Goal: Task Accomplishment & Management: Manage account settings

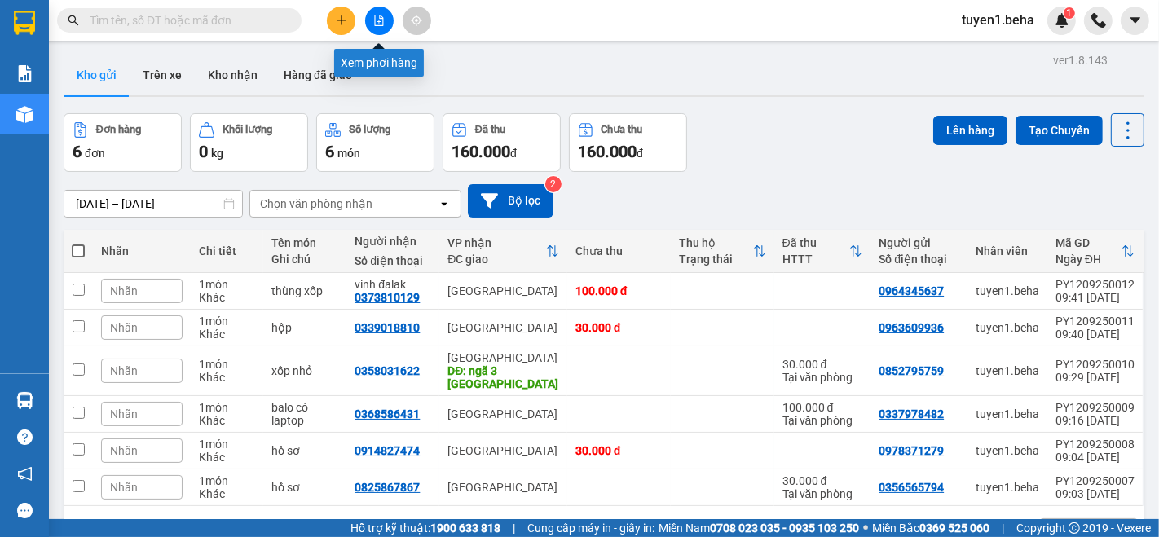
click at [378, 20] on icon "file-add" at bounding box center [378, 20] width 11 height 11
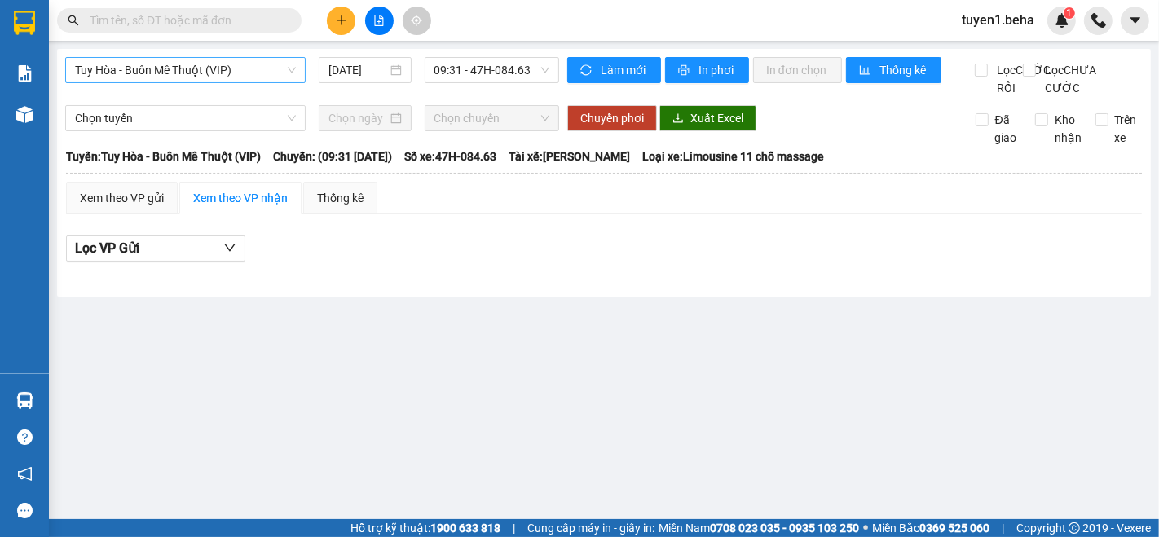
click at [144, 76] on span "Tuy Hòa - Buôn Mê Thuột (VIP)" at bounding box center [185, 70] width 221 height 24
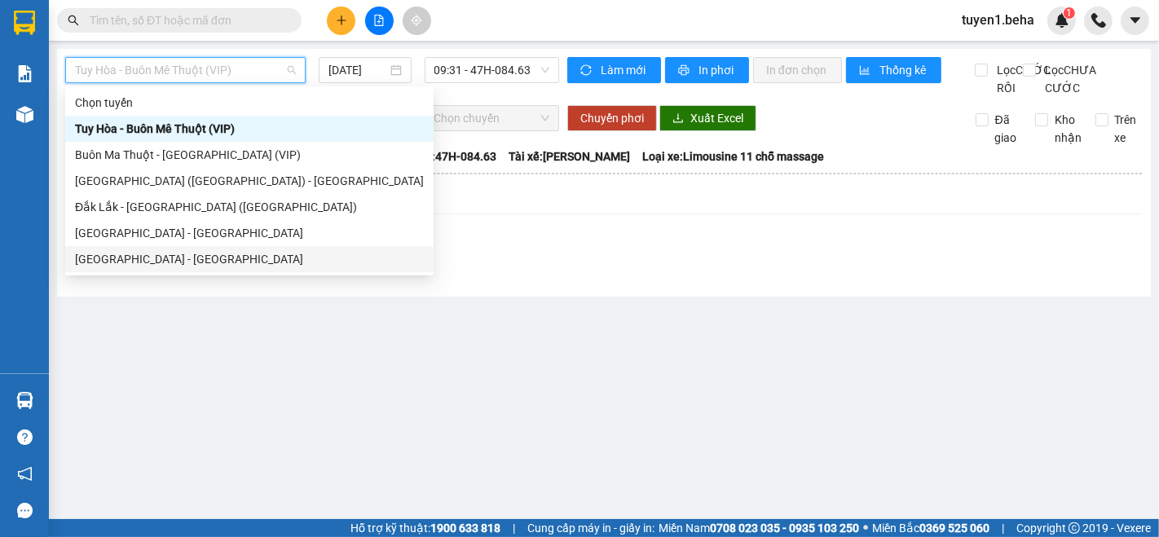
click at [117, 261] on div "[GEOGRAPHIC_DATA] - [PERSON_NAME]" at bounding box center [249, 259] width 349 height 18
type input "[DATE]"
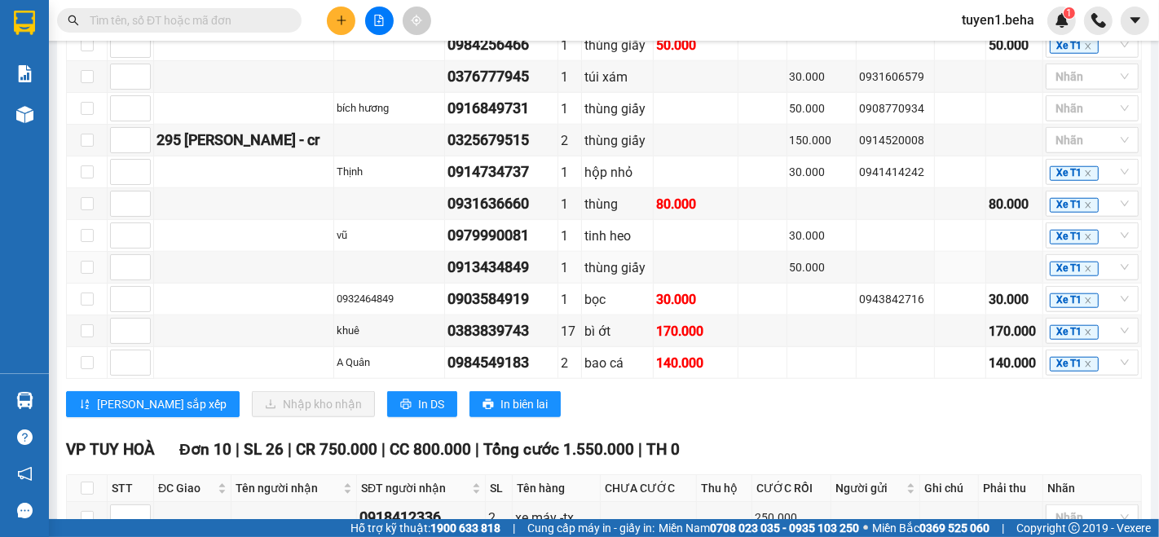
scroll to position [1268, 0]
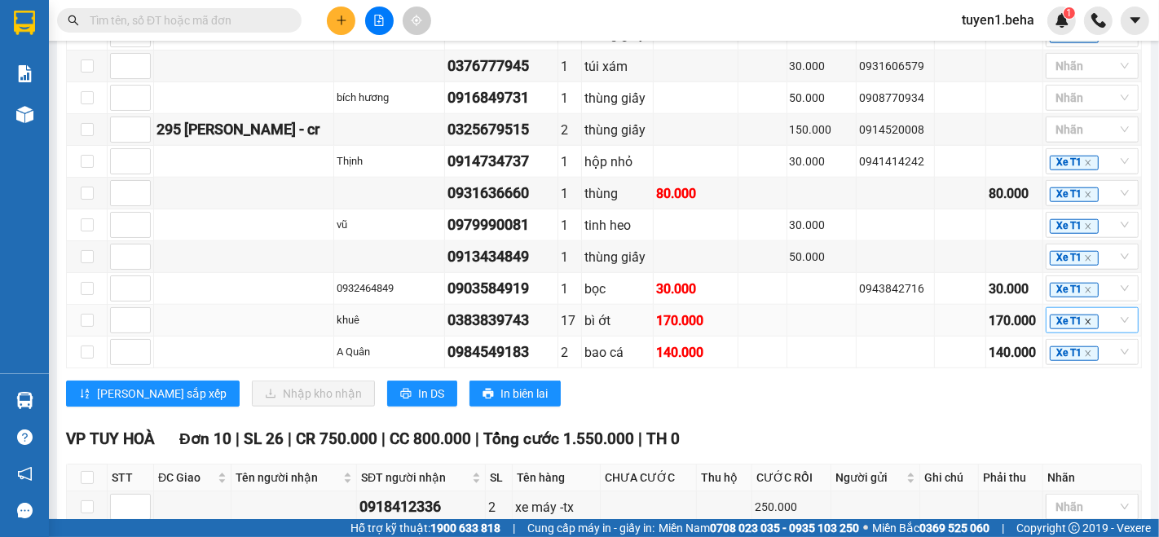
click at [1084, 318] on icon "close" at bounding box center [1088, 322] width 8 height 8
click at [937, 427] on div "VP TUY HOÀ Đơn 10 | SL 26 | CR 750.000 | CC 800.000 | Tổng cước 1.550.000 | TH 0" at bounding box center [604, 439] width 1076 height 24
click at [1050, 311] on div at bounding box center [1084, 321] width 68 height 20
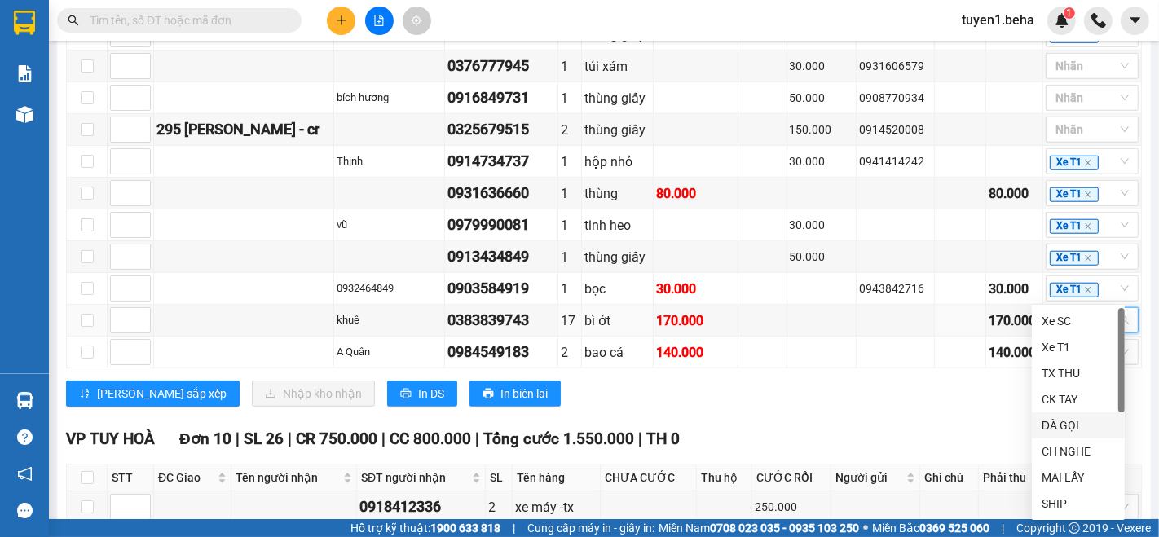
scroll to position [51, 0]
click at [1077, 501] on div "LẤY SAU" at bounding box center [1078, 505] width 73 height 18
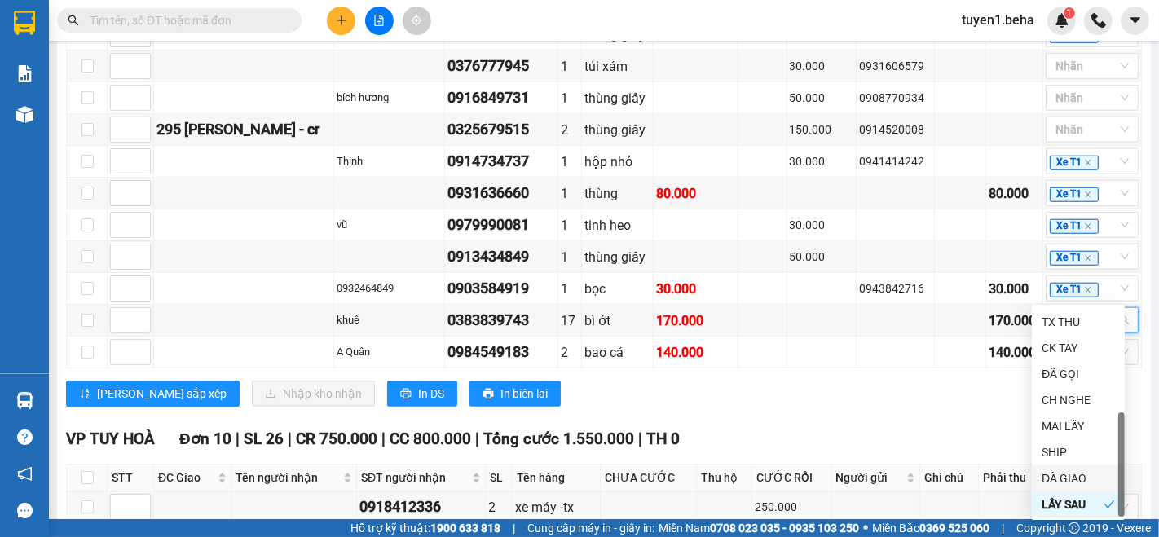
click at [952, 465] on th "Ghi chú" at bounding box center [949, 478] width 59 height 27
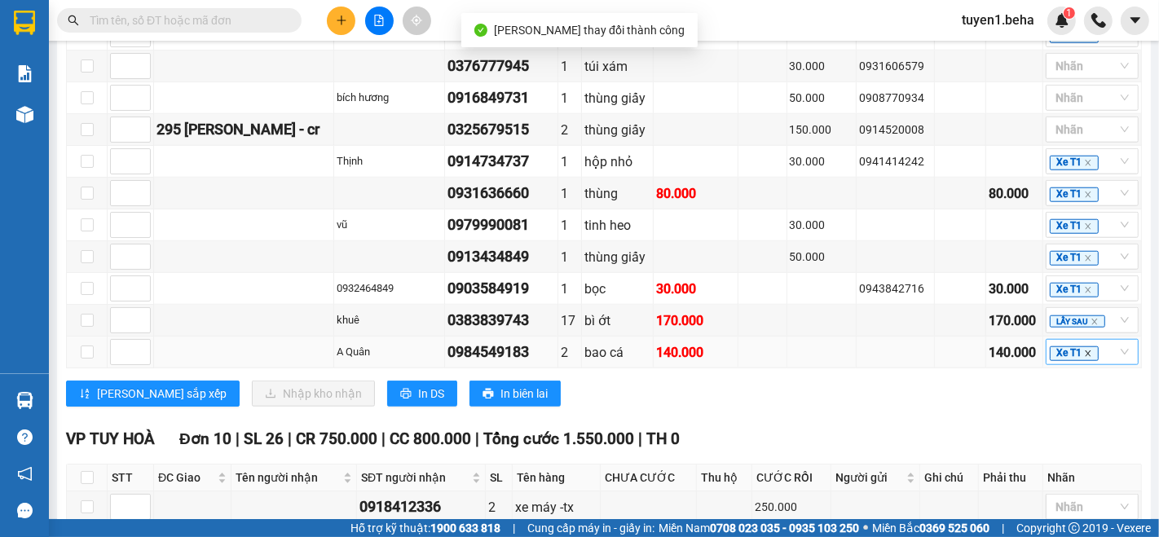
click at [1084, 350] on icon "close" at bounding box center [1088, 354] width 8 height 8
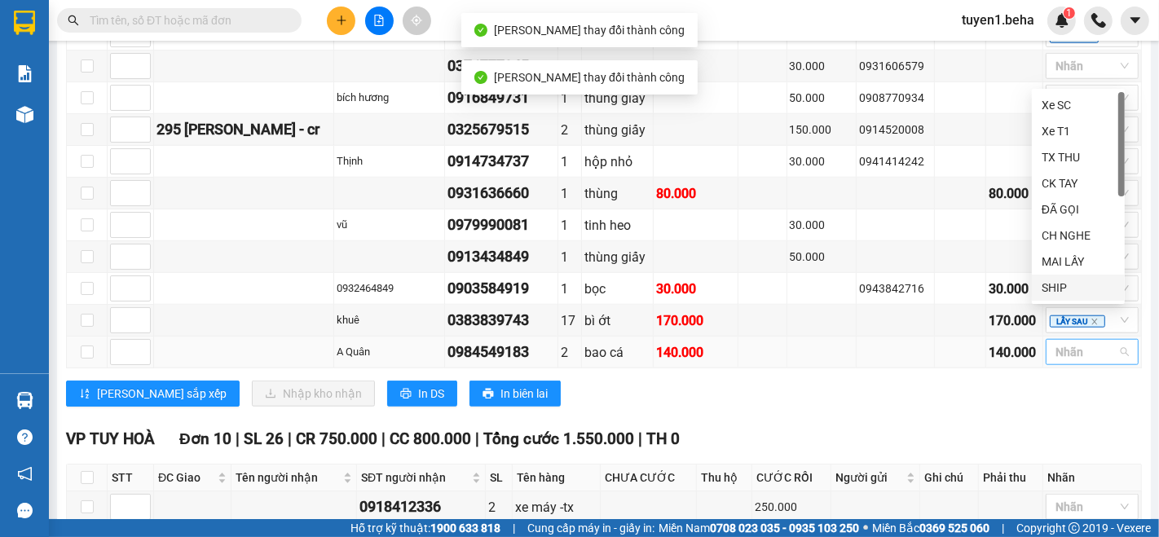
click at [980, 381] on div "Lưu sắp xếp Nhập kho nhận In DS In biên lai" at bounding box center [604, 394] width 1076 height 26
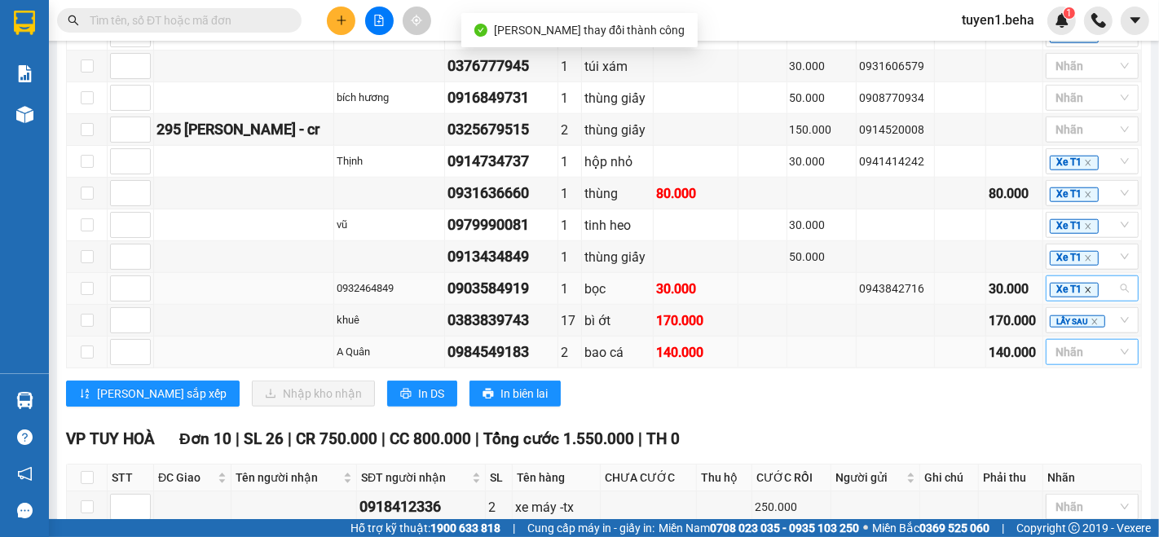
click at [1084, 286] on icon "close" at bounding box center [1088, 290] width 8 height 8
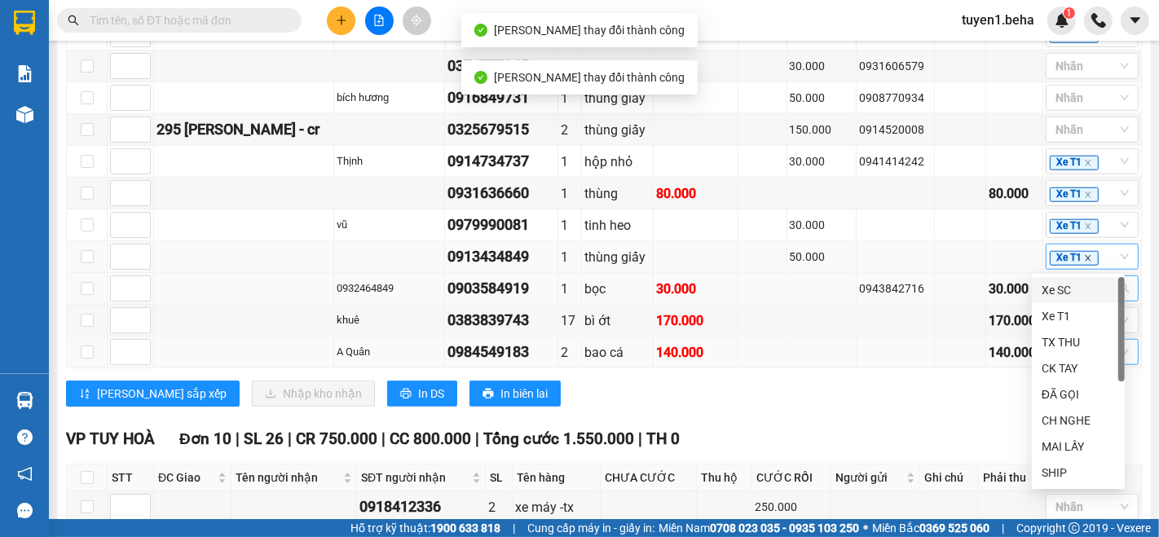
click at [1084, 254] on icon "close" at bounding box center [1088, 258] width 8 height 8
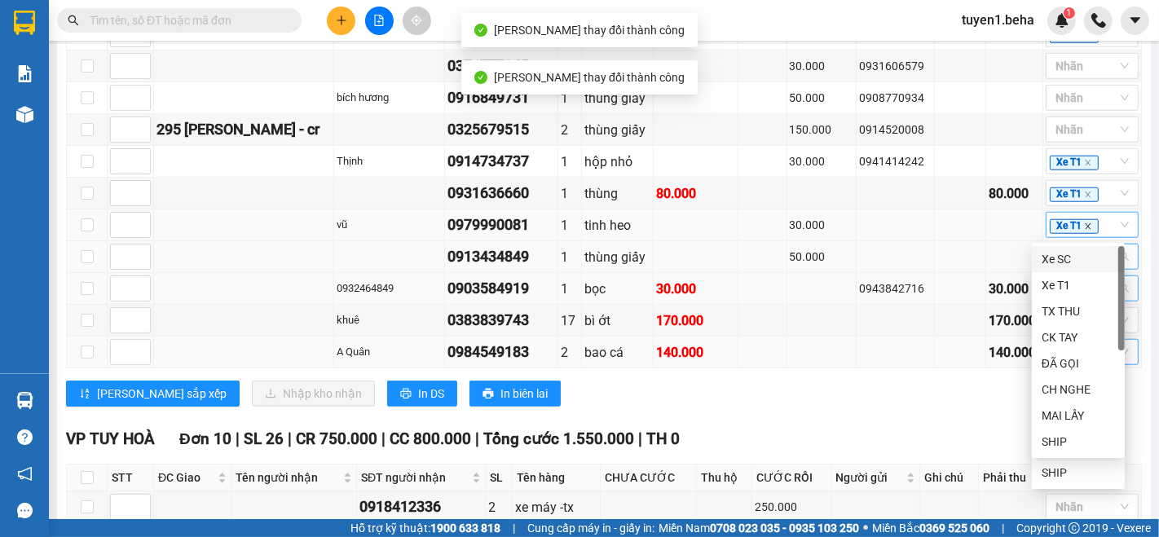
click at [1084, 223] on icon "close" at bounding box center [1088, 227] width 8 height 8
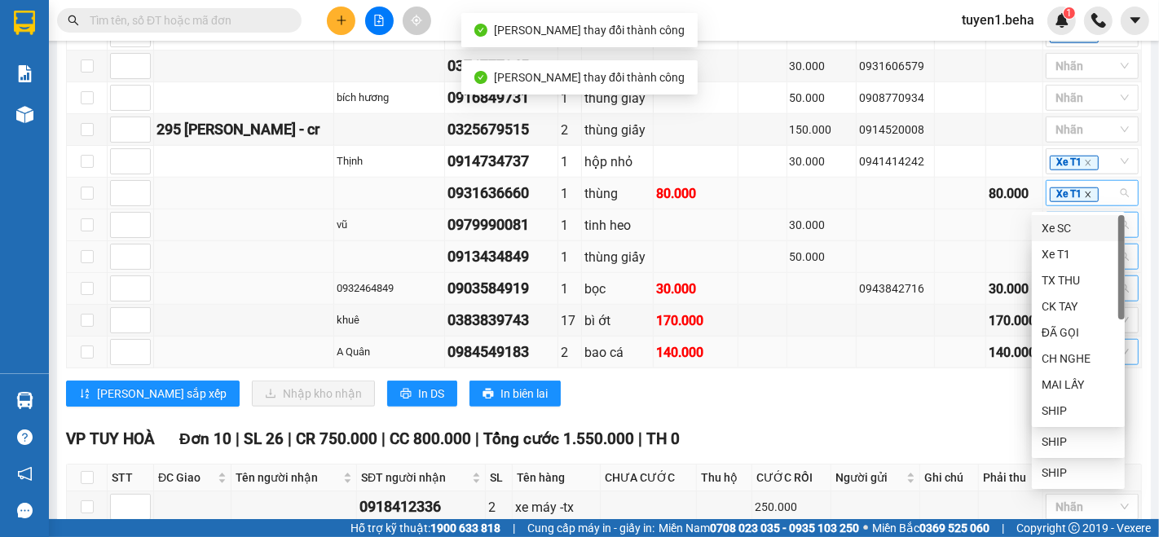
click at [1084, 191] on icon "close" at bounding box center [1088, 195] width 8 height 8
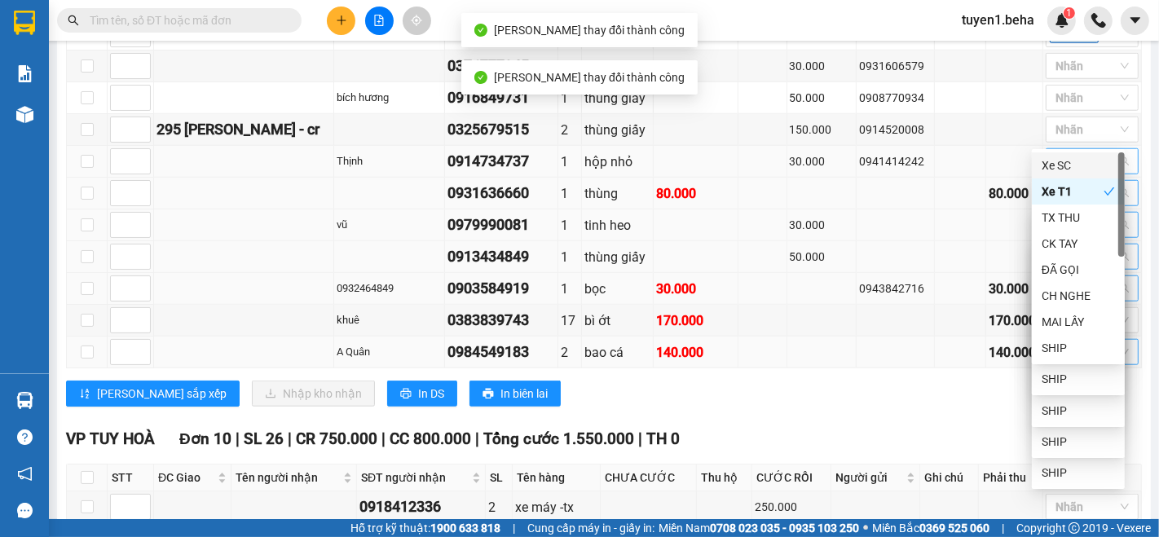
click at [1079, 156] on span "Xe T1" at bounding box center [1074, 163] width 49 height 15
click at [1084, 159] on icon "close" at bounding box center [1088, 163] width 8 height 8
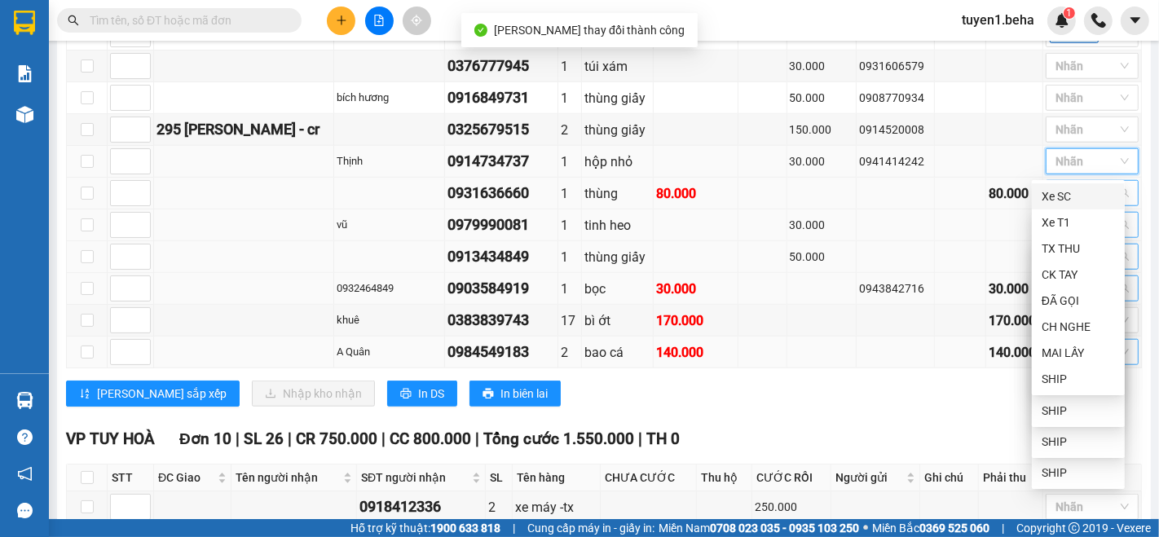
click at [884, 427] on div "VP TUY HOÀ Đơn 10 | SL 26 | CR 750.000 | CC 800.000 | Tổng cước 1.550.000 | TH 0" at bounding box center [604, 439] width 1076 height 24
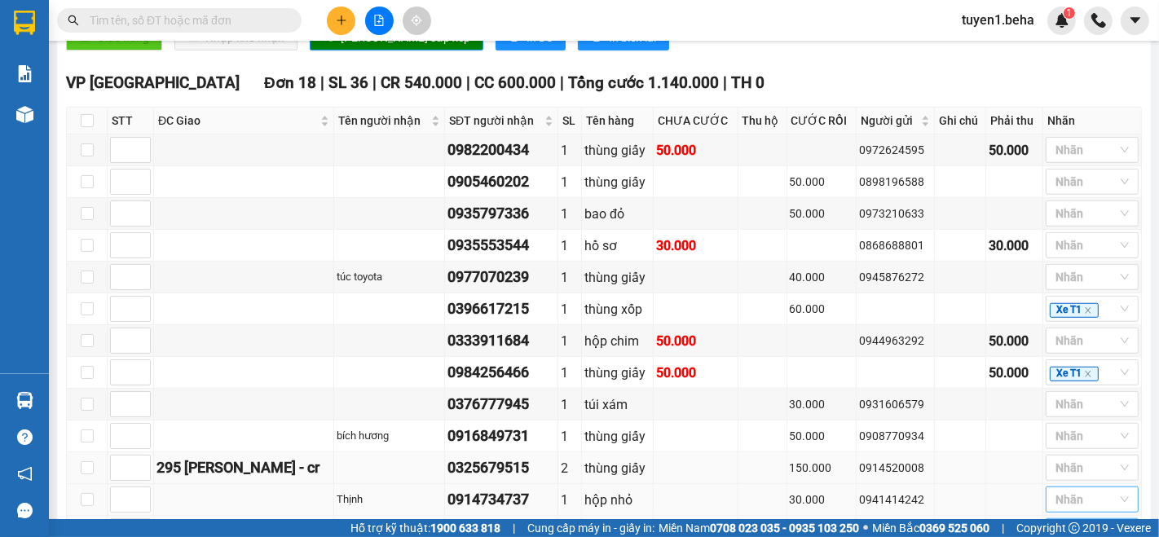
scroll to position [878, 0]
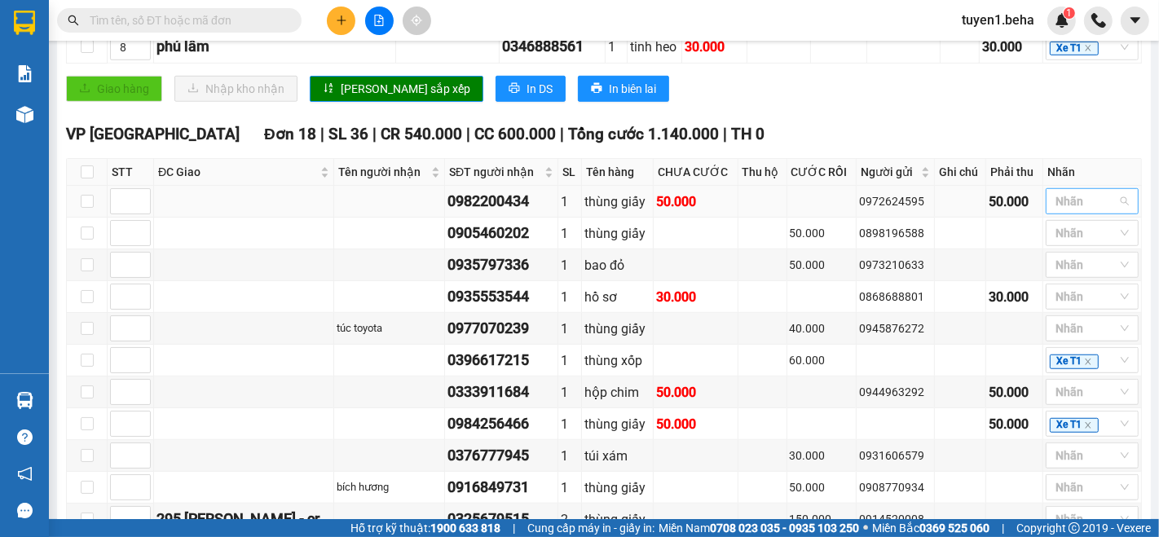
click at [1079, 192] on div at bounding box center [1084, 202] width 68 height 20
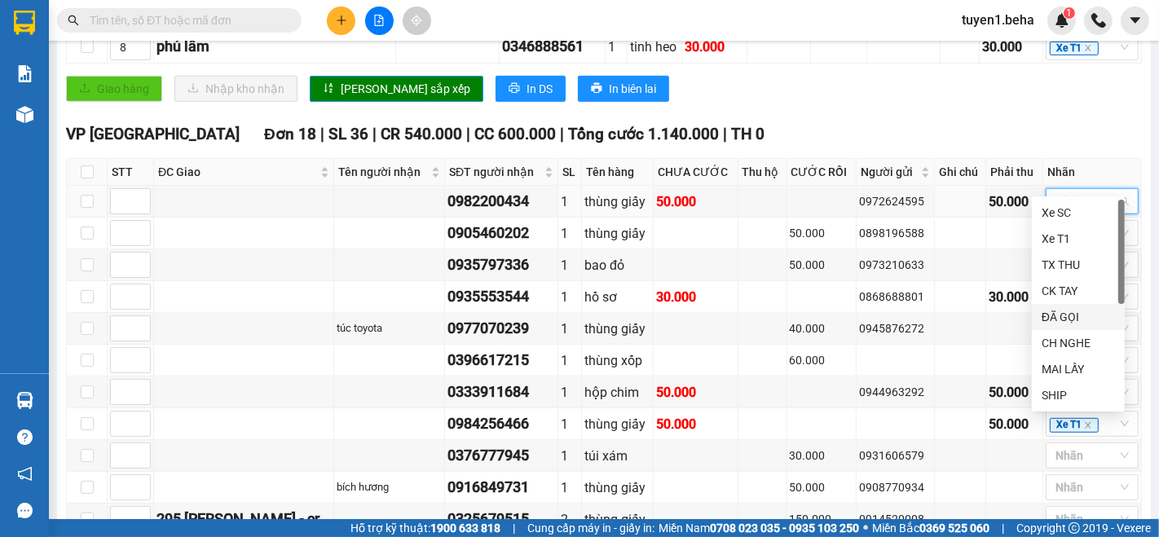
click at [1068, 315] on div "ĐÃ GỌI" at bounding box center [1078, 317] width 73 height 18
click at [939, 122] on div "VP PHÚ YÊN Đơn 18 | SL 36 | CR 540.000 | CC 600.000 | Tổng cước 1.140.000 | TH 0" at bounding box center [604, 134] width 1076 height 24
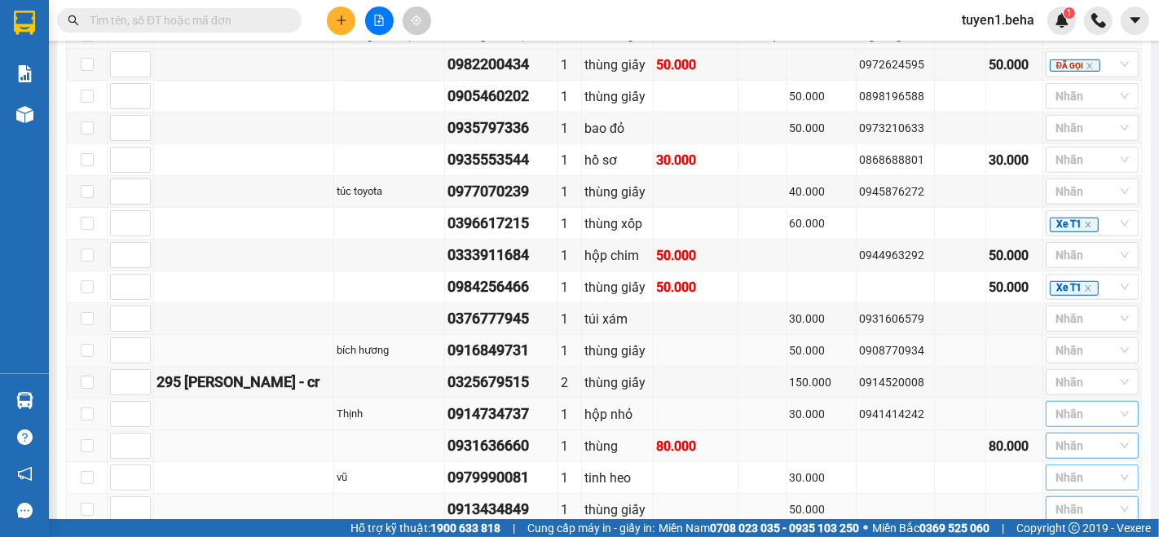
scroll to position [968, 0]
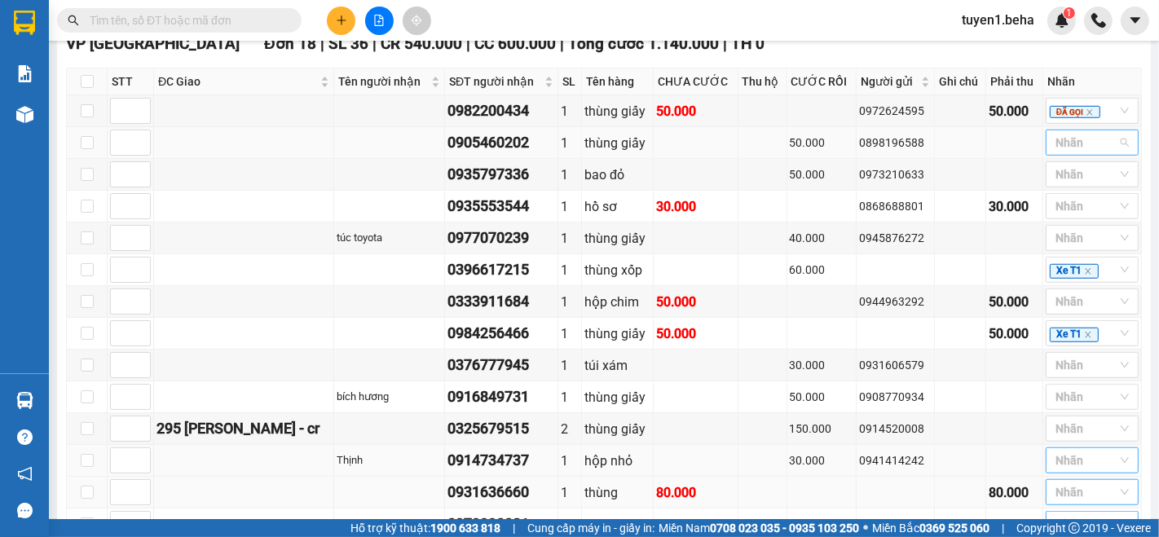
click at [1050, 133] on div at bounding box center [1084, 143] width 68 height 20
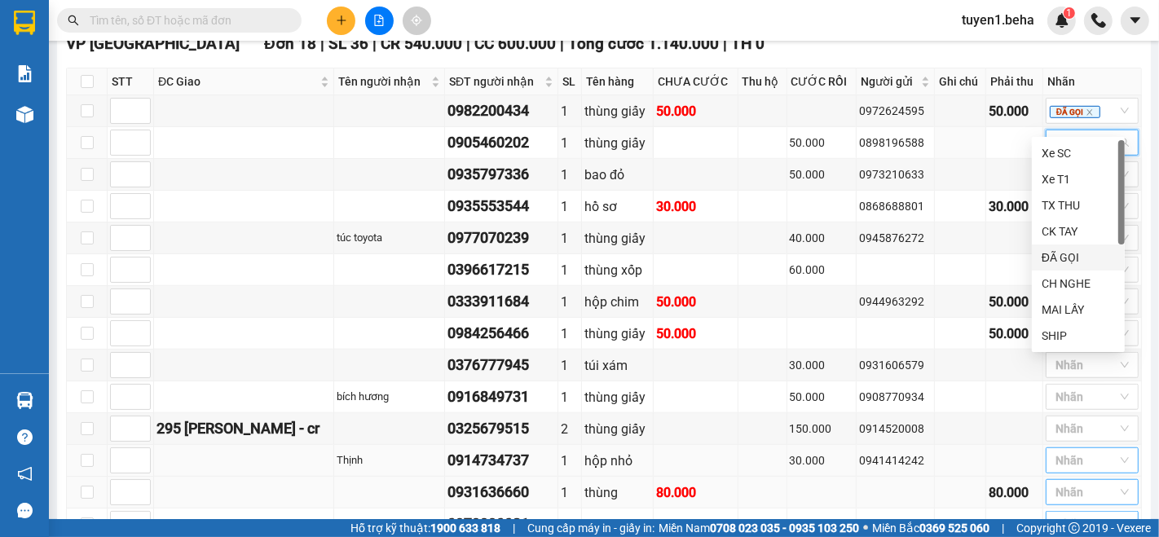
click at [1069, 257] on div "ĐÃ GỌI" at bounding box center [1078, 258] width 73 height 18
click at [732, 12] on div "Kết quả tìm kiếm ( 0 ) Bộ lọc No Data tuyen1.beha 1" at bounding box center [579, 20] width 1159 height 41
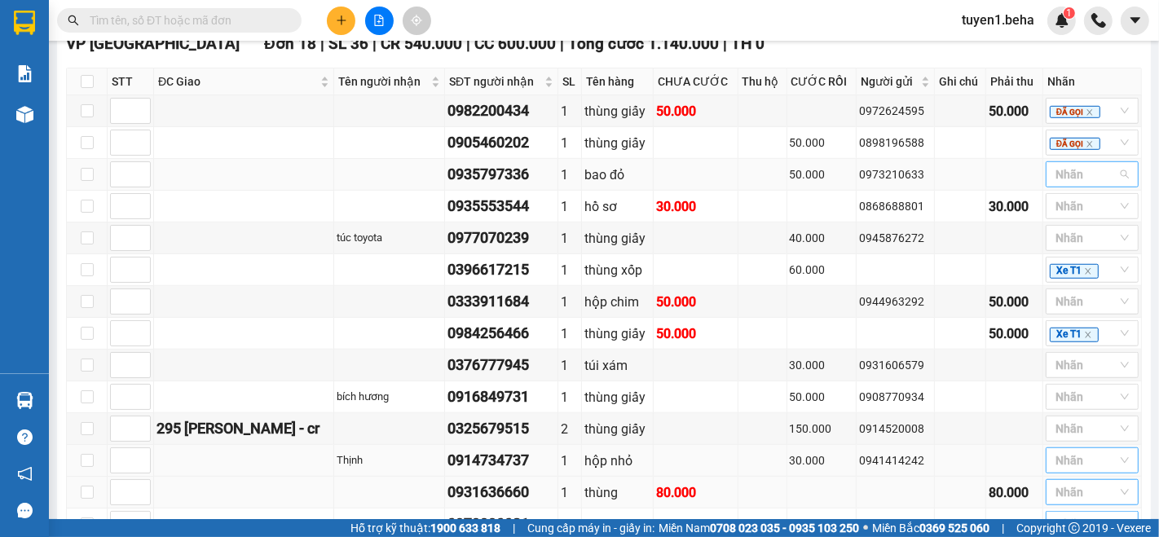
click at [1068, 165] on div at bounding box center [1084, 175] width 68 height 20
click at [1066, 287] on div "ĐÃ GỌI" at bounding box center [1078, 289] width 73 height 18
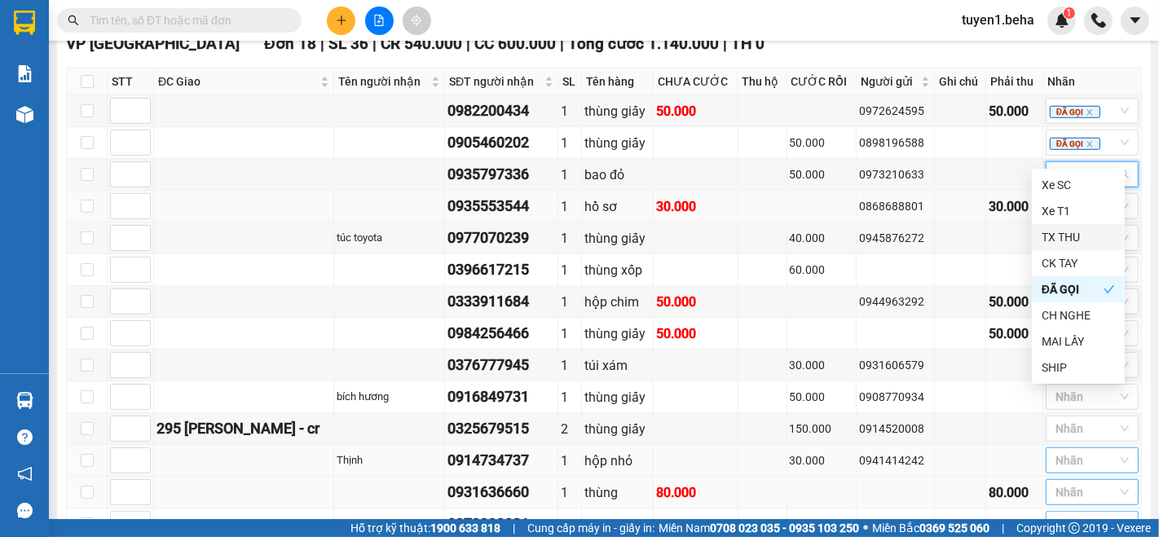
click at [693, 196] on div "30.000" at bounding box center [695, 206] width 79 height 20
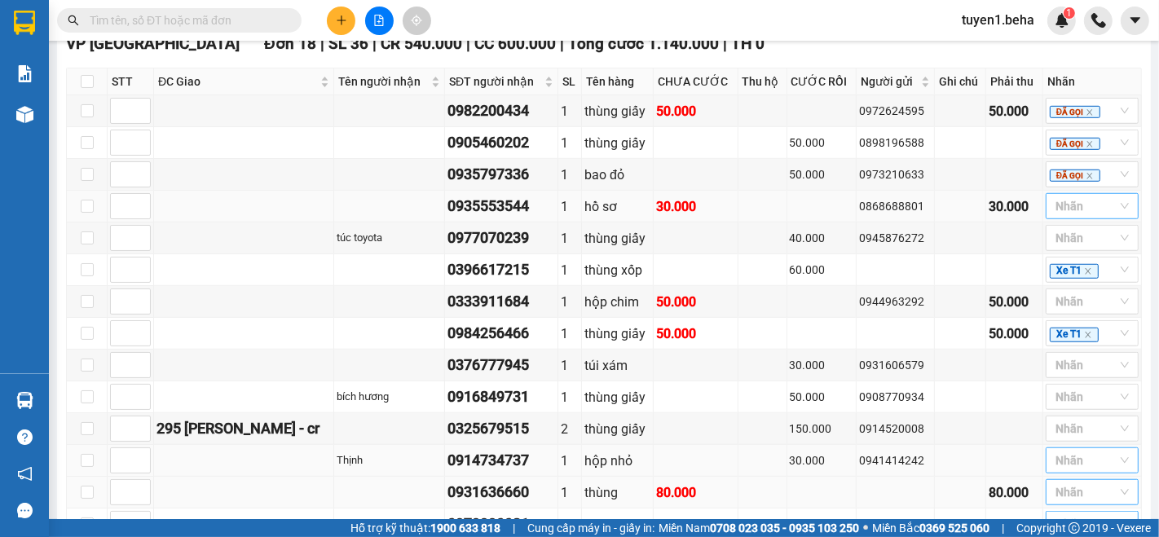
click at [1063, 196] on div at bounding box center [1084, 206] width 68 height 20
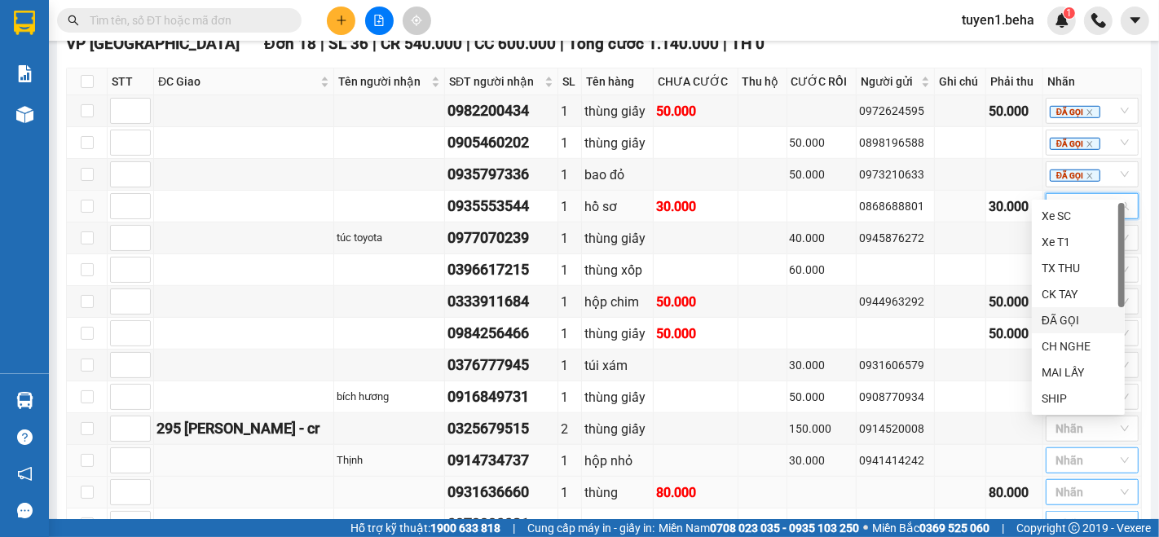
click at [1060, 321] on div "ĐÃ GỌI" at bounding box center [1078, 320] width 73 height 18
click at [986, 413] on td at bounding box center [1014, 429] width 57 height 32
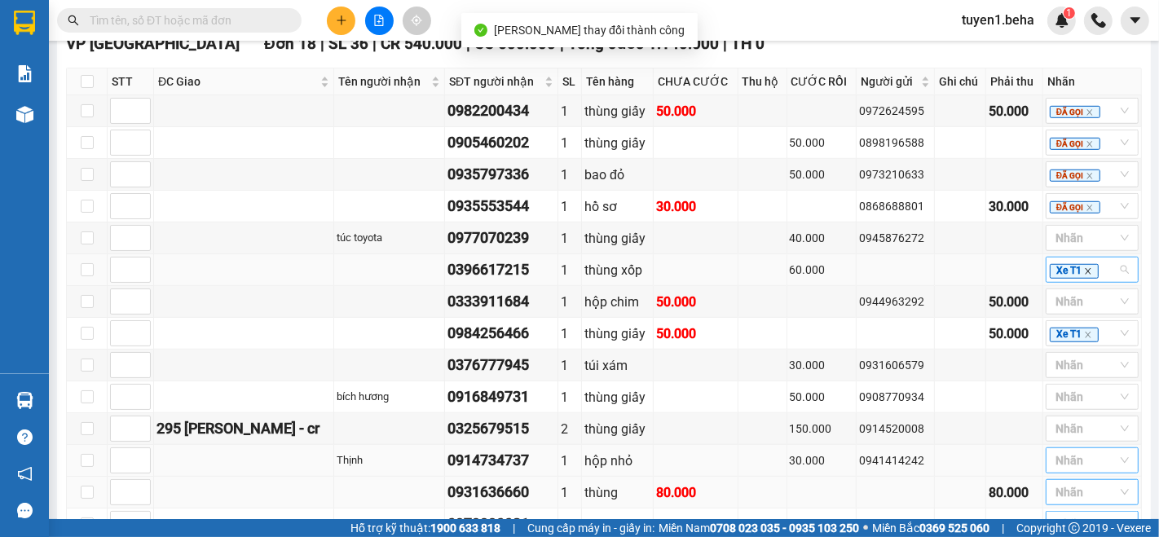
click at [1084, 267] on icon "close" at bounding box center [1088, 271] width 8 height 8
click at [986, 381] on td at bounding box center [1014, 397] width 57 height 32
click at [1084, 331] on icon "close" at bounding box center [1088, 335] width 8 height 8
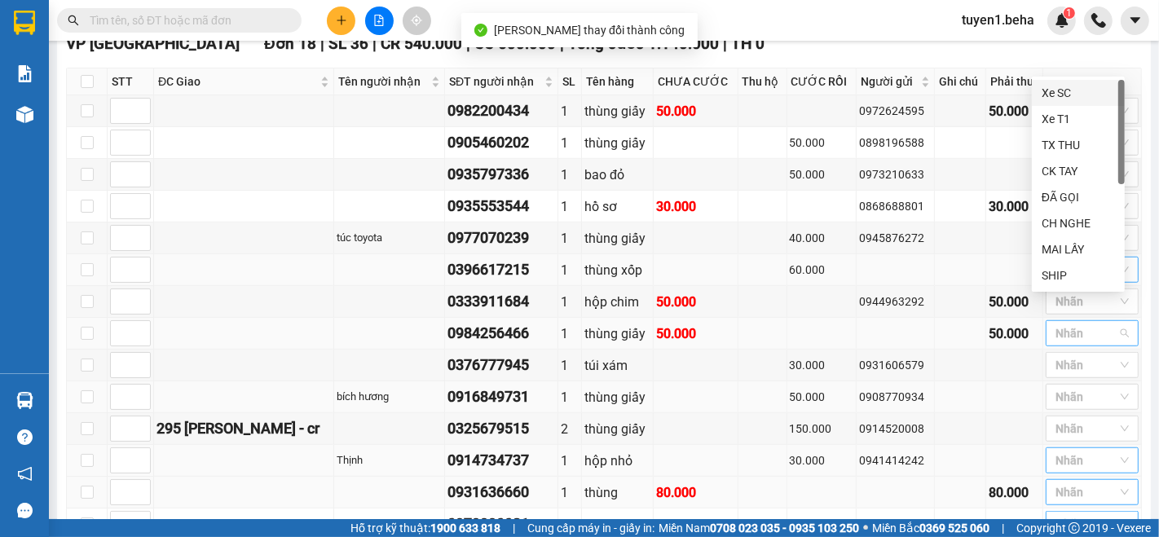
click at [986, 381] on td at bounding box center [1014, 397] width 57 height 32
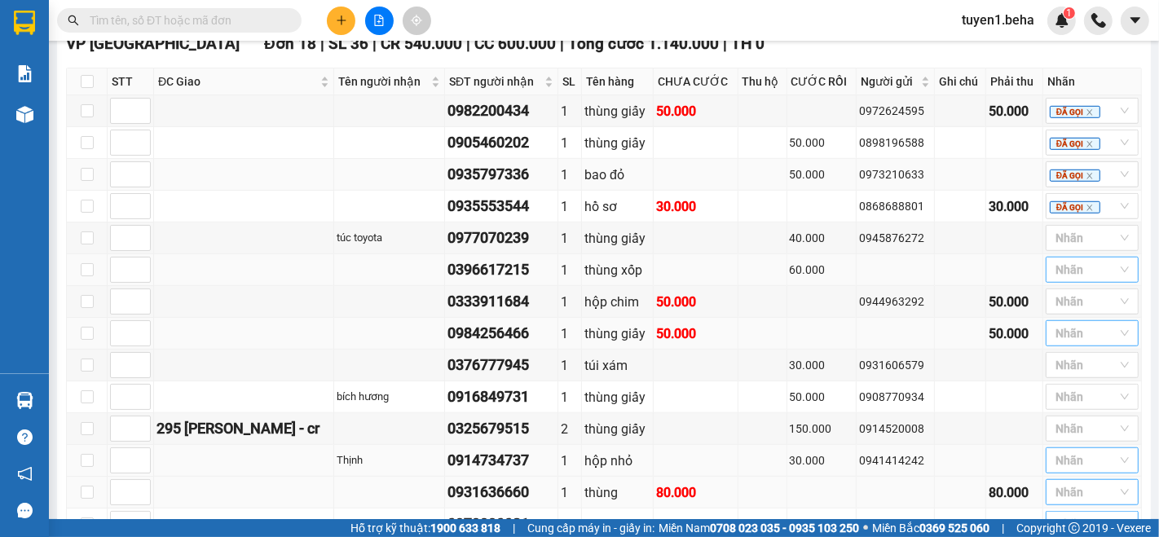
click at [191, 161] on td at bounding box center [244, 175] width 180 height 32
click at [1076, 228] on div at bounding box center [1084, 238] width 68 height 20
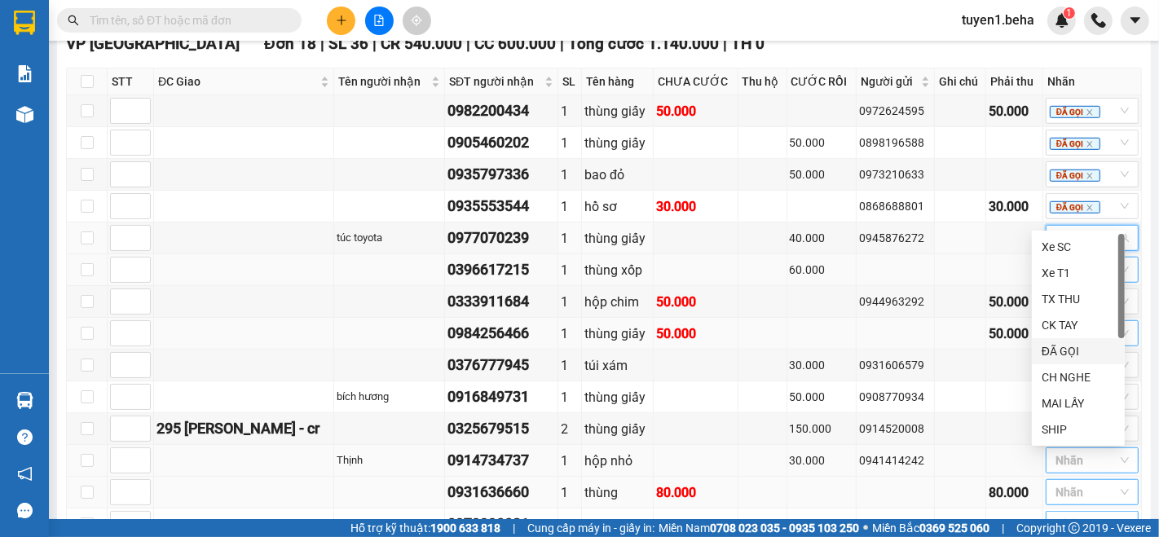
click at [1064, 344] on div "ĐÃ GỌI" at bounding box center [1078, 351] width 73 height 18
click at [935, 223] on td at bounding box center [960, 239] width 51 height 32
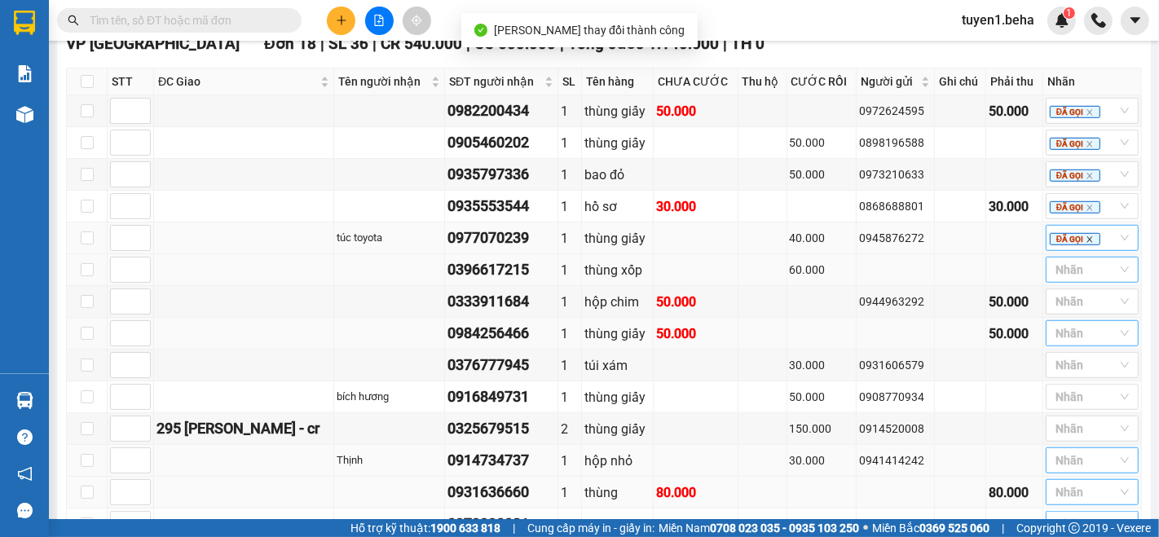
click at [1086, 236] on icon "close" at bounding box center [1090, 240] width 8 height 8
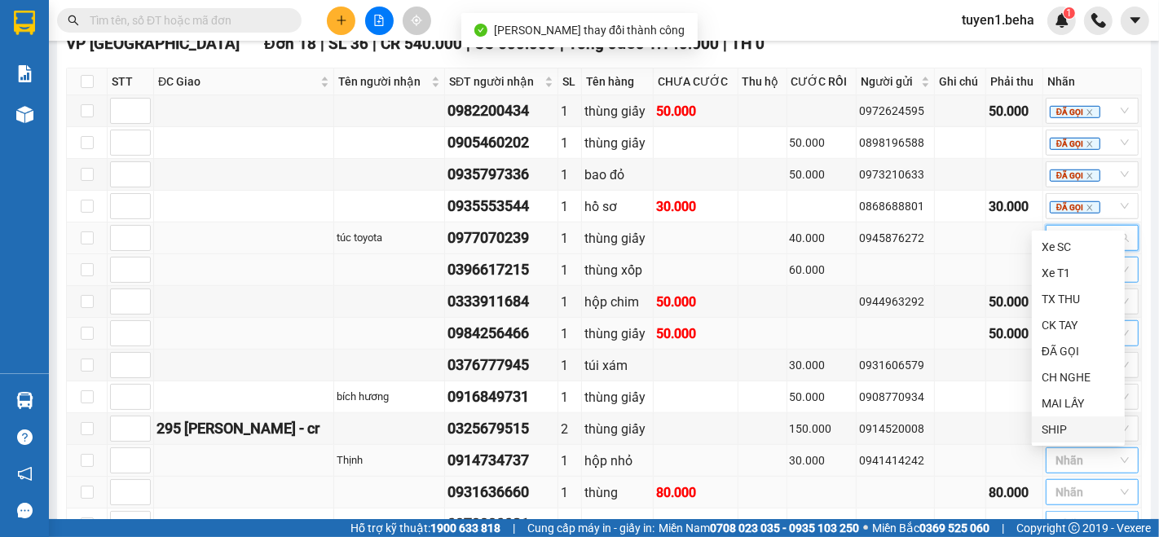
click at [1066, 427] on div "SHIP" at bounding box center [1078, 430] width 73 height 18
click at [944, 254] on td at bounding box center [960, 270] width 51 height 32
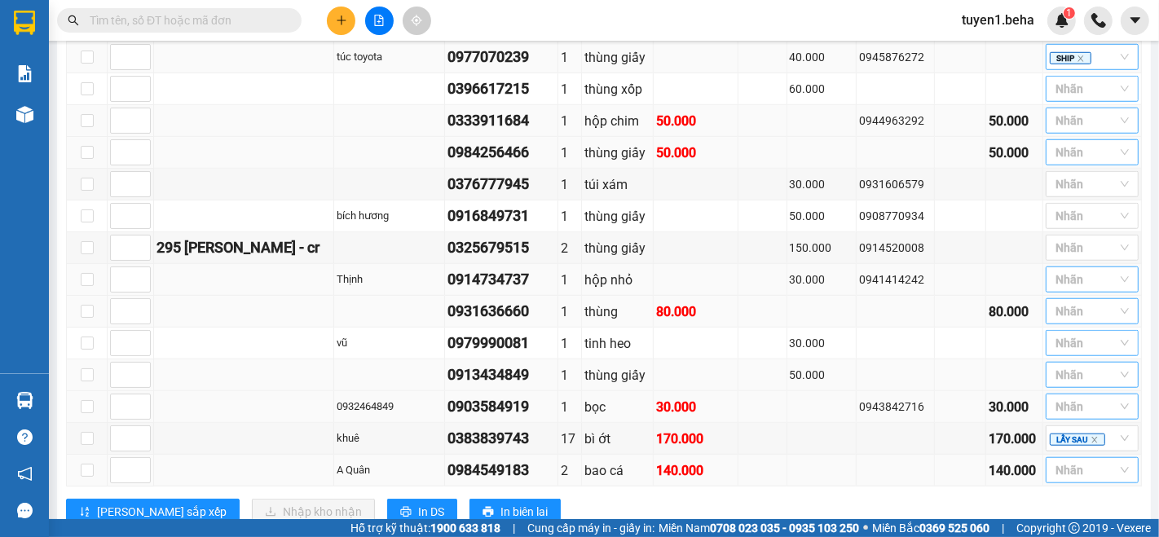
scroll to position [1059, 0]
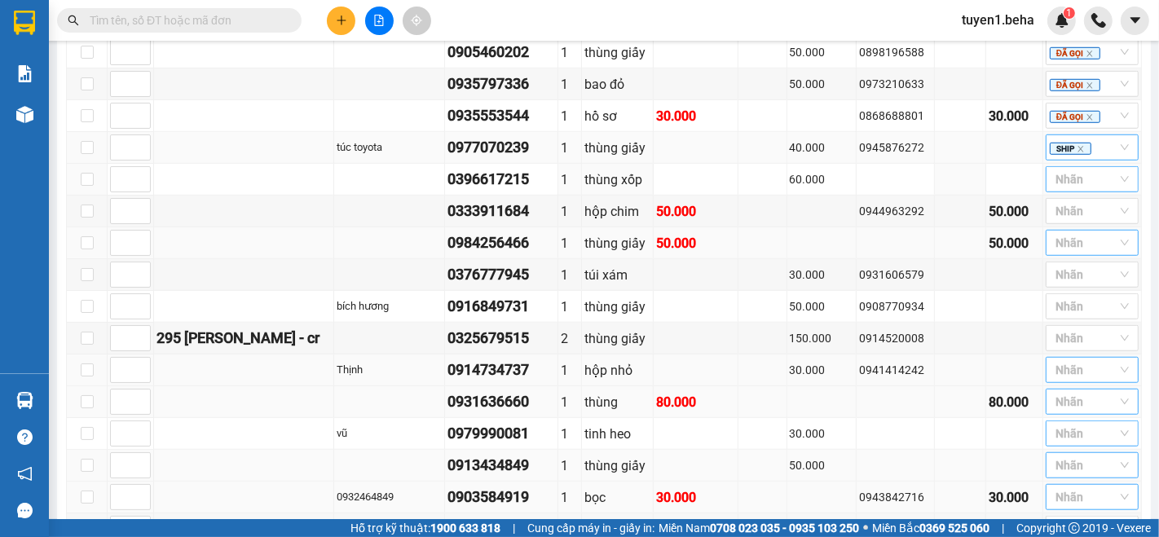
click at [1061, 170] on div at bounding box center [1084, 180] width 68 height 20
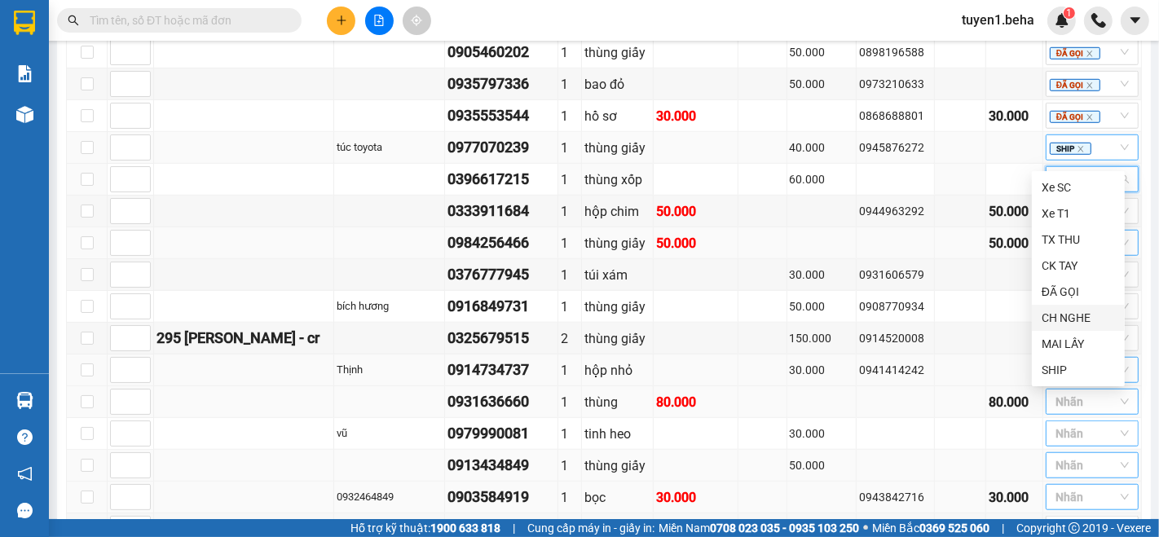
click at [1067, 314] on div "CH NGHE" at bounding box center [1078, 318] width 73 height 18
click at [789, 355] on td "30.000" at bounding box center [822, 371] width 70 height 32
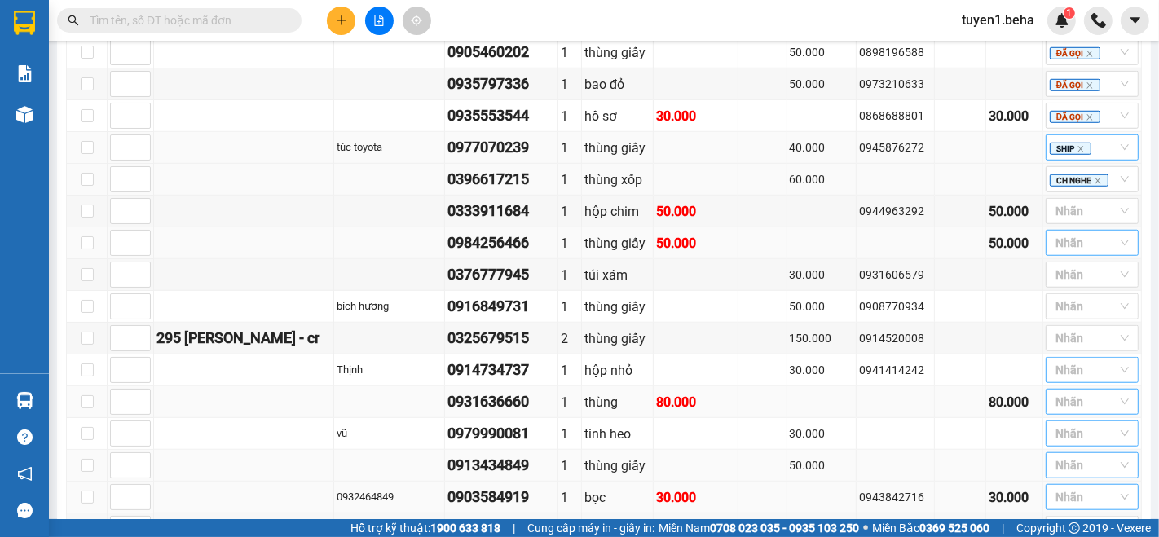
click at [175, 164] on td at bounding box center [244, 180] width 180 height 32
click at [197, 196] on td at bounding box center [244, 212] width 180 height 32
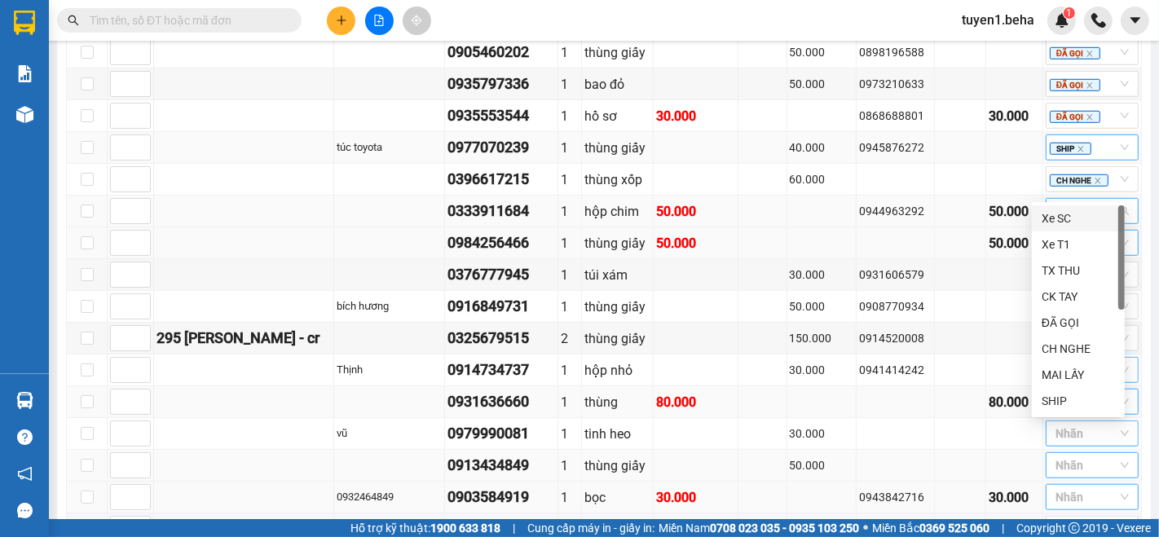
click at [1064, 201] on div at bounding box center [1084, 211] width 68 height 20
click at [1065, 329] on div "ĐÃ GỌI" at bounding box center [1078, 323] width 73 height 18
click at [882, 227] on td at bounding box center [896, 243] width 78 height 32
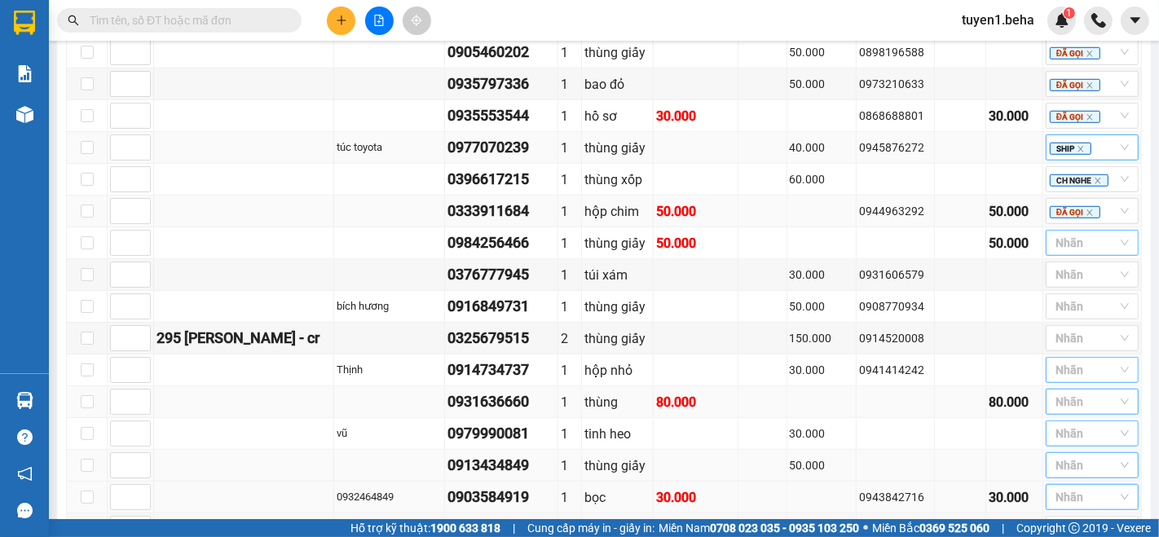
click at [179, 196] on td at bounding box center [244, 212] width 180 height 32
click at [1056, 233] on input "search" at bounding box center [1057, 243] width 3 height 20
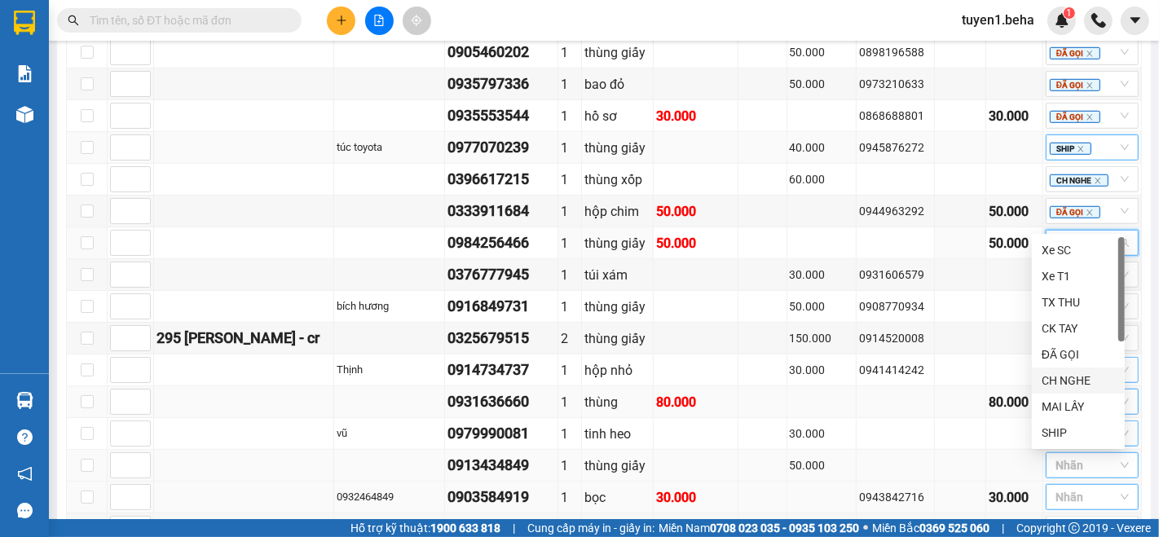
click at [1071, 385] on div "CH NGHE" at bounding box center [1078, 381] width 73 height 18
click at [952, 323] on td at bounding box center [960, 339] width 51 height 32
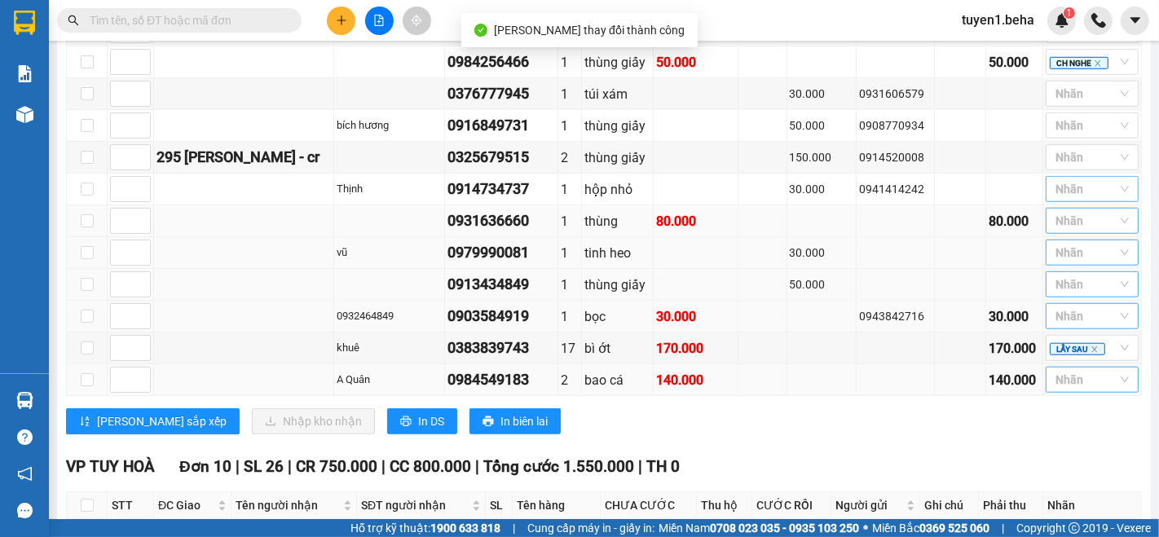
scroll to position [1149, 0]
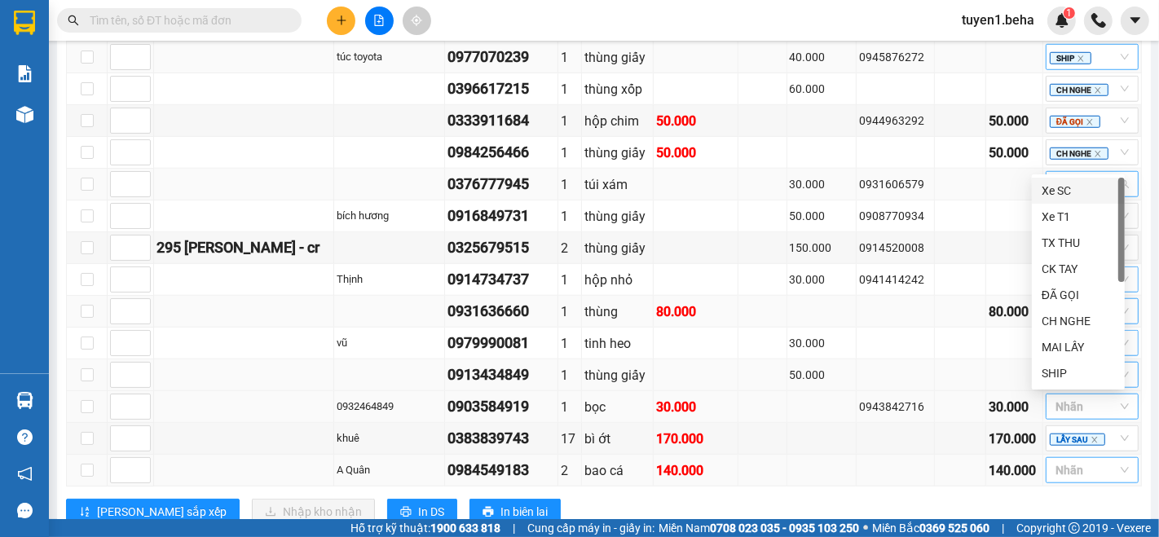
click at [1050, 174] on div at bounding box center [1084, 184] width 68 height 20
click at [1078, 297] on div "ĐÃ GỌI" at bounding box center [1078, 295] width 73 height 18
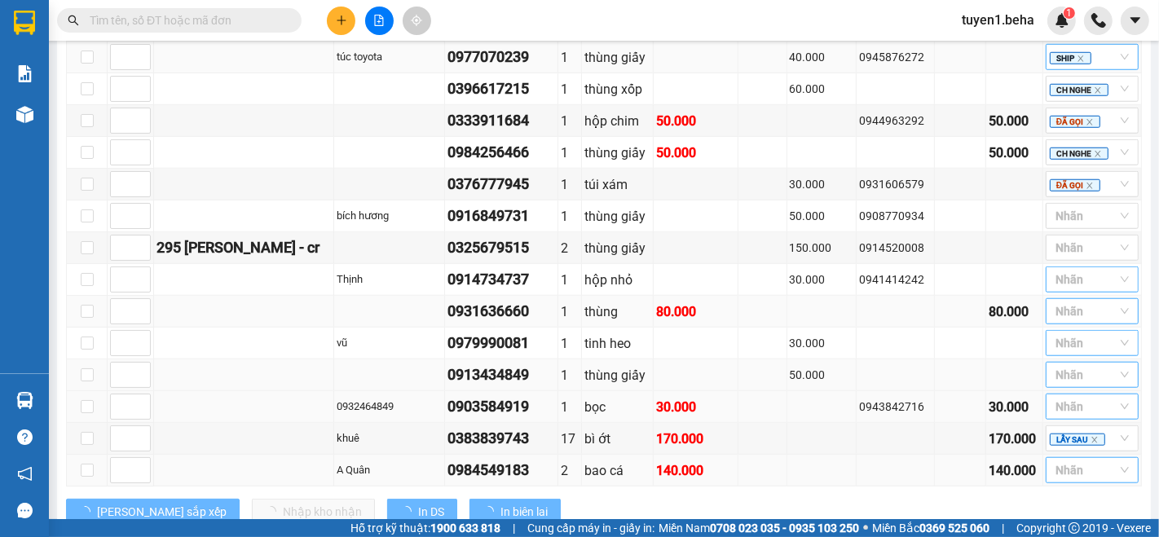
click at [805, 499] on div "Lưu sắp xếp Nhập kho nhận In DS In biên lai" at bounding box center [604, 512] width 1076 height 26
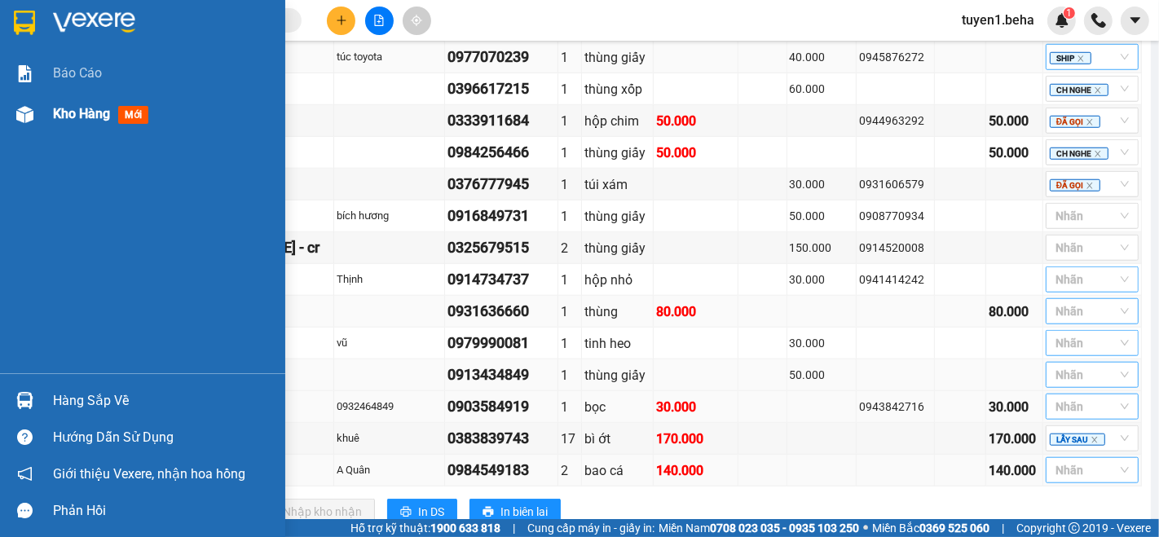
click at [46, 116] on div "Kho hàng mới" at bounding box center [142, 114] width 285 height 41
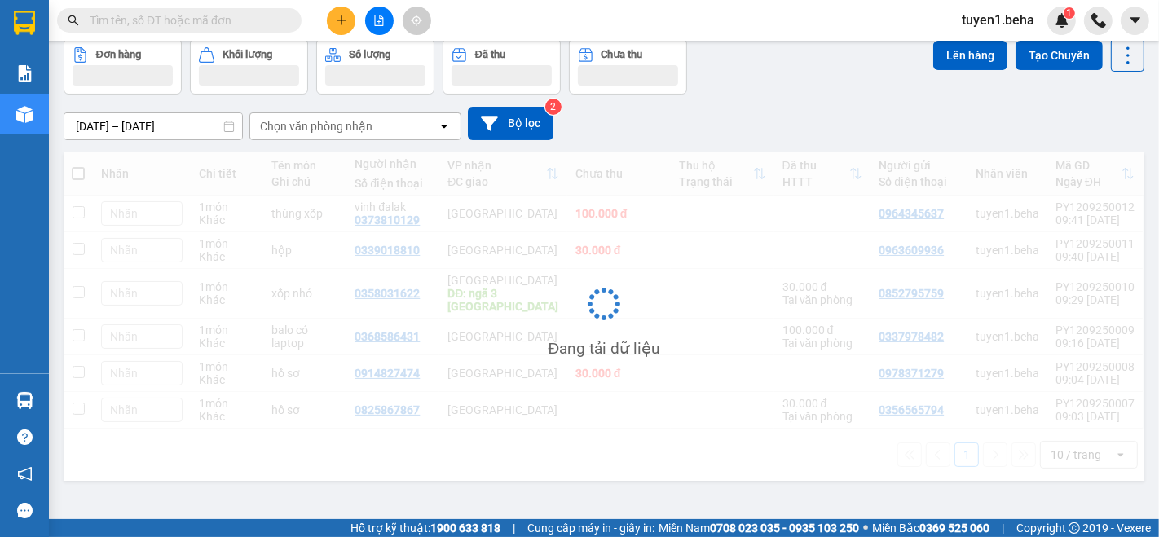
scroll to position [74, 0]
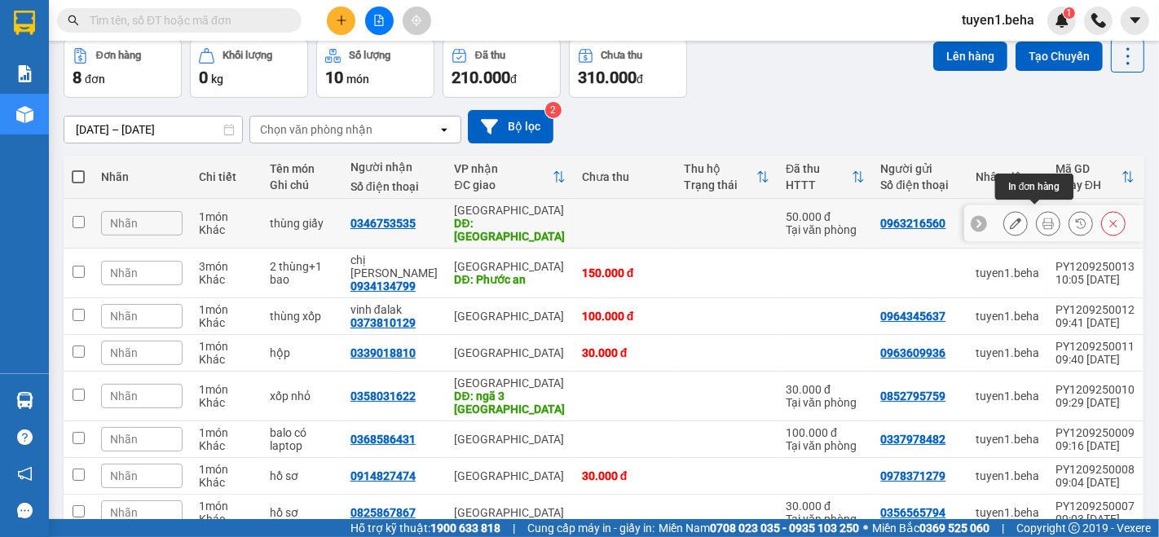
click at [1043, 218] on icon at bounding box center [1048, 223] width 11 height 11
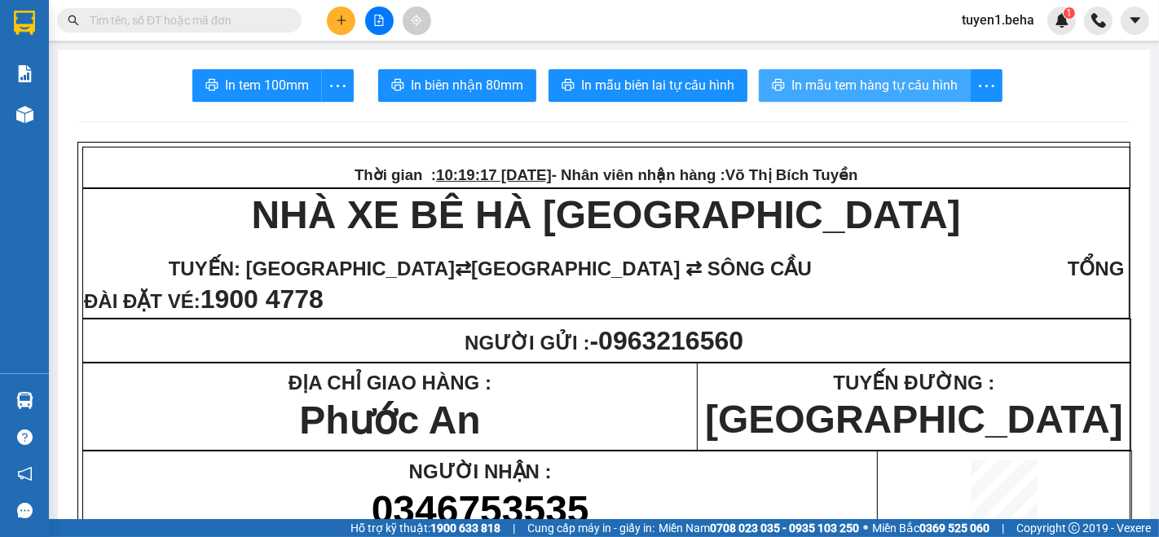
click at [897, 80] on span "In mẫu tem hàng tự cấu hình" at bounding box center [875, 85] width 166 height 20
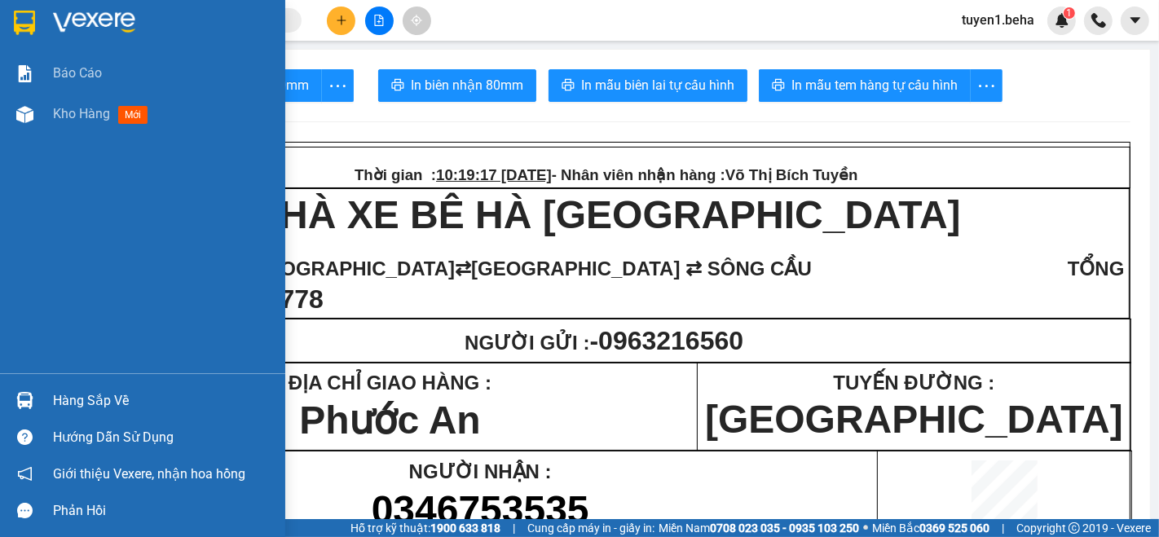
click at [42, 188] on div "Báo cáo Kho hàng mới" at bounding box center [142, 213] width 285 height 320
click at [80, 117] on span "Kho hàng" at bounding box center [81, 113] width 57 height 15
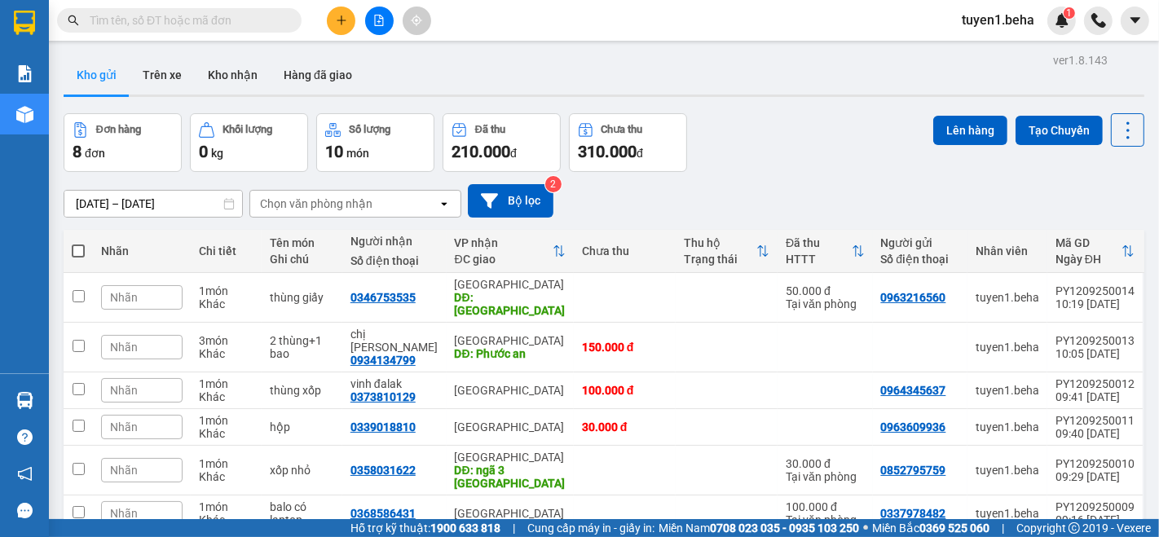
click at [378, 22] on icon "file-add" at bounding box center [378, 20] width 11 height 11
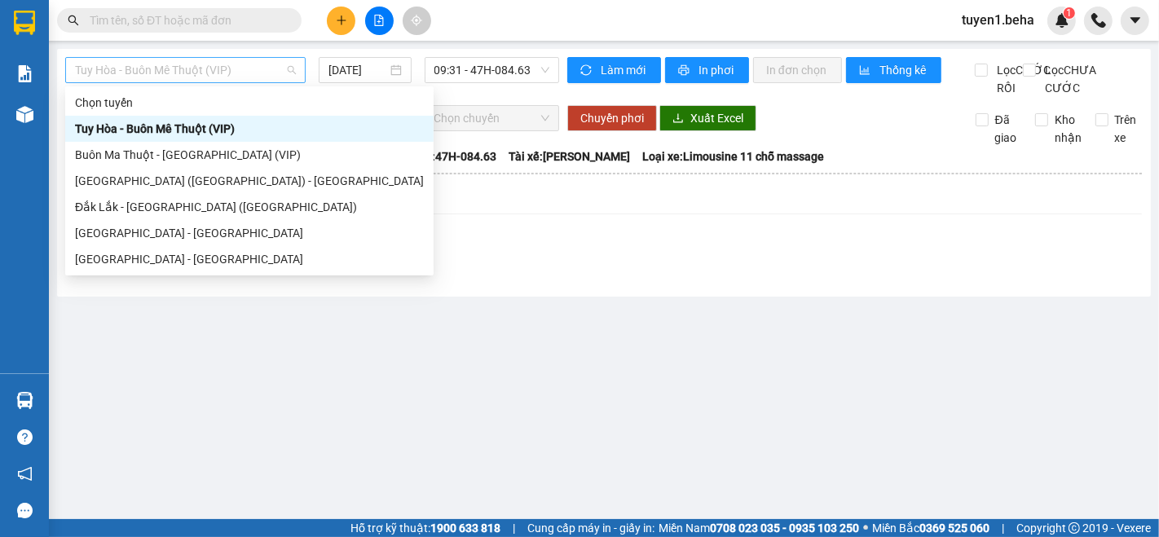
click at [223, 77] on span "Tuy Hòa - Buôn Mê Thuột (VIP)" at bounding box center [185, 70] width 221 height 24
click at [125, 265] on div "[GEOGRAPHIC_DATA] - [GEOGRAPHIC_DATA]" at bounding box center [249, 259] width 349 height 18
type input "[DATE]"
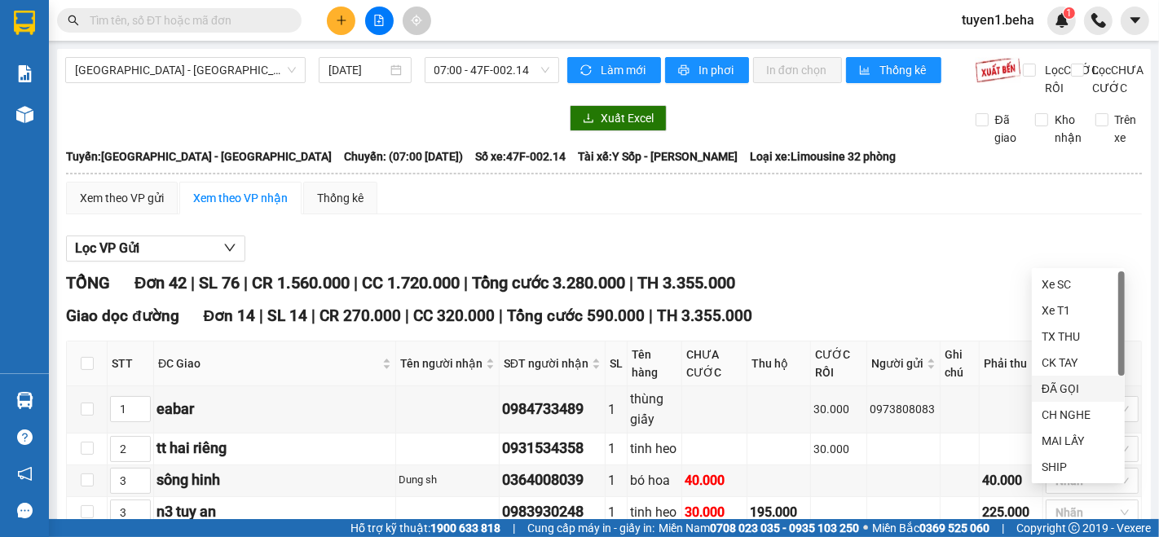
click at [1066, 387] on div "ĐÃ GỌI" at bounding box center [1078, 389] width 73 height 18
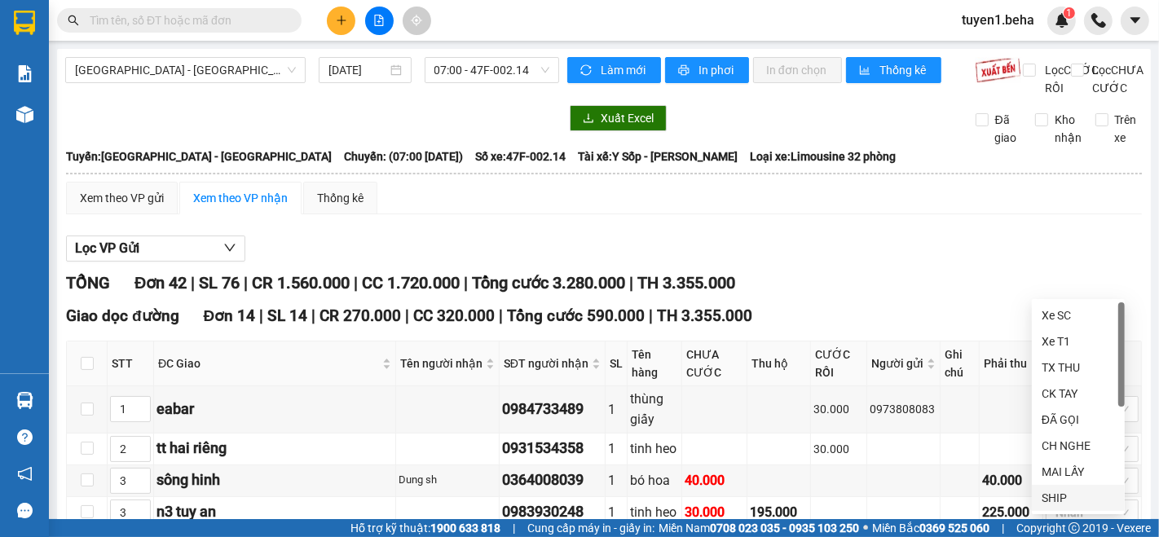
click at [1049, 487] on div "SHIP" at bounding box center [1078, 498] width 93 height 26
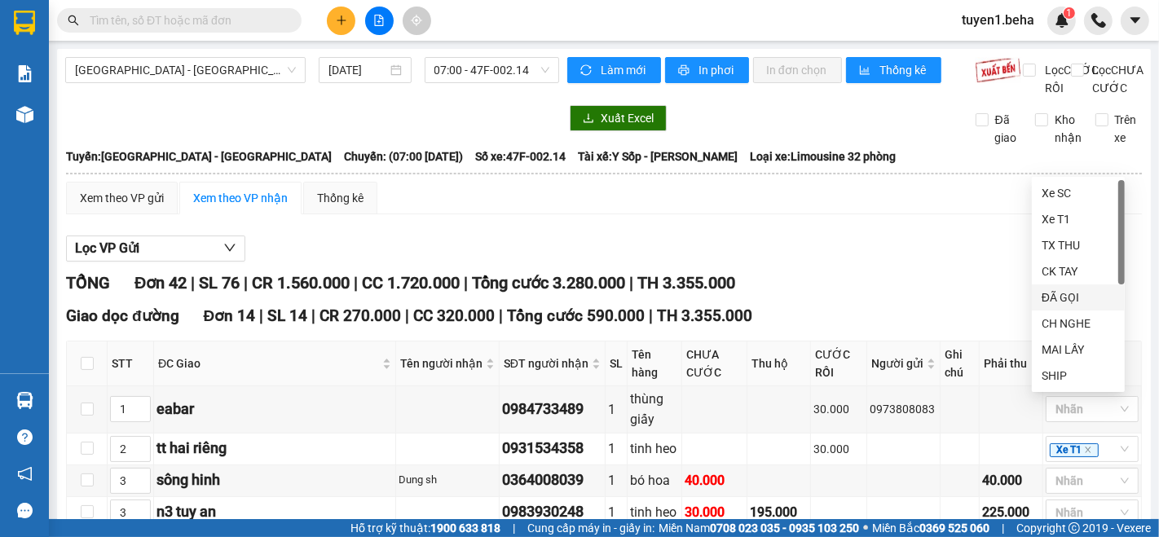
click at [1065, 301] on div "ĐÃ GỌI" at bounding box center [1078, 298] width 73 height 18
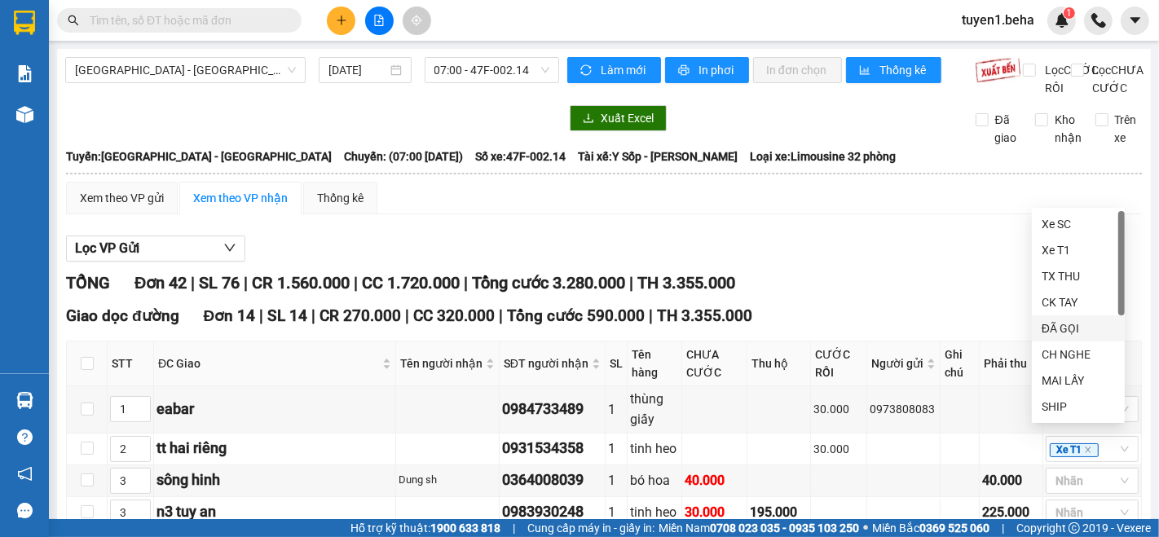
click at [1059, 329] on div "ĐÃ GỌI" at bounding box center [1078, 329] width 73 height 18
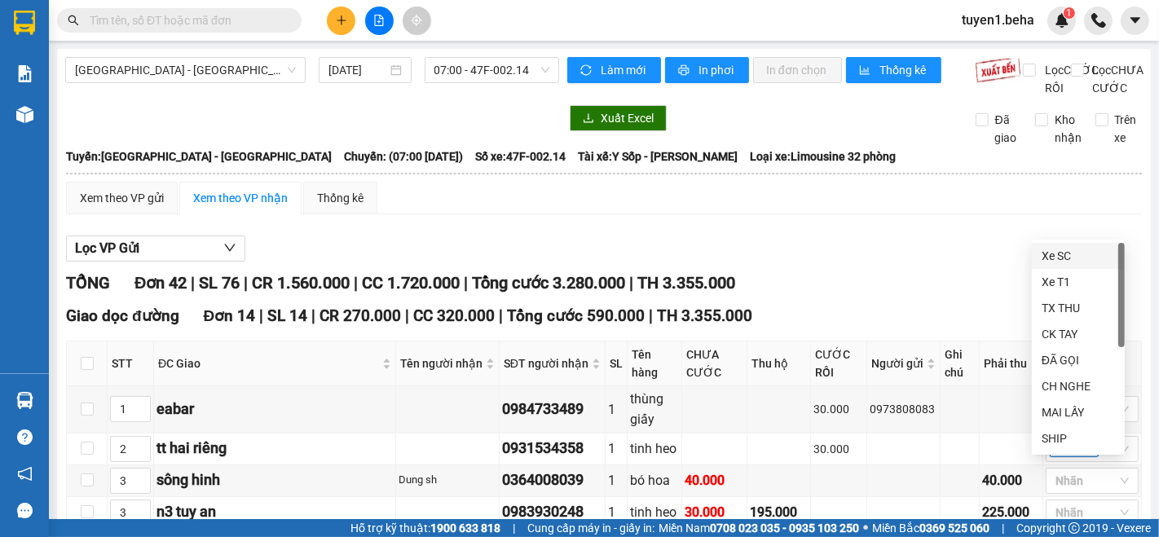
drag, startPoint x: 1069, startPoint y: 362, endPoint x: 913, endPoint y: 408, distance: 162.3
click at [1069, 362] on div "ĐÃ GỌI" at bounding box center [1078, 360] width 73 height 18
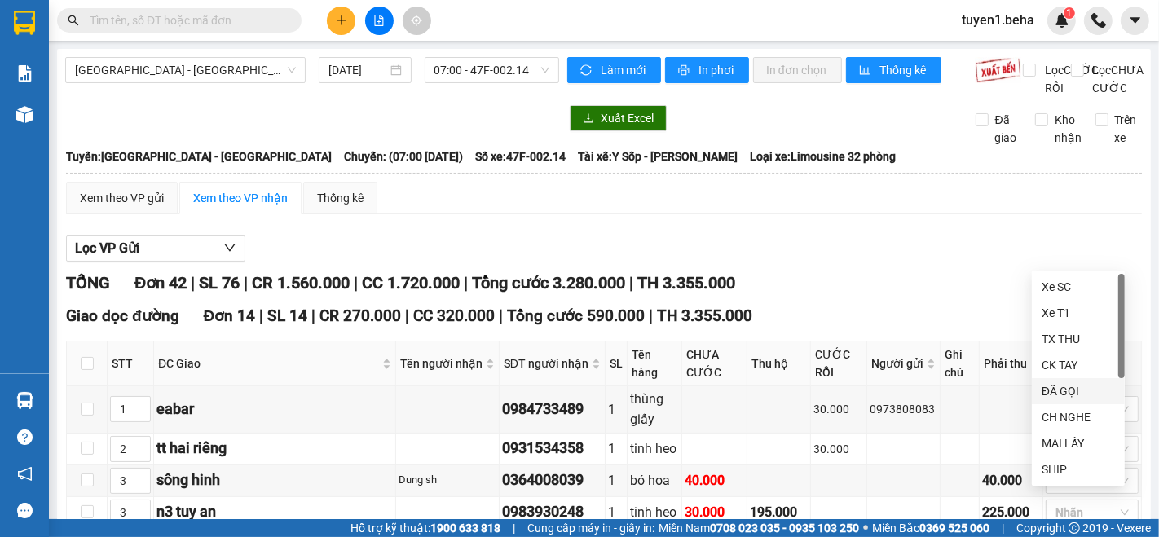
click at [1068, 392] on div "ĐÃ GỌI" at bounding box center [1078, 391] width 73 height 18
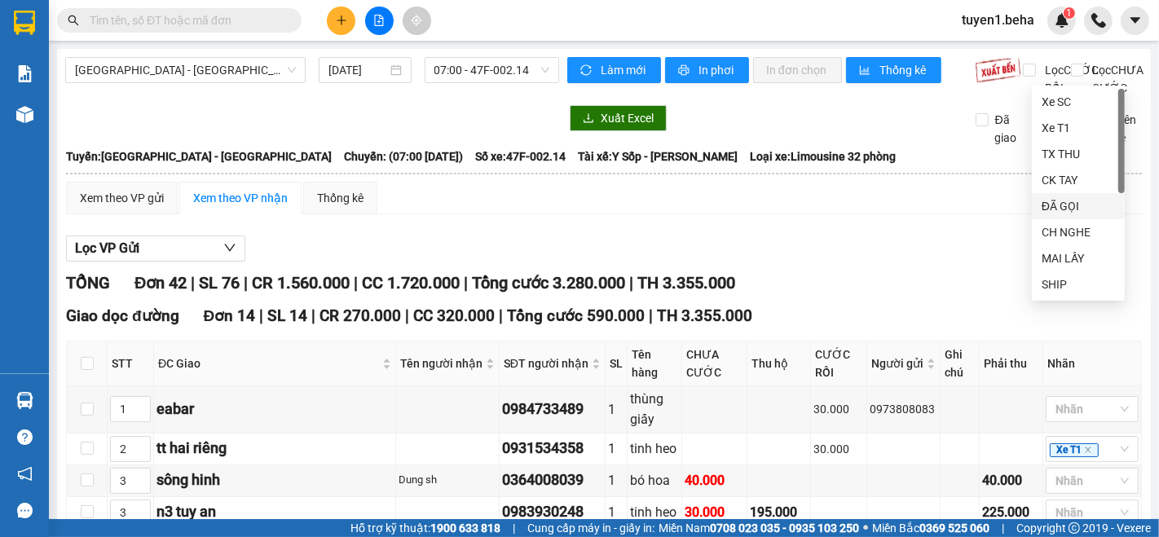
click at [1071, 209] on div "ĐÃ GỌI" at bounding box center [1078, 206] width 73 height 18
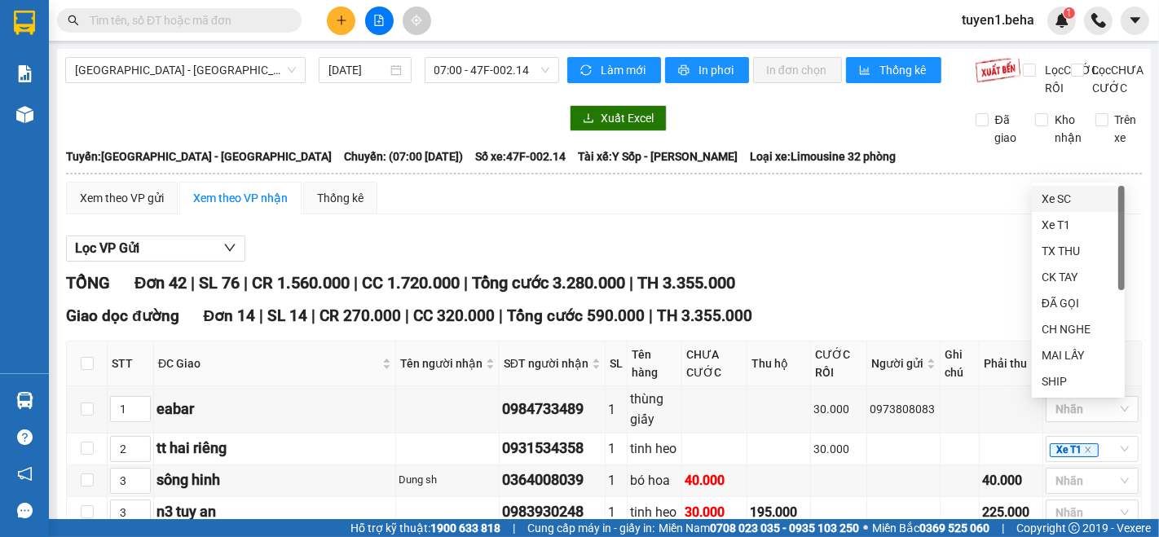
click at [1078, 307] on div "ĐÃ GỌI" at bounding box center [1078, 303] width 73 height 18
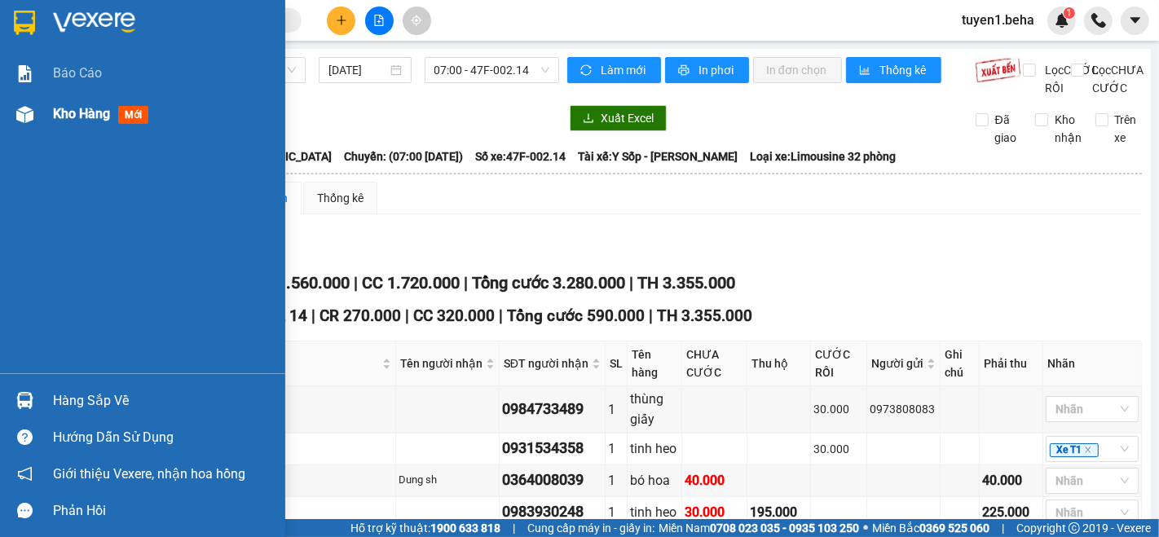
click at [73, 108] on span "Kho hàng" at bounding box center [81, 113] width 57 height 15
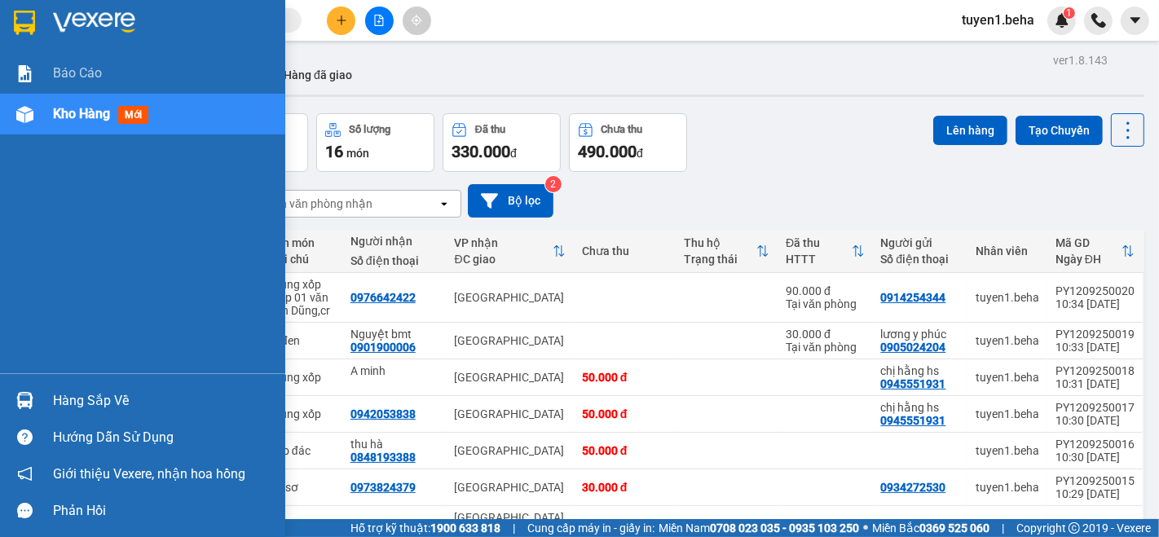
click at [39, 169] on div "Báo cáo Kho hàng mới" at bounding box center [142, 213] width 285 height 320
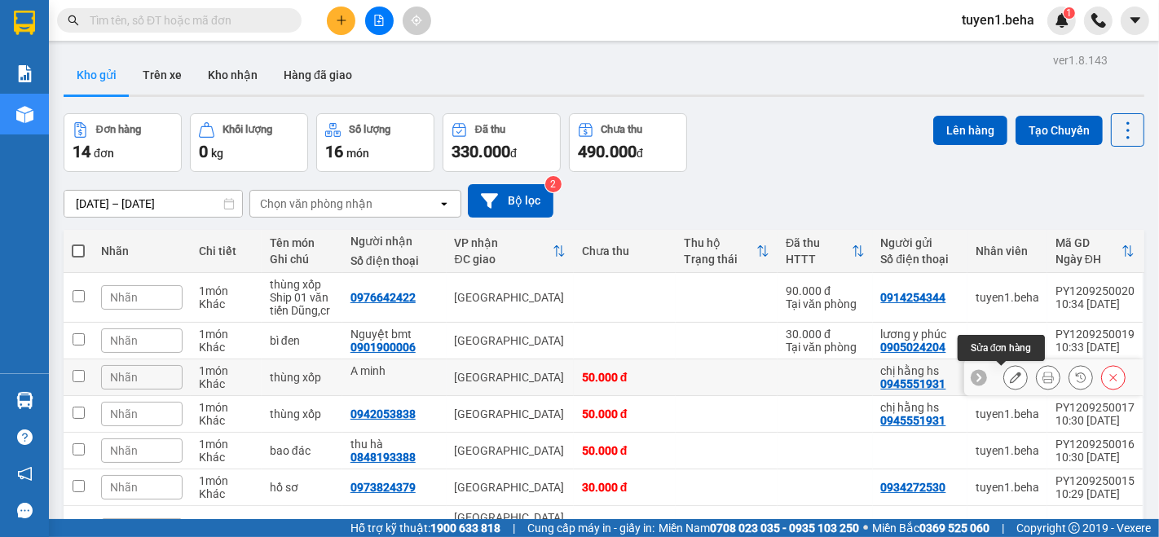
click at [1010, 372] on icon at bounding box center [1015, 377] width 11 height 11
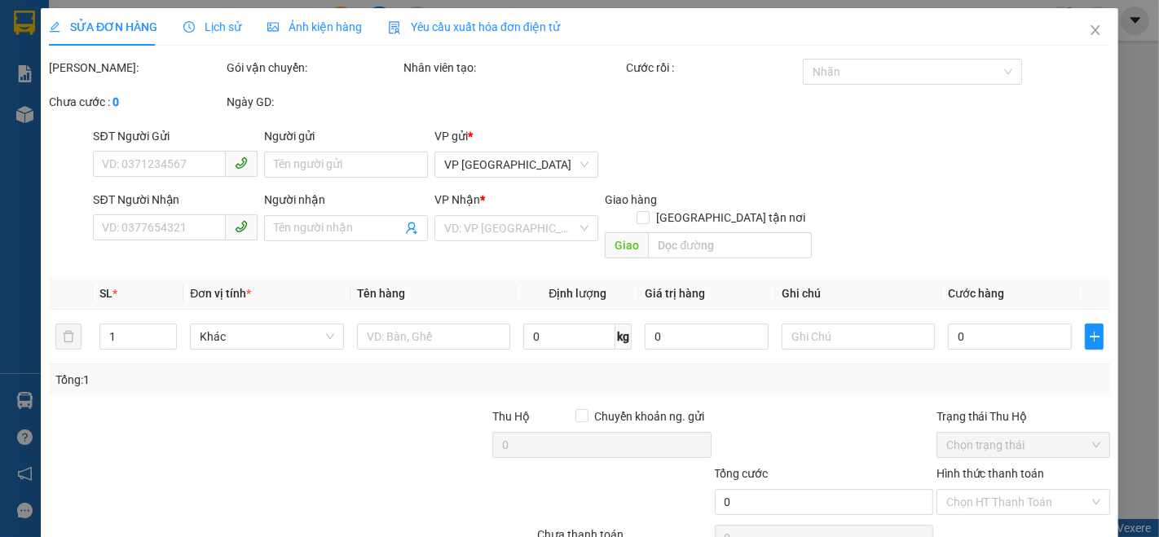
type input "0945551931"
type input "chị hằng hs"
type input "A minh"
type input "50.000"
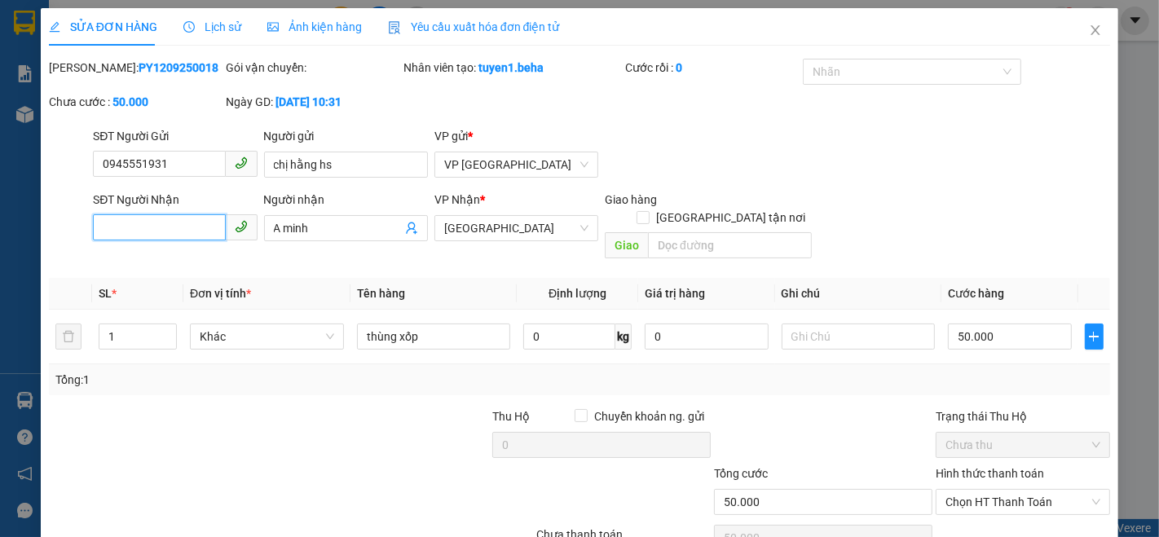
click at [165, 225] on input "SĐT Người Nhận" at bounding box center [159, 227] width 132 height 26
type input "0946366669"
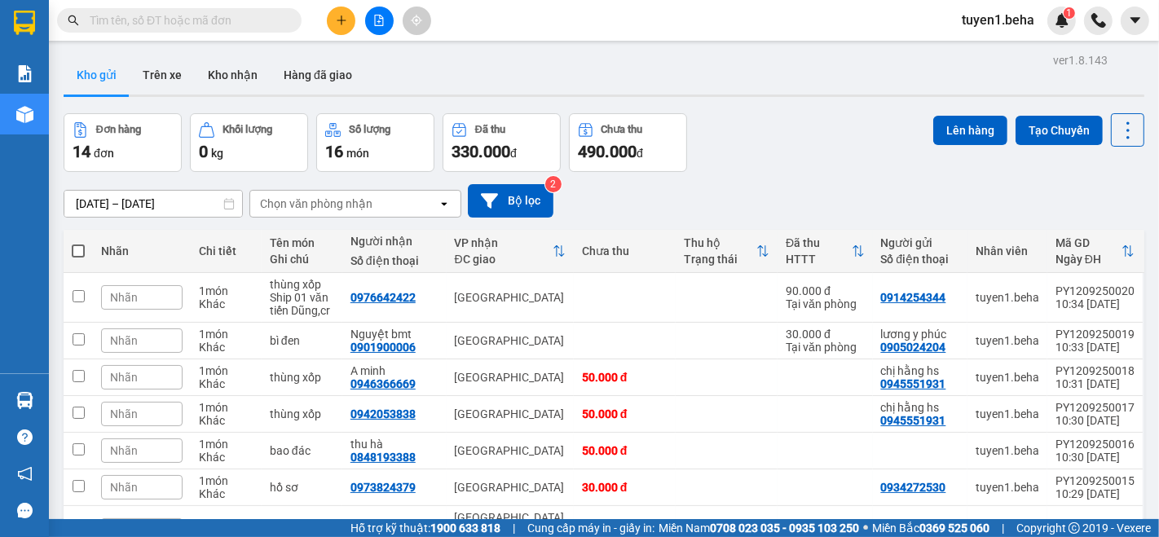
click at [375, 15] on icon "file-add" at bounding box center [378, 20] width 11 height 11
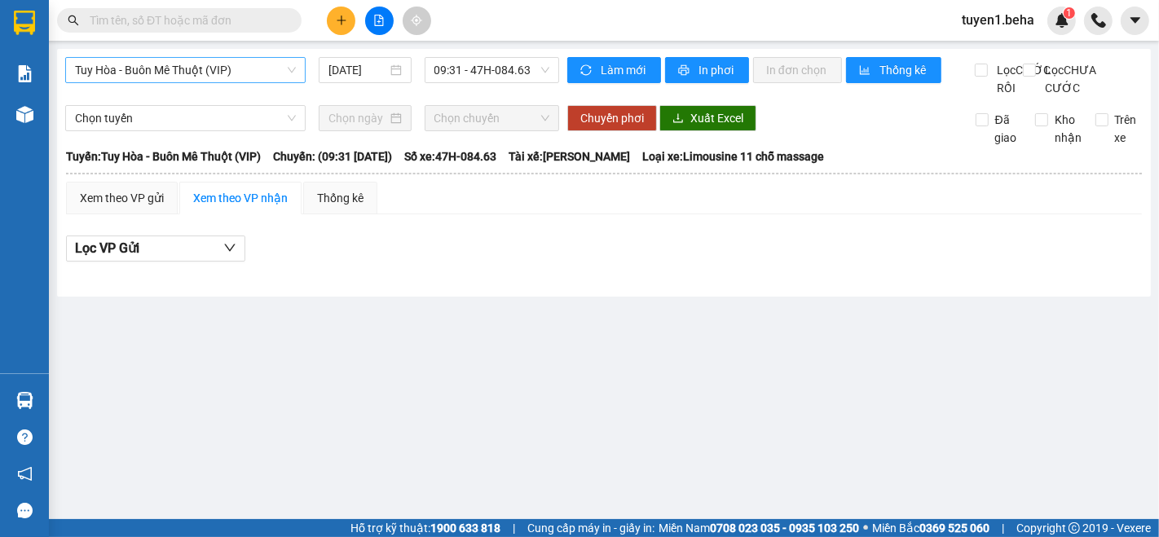
click at [251, 78] on span "Tuy Hòa - Buôn Mê Thuột (VIP)" at bounding box center [185, 70] width 221 height 24
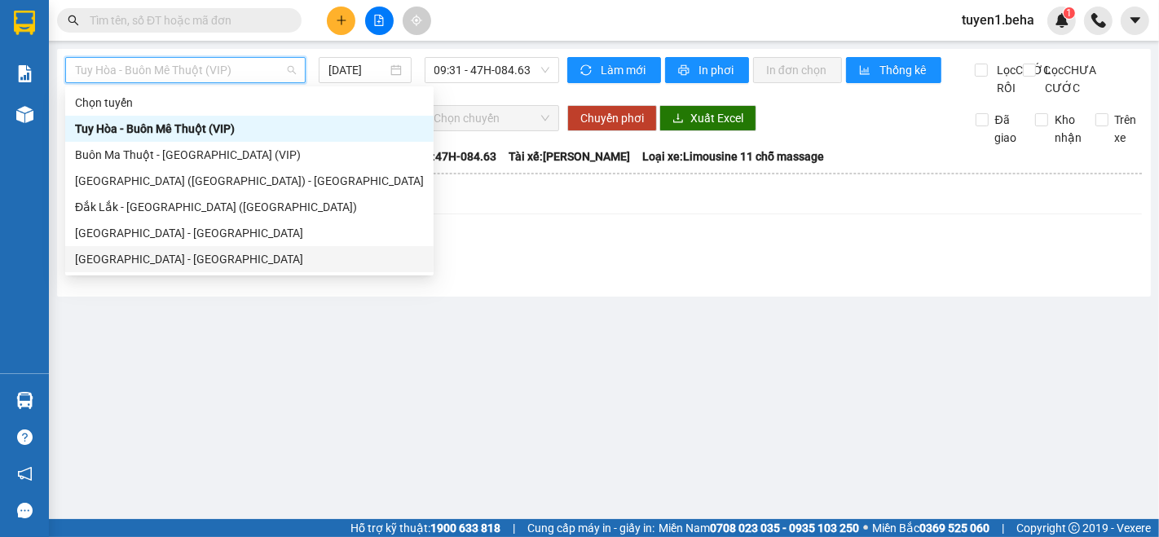
click at [198, 254] on div "[GEOGRAPHIC_DATA] - [GEOGRAPHIC_DATA]" at bounding box center [249, 259] width 349 height 18
type input "[DATE]"
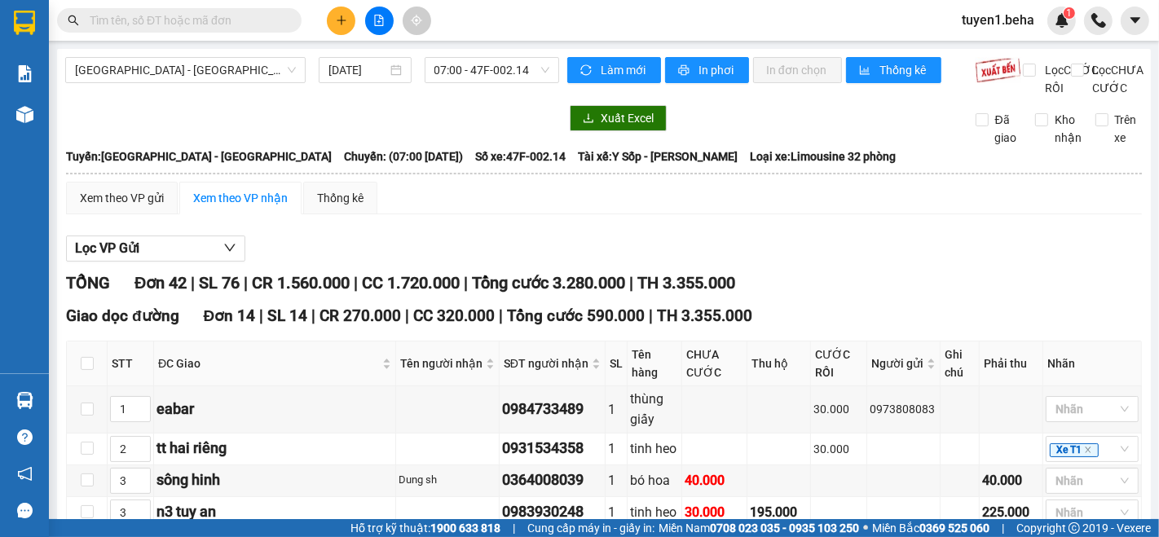
click at [230, 13] on input "text" at bounding box center [186, 20] width 192 height 18
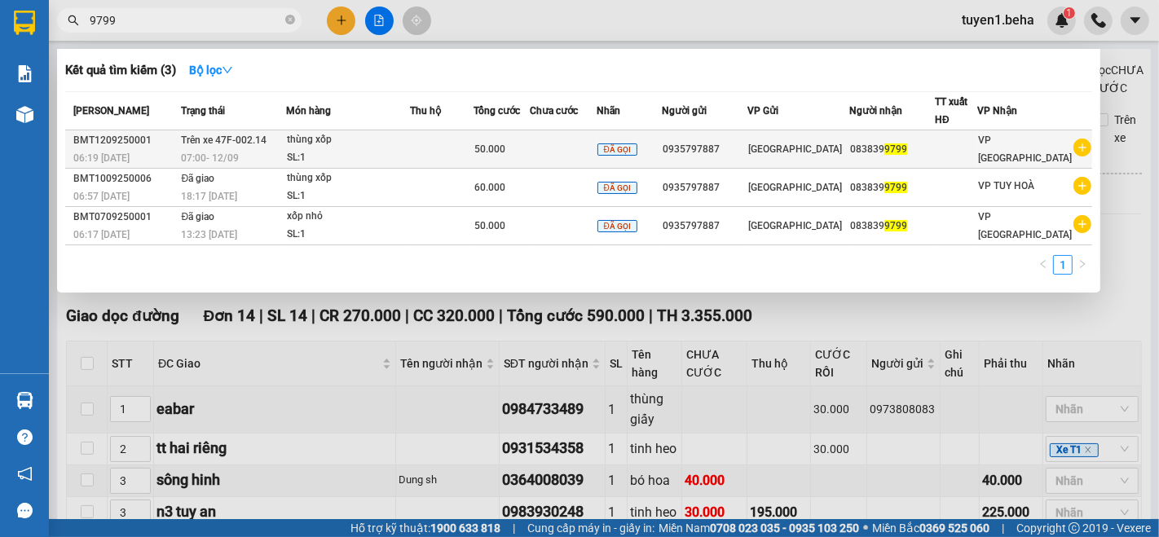
type input "9799"
click at [591, 148] on td at bounding box center [563, 149] width 67 height 38
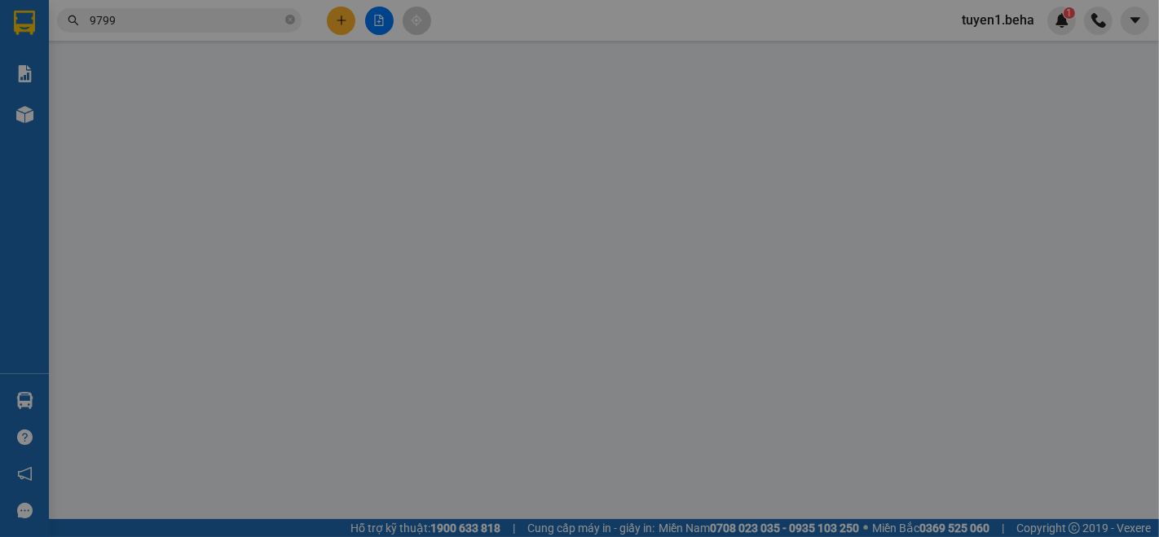
type input "0935797887"
type input "0838399799"
type input "50.000"
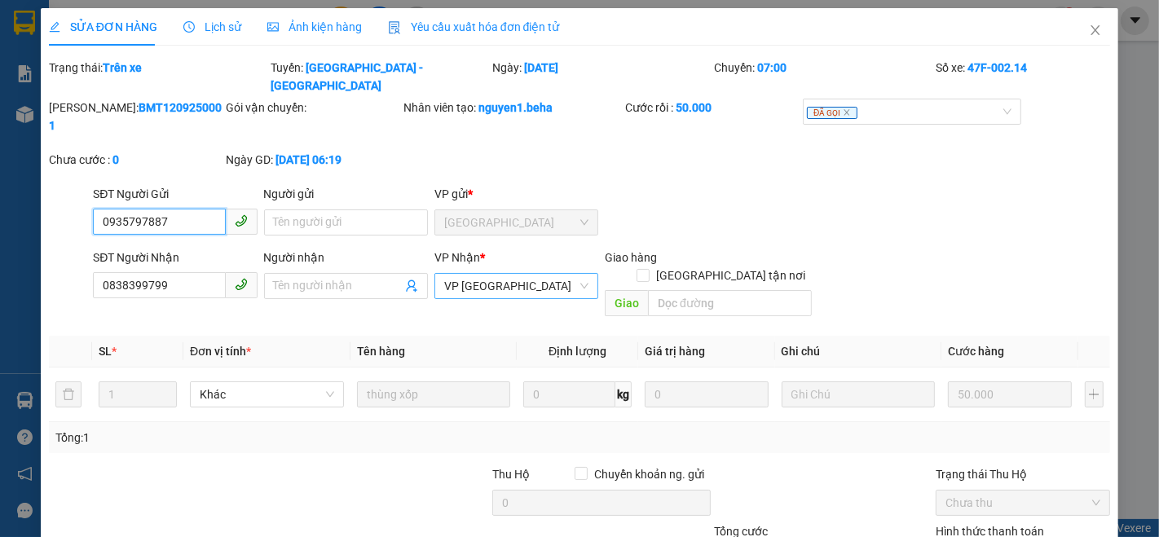
click at [531, 274] on span "VP [GEOGRAPHIC_DATA]" at bounding box center [516, 286] width 144 height 24
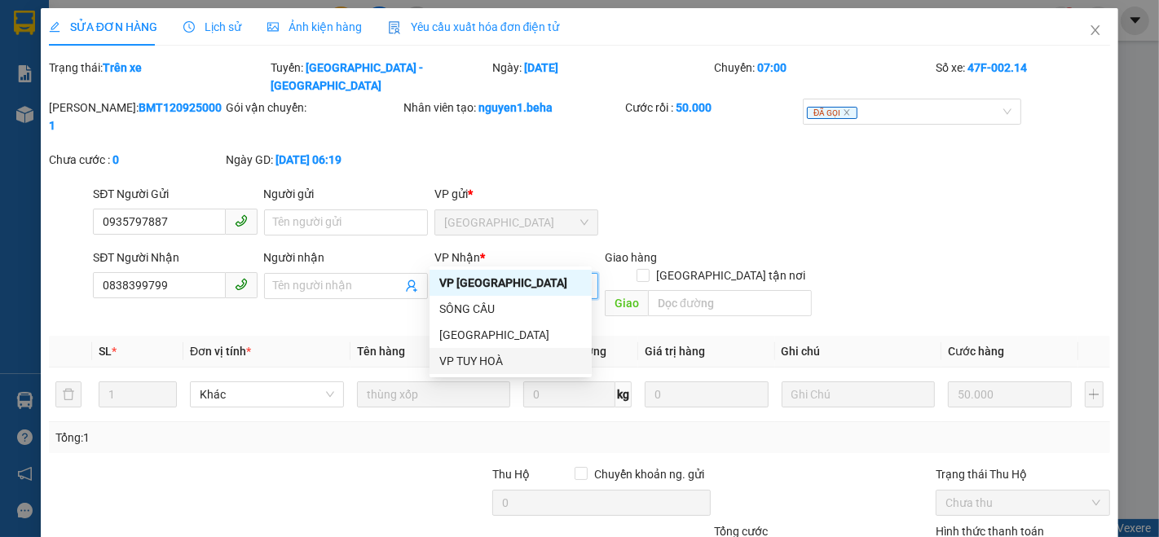
click at [493, 355] on div "VP TUY HOÀ" at bounding box center [510, 361] width 143 height 18
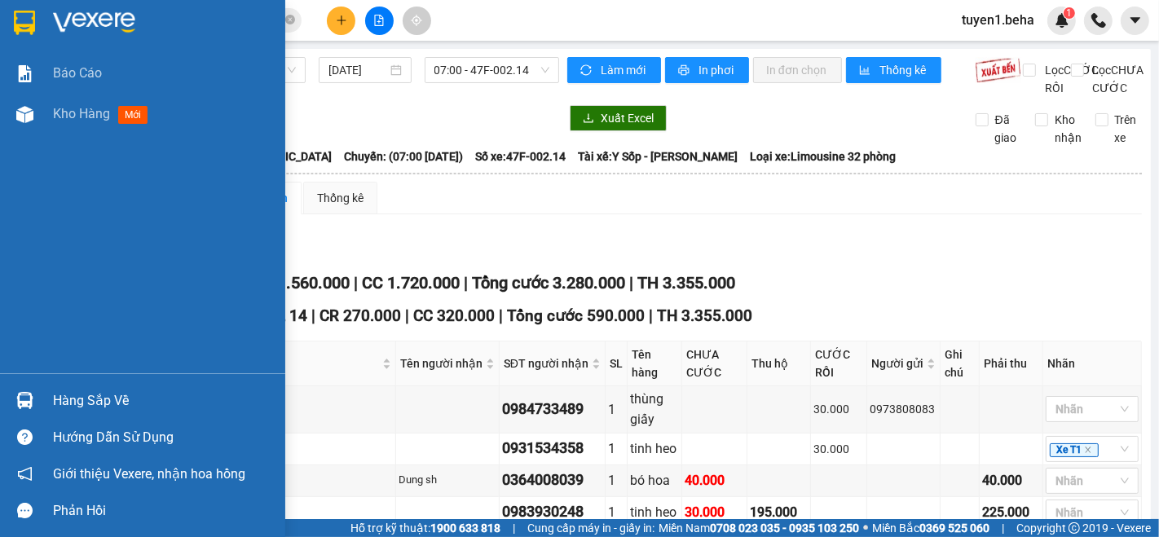
click at [11, 240] on div "Báo cáo Kho hàng mới" at bounding box center [142, 213] width 285 height 320
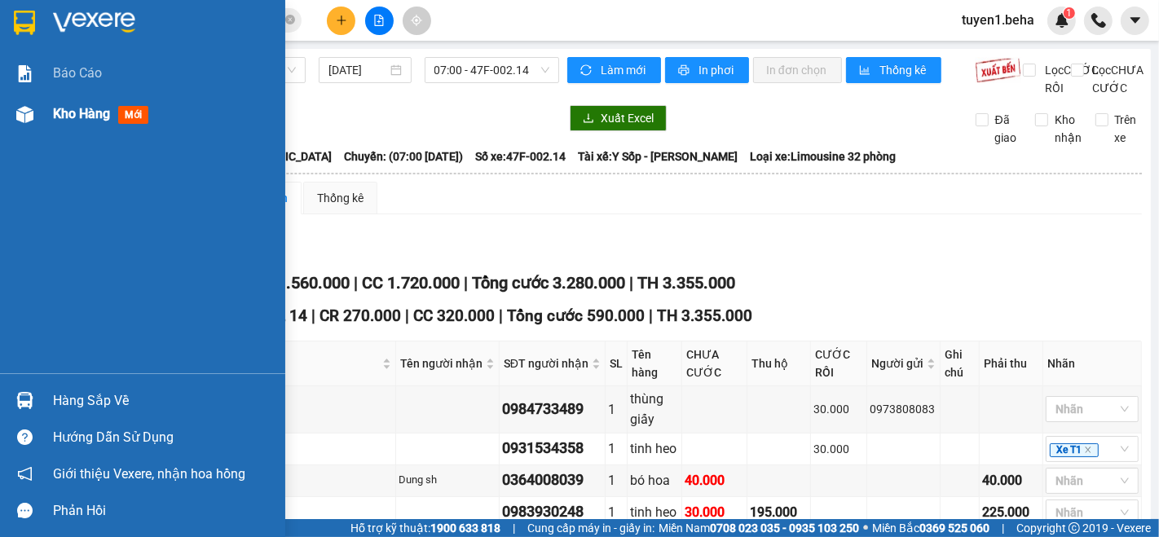
click at [78, 114] on span "Kho hàng" at bounding box center [81, 113] width 57 height 15
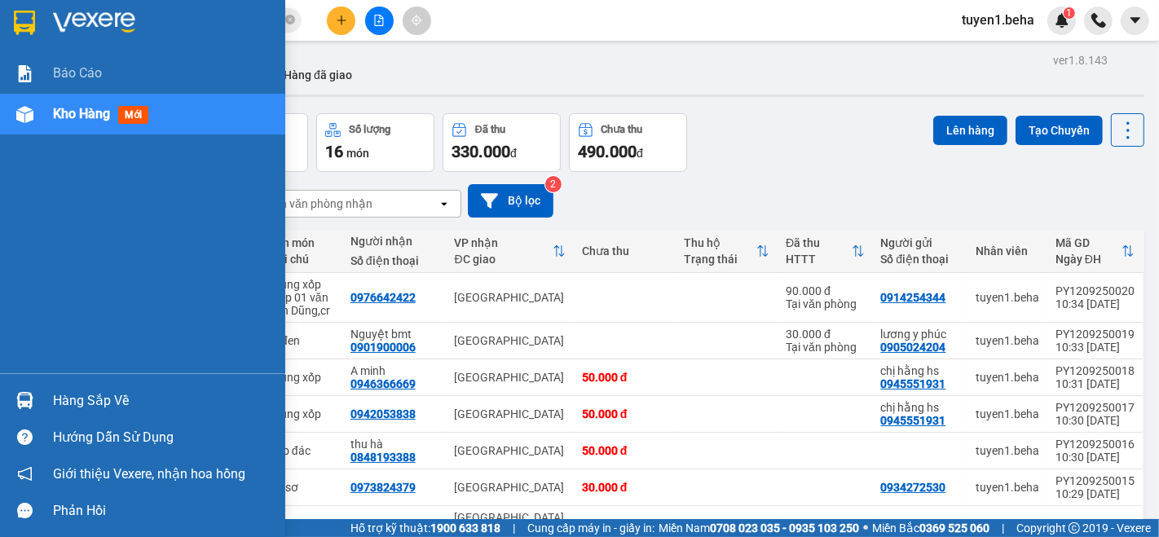
click at [43, 210] on div "Báo cáo Kho hàng mới" at bounding box center [142, 213] width 285 height 320
click at [75, 123] on div "Kho hàng mới" at bounding box center [104, 114] width 102 height 20
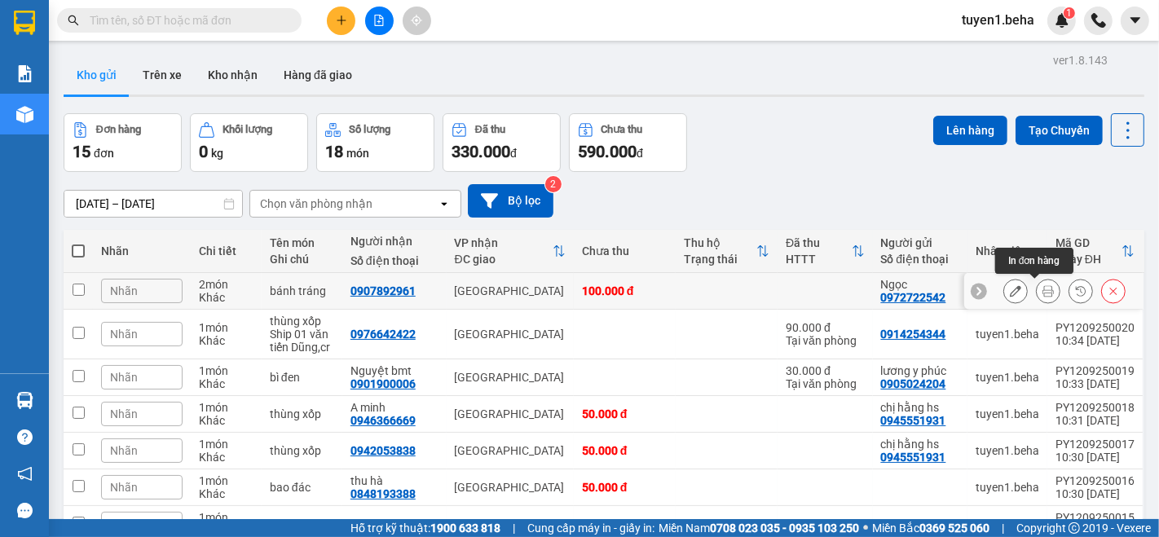
click at [1043, 286] on icon at bounding box center [1048, 290] width 11 height 11
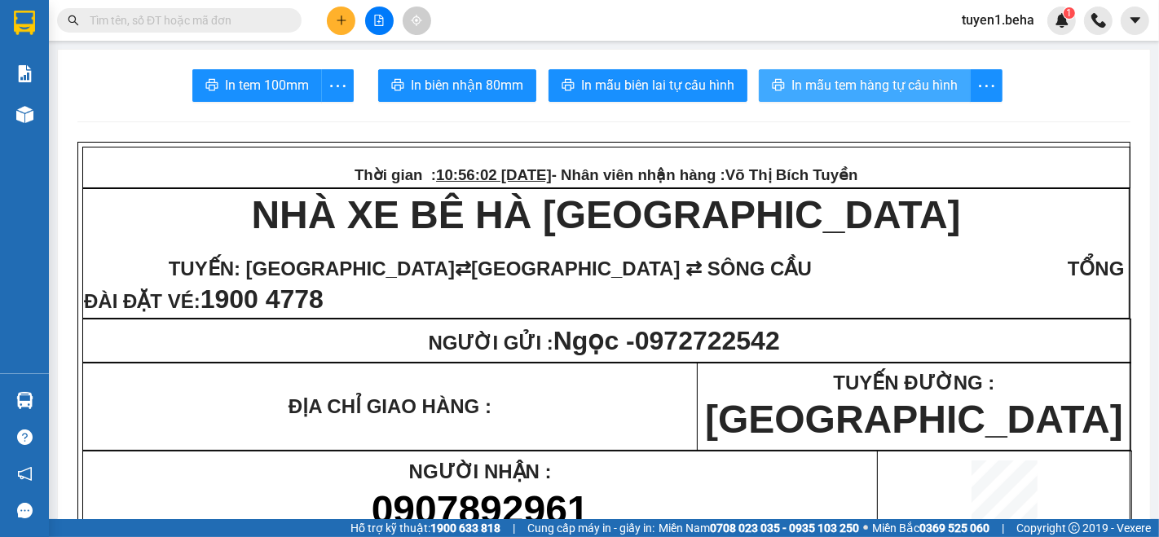
click at [873, 96] on button "In mẫu tem hàng tự cấu hình" at bounding box center [865, 85] width 212 height 33
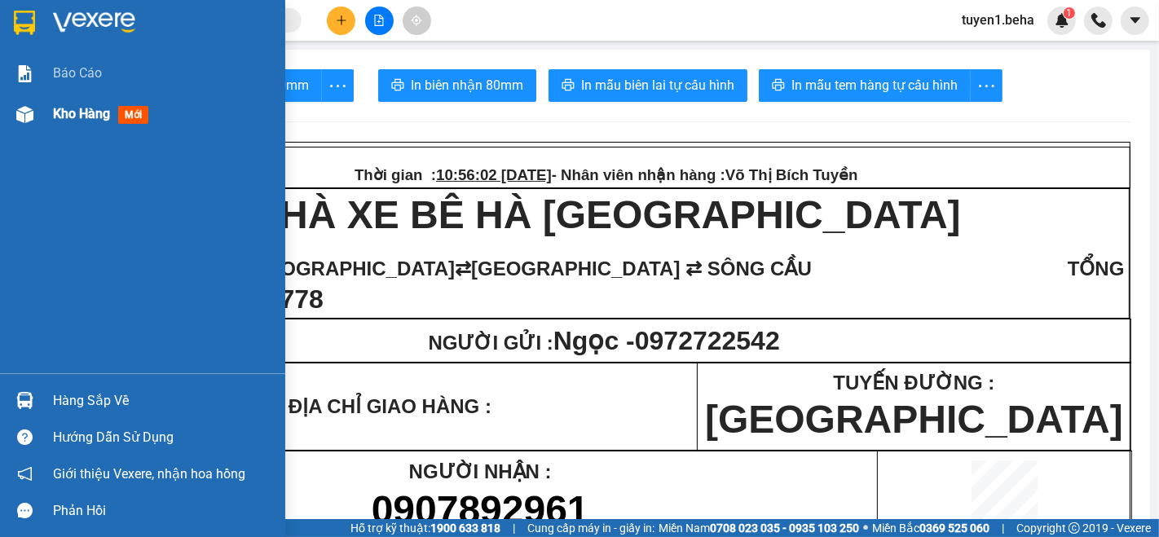
click at [67, 107] on span "Kho hàng" at bounding box center [81, 113] width 57 height 15
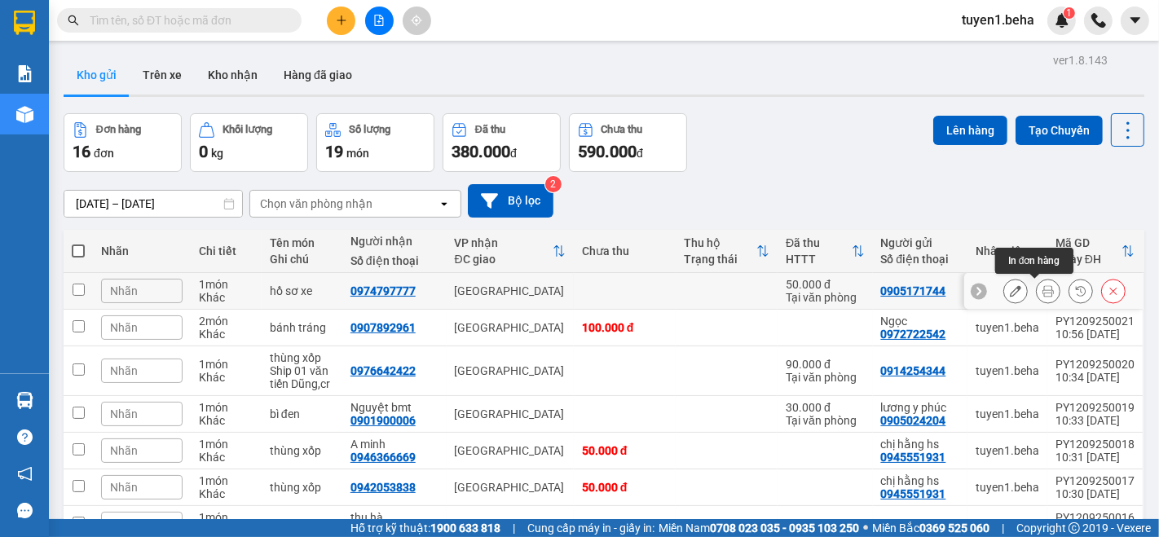
click at [1037, 283] on button at bounding box center [1048, 291] width 23 height 29
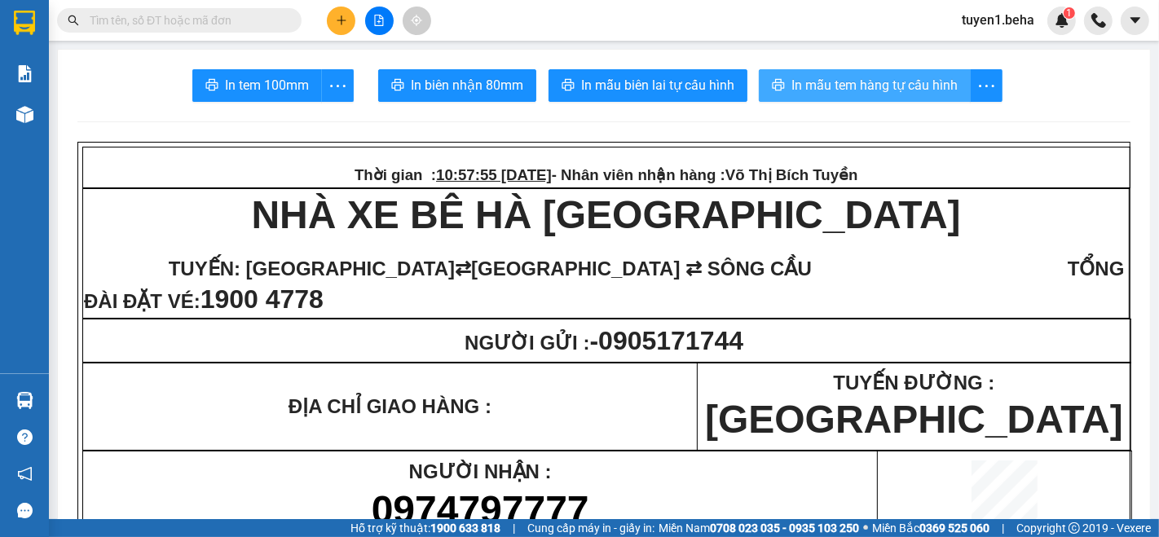
click at [911, 91] on span "In mẫu tem hàng tự cấu hình" at bounding box center [875, 85] width 166 height 20
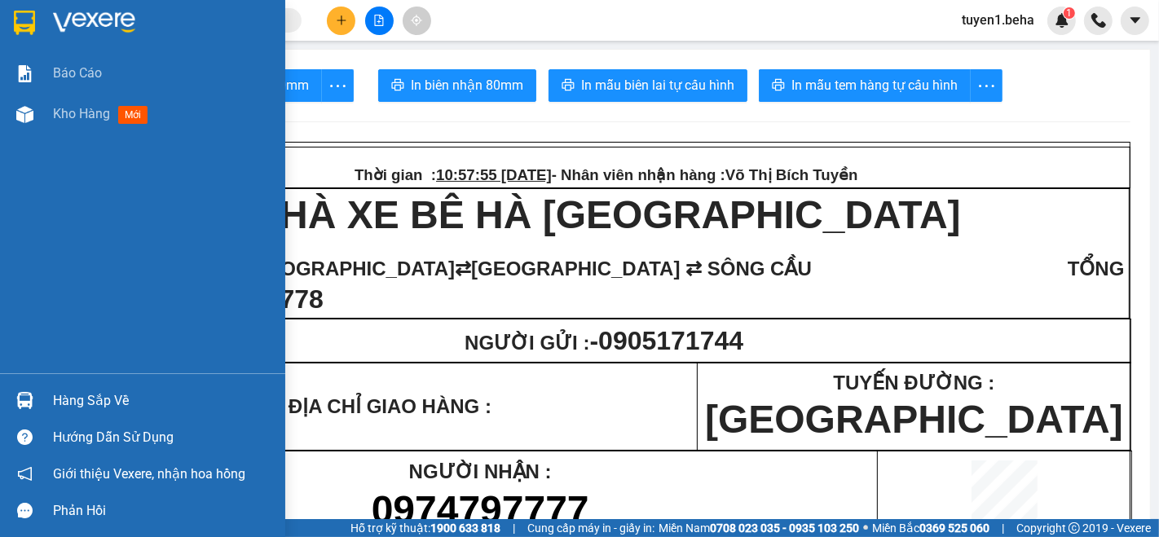
click at [93, 187] on div "Báo cáo Kho hàng mới" at bounding box center [142, 213] width 285 height 320
click at [73, 117] on span "Kho hàng" at bounding box center [81, 113] width 57 height 15
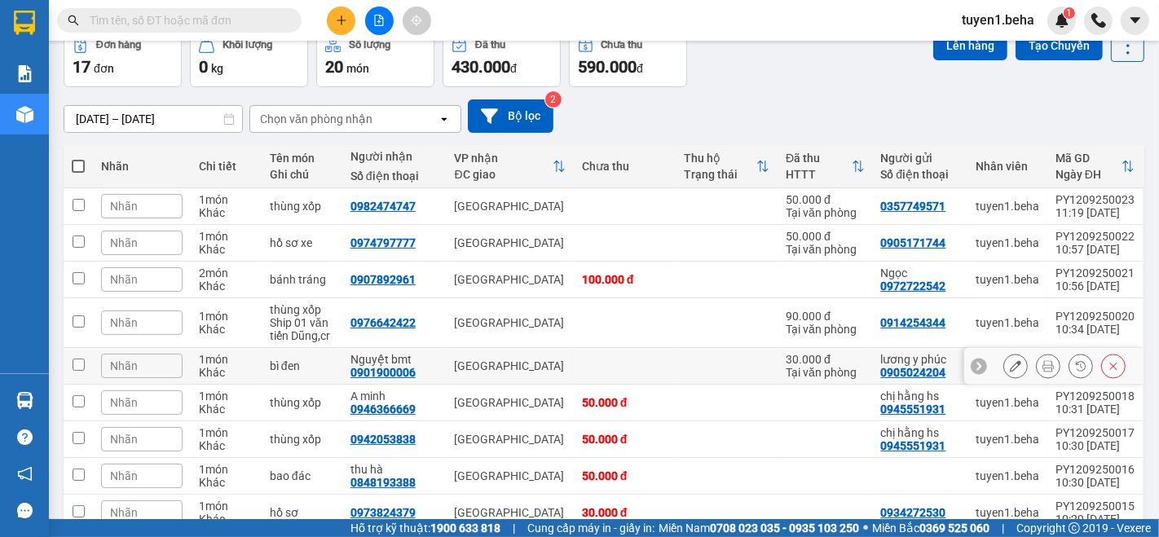
scroll to position [181, 0]
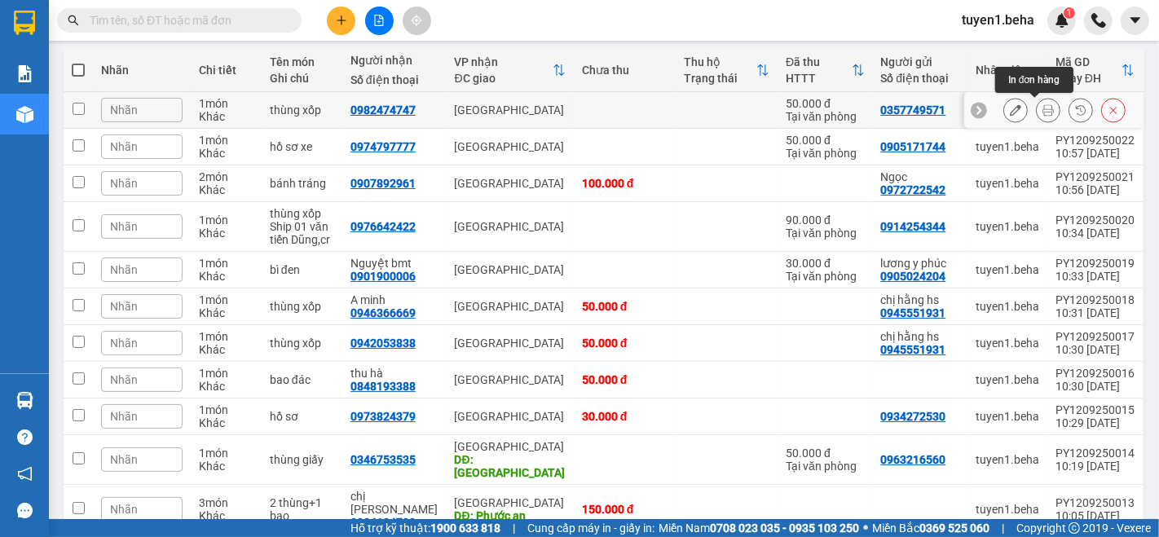
click at [1043, 114] on icon at bounding box center [1048, 109] width 11 height 11
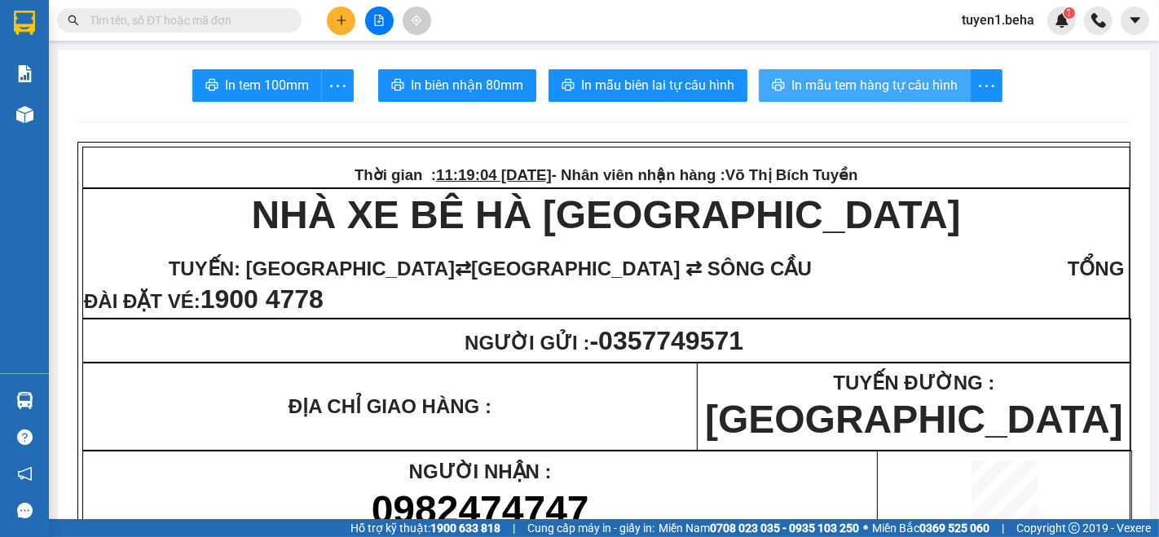
click at [893, 90] on span "In mẫu tem hàng tự cấu hình" at bounding box center [875, 85] width 166 height 20
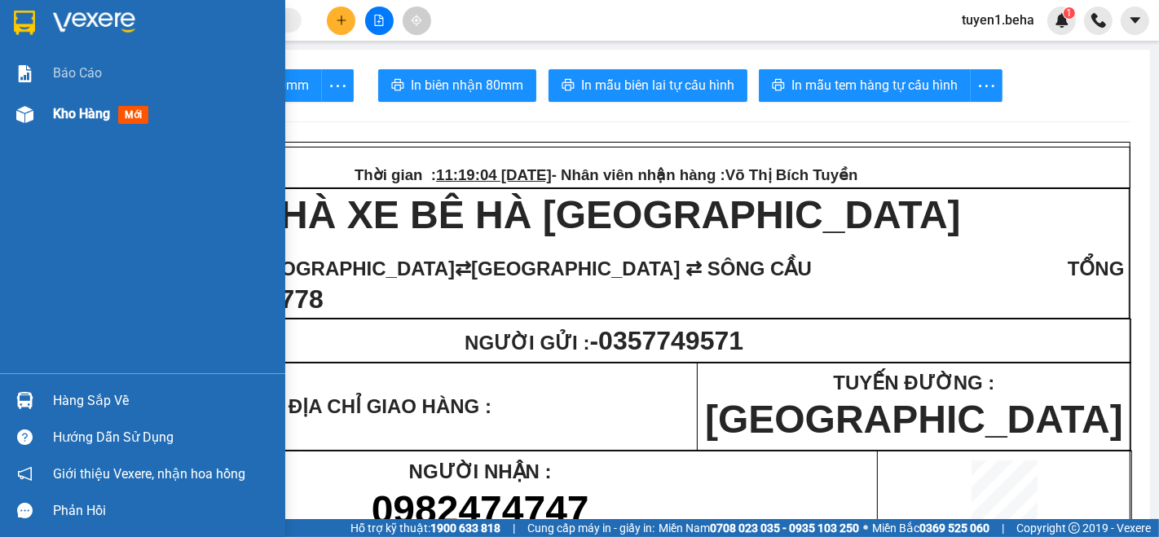
click at [86, 106] on span "Kho hàng" at bounding box center [81, 113] width 57 height 15
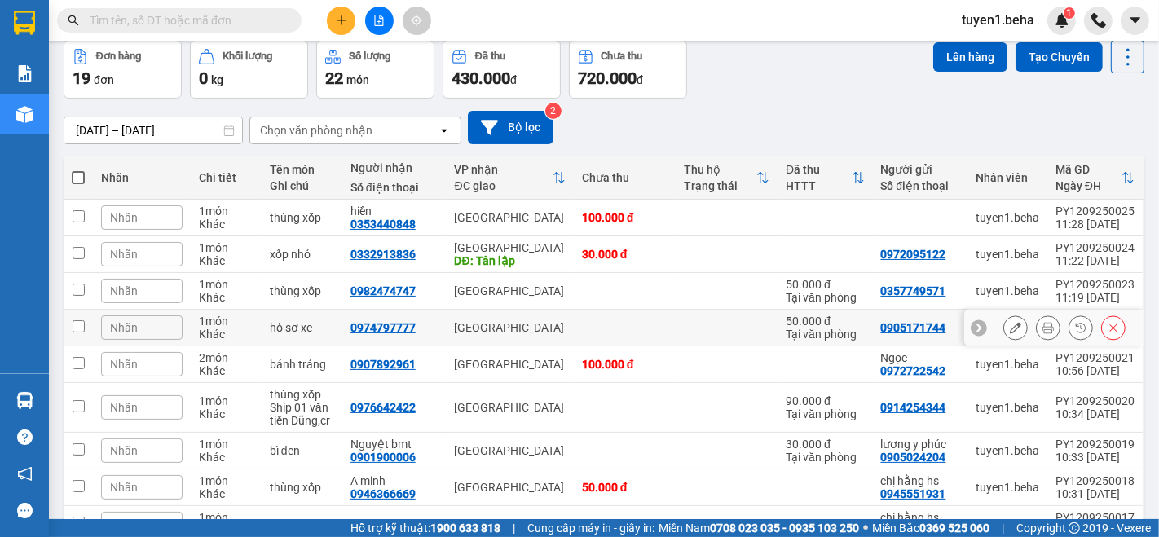
scroll to position [90, 0]
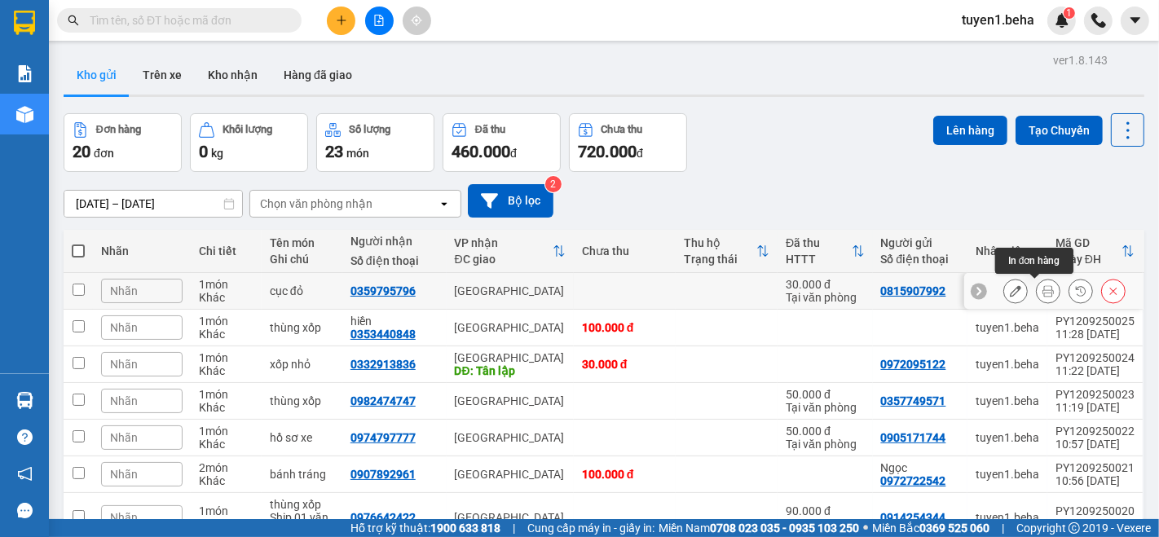
click at [1037, 286] on button at bounding box center [1048, 291] width 23 height 29
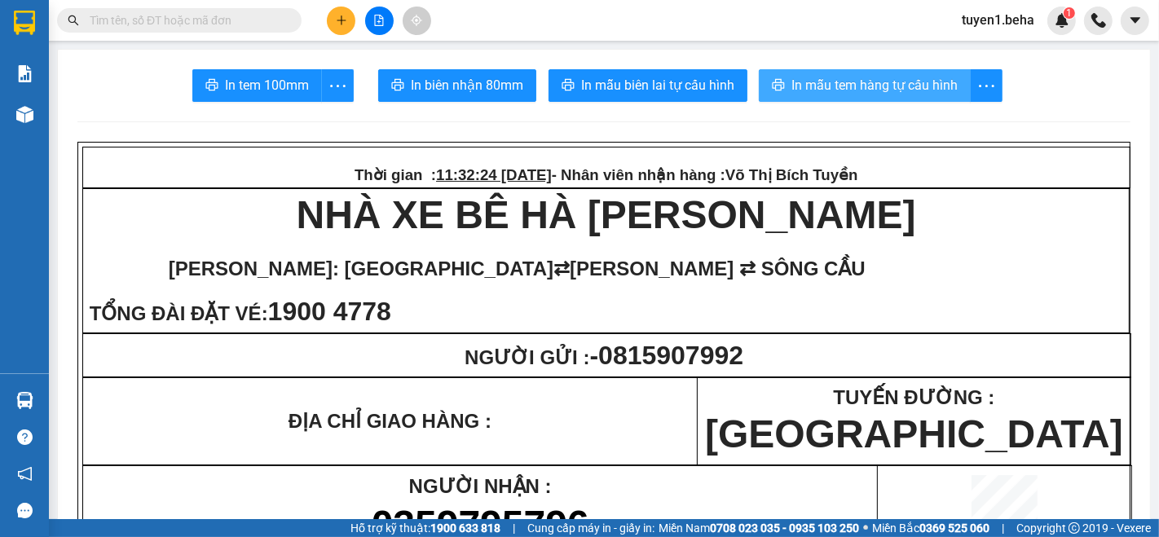
click at [889, 96] on button "In mẫu tem hàng tự cấu hình" at bounding box center [865, 85] width 212 height 33
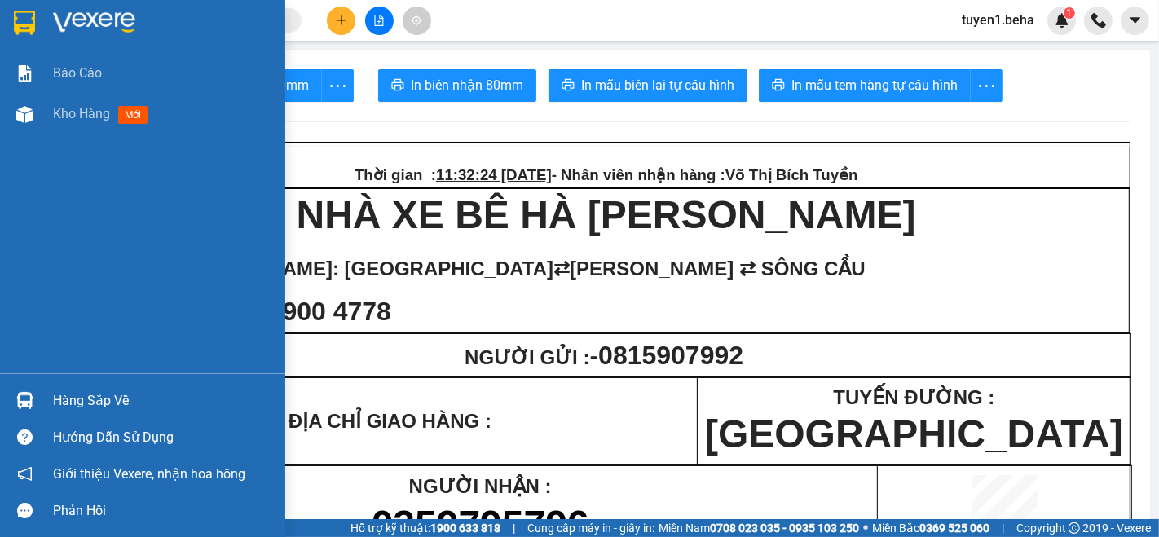
click at [14, 228] on div "Báo cáo Kho hàng mới" at bounding box center [142, 213] width 285 height 320
click at [65, 116] on span "Kho hàng" at bounding box center [81, 113] width 57 height 15
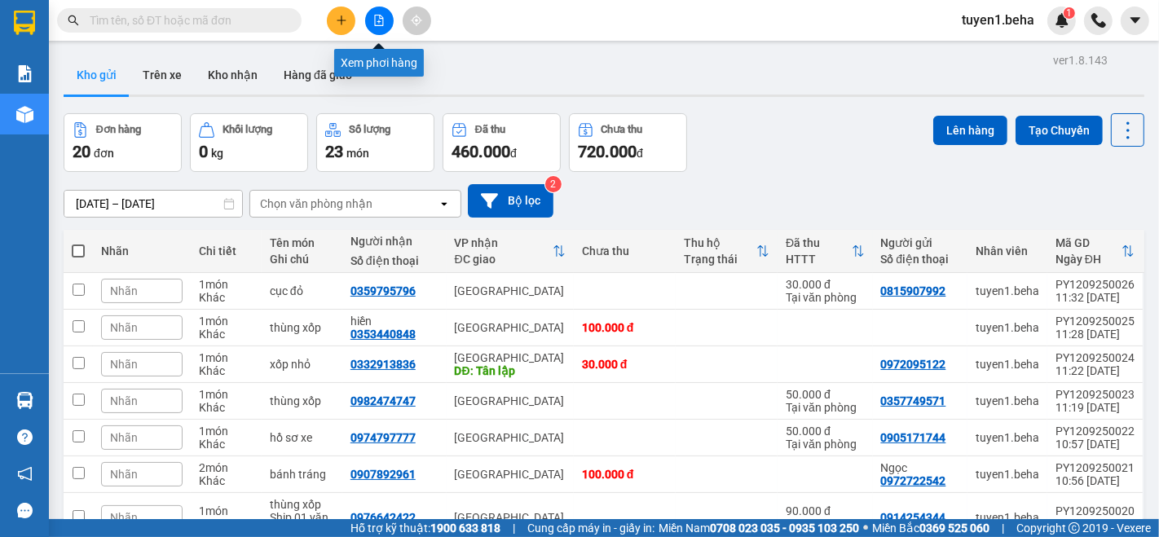
click at [372, 13] on button at bounding box center [379, 21] width 29 height 29
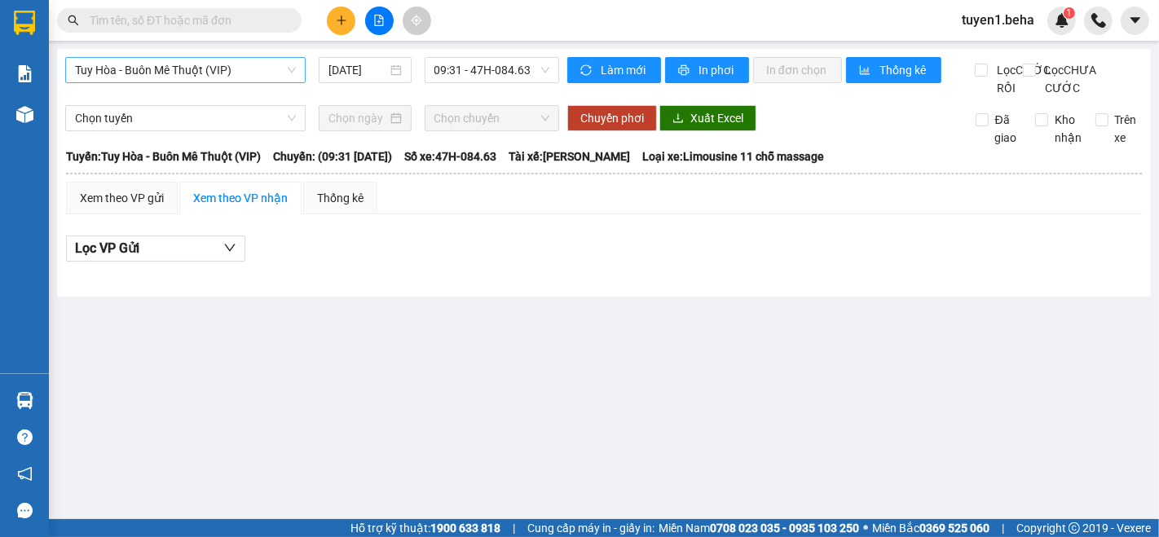
click at [235, 67] on span "Tuy Hòa - Buôn Mê Thuột (VIP)" at bounding box center [185, 70] width 221 height 24
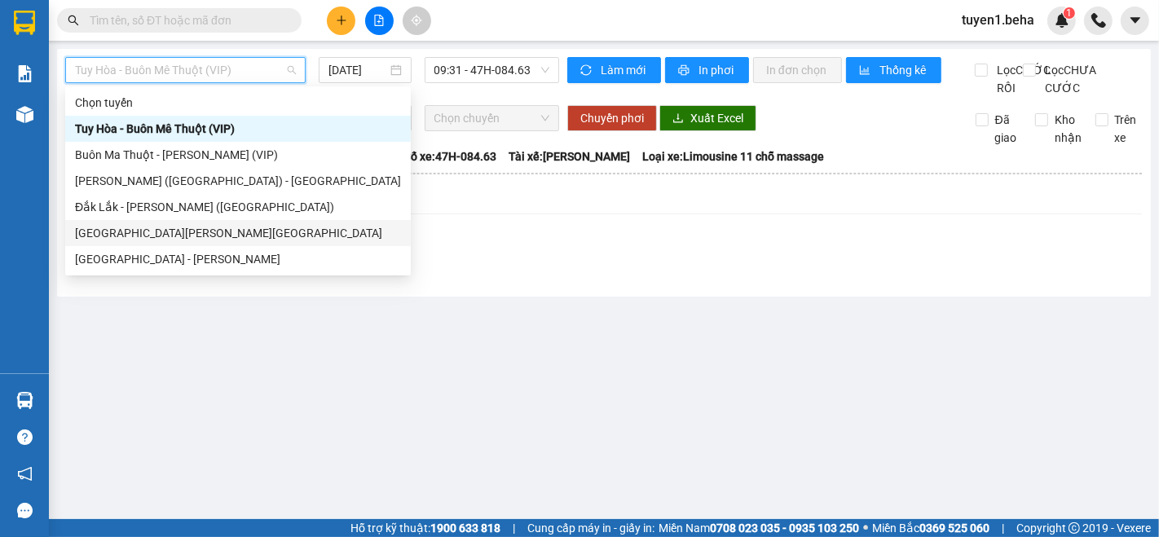
click at [187, 240] on div "Phú Yên - Đắk Lắk" at bounding box center [238, 233] width 326 height 18
type input "12/09/2025"
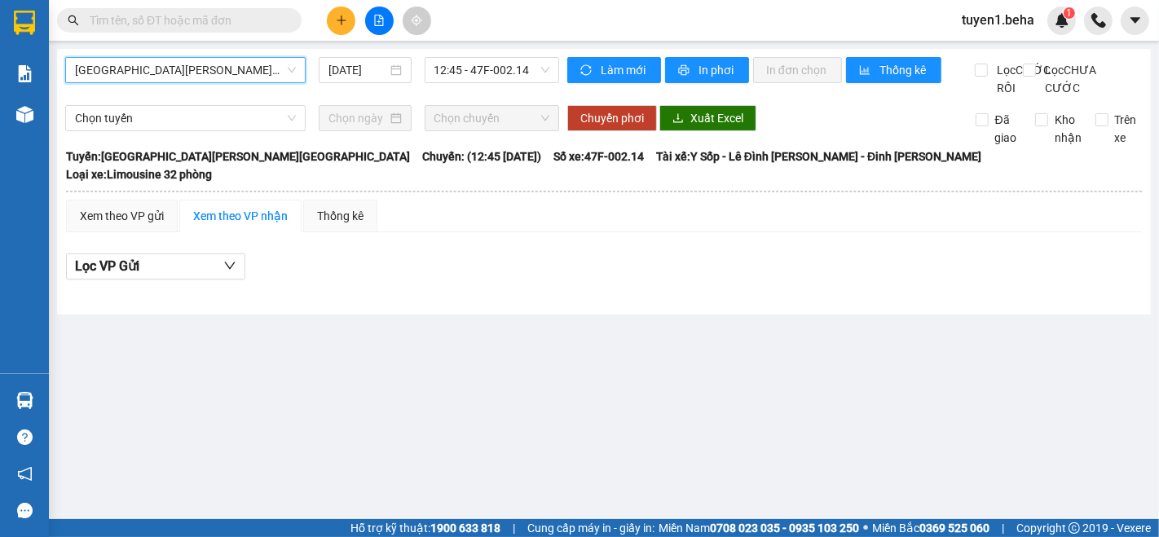
click at [240, 78] on span "Phú Yên - Đắk Lắk" at bounding box center [185, 70] width 221 height 24
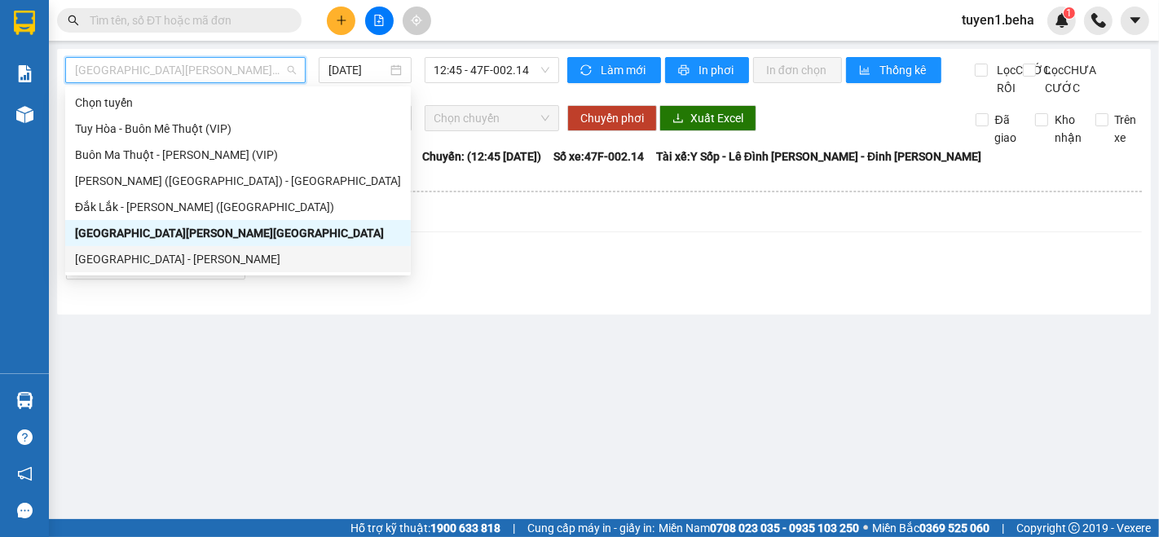
click at [181, 254] on div "Đắk Lắk - Phú Yên" at bounding box center [238, 259] width 326 height 18
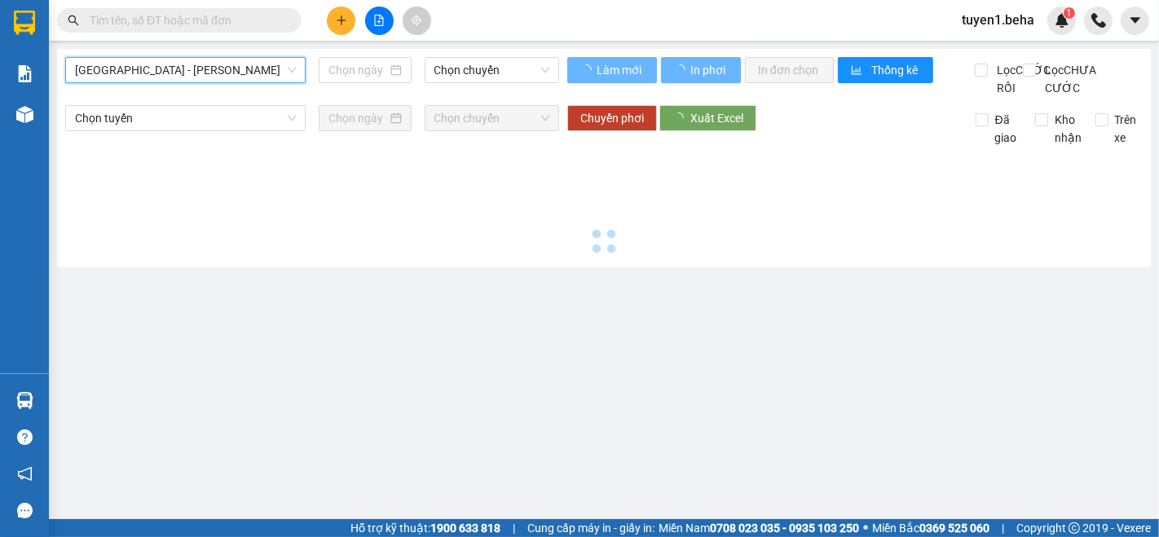
type input "12/09/2025"
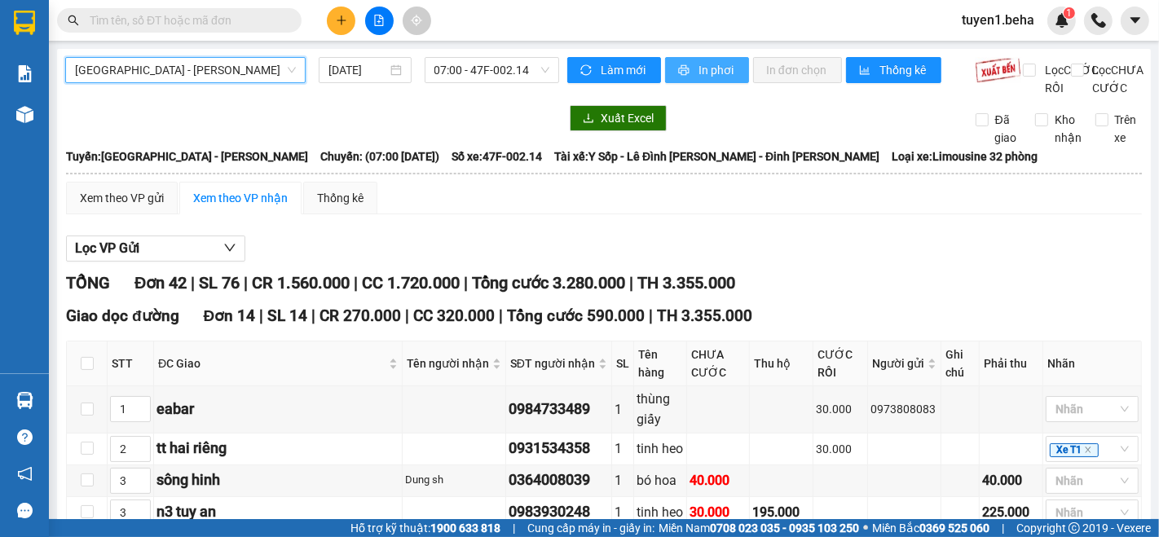
click at [704, 63] on span "In phơi" at bounding box center [717, 70] width 37 height 18
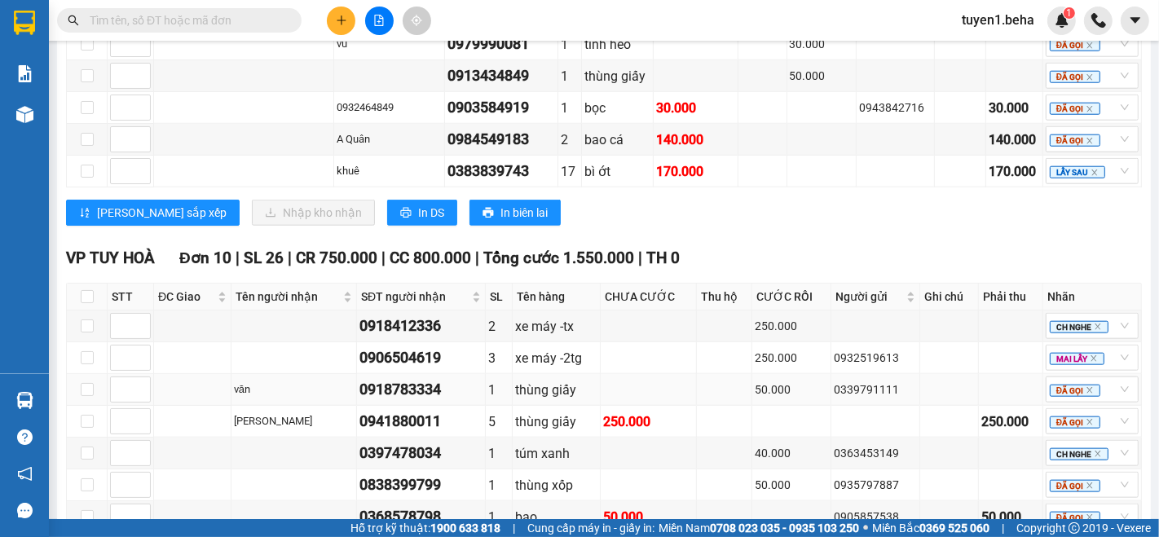
scroll to position [1602, 0]
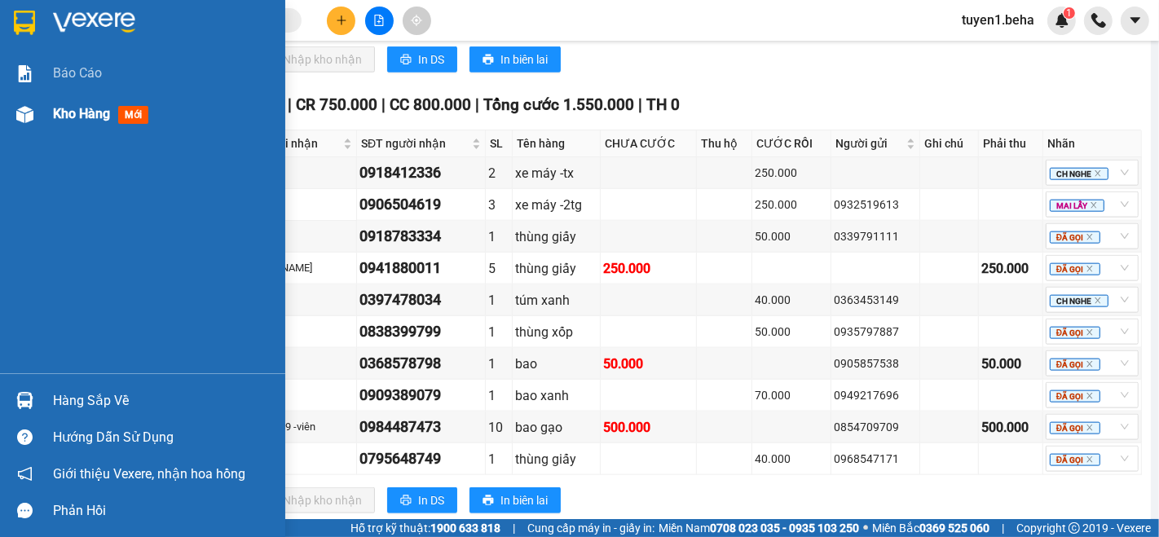
click at [74, 112] on span "Kho hàng" at bounding box center [81, 113] width 57 height 15
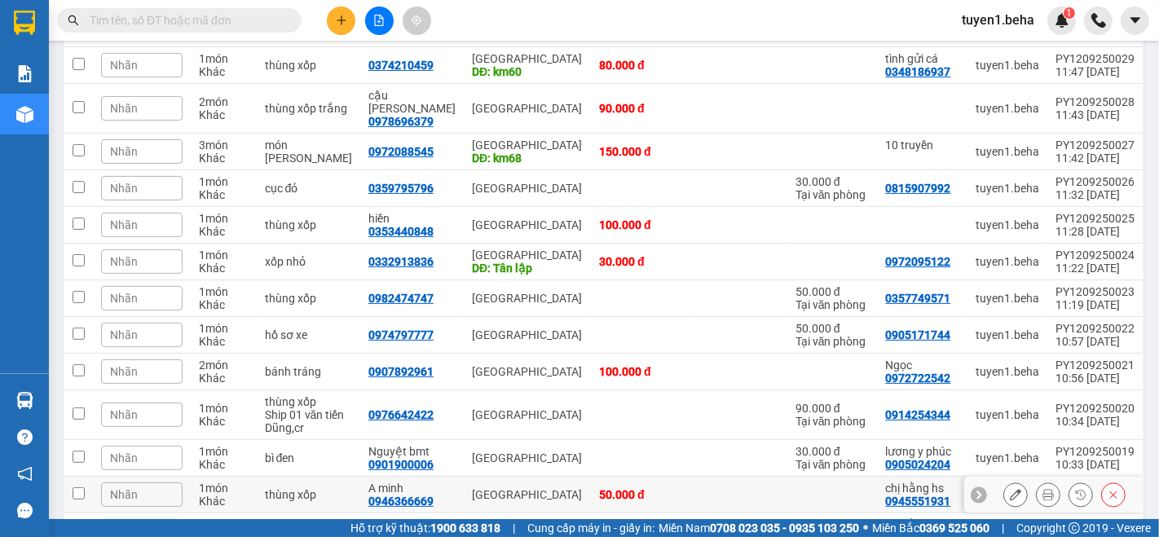
scroll to position [543, 0]
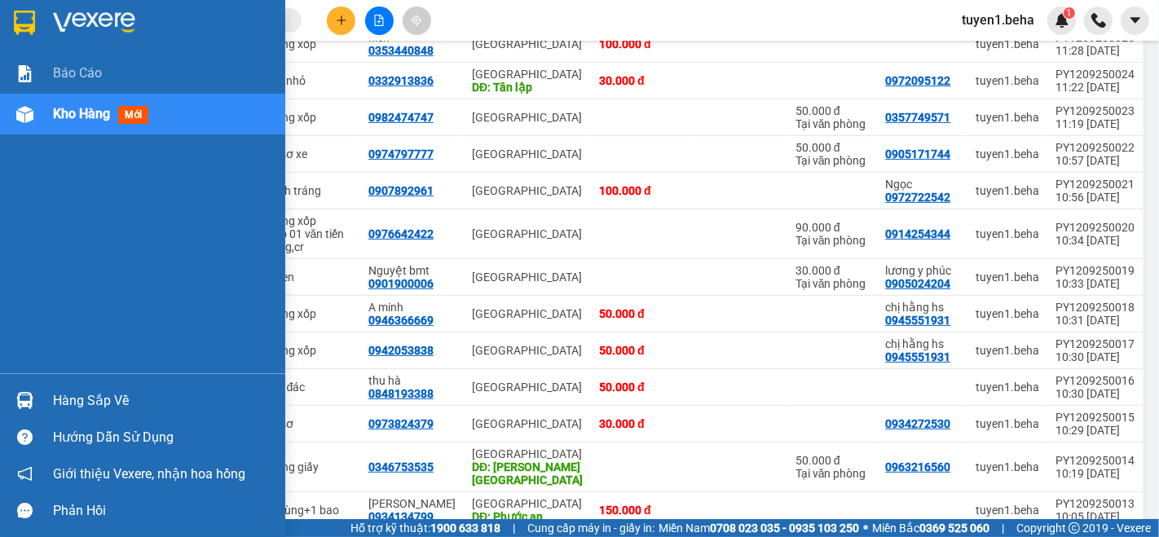
click at [60, 232] on div "Báo cáo Kho hàng mới" at bounding box center [142, 213] width 285 height 320
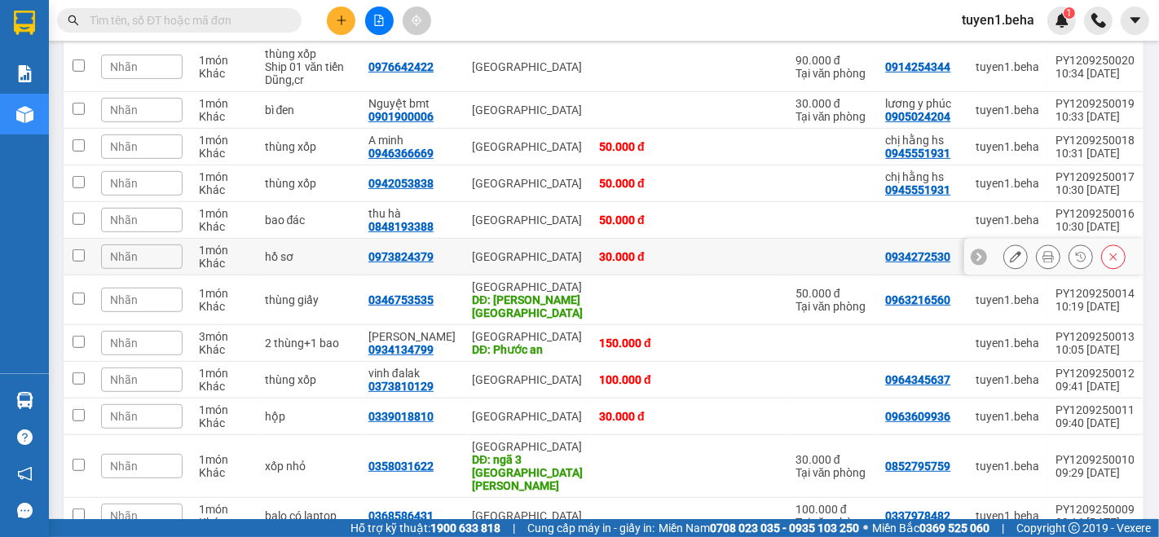
scroll to position [809, 0]
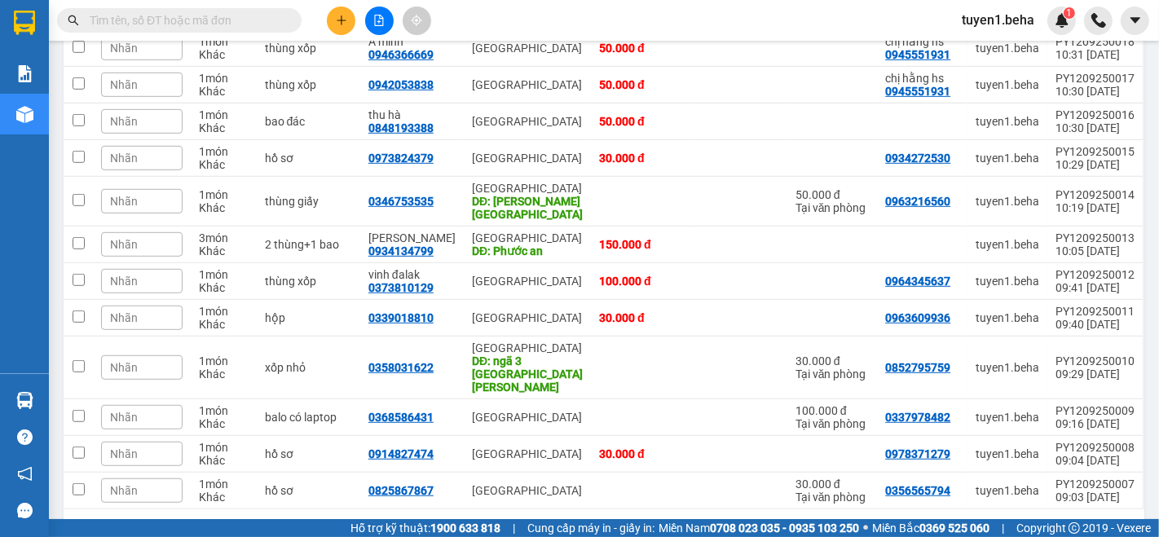
click at [1069, 527] on div "100 / trang" at bounding box center [1079, 535] width 57 height 16
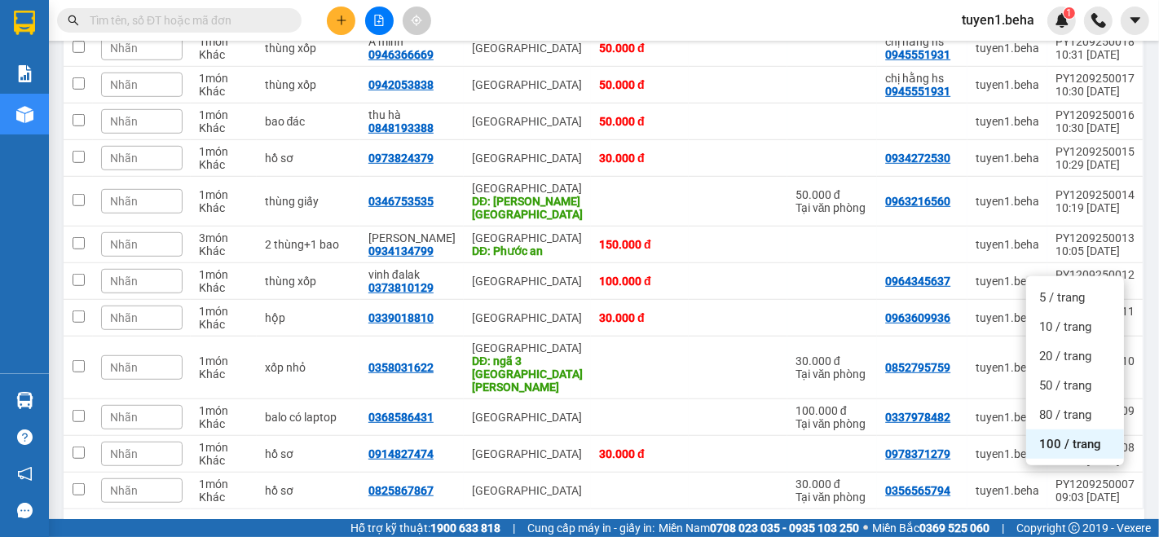
click at [1074, 448] on span "100 / trang" at bounding box center [1070, 444] width 62 height 16
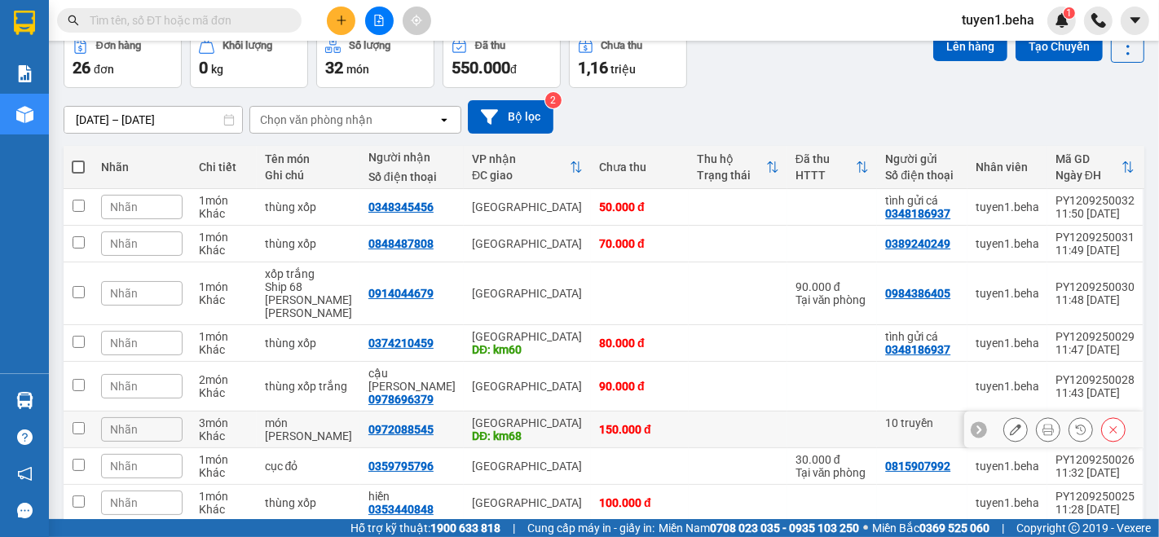
scroll to position [0, 0]
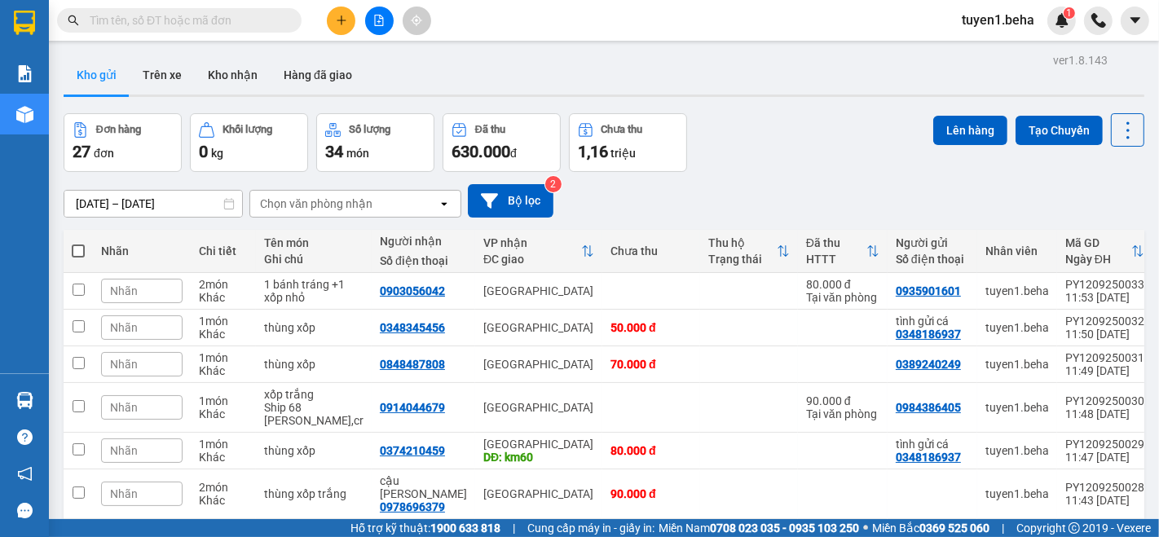
click at [78, 251] on span at bounding box center [78, 251] width 13 height 13
click at [78, 243] on input "checkbox" at bounding box center [78, 243] width 0 height 0
checkbox input "true"
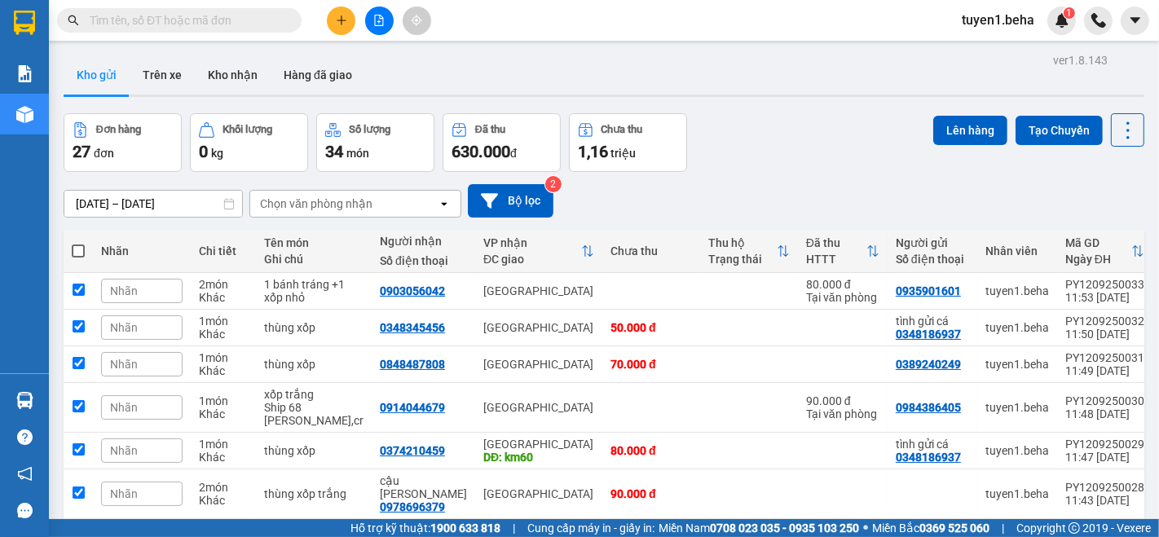
checkbox input "true"
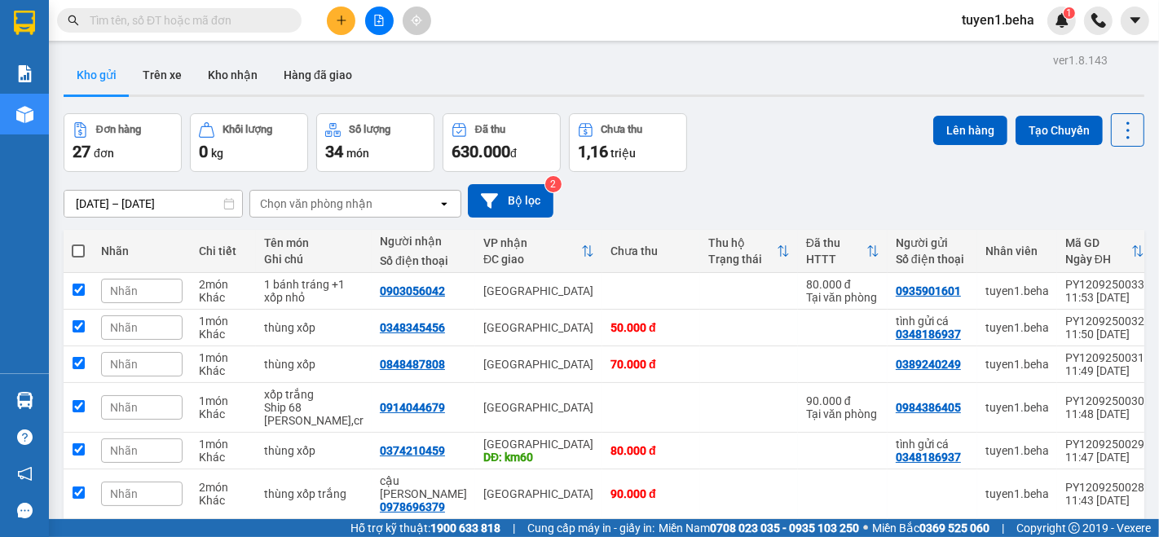
checkbox input "true"
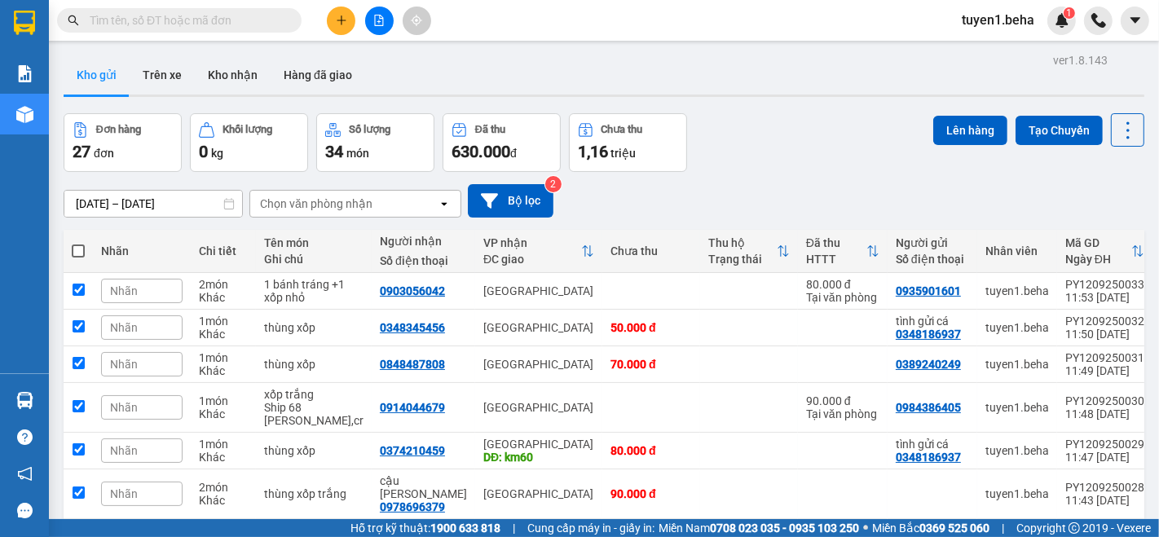
checkbox input "true"
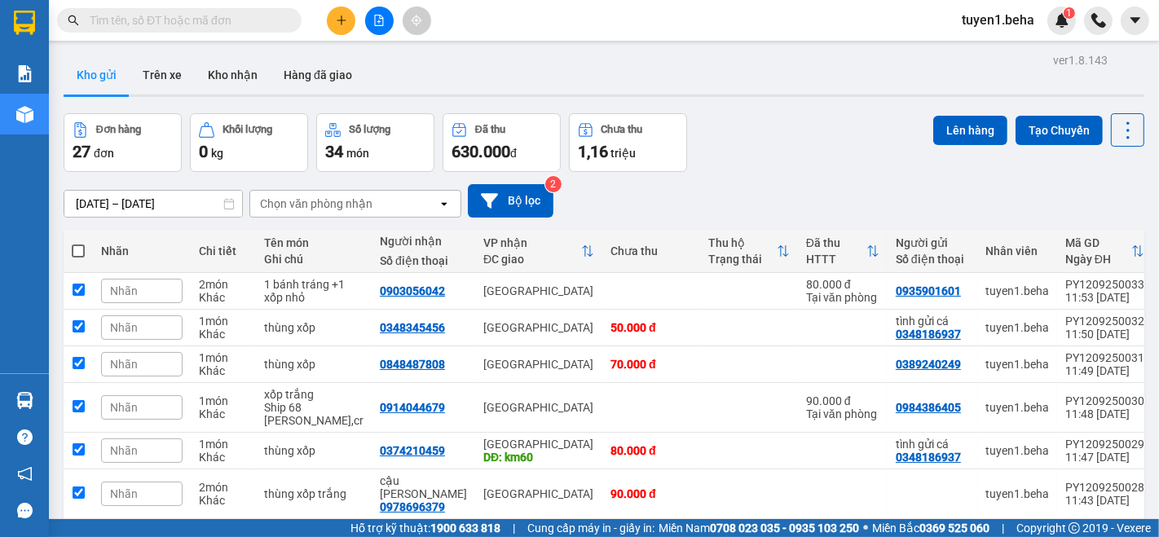
checkbox input "true"
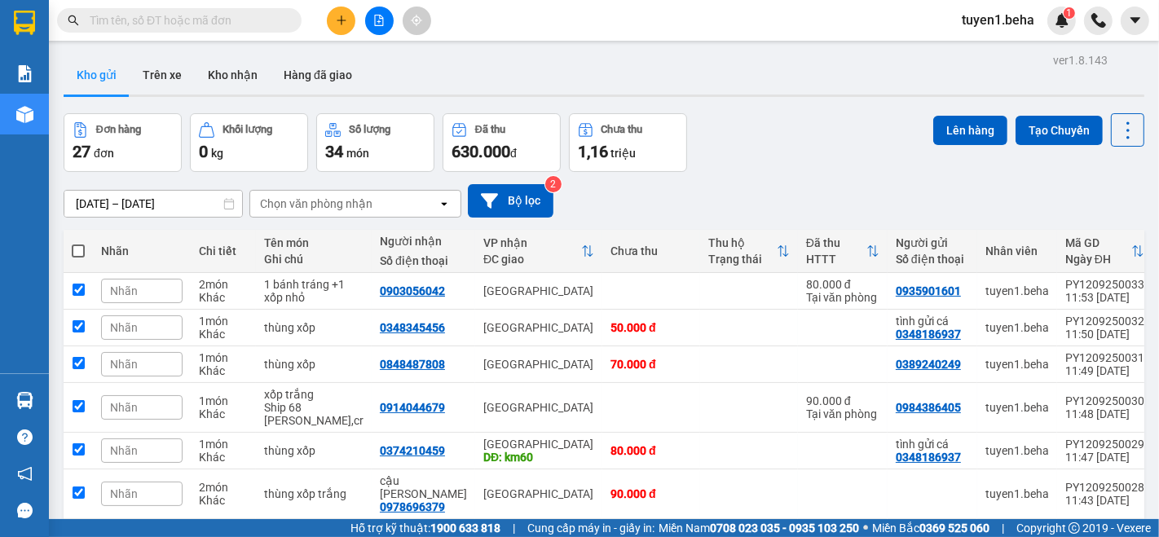
checkbox input "true"
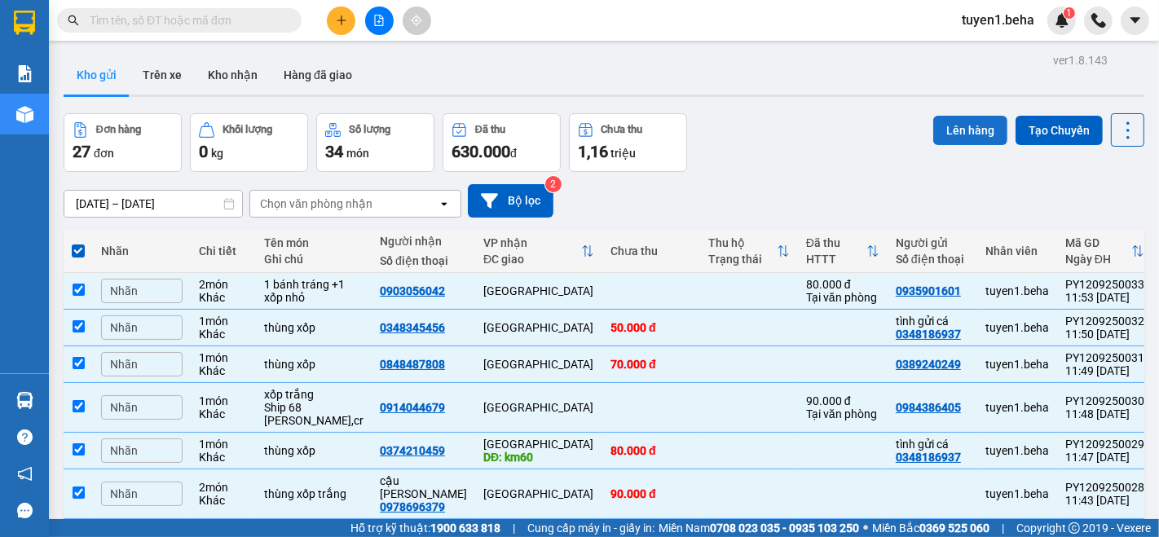
click at [959, 123] on button "Lên hàng" at bounding box center [970, 130] width 74 height 29
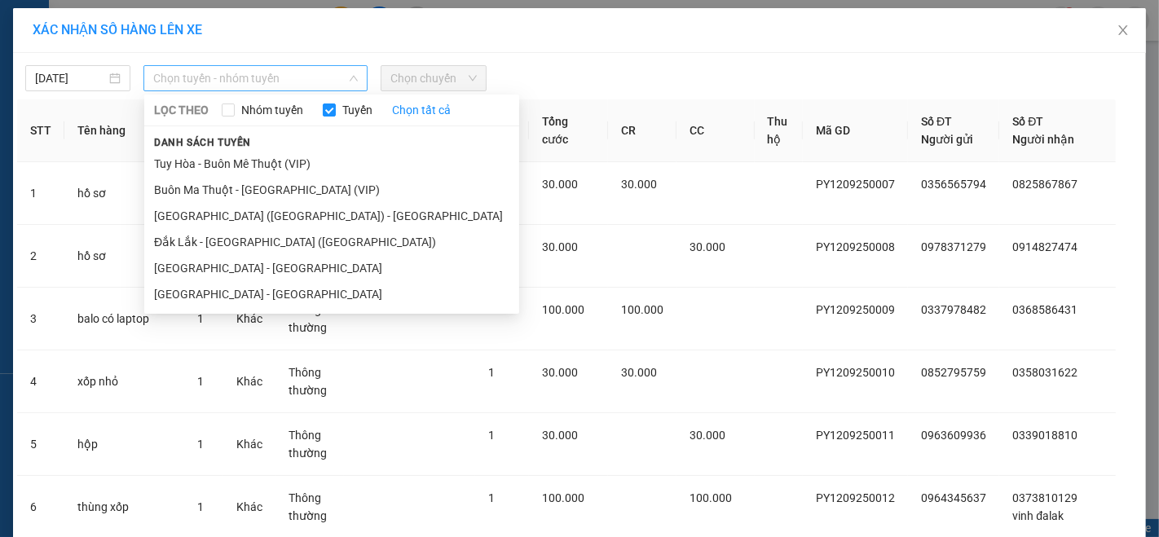
click at [232, 77] on span "Chọn tuyến - nhóm tuyến" at bounding box center [255, 78] width 205 height 24
click at [231, 262] on li "[GEOGRAPHIC_DATA][PERSON_NAME][GEOGRAPHIC_DATA]" at bounding box center [331, 268] width 375 height 26
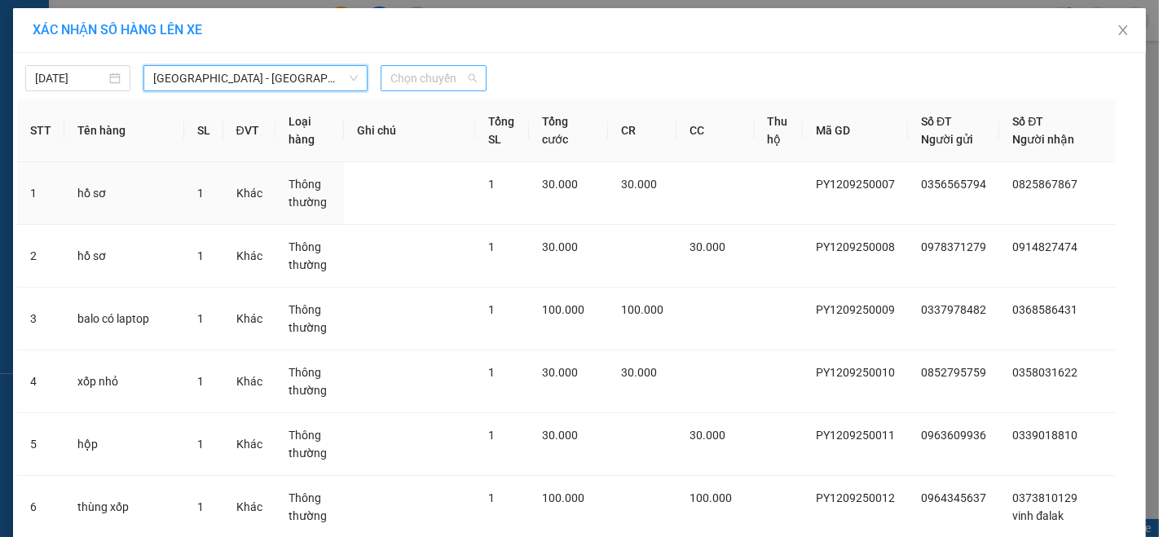
click at [434, 77] on span "Chọn chuyến" at bounding box center [433, 78] width 86 height 24
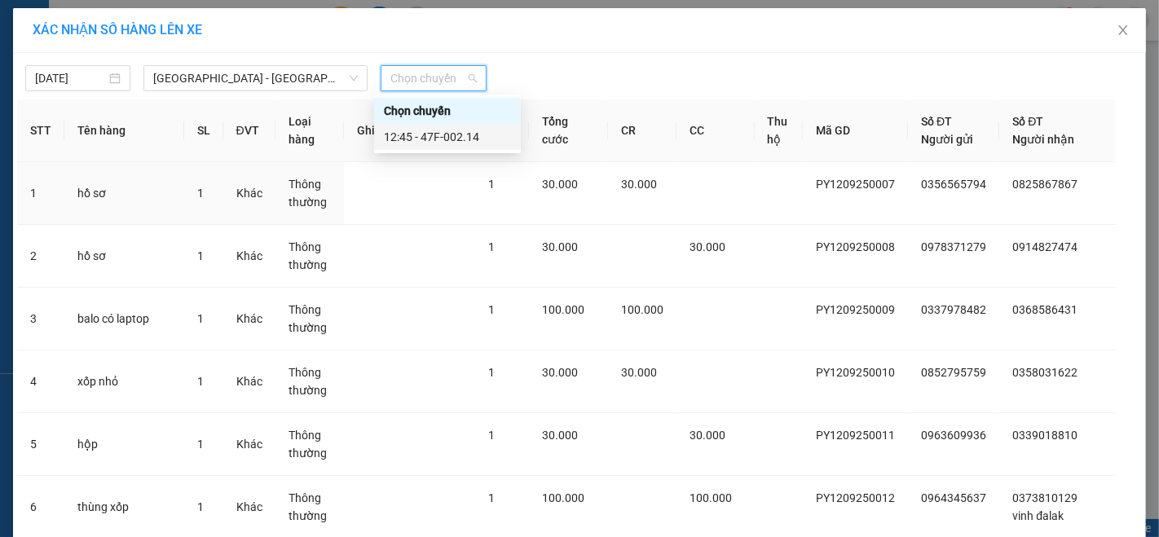
click at [449, 130] on div "12:45 - 47F-002.14" at bounding box center [447, 137] width 127 height 18
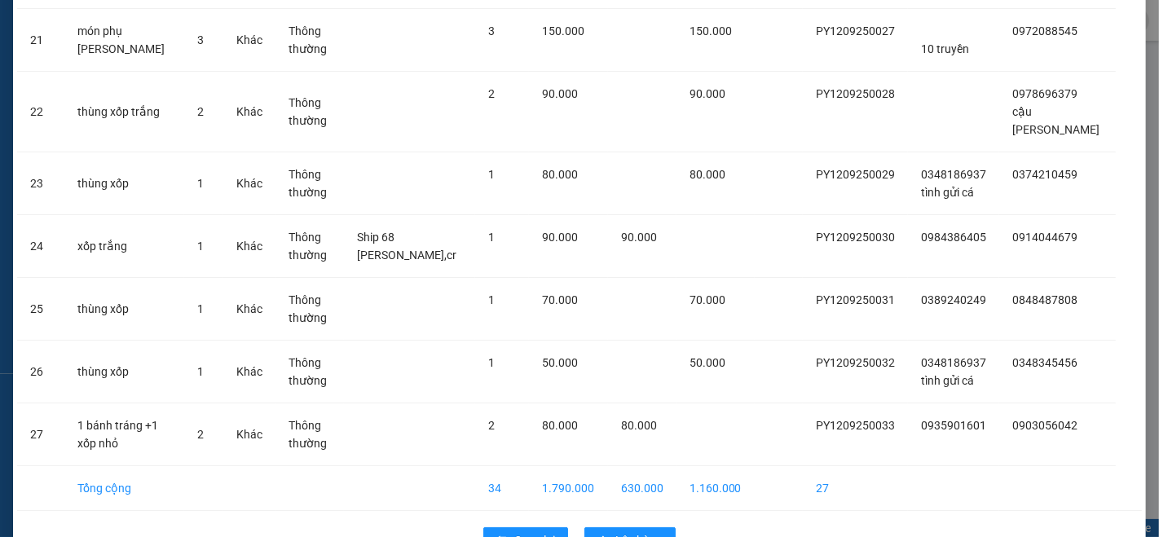
scroll to position [1490, 0]
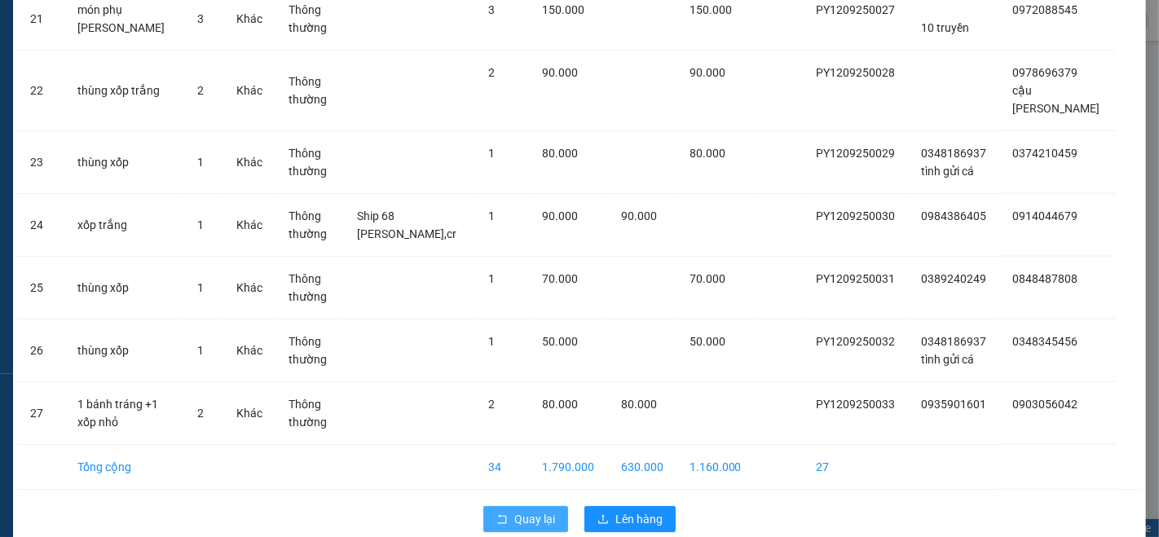
click at [523, 510] on span "Quay lại" at bounding box center [534, 519] width 41 height 18
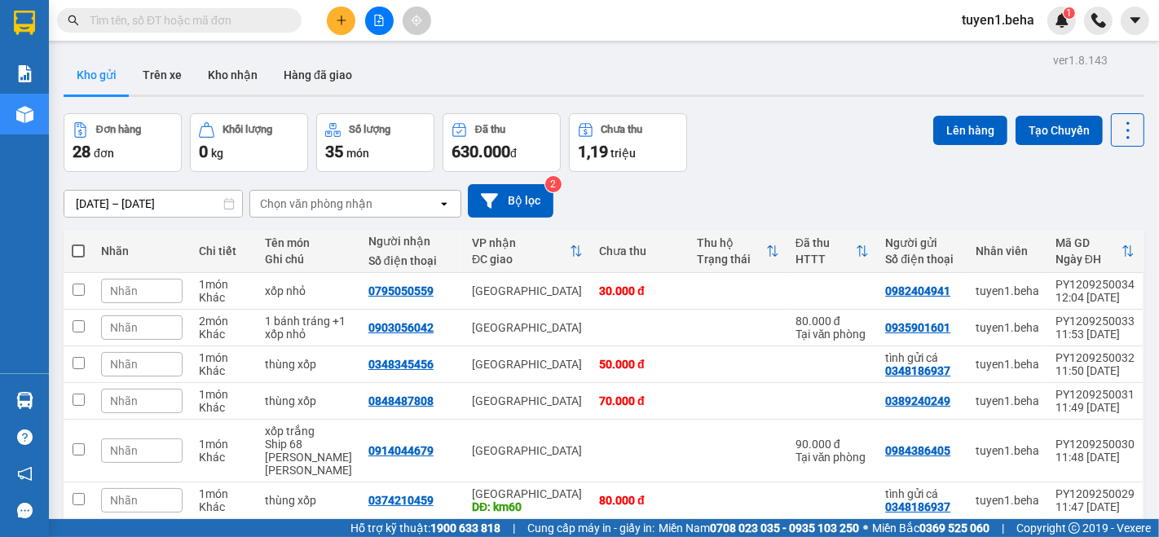
click at [78, 249] on span at bounding box center [78, 251] width 13 height 13
click at [78, 243] on input "checkbox" at bounding box center [78, 243] width 0 height 0
checkbox input "true"
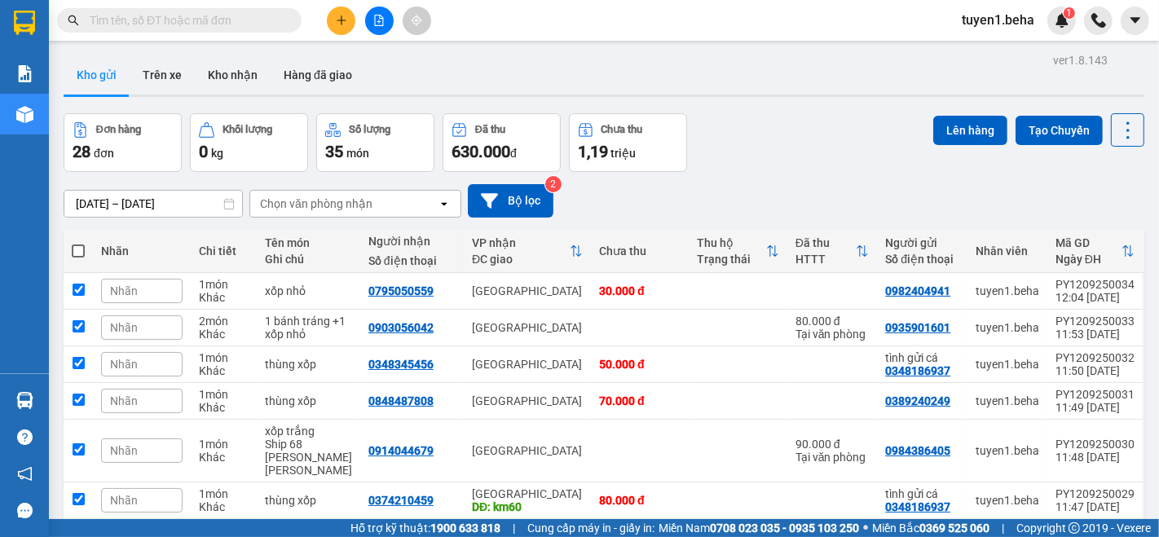
checkbox input "true"
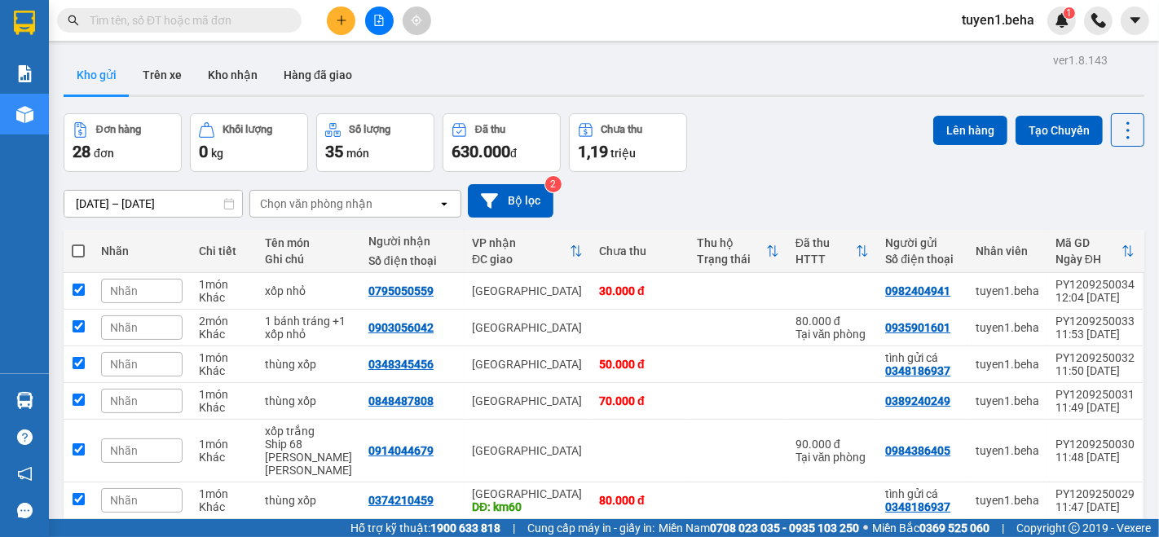
checkbox input "true"
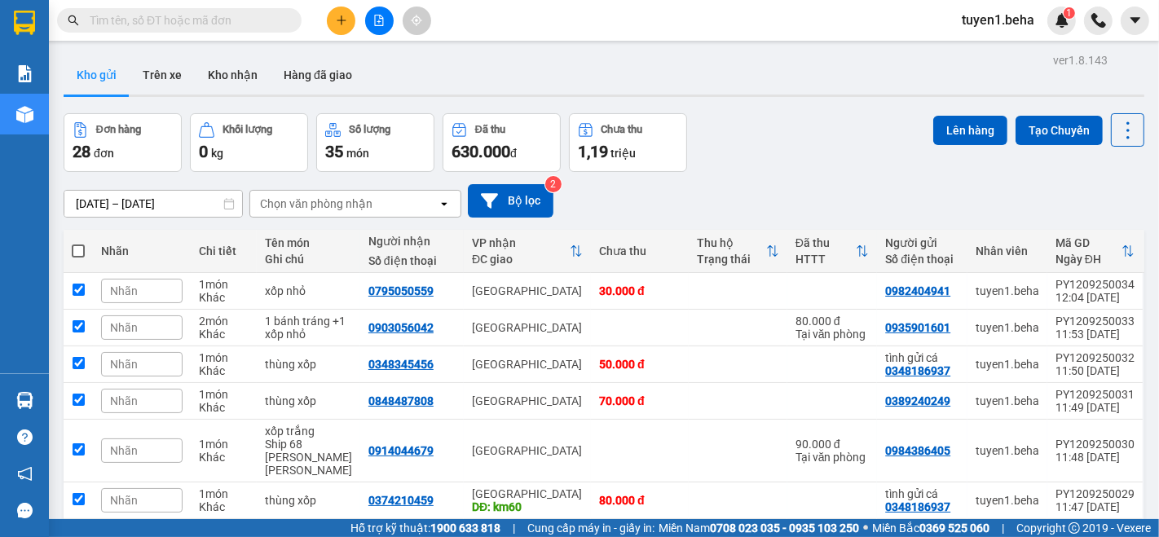
checkbox input "true"
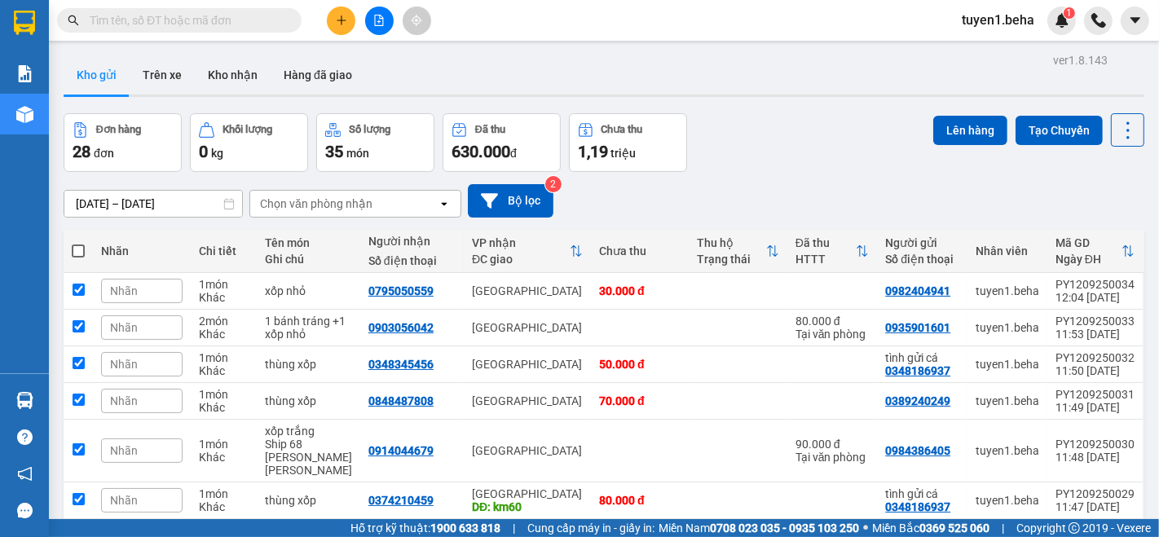
checkbox input "true"
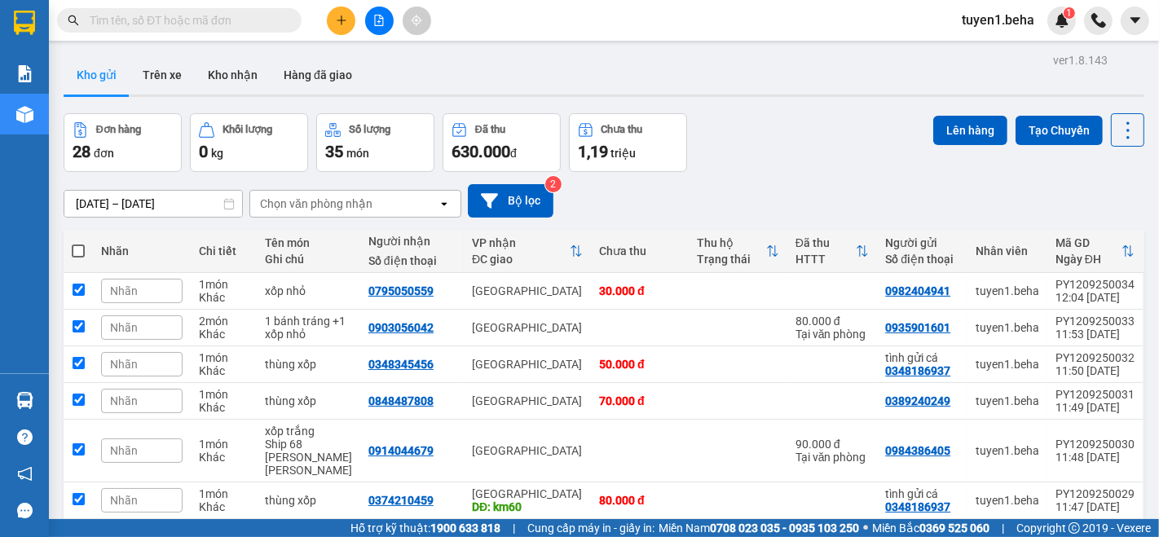
checkbox input "true"
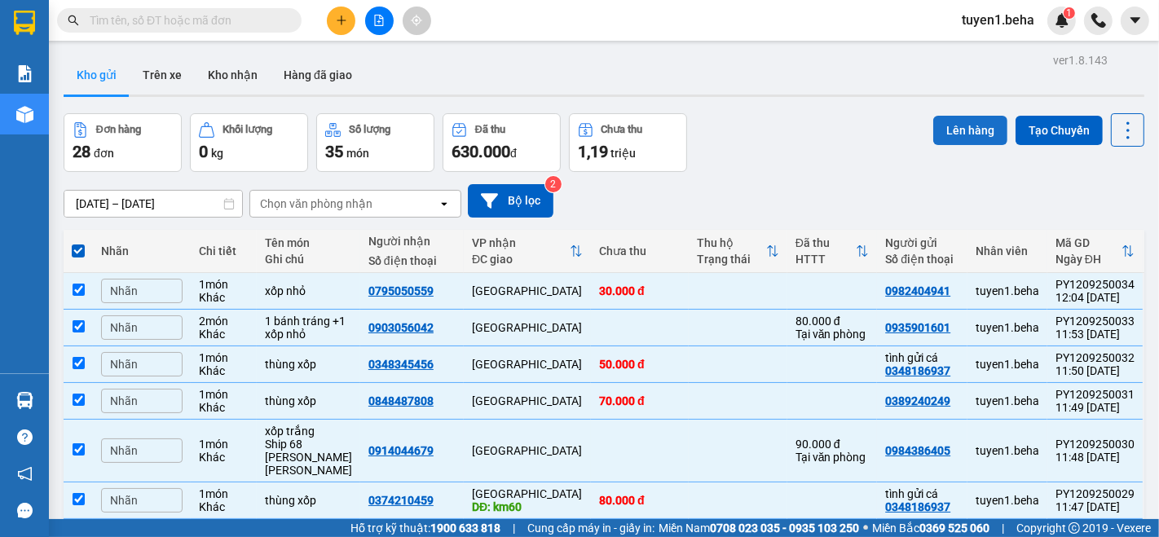
click at [977, 122] on button "Lên hàng" at bounding box center [970, 130] width 74 height 29
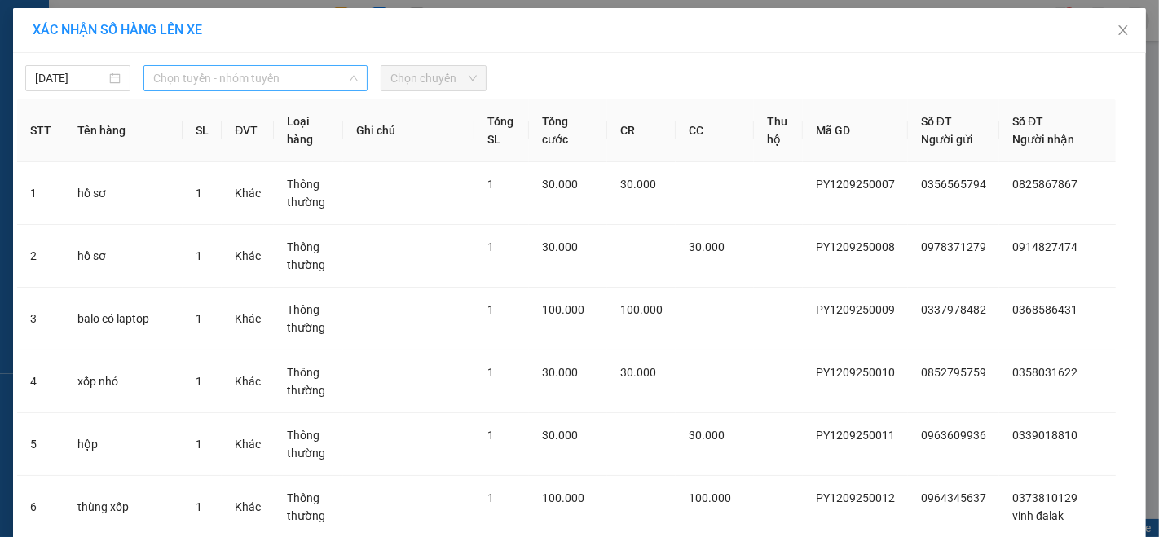
click at [276, 80] on span "Chọn tuyến - nhóm tuyến" at bounding box center [255, 78] width 205 height 24
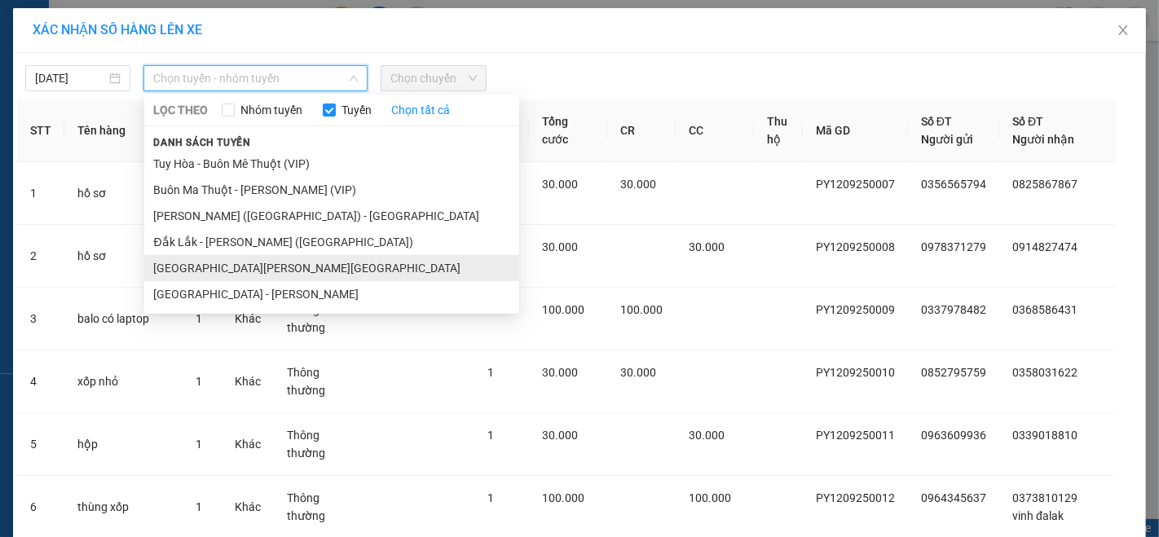
click at [188, 271] on li "[GEOGRAPHIC_DATA] - [GEOGRAPHIC_DATA]" at bounding box center [331, 268] width 375 height 26
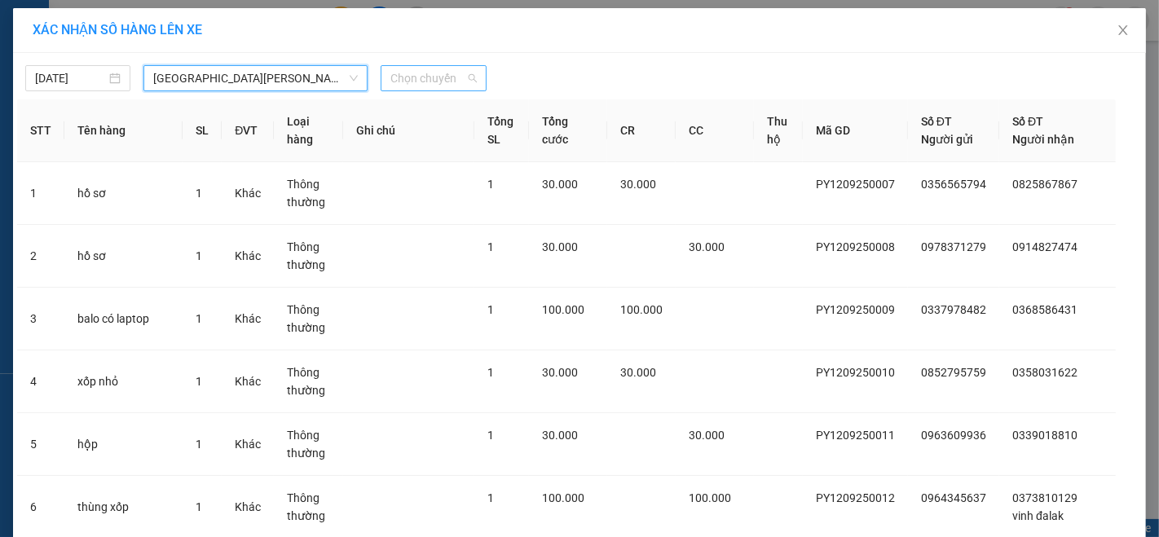
click at [424, 84] on span "Chọn chuyến" at bounding box center [433, 78] width 86 height 24
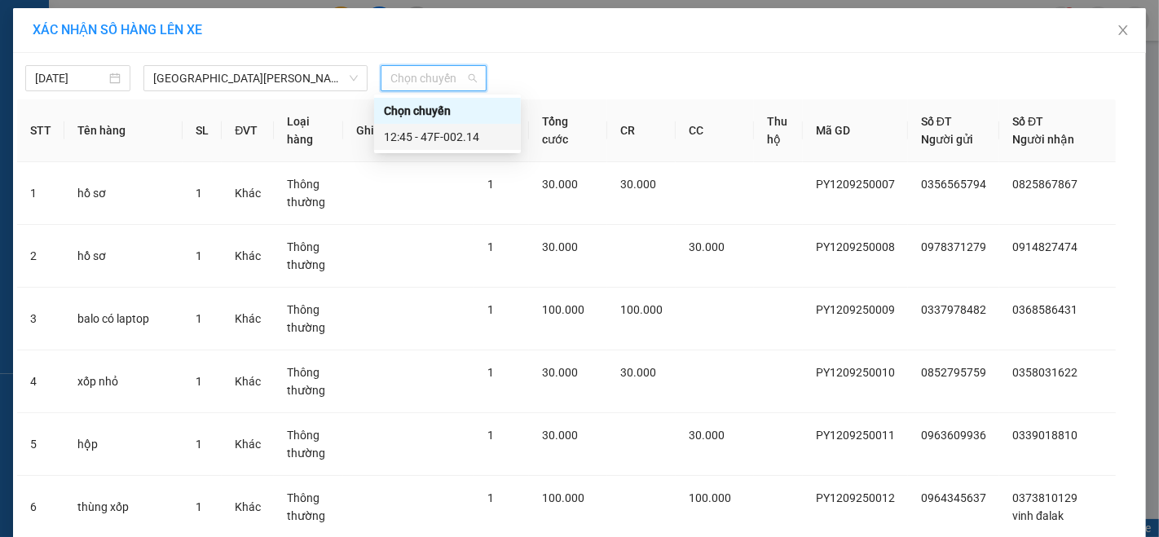
click at [438, 134] on div "12:45 - 47F-002.14" at bounding box center [447, 137] width 127 height 18
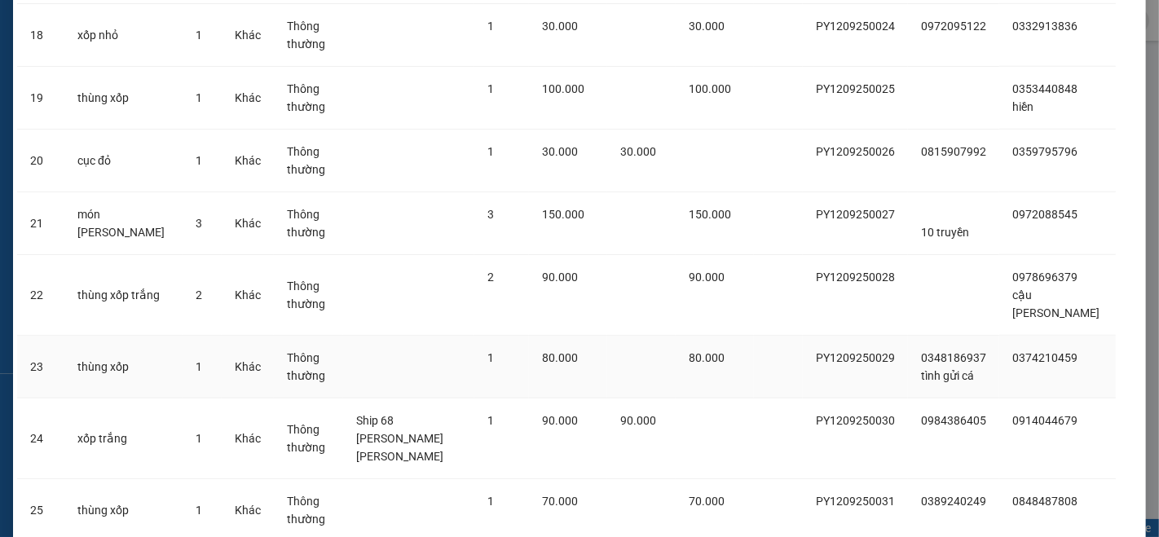
scroll to position [1553, 0]
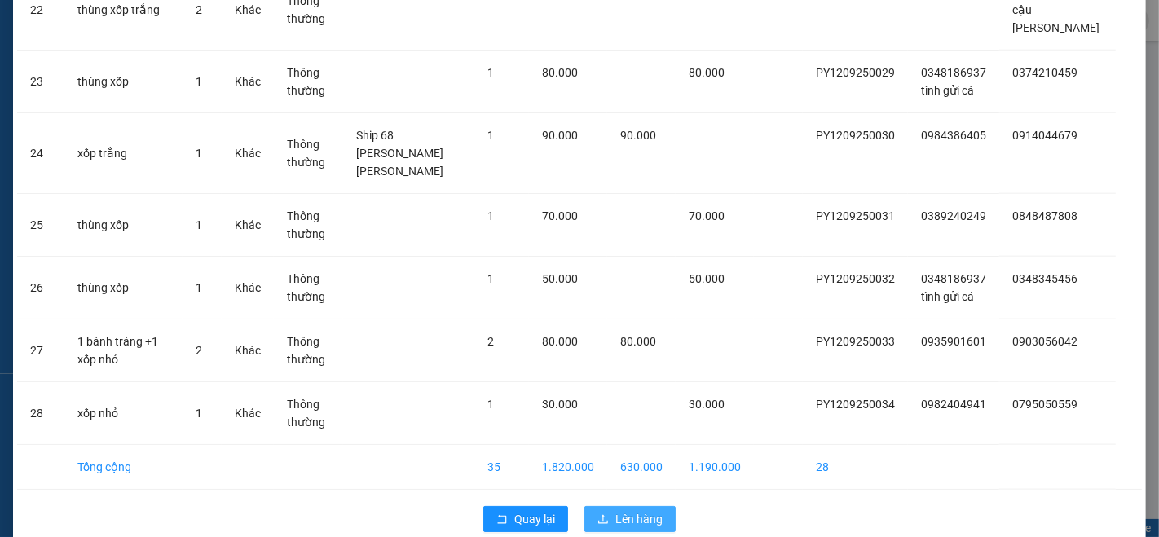
click at [615, 510] on span "Lên hàng" at bounding box center [638, 519] width 47 height 18
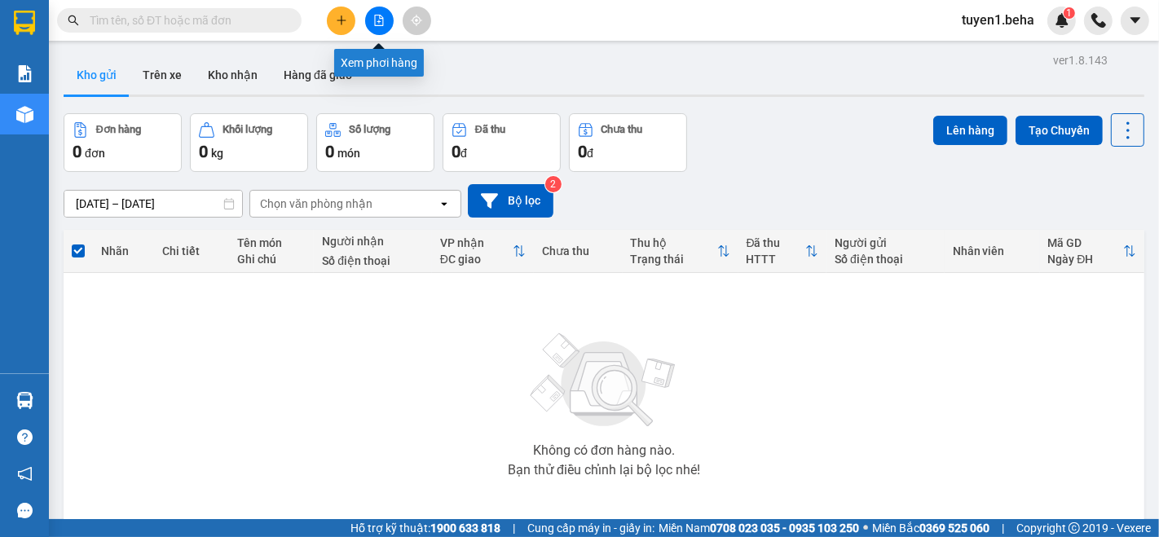
click at [382, 27] on button at bounding box center [379, 21] width 29 height 29
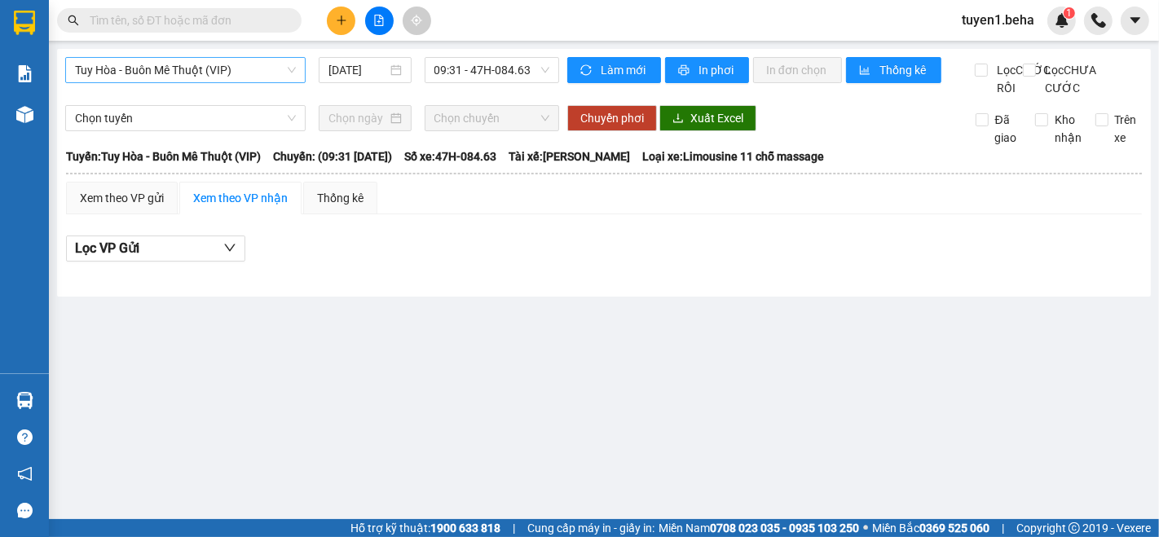
click at [223, 67] on span "Tuy Hòa - Buôn Mê Thuột (VIP)" at bounding box center [185, 70] width 221 height 24
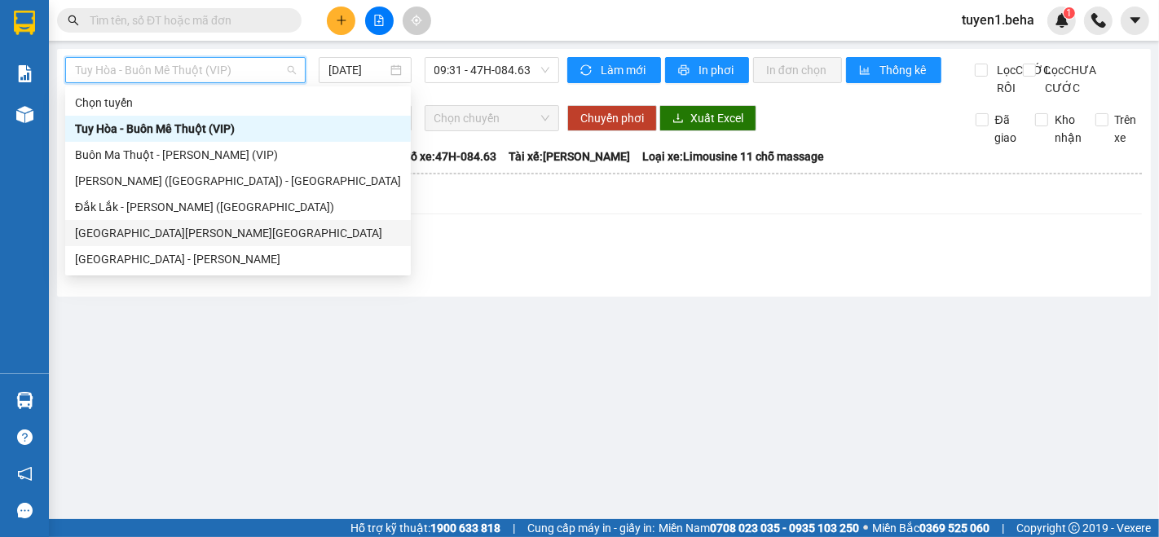
click at [121, 227] on div "[GEOGRAPHIC_DATA] - [GEOGRAPHIC_DATA]" at bounding box center [238, 233] width 326 height 18
type input "[DATE]"
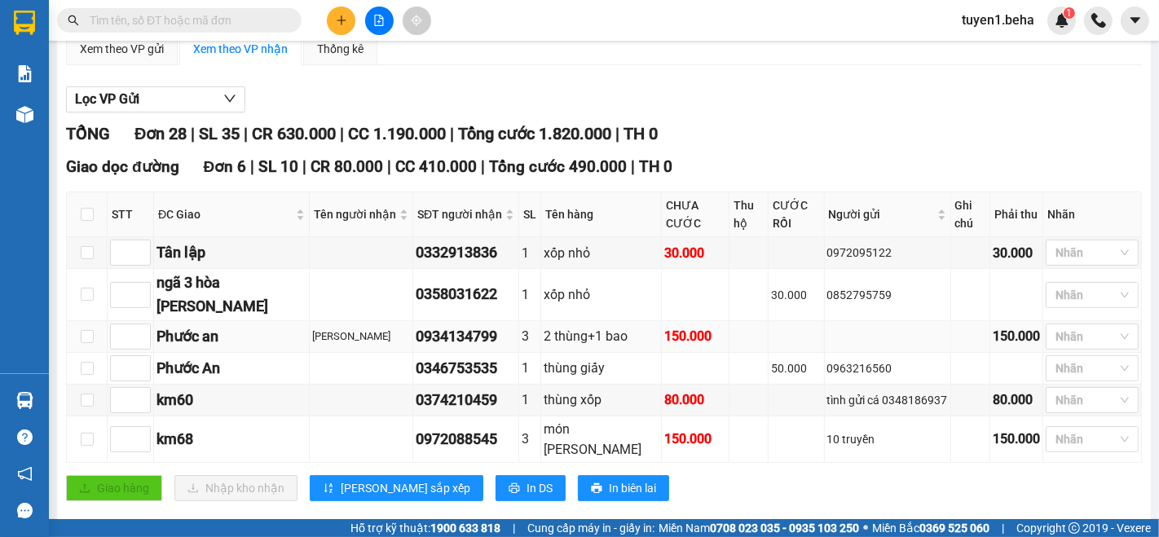
scroll to position [181, 0]
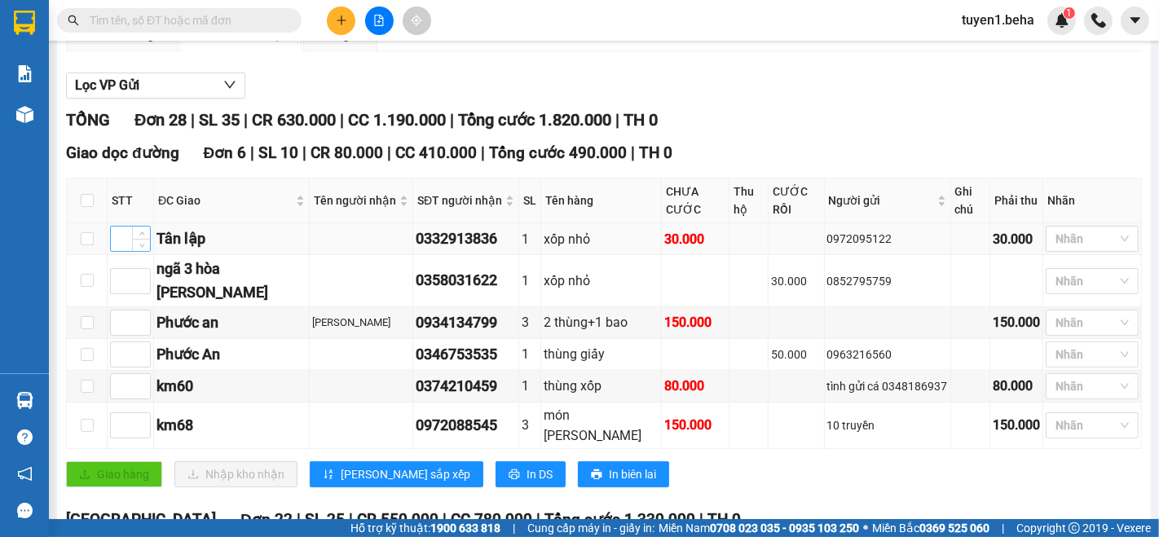
click at [123, 227] on input at bounding box center [130, 239] width 39 height 24
type input "1"
click at [121, 413] on input at bounding box center [130, 425] width 39 height 24
type input "2"
click at [121, 374] on input at bounding box center [130, 386] width 39 height 24
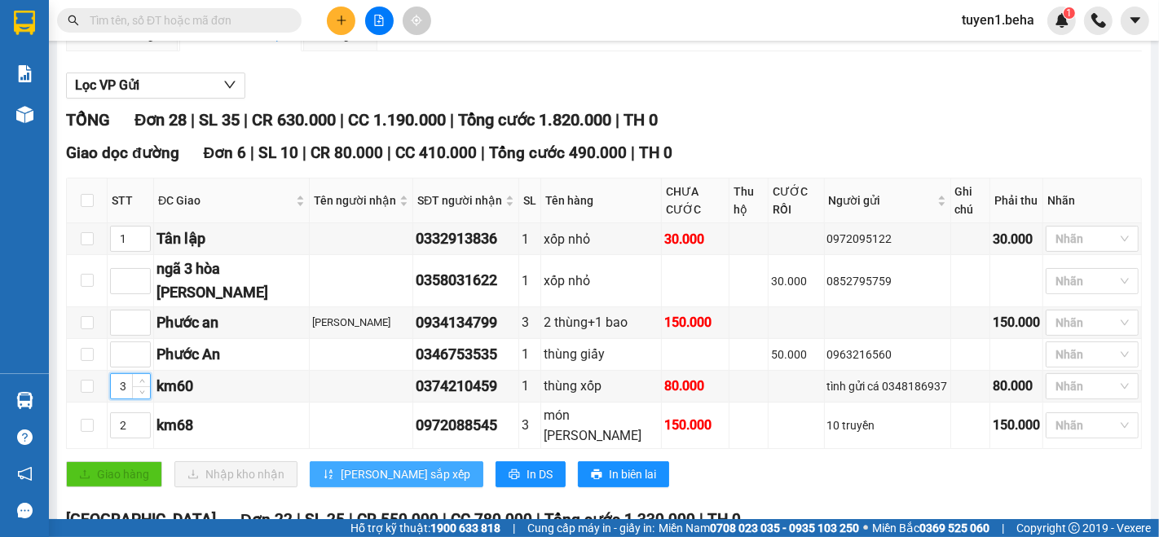
type input "3"
click at [348, 465] on span "[PERSON_NAME] sắp xếp" at bounding box center [406, 474] width 130 height 18
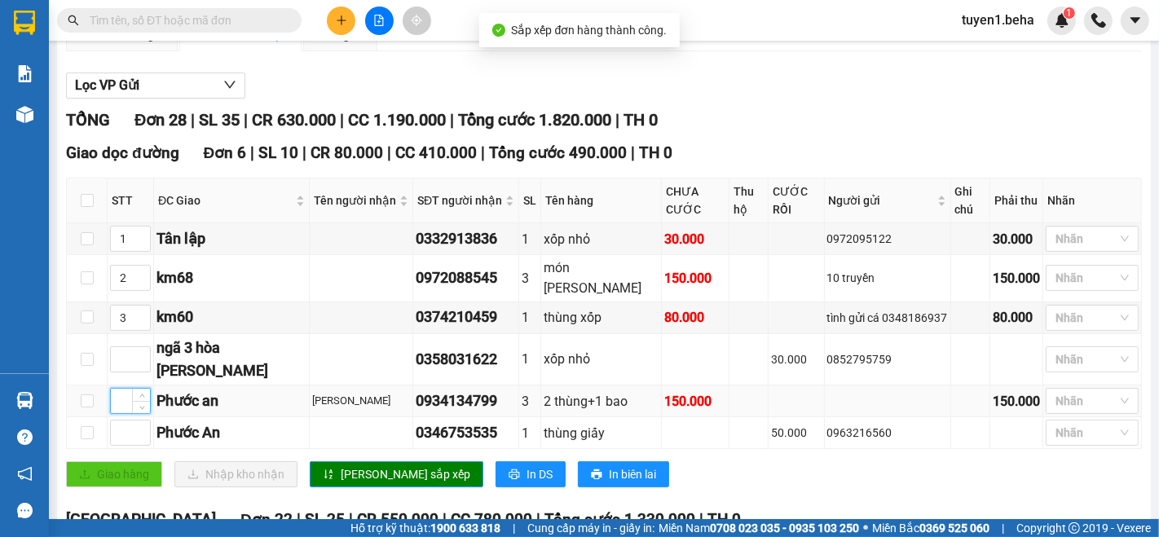
click at [118, 389] on input at bounding box center [130, 401] width 39 height 24
type input "4"
drag, startPoint x: 121, startPoint y: 377, endPoint x: 121, endPoint y: 368, distance: 8.2
click at [121, 421] on input at bounding box center [130, 433] width 39 height 24
type input "4"
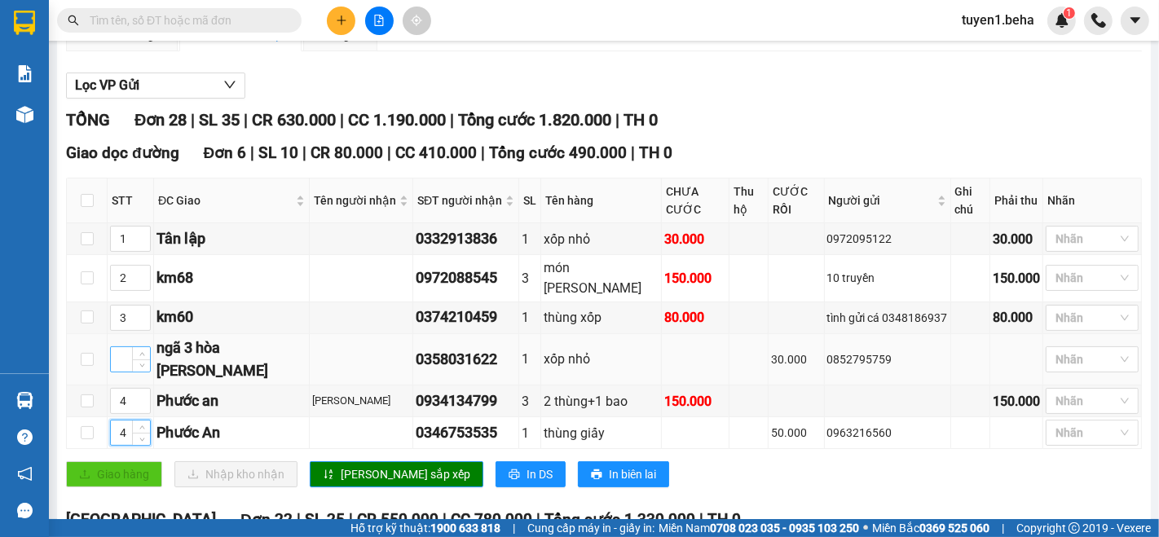
click at [123, 347] on input at bounding box center [130, 359] width 39 height 24
type input "5"
click at [370, 465] on span "[PERSON_NAME] sắp xếp" at bounding box center [406, 474] width 130 height 18
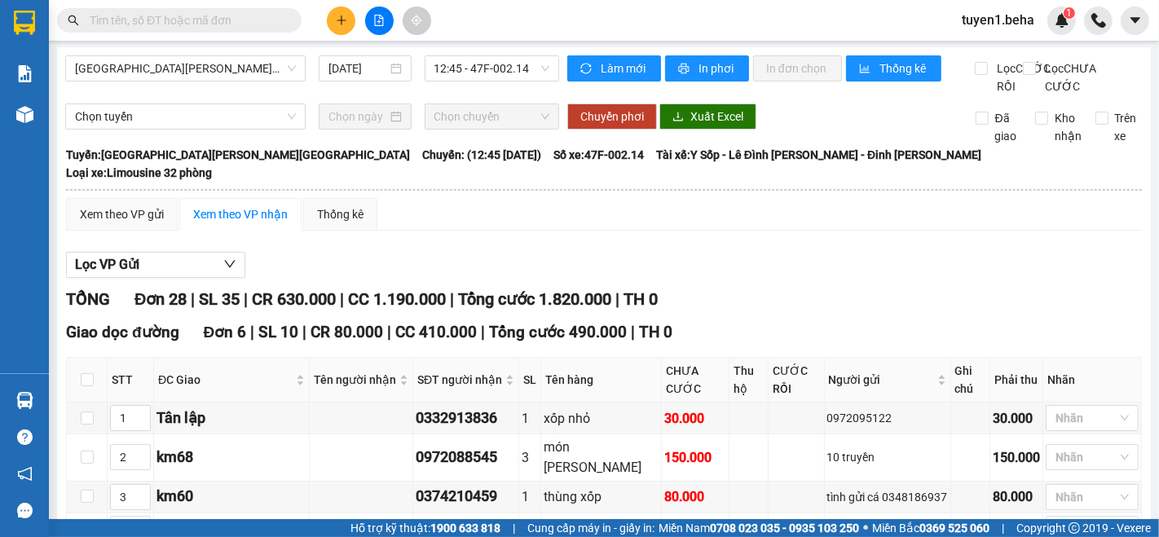
scroll to position [0, 0]
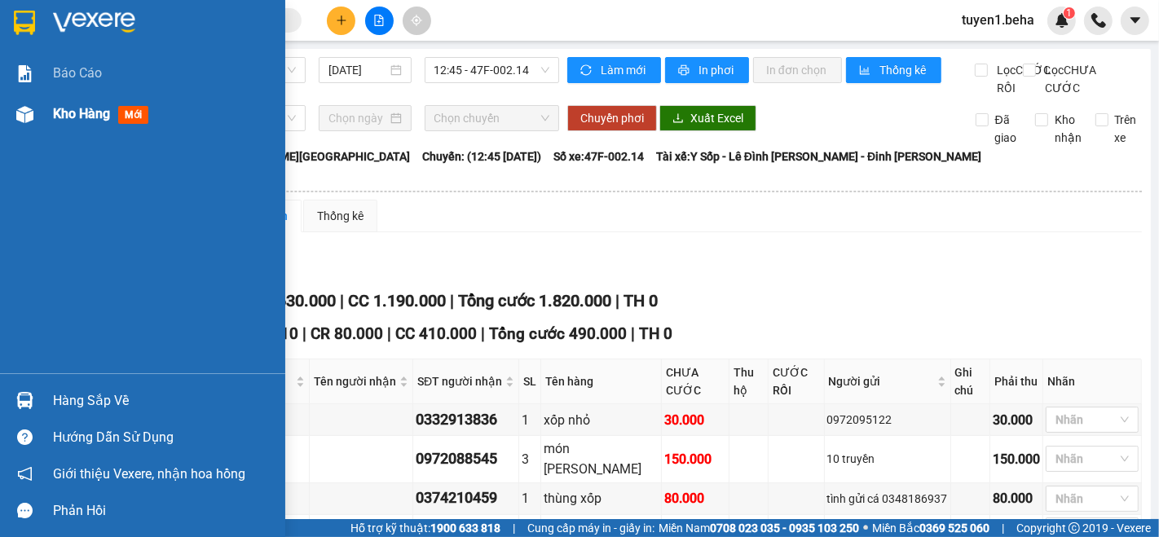
click at [79, 106] on span "Kho hàng" at bounding box center [81, 113] width 57 height 15
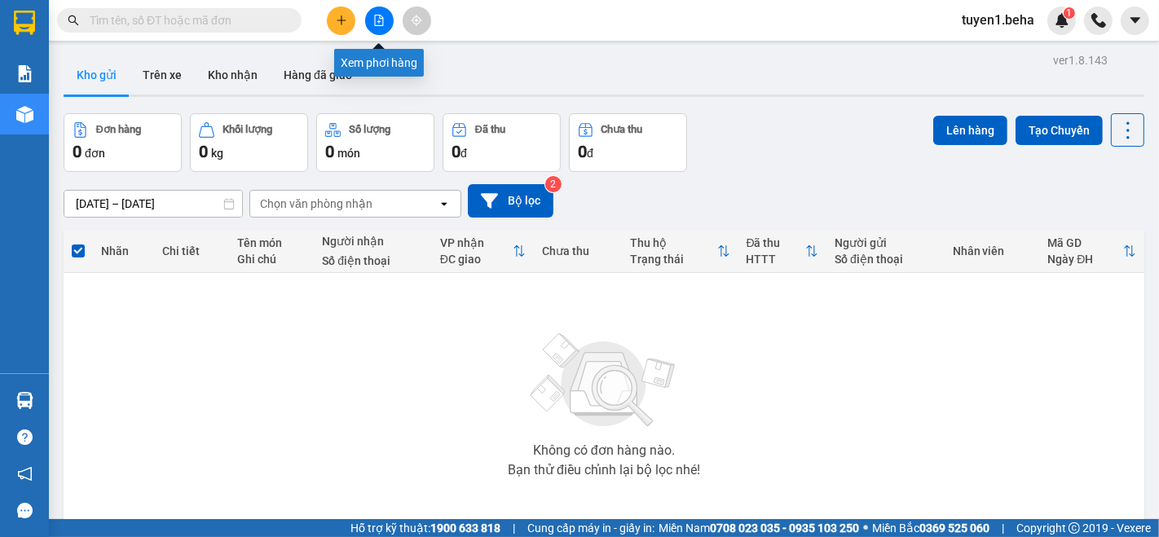
click at [379, 15] on icon "file-add" at bounding box center [379, 20] width 9 height 11
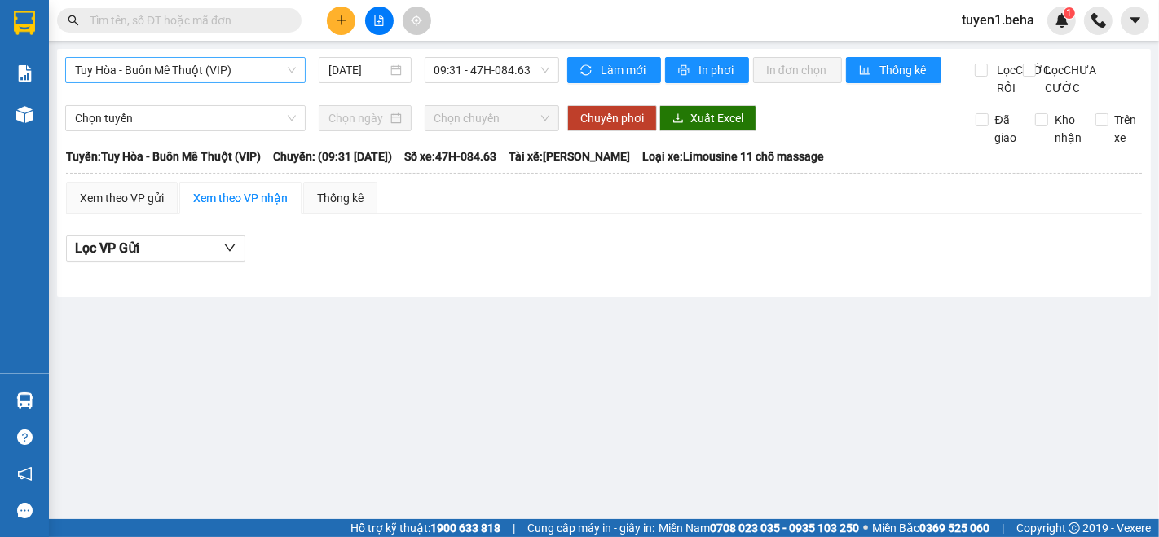
click at [214, 73] on span "Tuy Hòa - Buôn Mê Thuột (VIP)" at bounding box center [185, 70] width 221 height 24
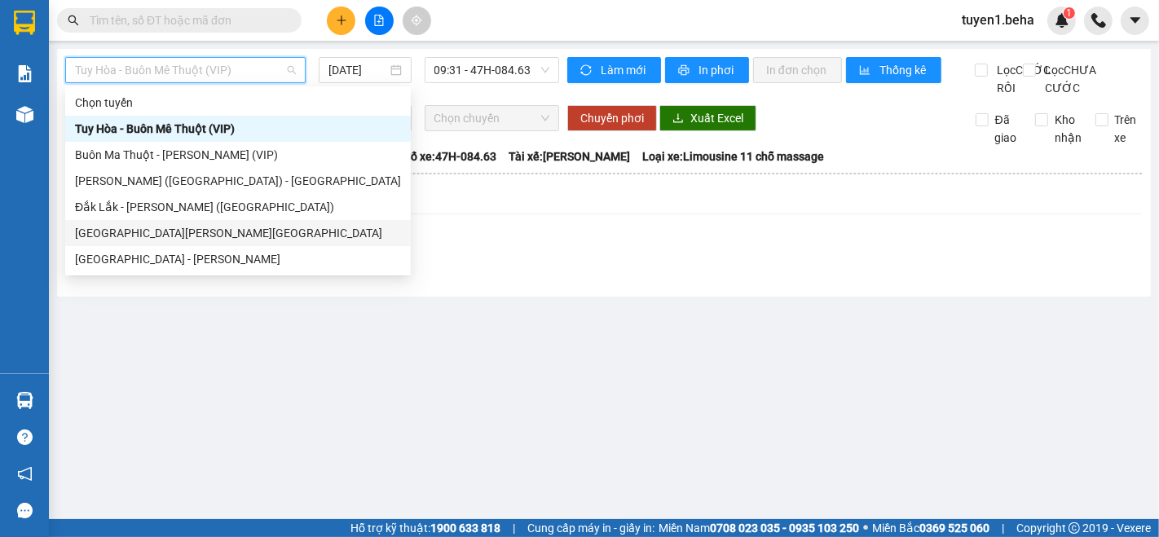
click at [146, 231] on div "[GEOGRAPHIC_DATA] - [GEOGRAPHIC_DATA]" at bounding box center [238, 233] width 326 height 18
type input "[DATE]"
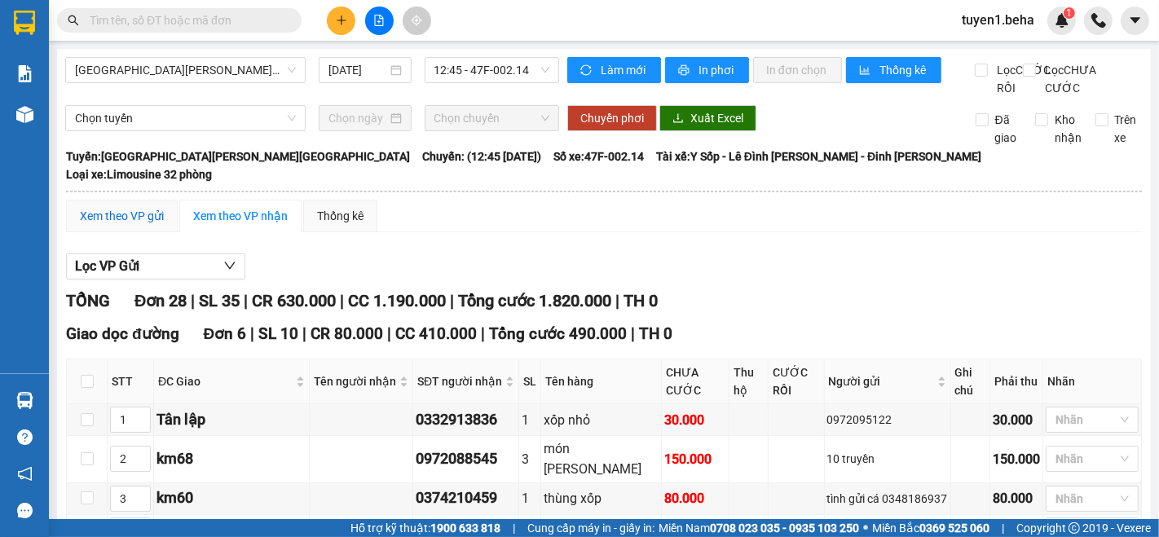
click at [126, 222] on div "Xem theo VP gửi" at bounding box center [122, 216] width 84 height 18
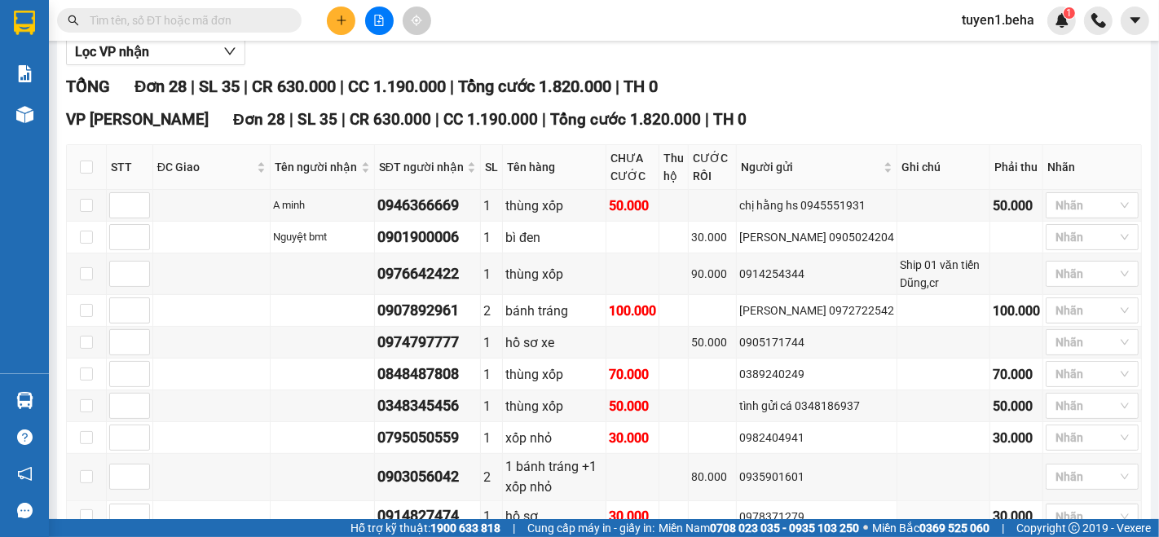
scroll to position [171, 0]
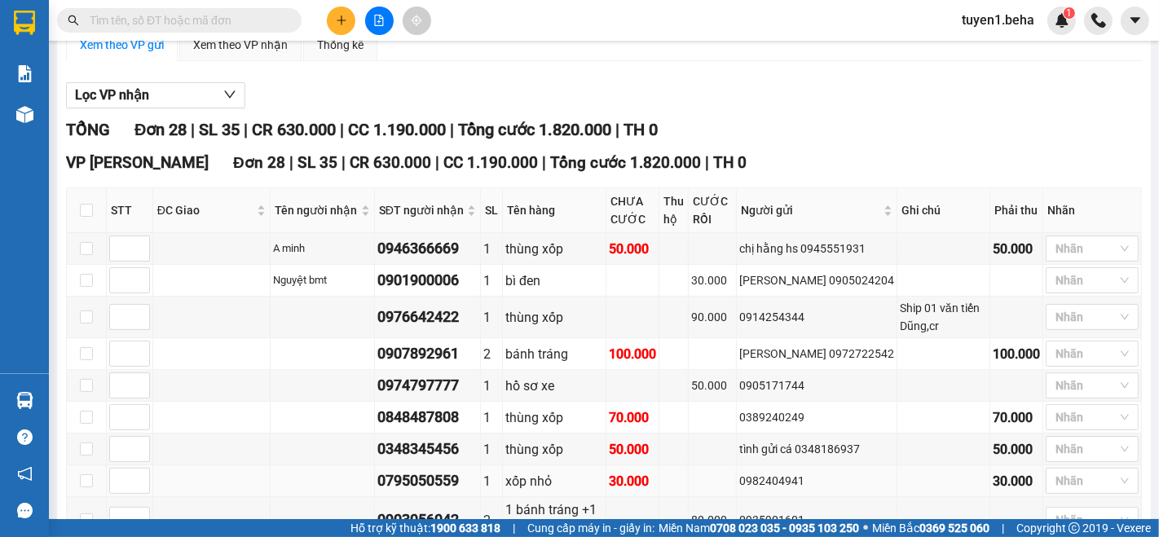
click at [75, 474] on td at bounding box center [87, 481] width 40 height 32
click at [85, 474] on input "checkbox" at bounding box center [86, 480] width 13 height 13
checkbox input "true"
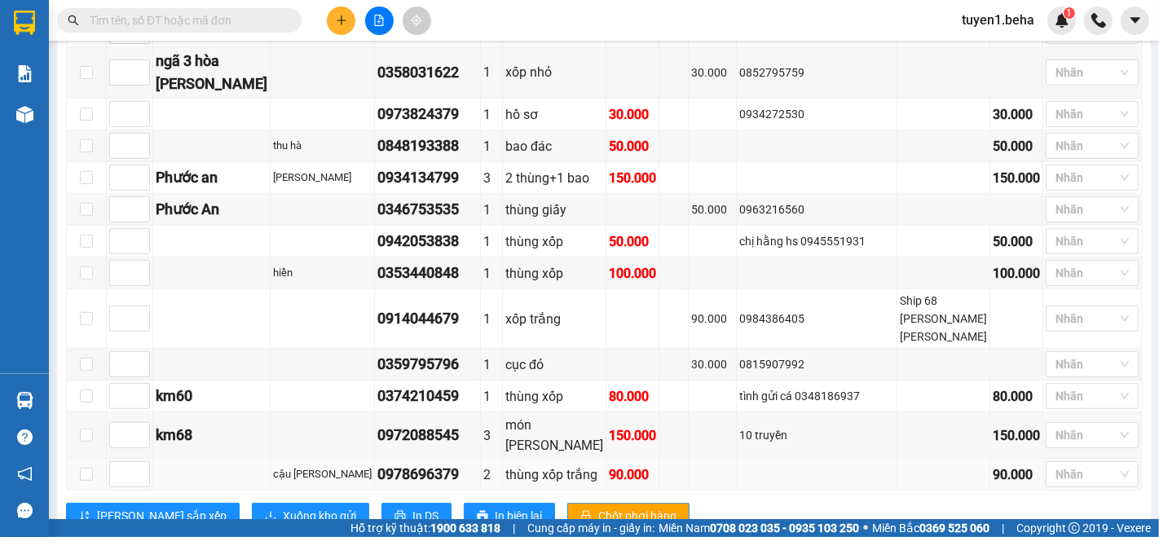
scroll to position [896, 0]
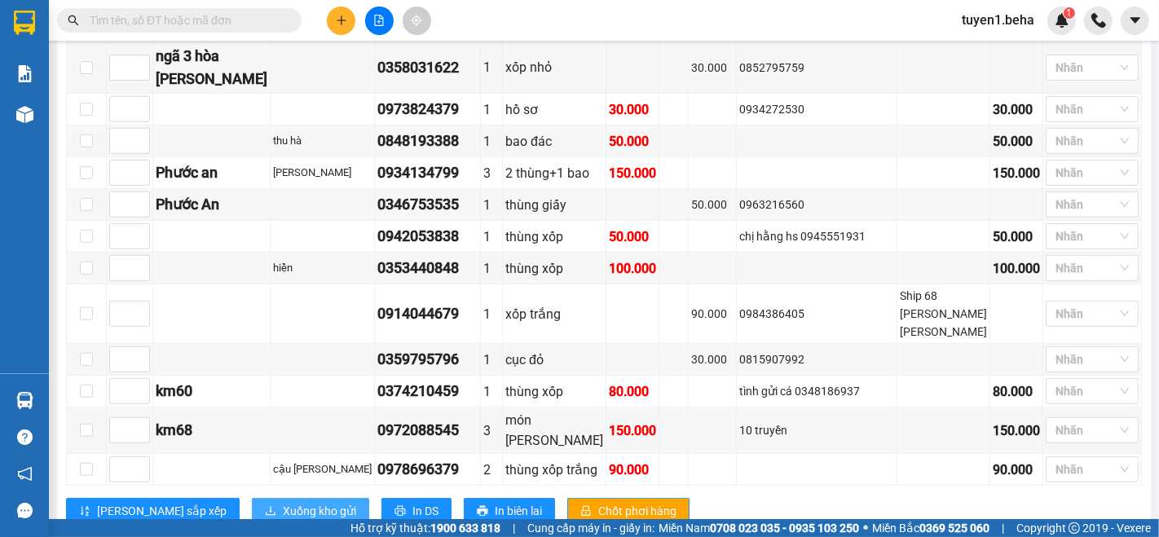
click at [283, 502] on span "Xuống kho gửi" at bounding box center [319, 511] width 73 height 18
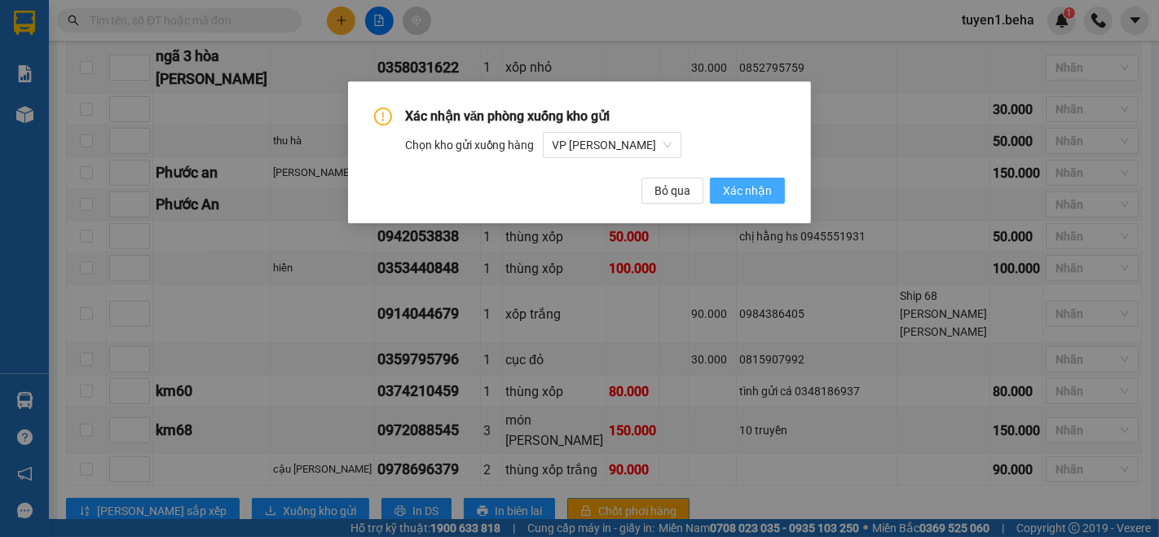
click at [746, 189] on span "Xác nhận" at bounding box center [747, 191] width 49 height 18
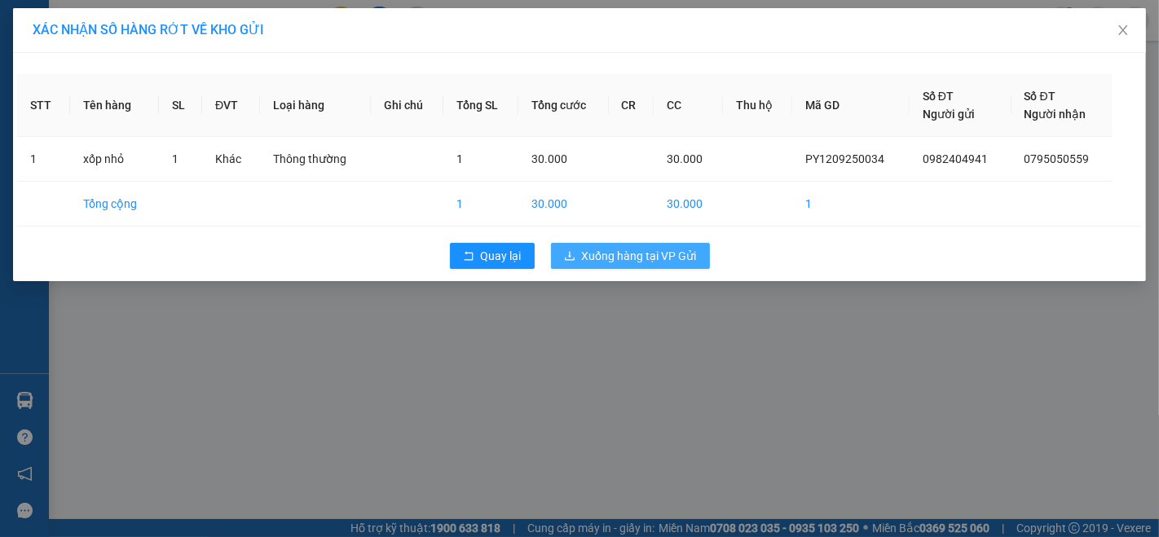
click at [664, 250] on span "Xuống hàng tại VP Gửi" at bounding box center [639, 256] width 115 height 18
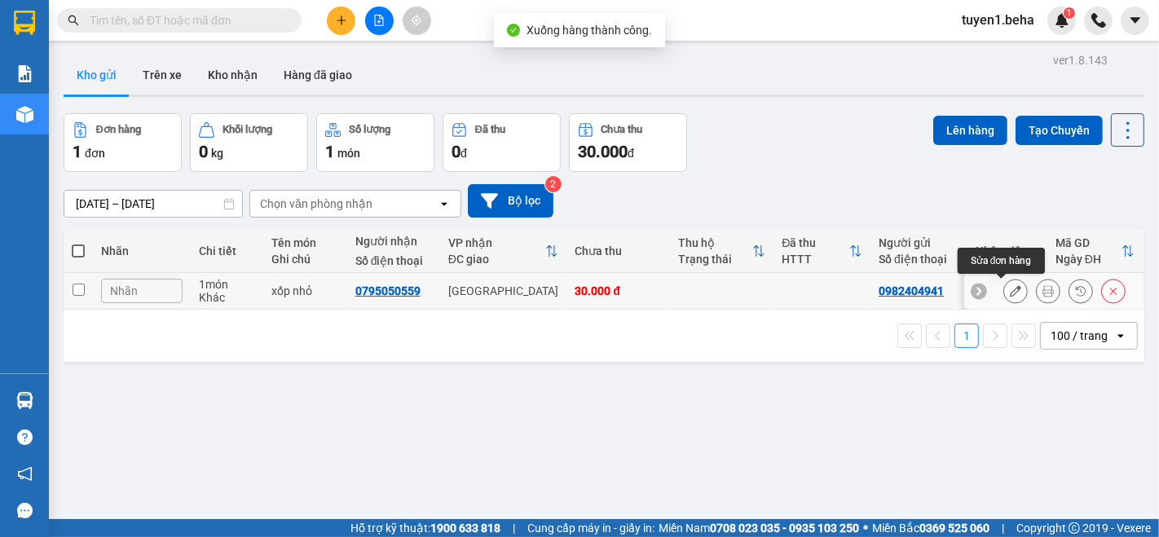
click at [1010, 293] on icon at bounding box center [1015, 290] width 11 height 11
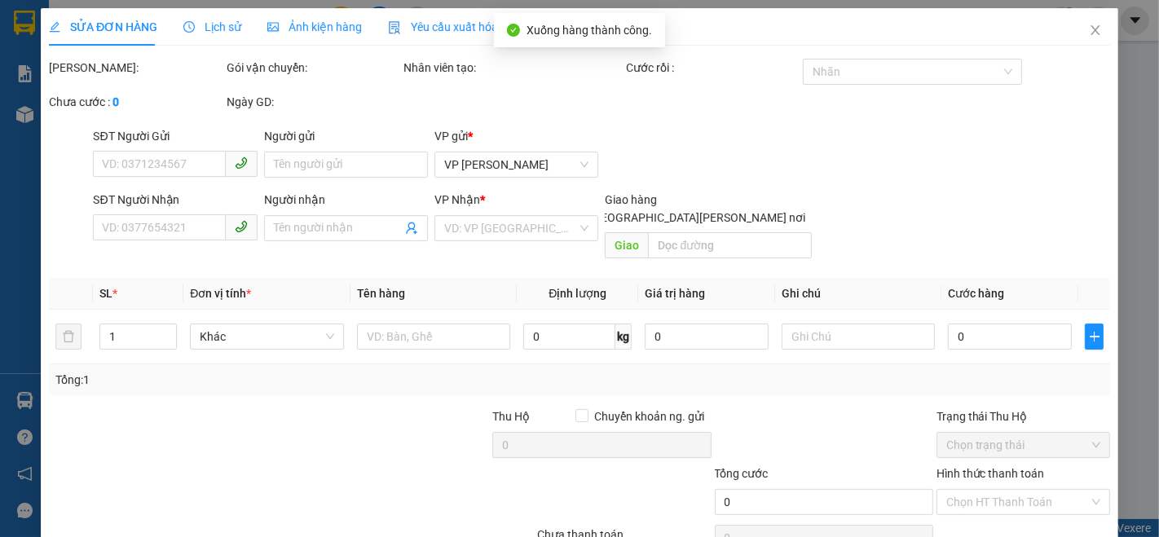
type input "0982404941"
type input "0795050559"
type input "30.000"
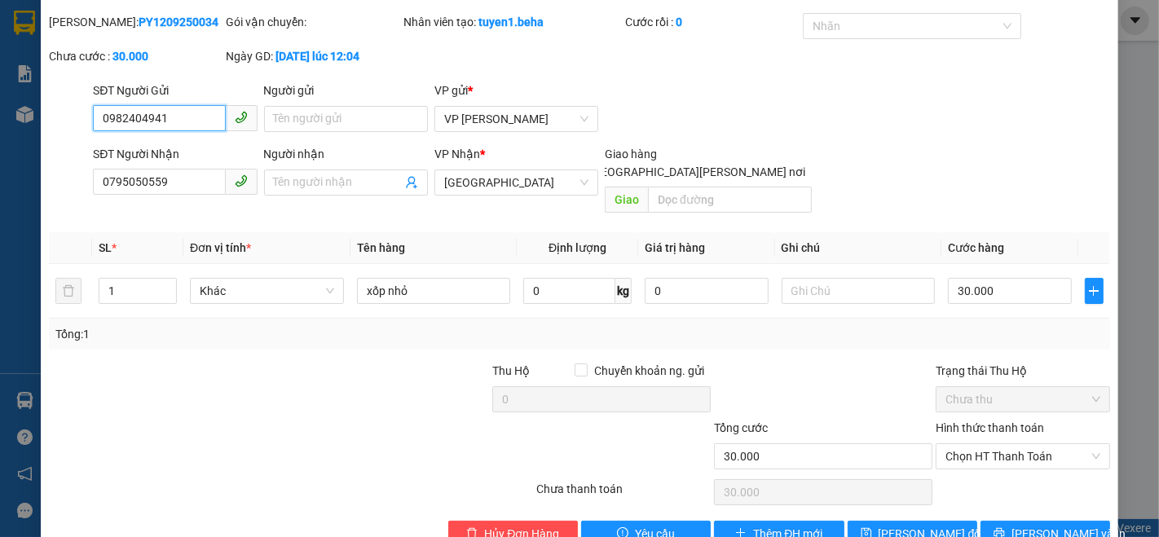
scroll to position [68, 0]
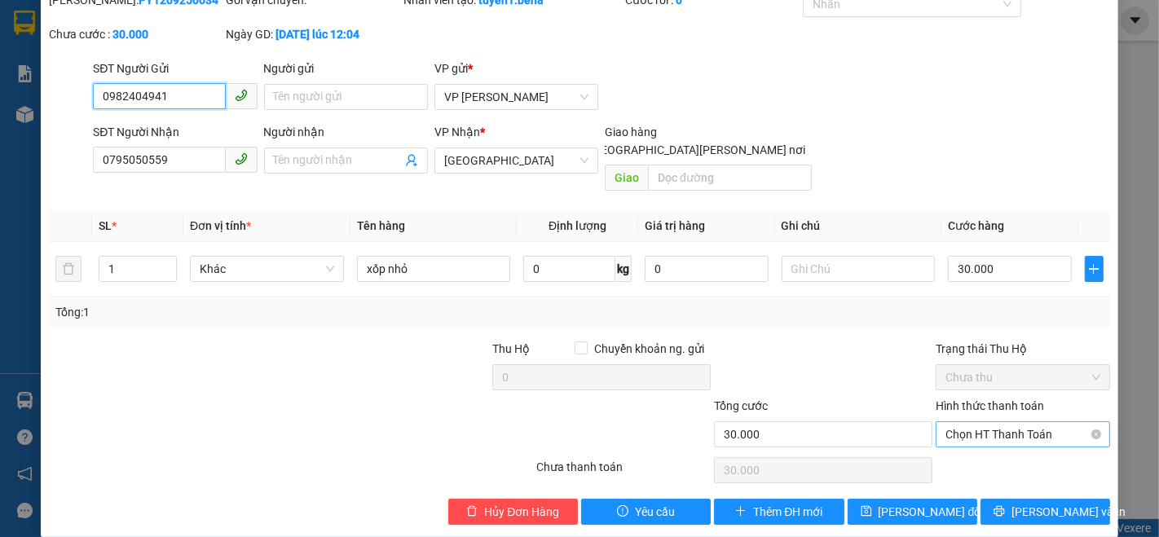
click at [1022, 422] on span "Chọn HT Thanh Toán" at bounding box center [1023, 434] width 155 height 24
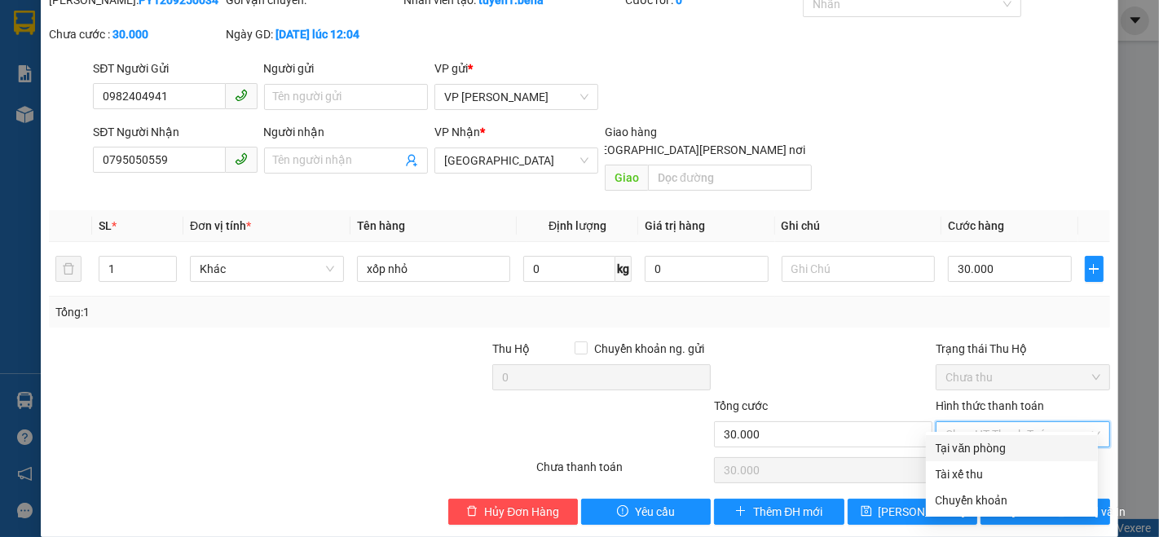
drag, startPoint x: 981, startPoint y: 450, endPoint x: 837, endPoint y: 446, distance: 143.5
click at [980, 450] on div "Tại văn phòng" at bounding box center [1012, 448] width 152 height 18
type input "0"
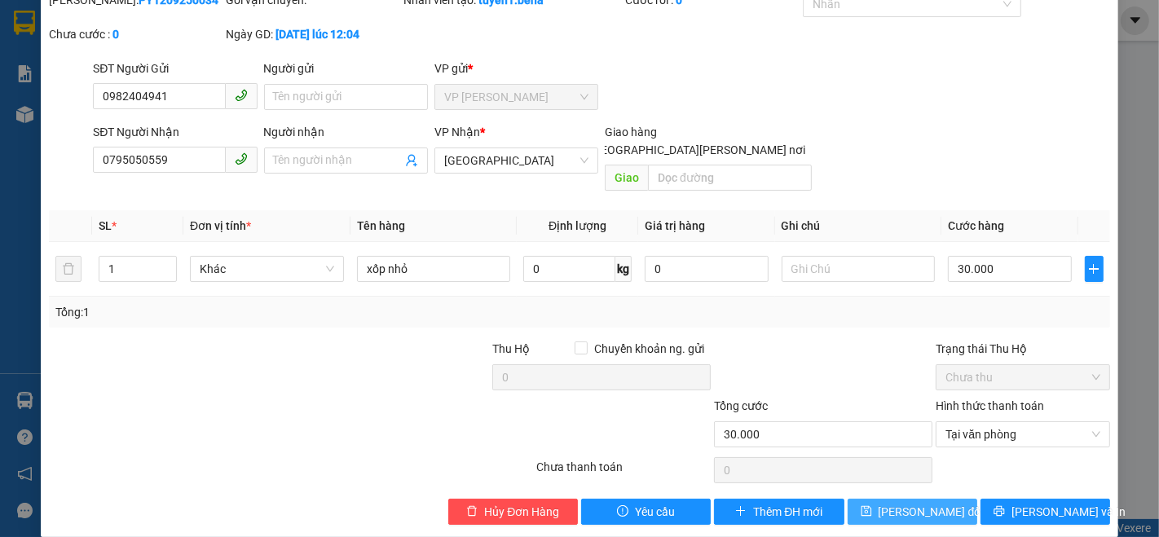
click at [916, 503] on span "Lưu thay đổi" at bounding box center [931, 512] width 105 height 18
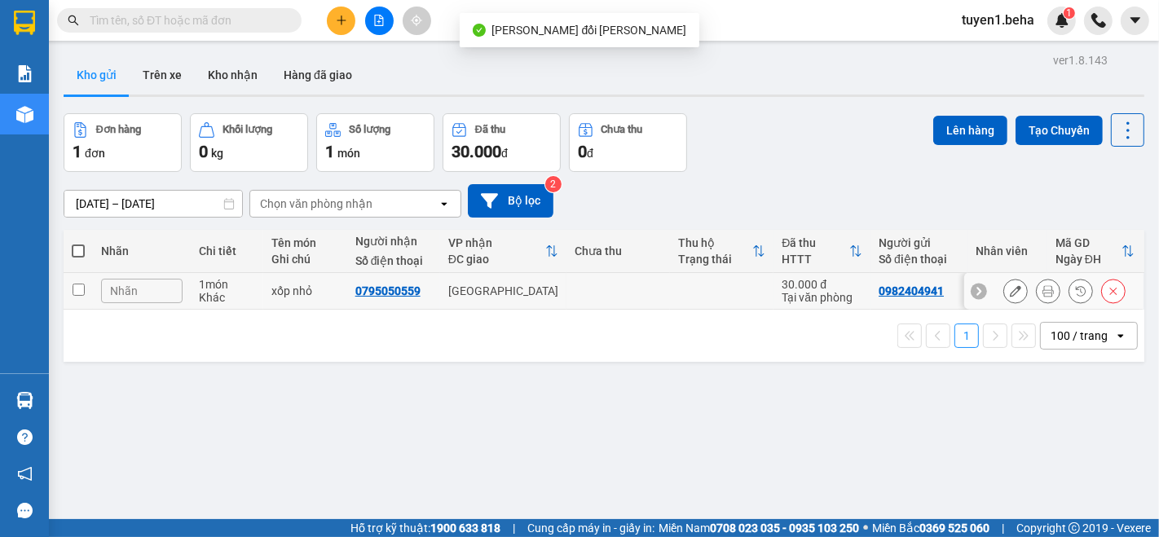
click at [76, 287] on input "checkbox" at bounding box center [79, 290] width 12 height 12
checkbox input "true"
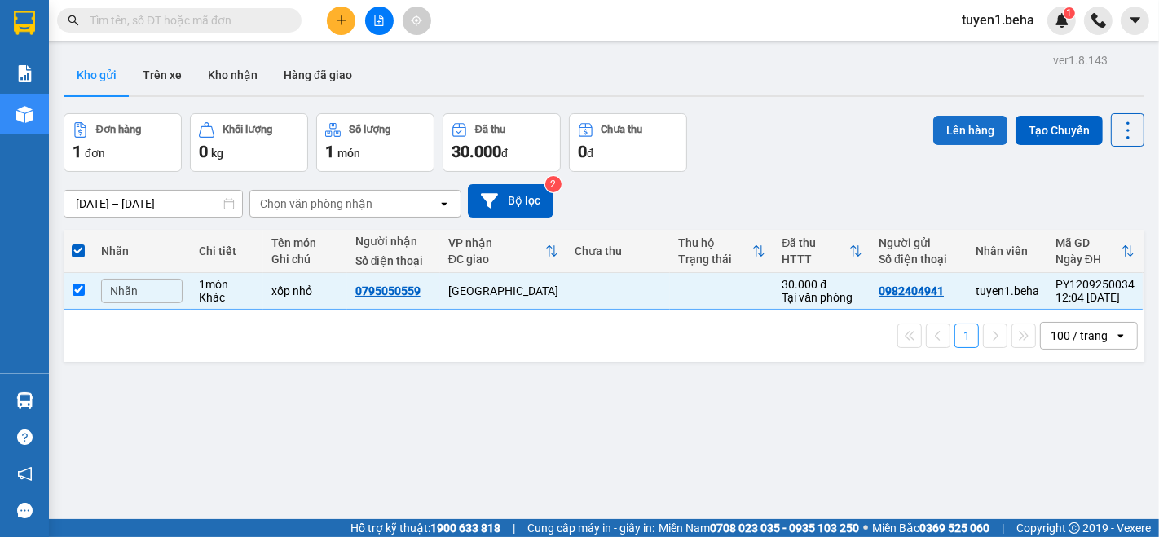
click at [947, 125] on button "Lên hàng" at bounding box center [970, 130] width 74 height 29
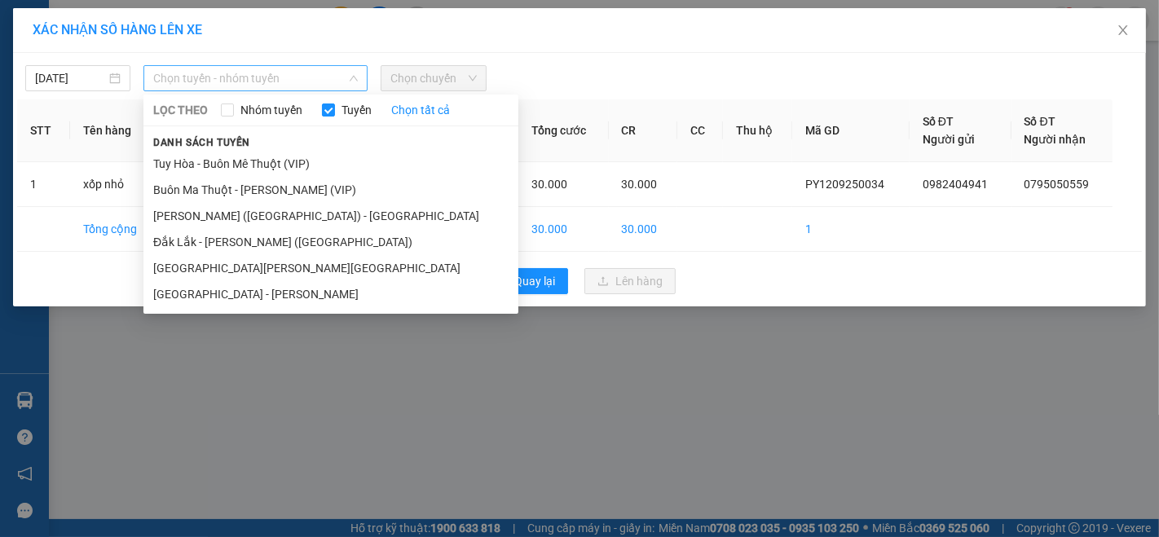
click at [267, 82] on span "Chọn tuyến - nhóm tuyến" at bounding box center [255, 78] width 205 height 24
click at [255, 255] on li "[GEOGRAPHIC_DATA] - [GEOGRAPHIC_DATA]" at bounding box center [330, 268] width 375 height 26
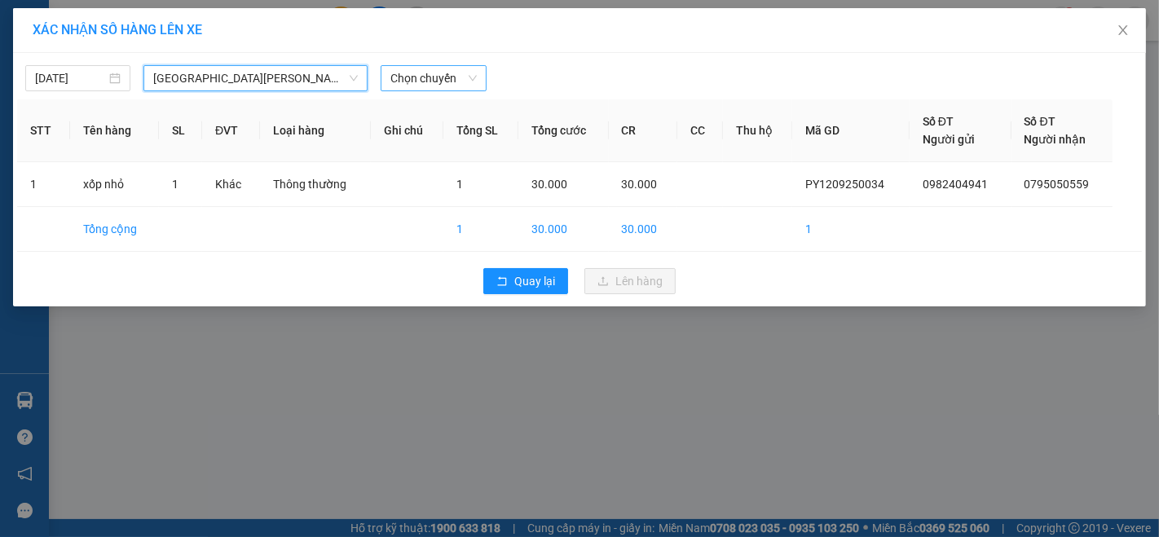
click at [433, 87] on span "Chọn chuyến" at bounding box center [433, 78] width 86 height 24
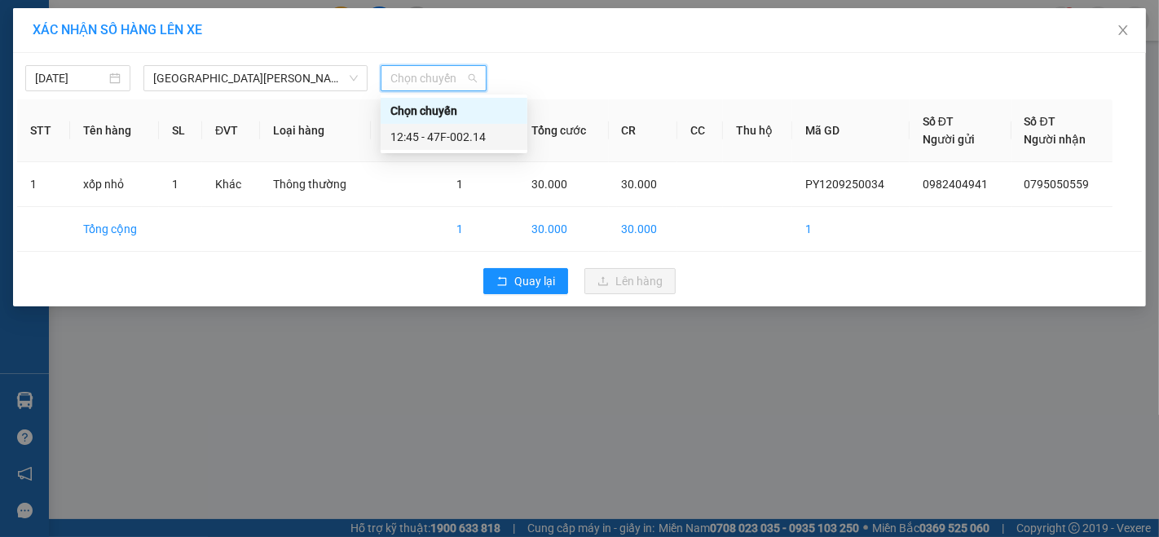
click at [496, 147] on div "12:45 - 47F-002.14" at bounding box center [454, 137] width 147 height 26
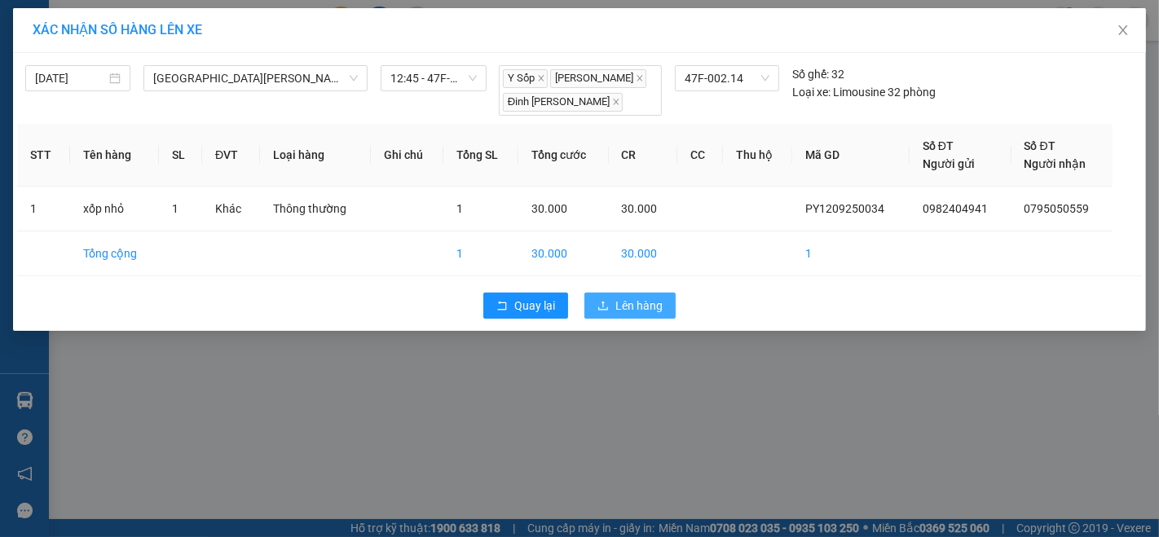
click at [614, 298] on button "Lên hàng" at bounding box center [629, 306] width 91 height 26
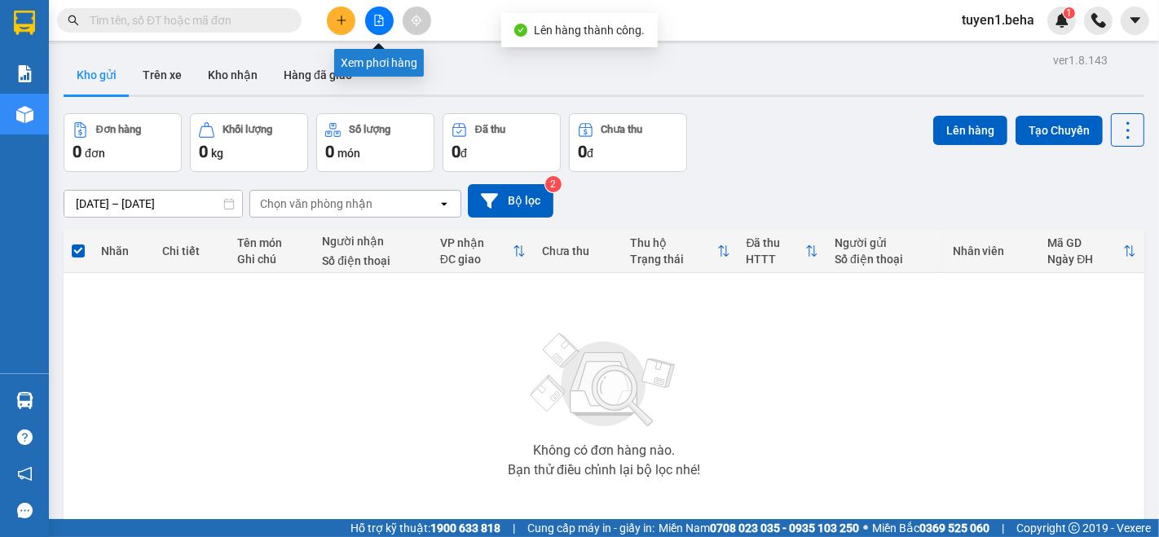
click at [373, 15] on icon "file-add" at bounding box center [378, 20] width 11 height 11
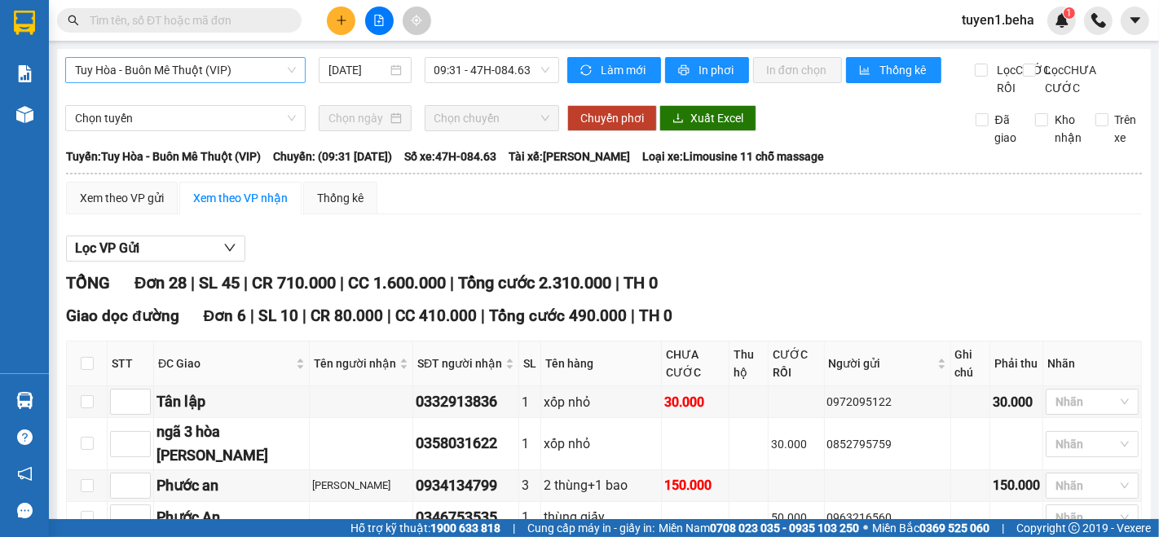
click at [236, 80] on span "Tuy Hòa - Buôn Mê Thuột (VIP)" at bounding box center [185, 70] width 221 height 24
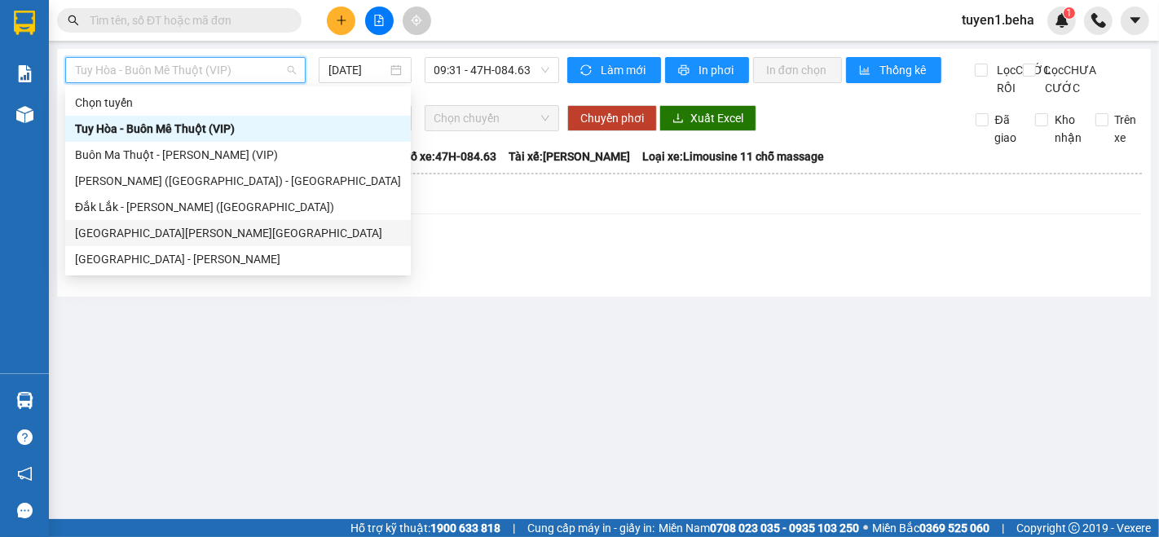
click at [182, 230] on div "[GEOGRAPHIC_DATA] - [GEOGRAPHIC_DATA]" at bounding box center [238, 233] width 326 height 18
type input "[DATE]"
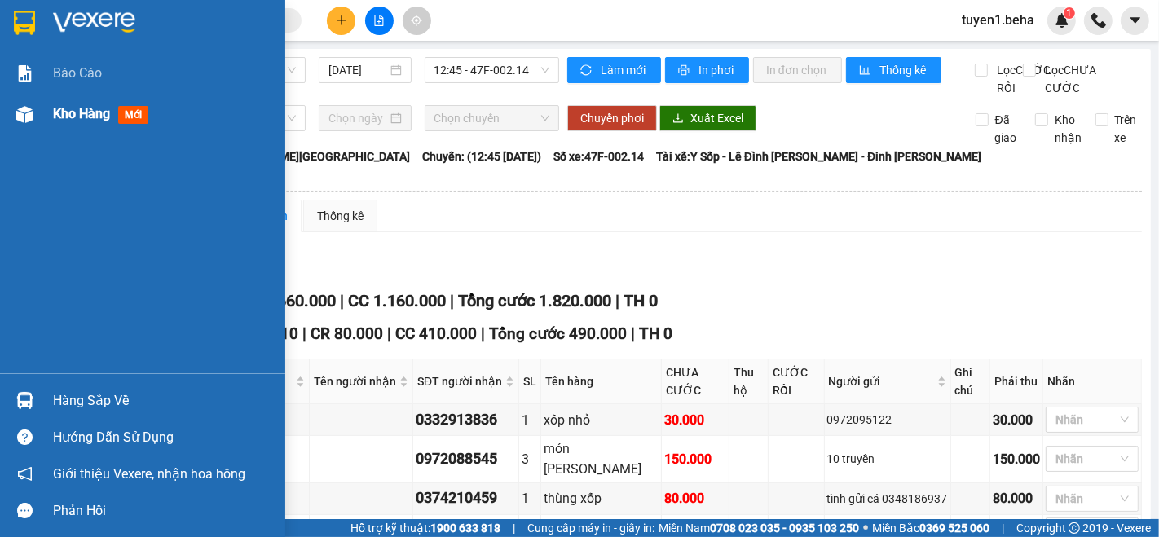
click at [73, 112] on span "Kho hàng" at bounding box center [81, 113] width 57 height 15
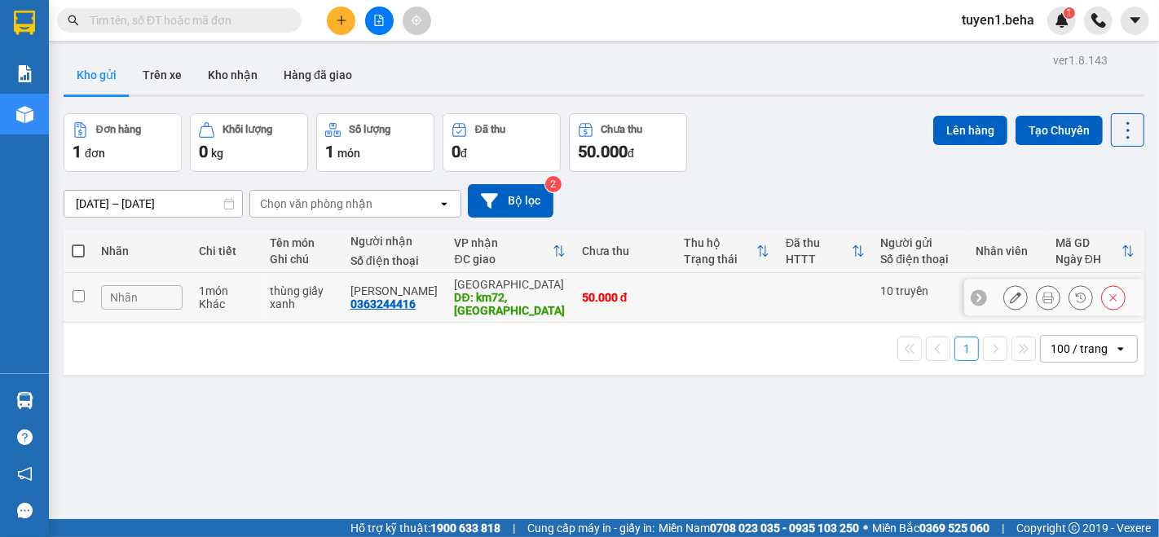
click at [77, 290] on input "checkbox" at bounding box center [79, 296] width 12 height 12
checkbox input "true"
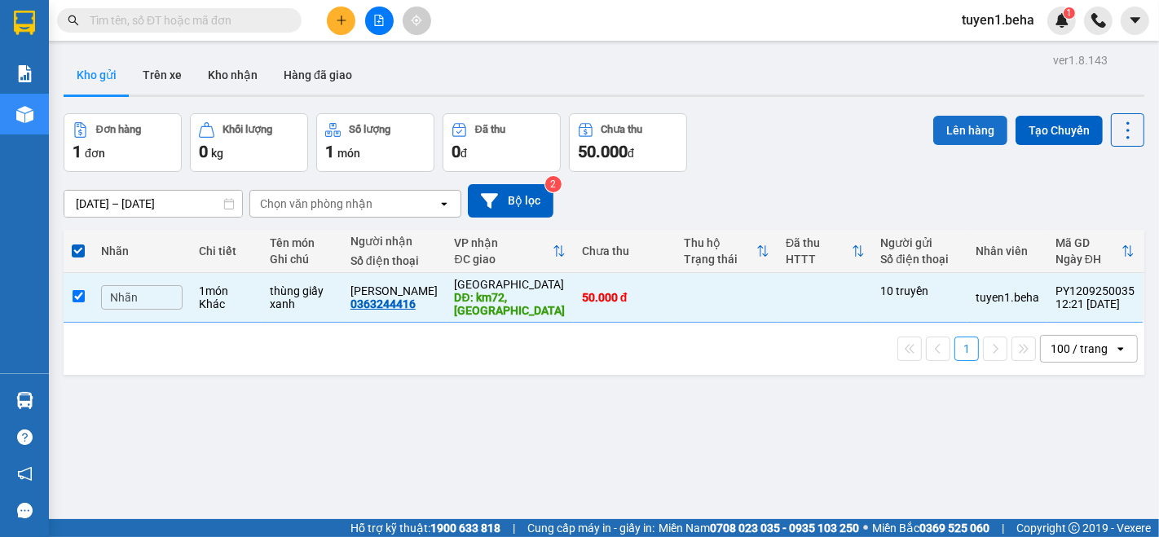
click at [955, 134] on button "Lên hàng" at bounding box center [970, 130] width 74 height 29
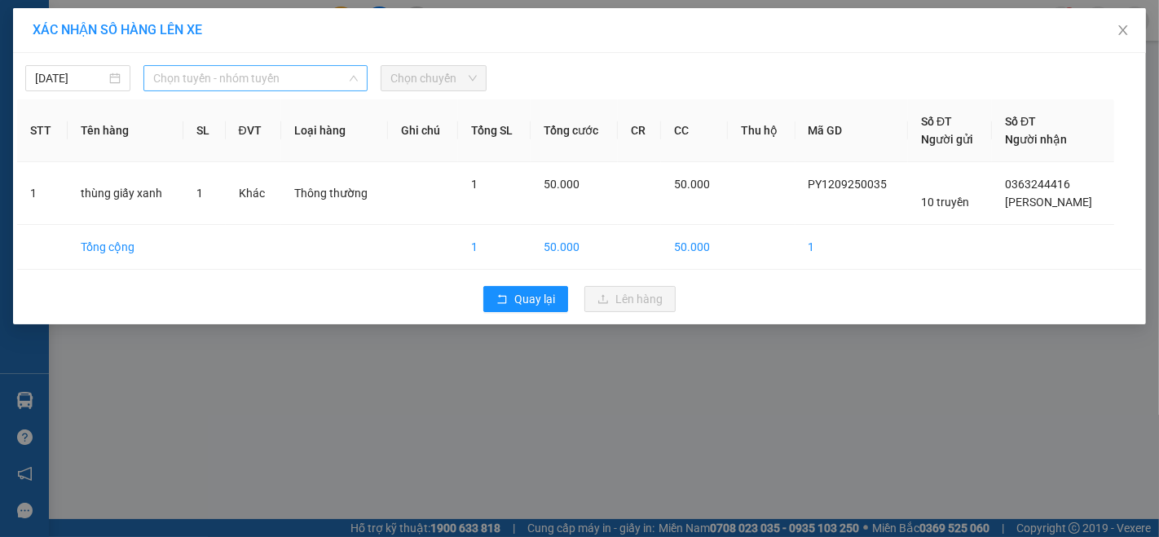
click at [187, 82] on span "Chọn tuyến - nhóm tuyến" at bounding box center [255, 78] width 205 height 24
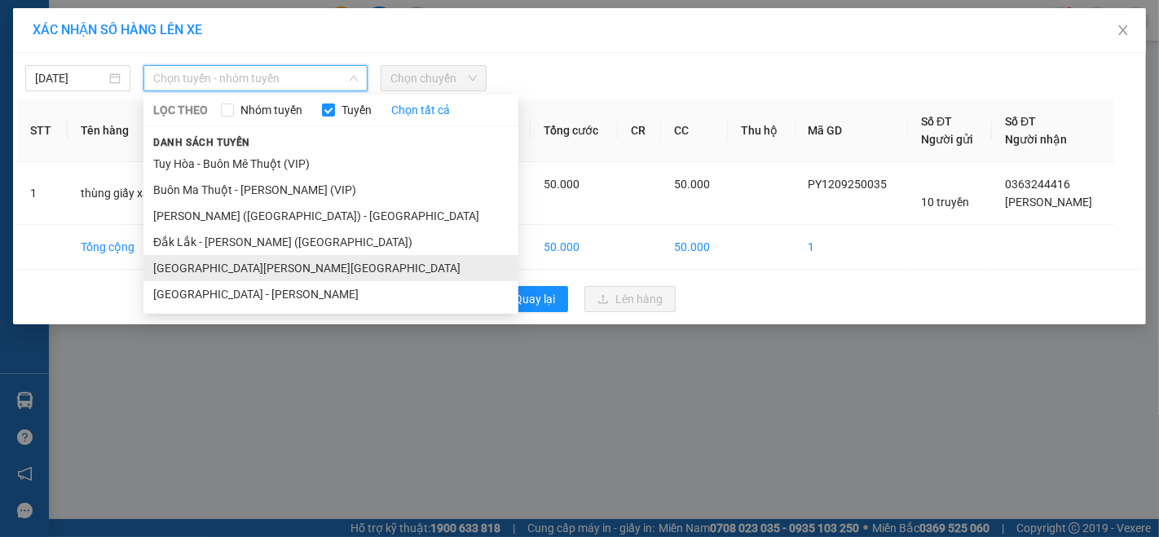
click at [242, 259] on li "[GEOGRAPHIC_DATA] - [GEOGRAPHIC_DATA]" at bounding box center [330, 268] width 375 height 26
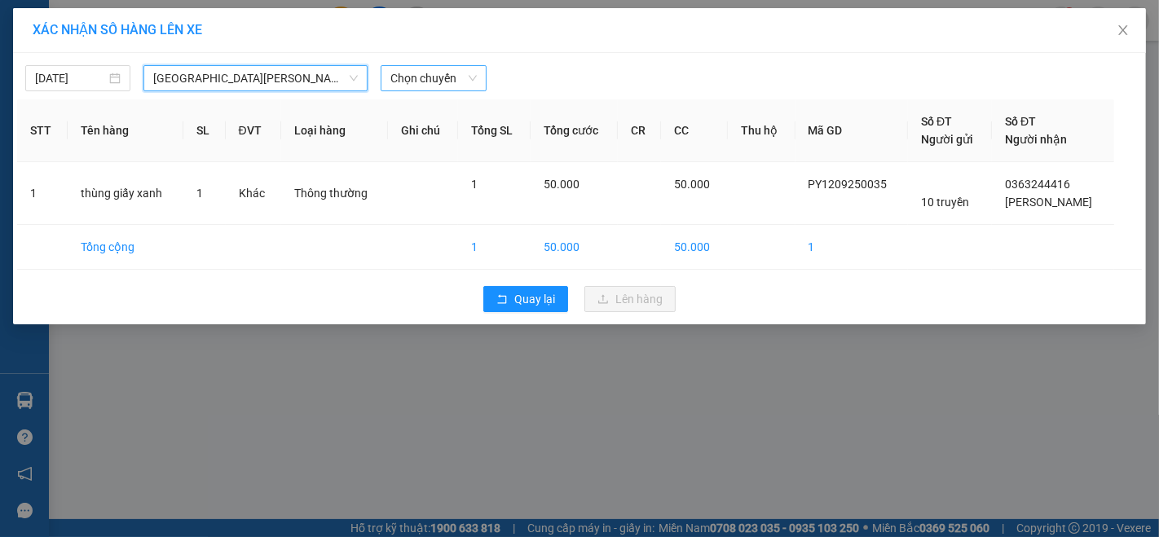
click at [447, 77] on span "Chọn chuyến" at bounding box center [433, 78] width 86 height 24
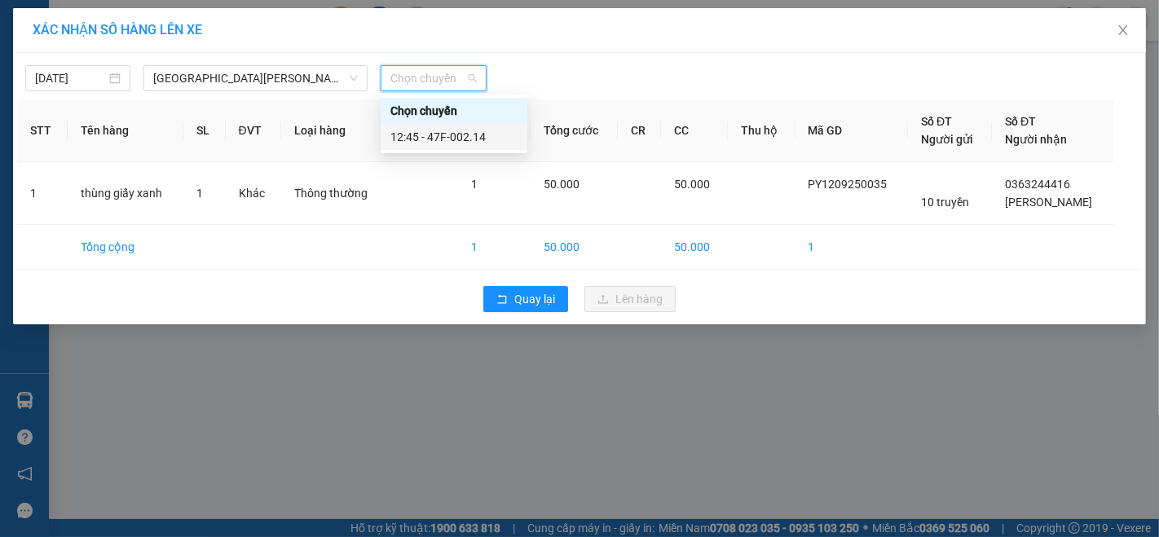
click at [501, 134] on div "12:45 - 47F-002.14" at bounding box center [453, 137] width 127 height 18
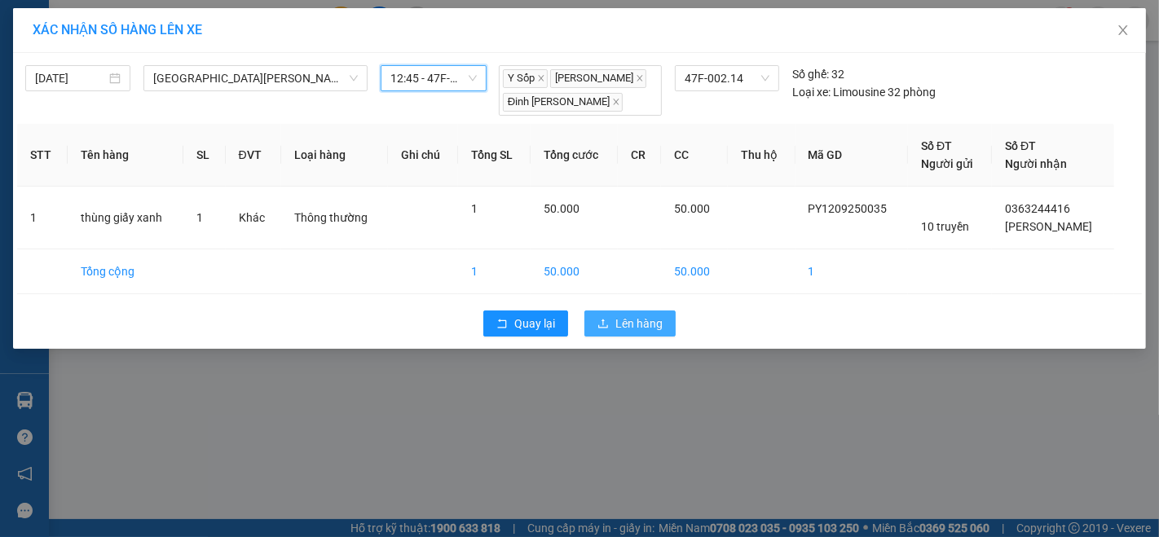
click at [626, 323] on span "Lên hàng" at bounding box center [638, 324] width 47 height 18
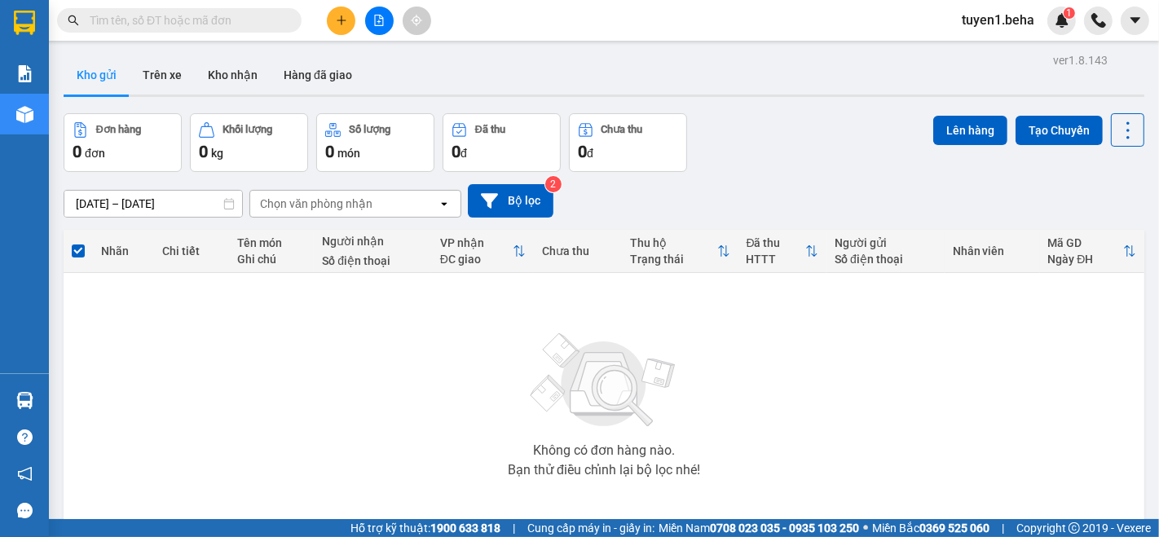
drag, startPoint x: 191, startPoint y: 331, endPoint x: 174, endPoint y: 308, distance: 28.0
click at [188, 329] on div "Không có đơn hàng nào. Bạn thử điều chỉnh lại bộ lọc nhé!" at bounding box center [604, 400] width 1065 height 245
click at [187, 17] on input "text" at bounding box center [186, 20] width 192 height 18
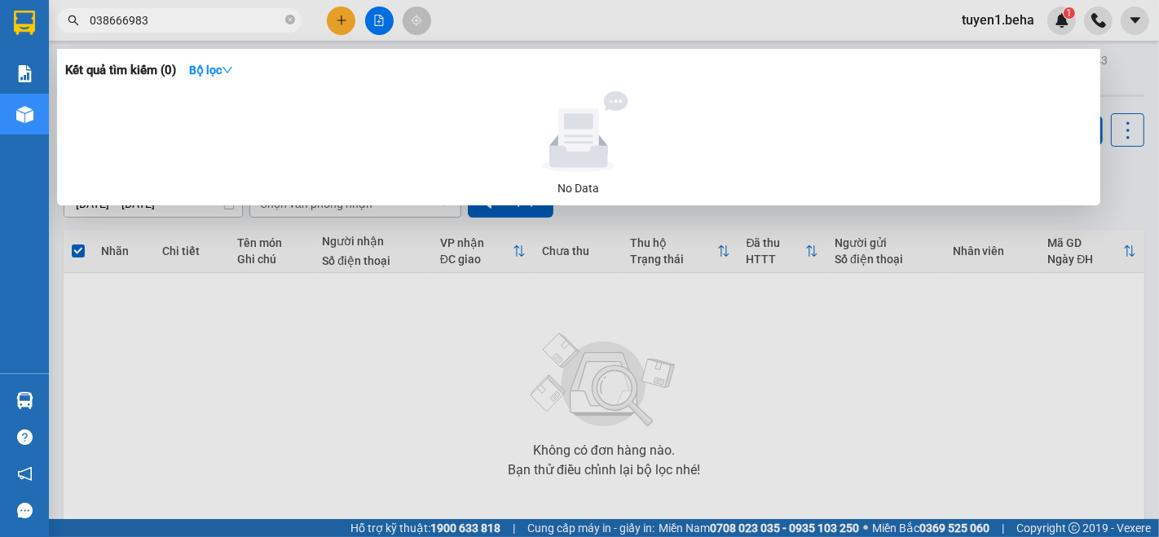
type input "0386669839"
click at [291, 17] on icon "close-circle" at bounding box center [290, 20] width 10 height 10
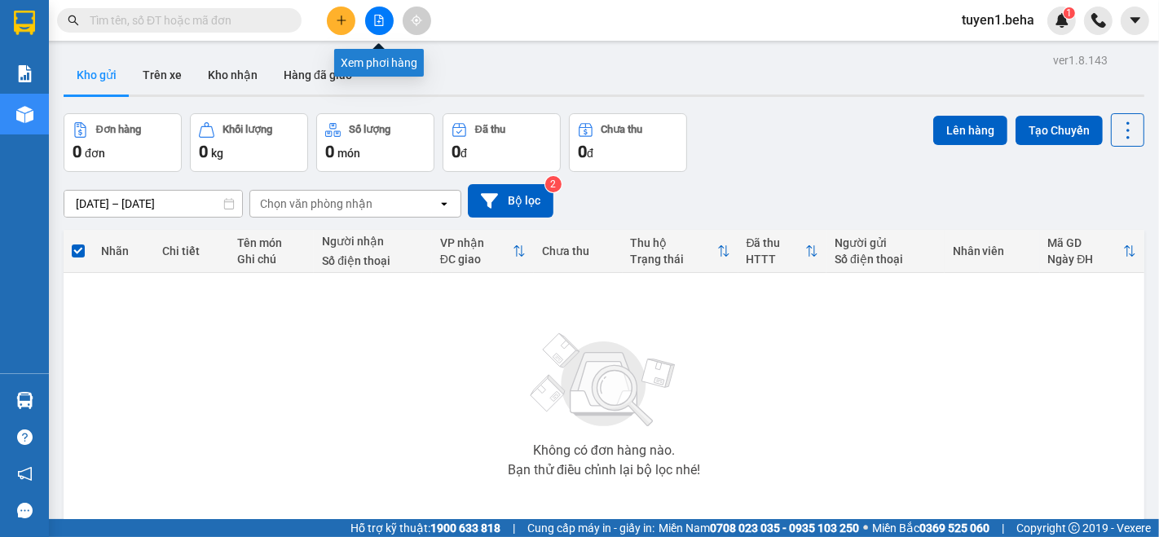
click at [366, 22] on button at bounding box center [379, 21] width 29 height 29
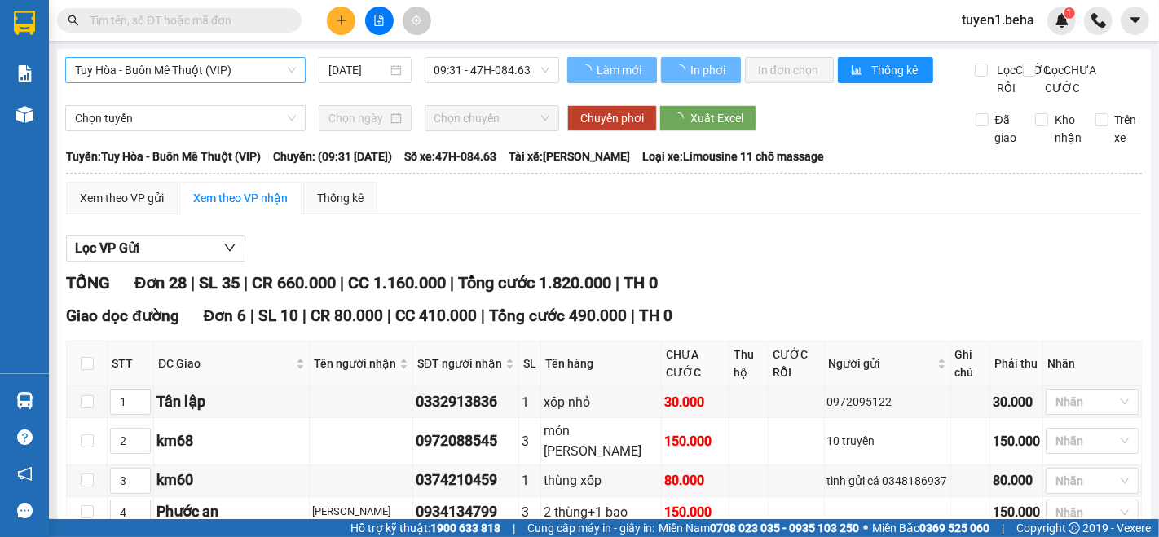
click at [219, 73] on span "Tuy Hòa - Buôn Mê Thuột (VIP)" at bounding box center [185, 70] width 221 height 24
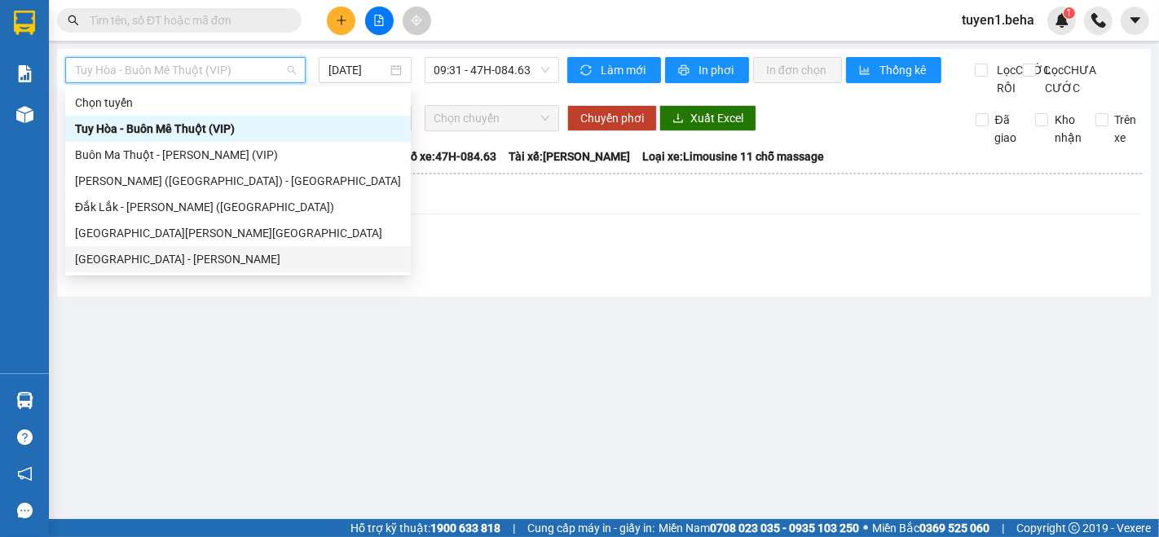
click at [135, 259] on div "[GEOGRAPHIC_DATA] - [GEOGRAPHIC_DATA]" at bounding box center [238, 259] width 326 height 18
type input "[DATE]"
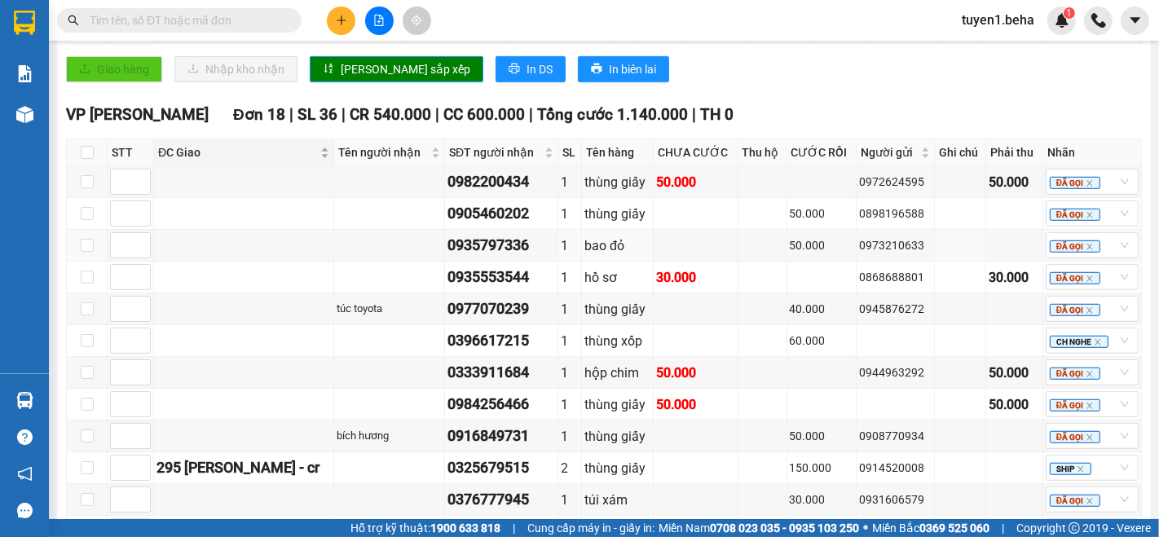
scroll to position [815, 0]
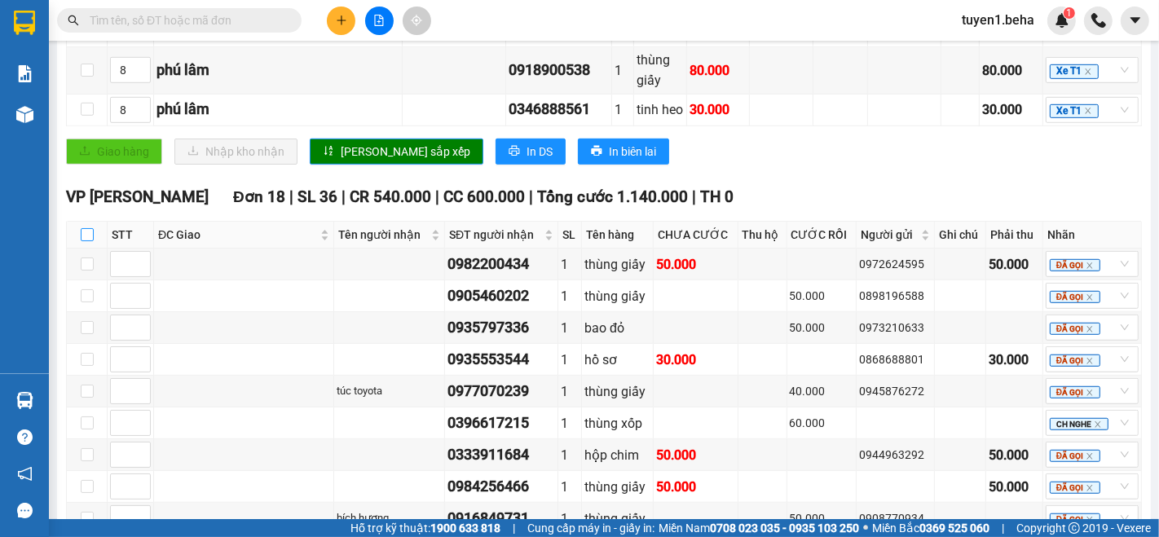
click at [81, 228] on input "checkbox" at bounding box center [87, 234] width 13 height 13
checkbox input "true"
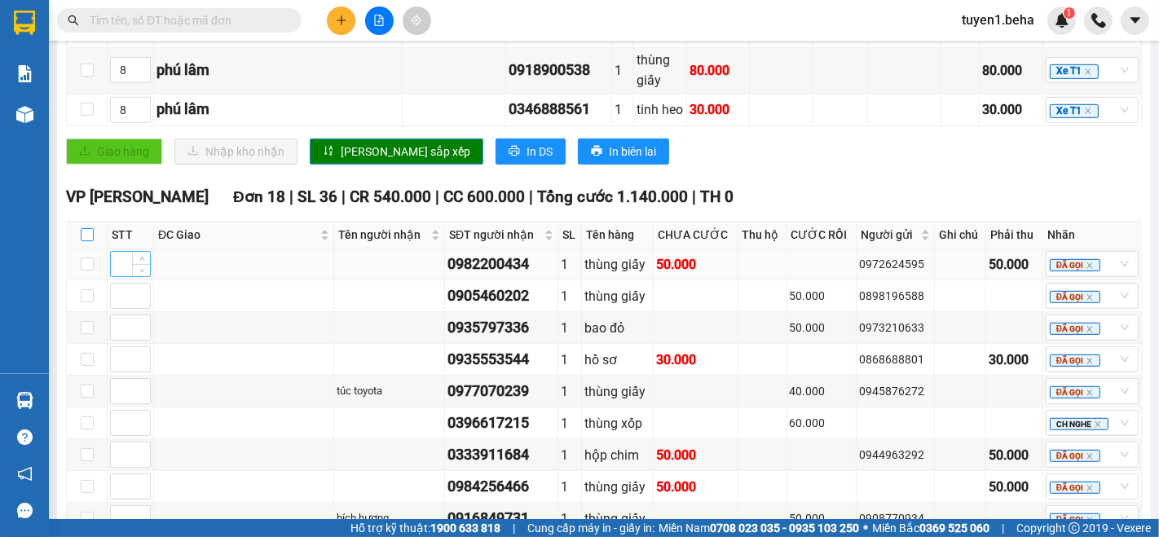
checkbox input "true"
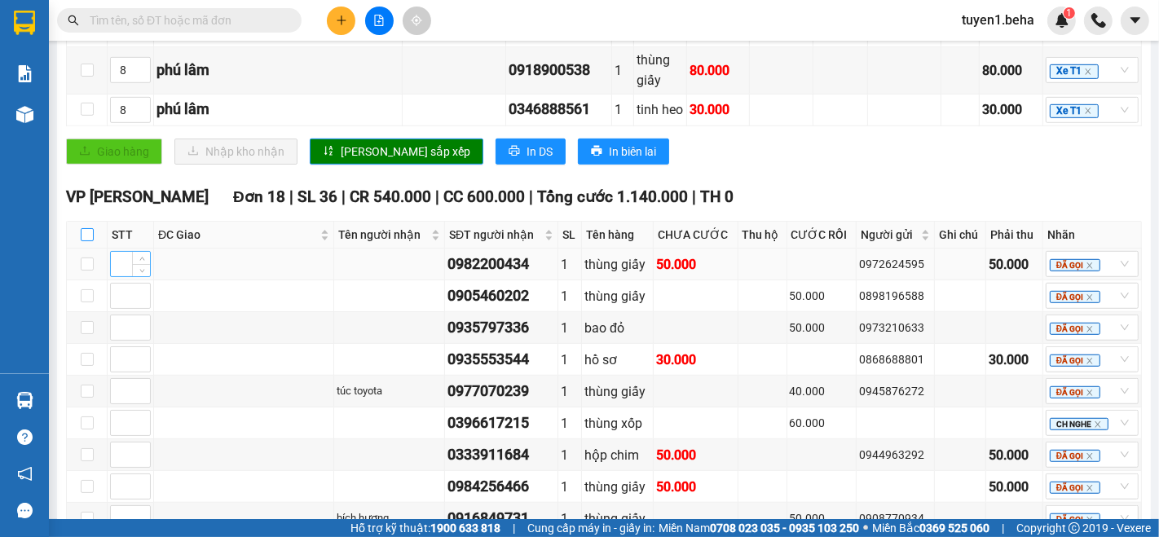
checkbox input "true"
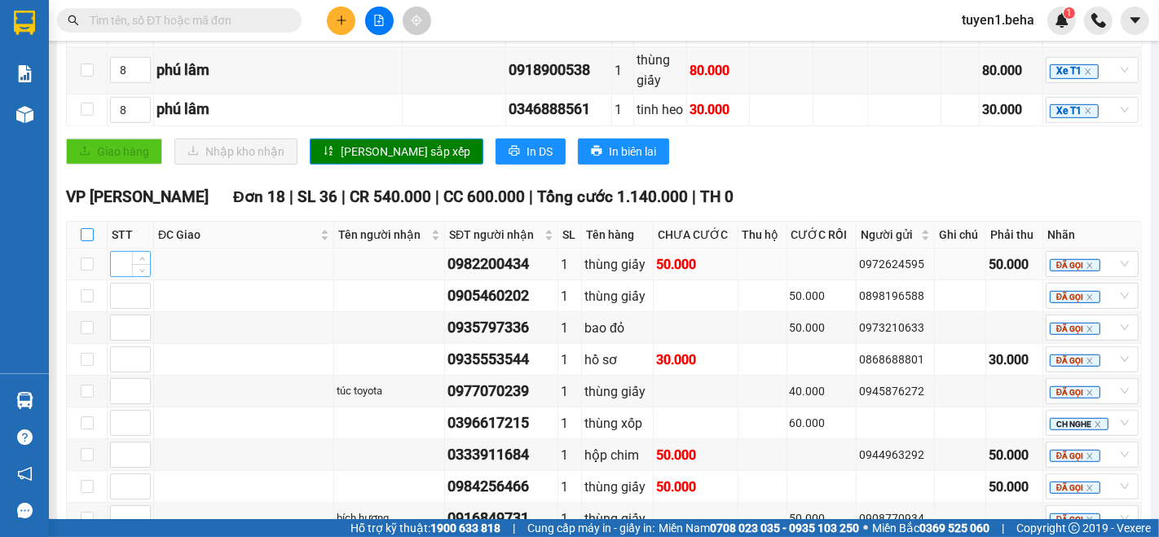
checkbox input "true"
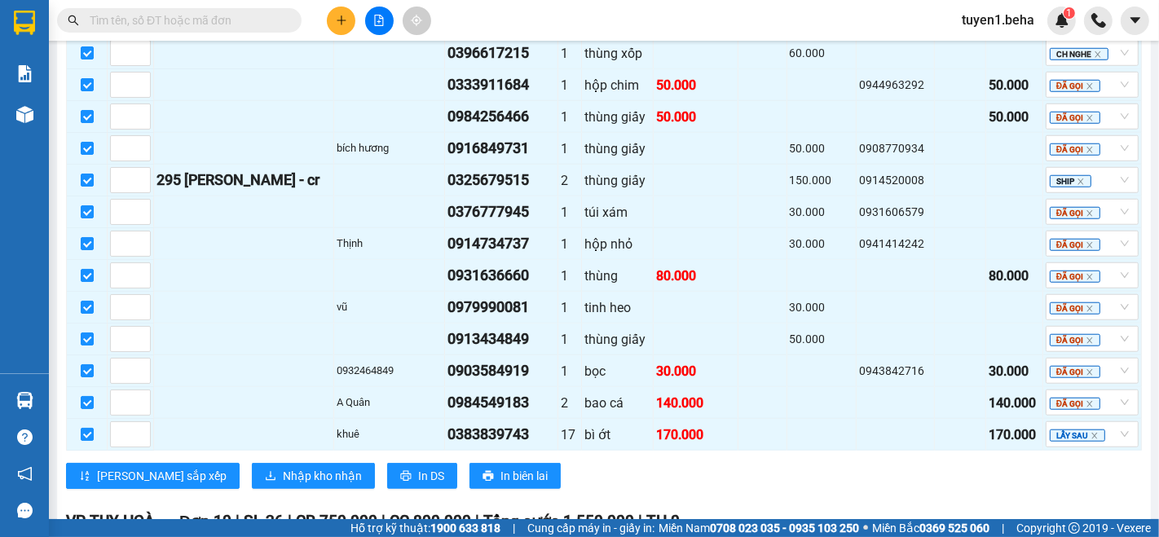
scroll to position [1268, 0]
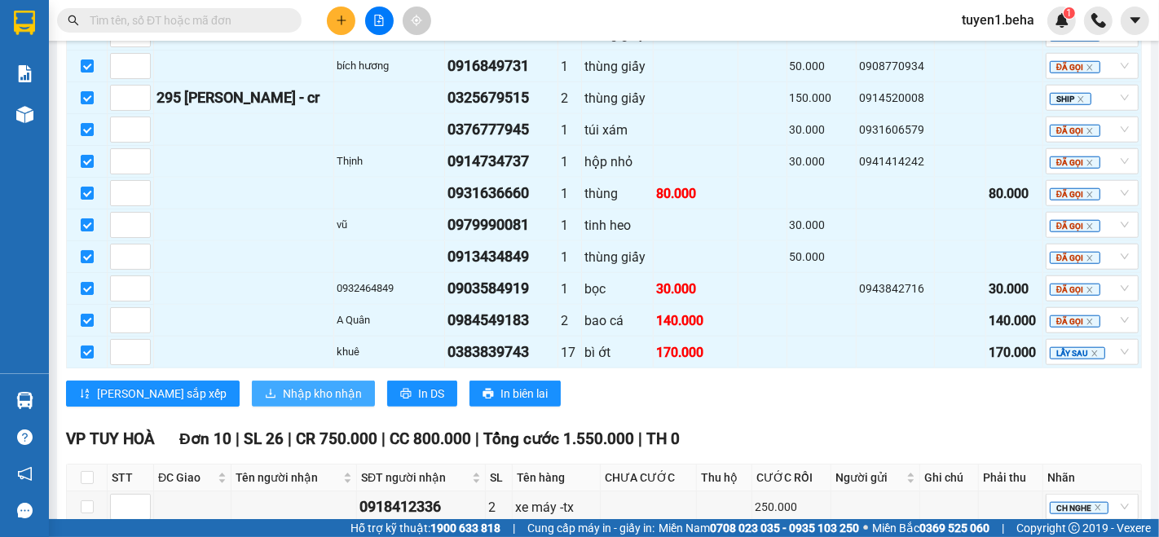
click at [283, 385] on span "Nhập kho nhận" at bounding box center [322, 394] width 79 height 18
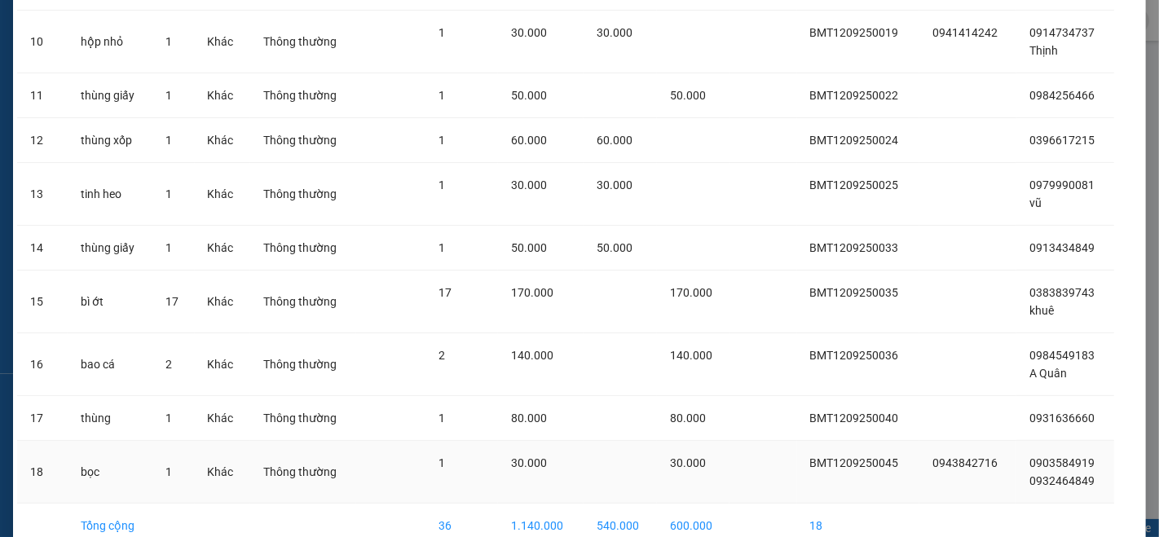
scroll to position [646, 0]
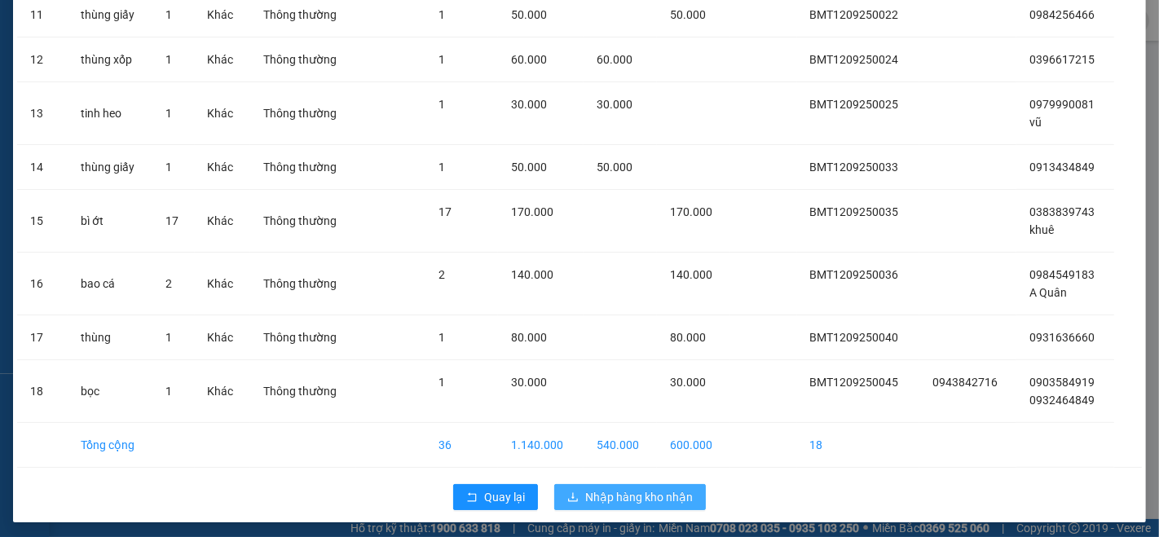
click at [616, 488] on span "Nhập hàng kho nhận" at bounding box center [639, 497] width 108 height 18
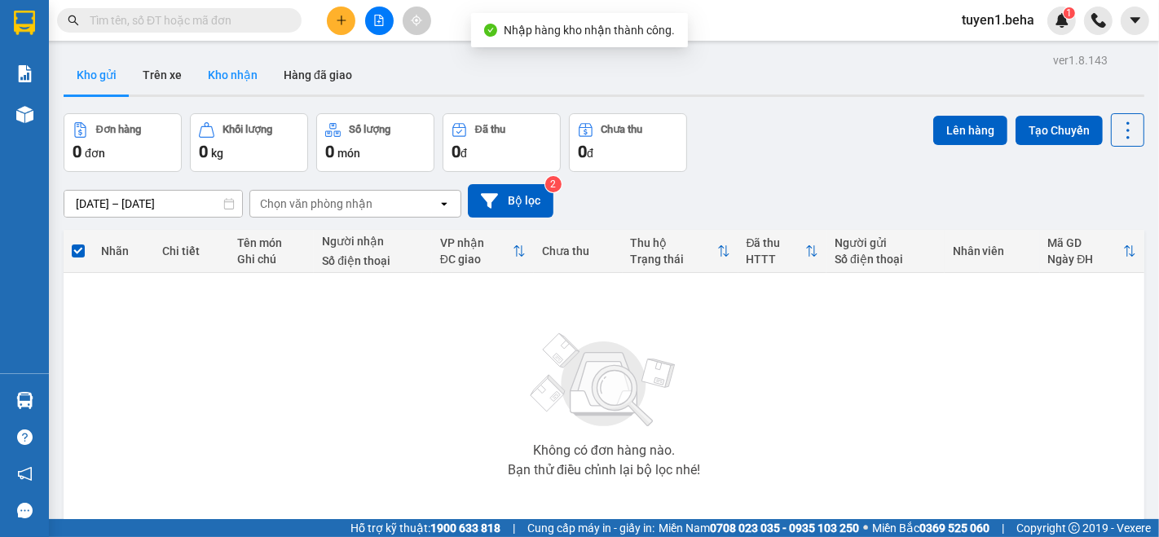
click at [234, 77] on button "Kho nhận" at bounding box center [233, 74] width 76 height 39
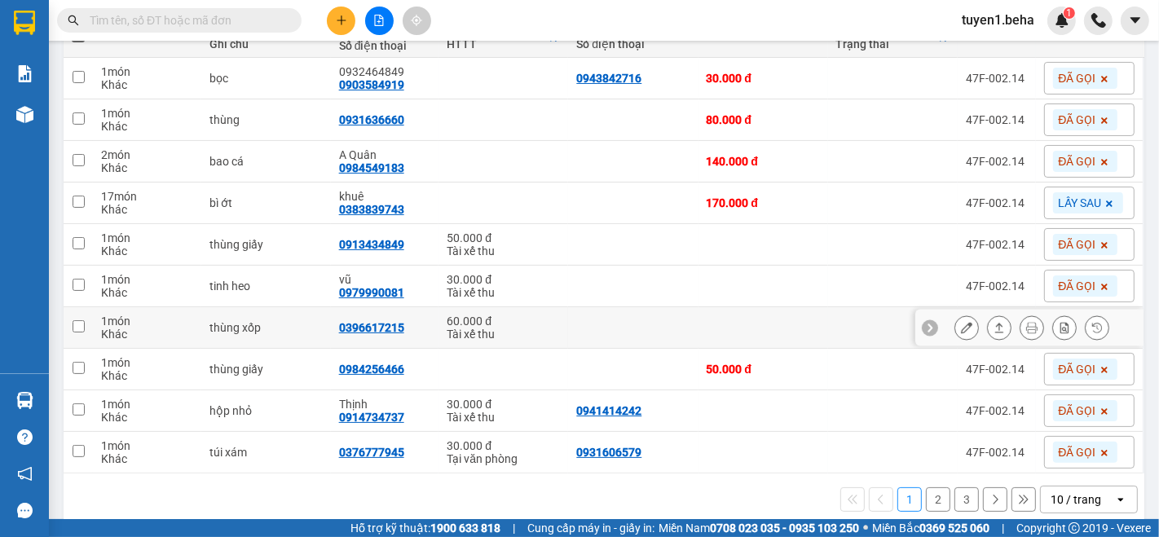
scroll to position [235, 0]
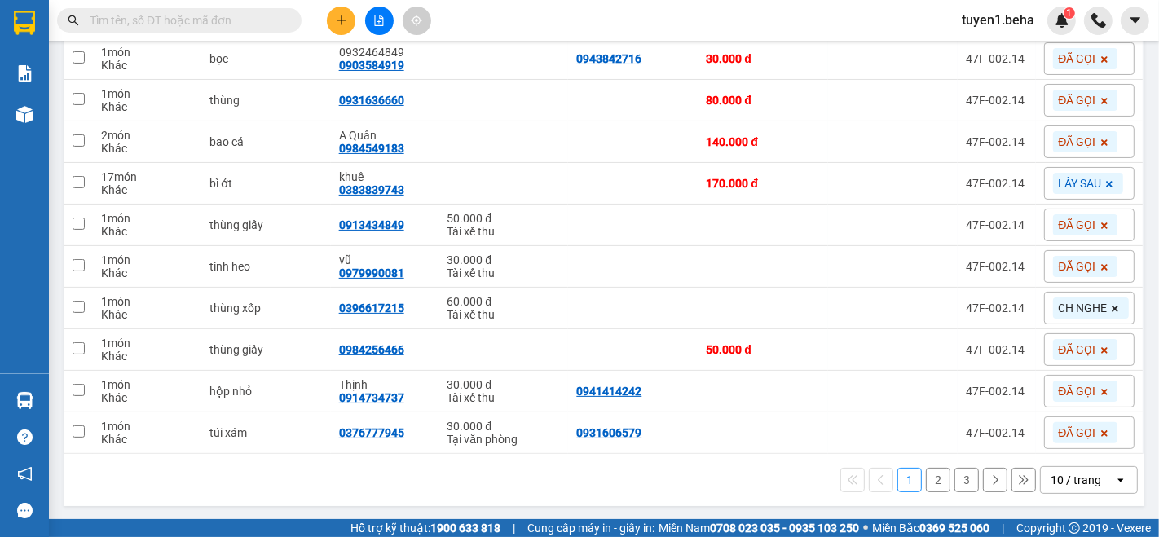
click at [1057, 482] on div "10 / trang" at bounding box center [1076, 480] width 51 height 16
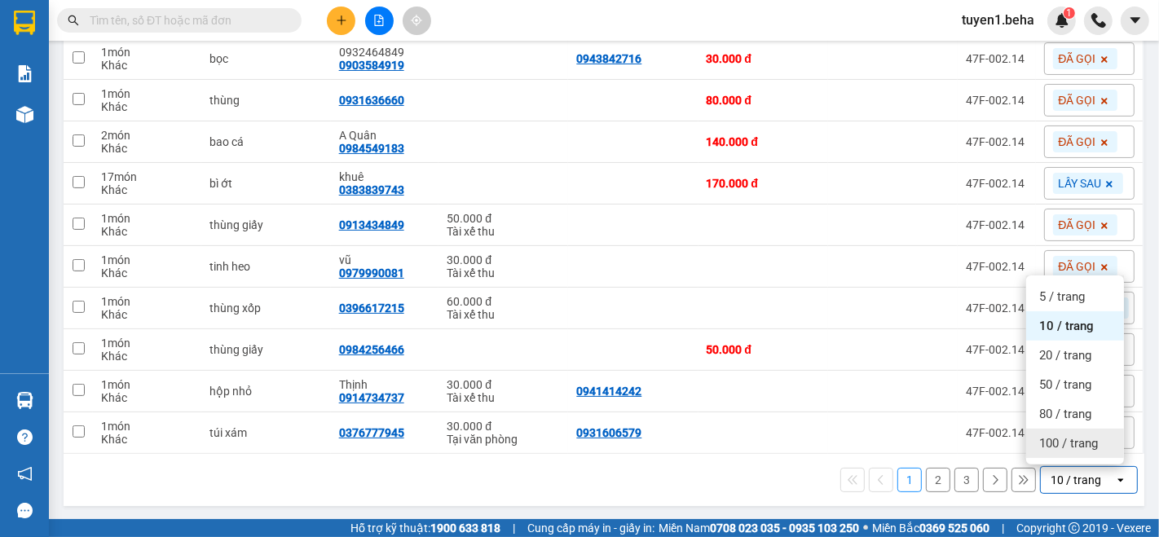
click at [1061, 448] on span "100 / trang" at bounding box center [1068, 443] width 59 height 16
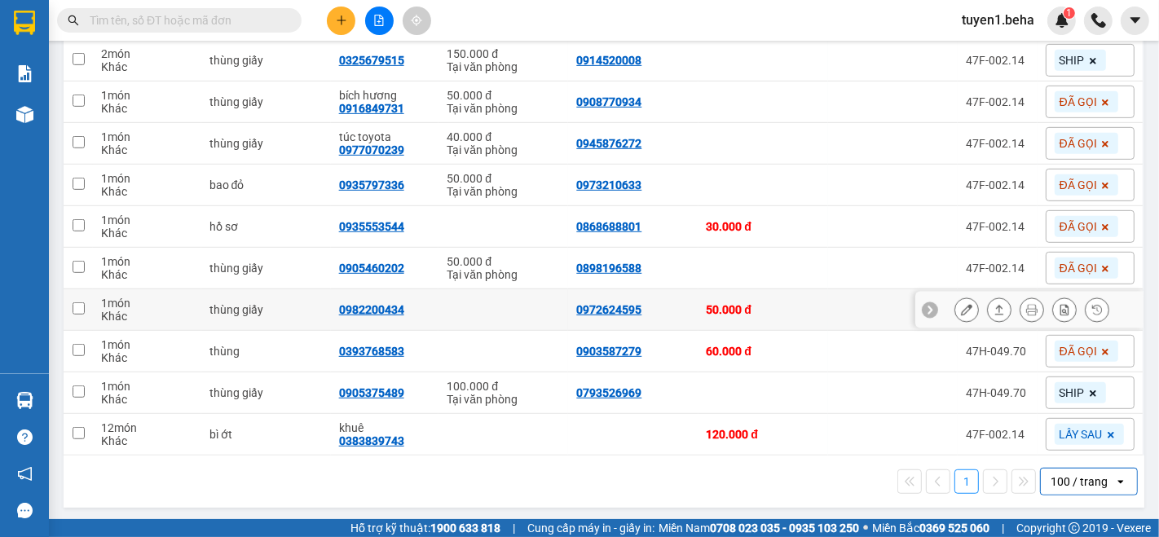
scroll to position [691, 0]
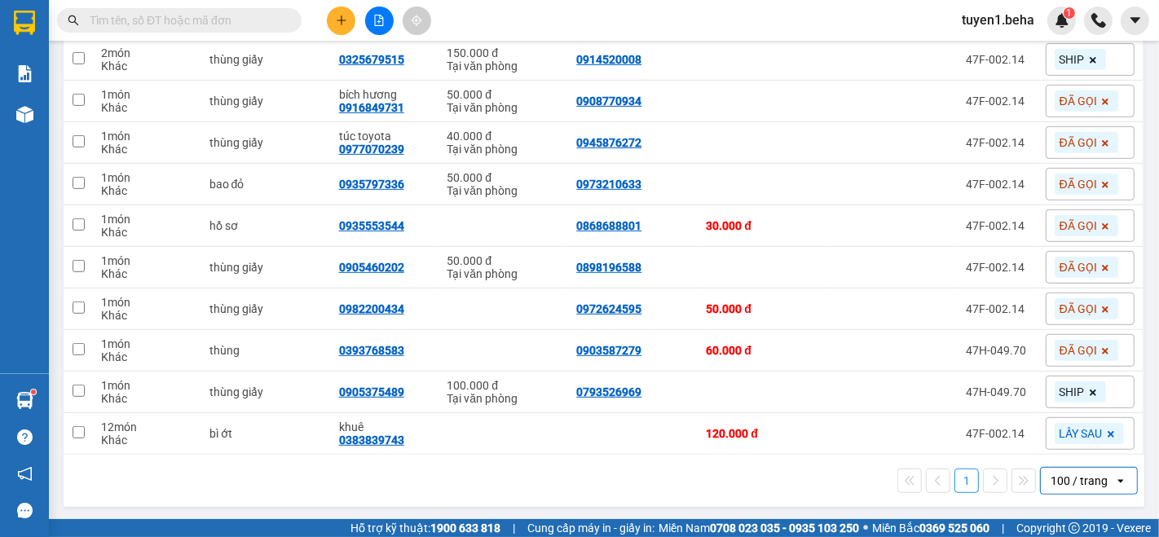
click at [1074, 476] on div "100 / trang" at bounding box center [1079, 481] width 57 height 16
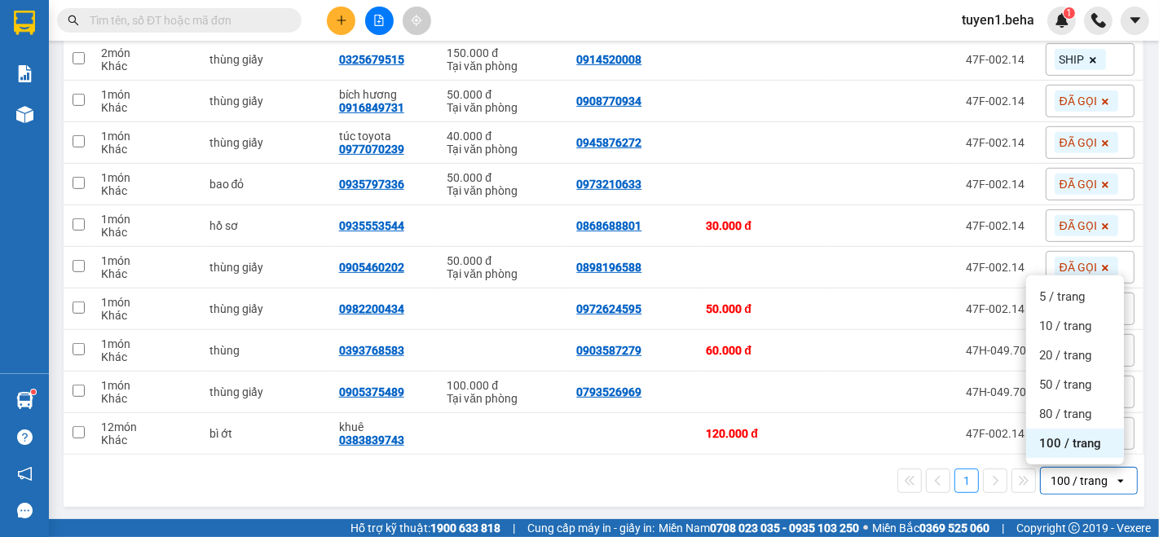
click at [1066, 438] on span "100 / trang" at bounding box center [1070, 443] width 62 height 16
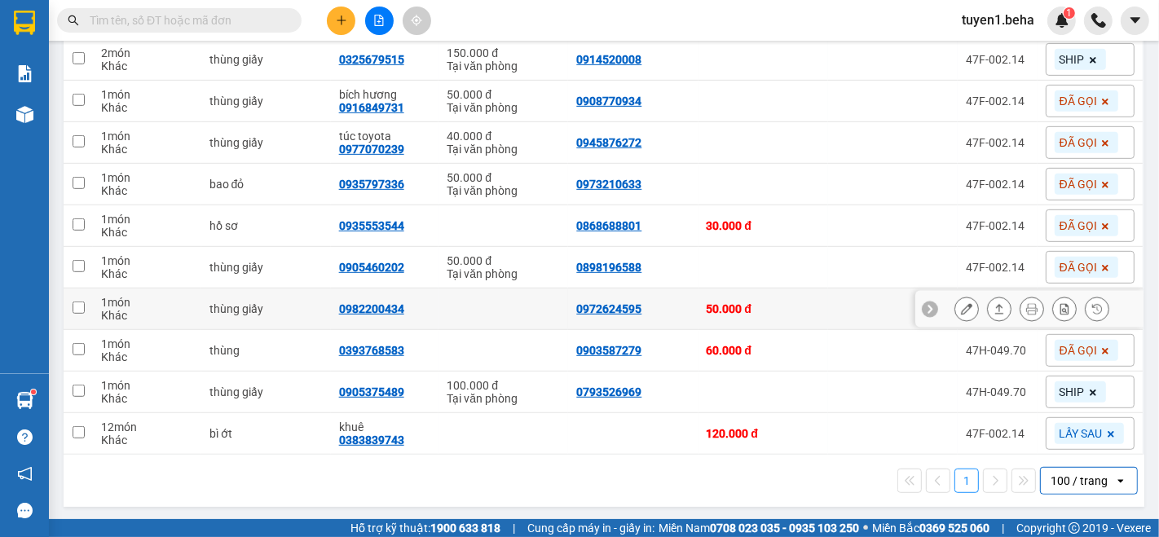
scroll to position [601, 0]
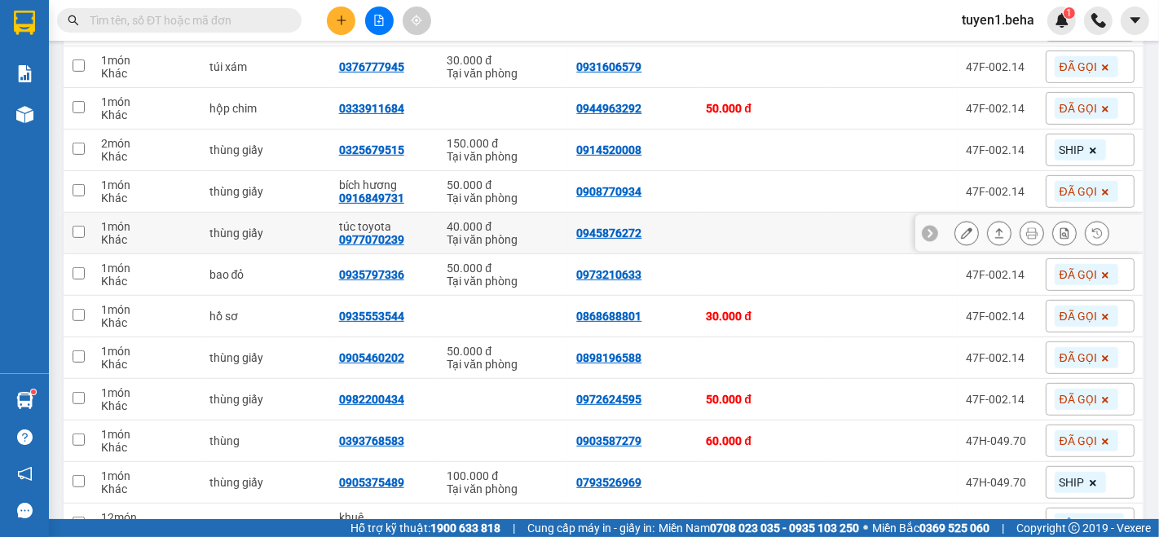
click at [959, 233] on button at bounding box center [966, 233] width 23 height 29
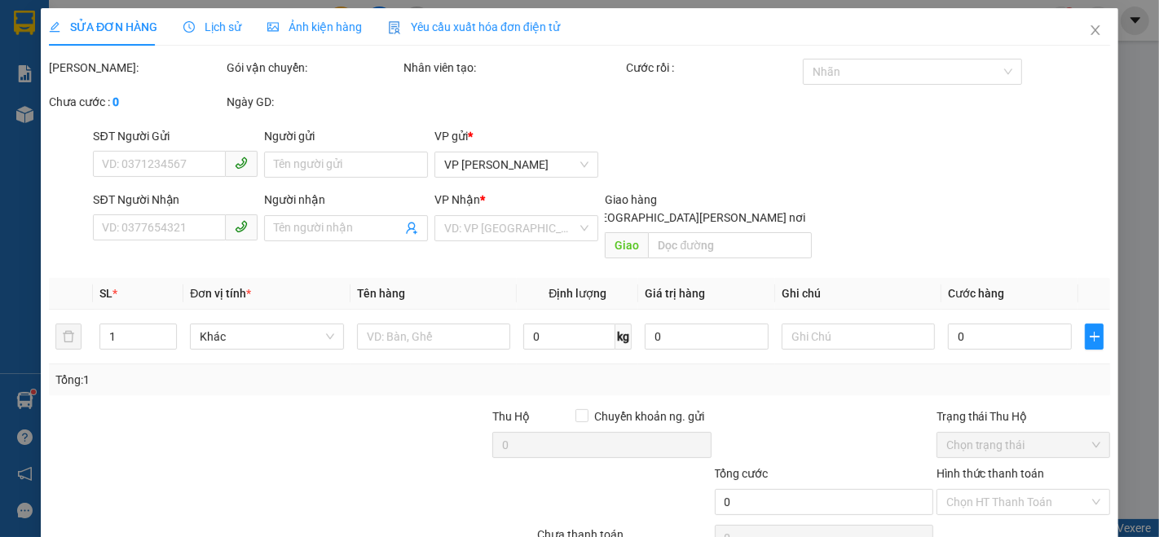
type input "0945876272"
type input "0977070239"
type input "túc toyota"
type input "40.000"
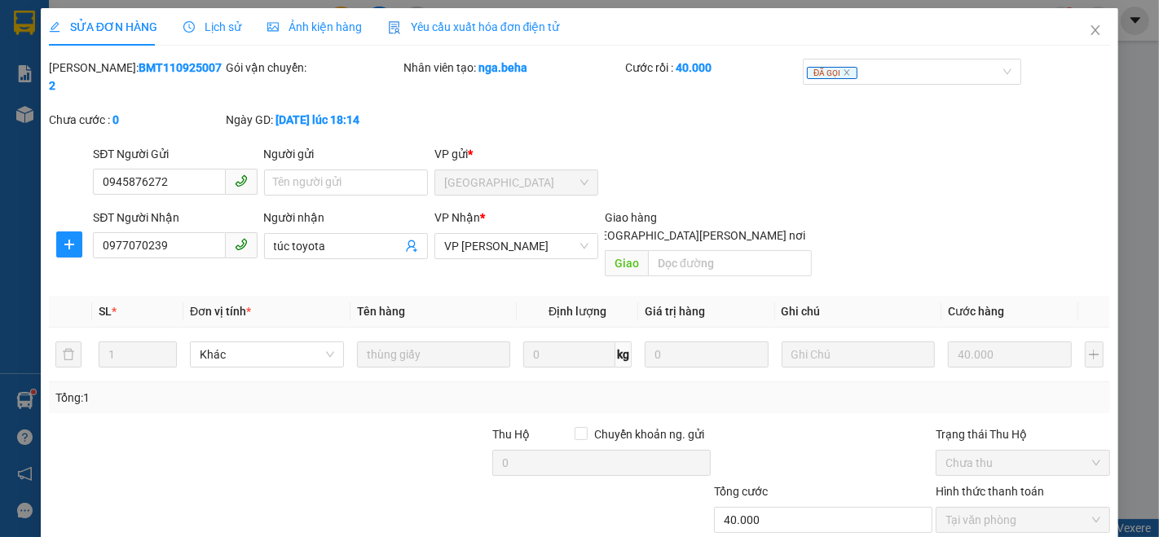
click at [318, 20] on span "Ảnh kiện hàng" at bounding box center [314, 26] width 95 height 13
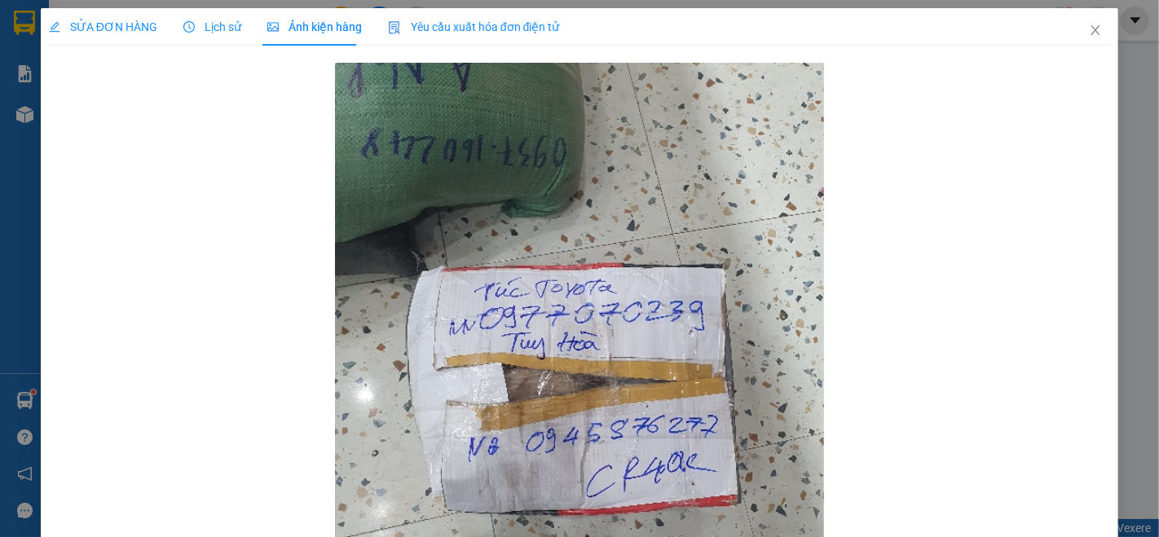
click at [107, 36] on div "SỬA ĐƠN HÀNG" at bounding box center [103, 26] width 108 height 37
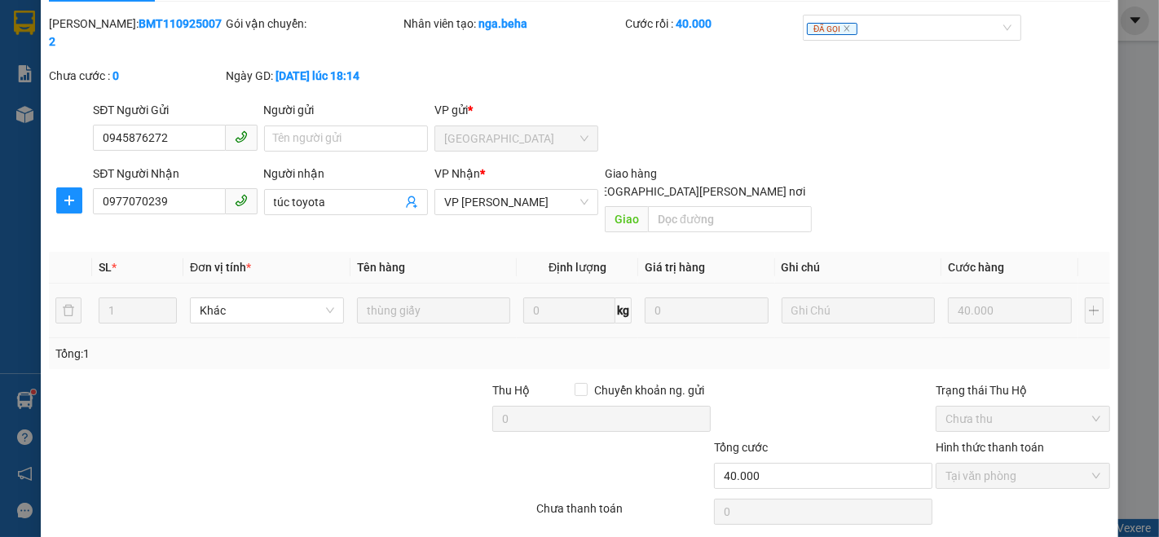
scroll to position [68, 0]
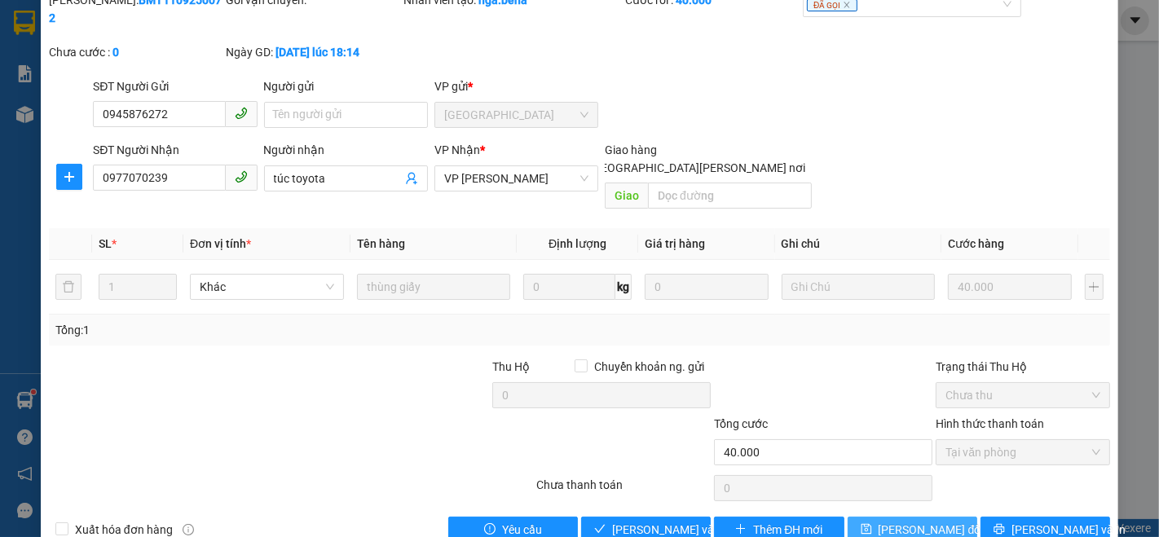
click at [894, 521] on span "Lưu thay đổi" at bounding box center [931, 530] width 105 height 18
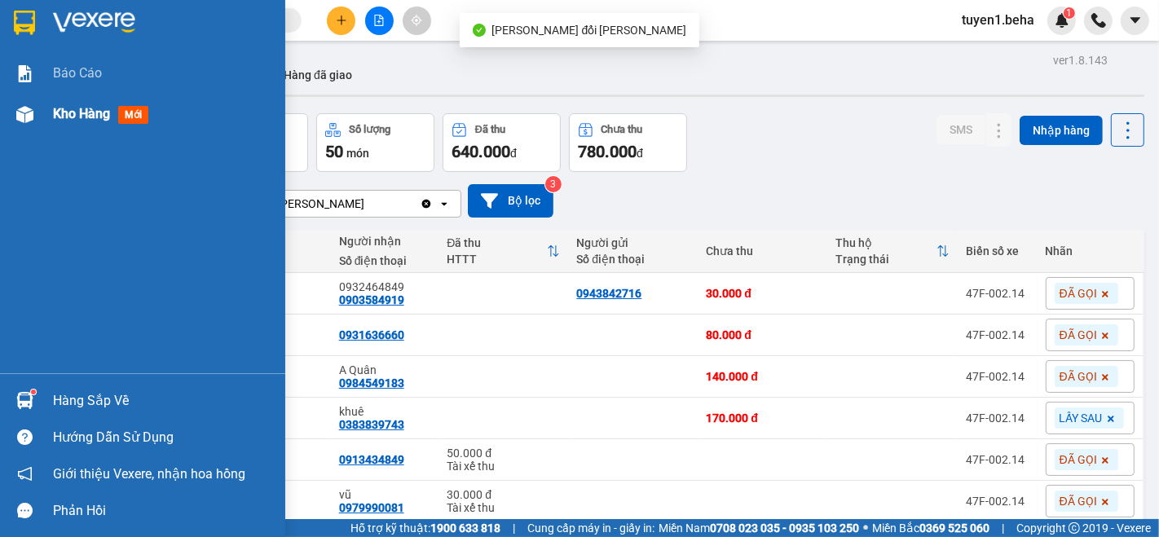
click at [76, 108] on span "Kho hàng" at bounding box center [81, 113] width 57 height 15
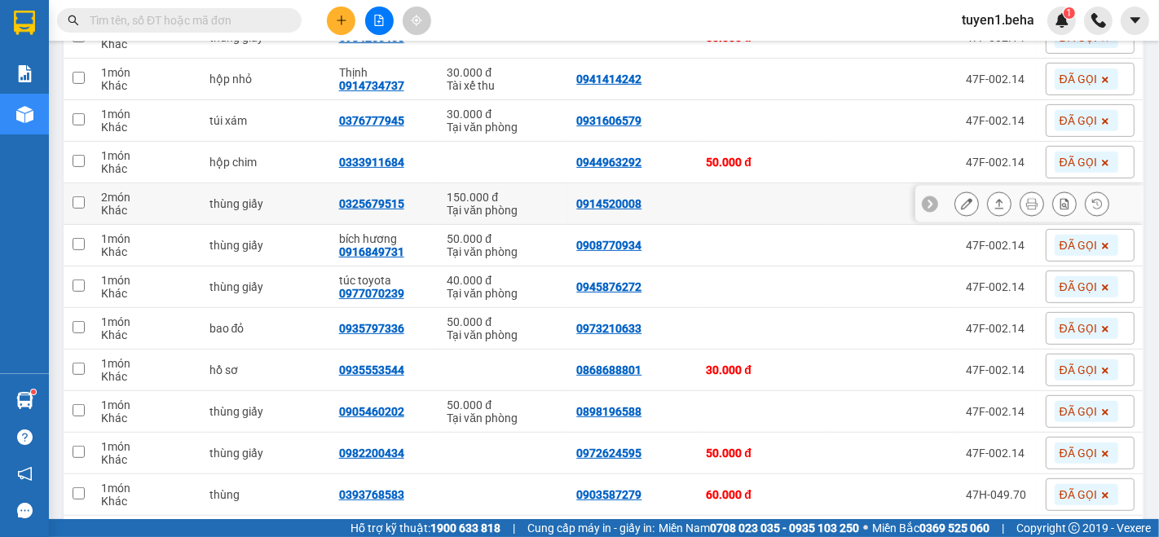
scroll to position [509, 0]
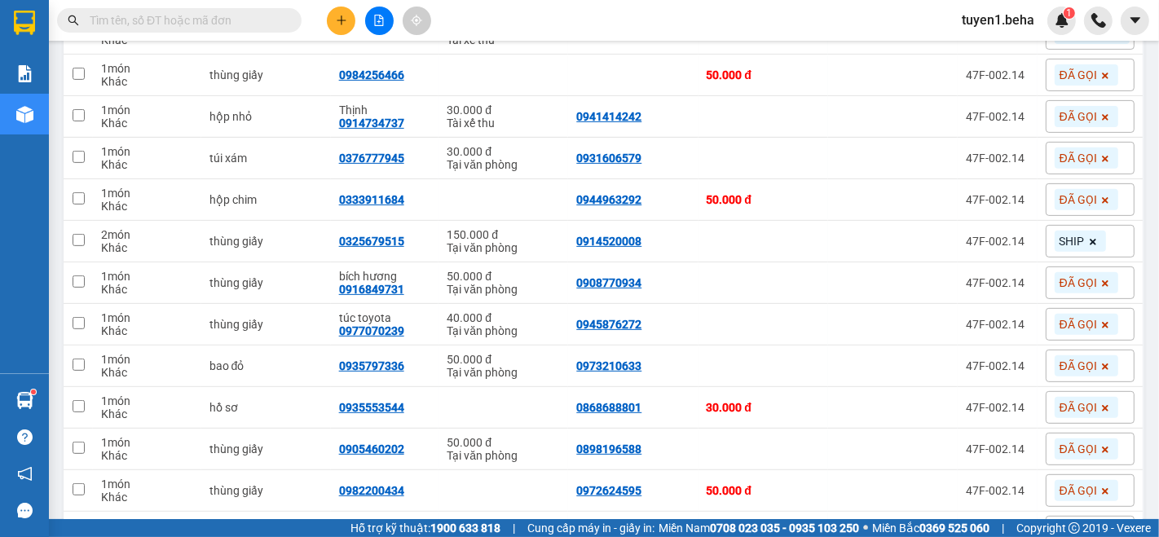
click at [183, 23] on input "text" at bounding box center [186, 20] width 192 height 18
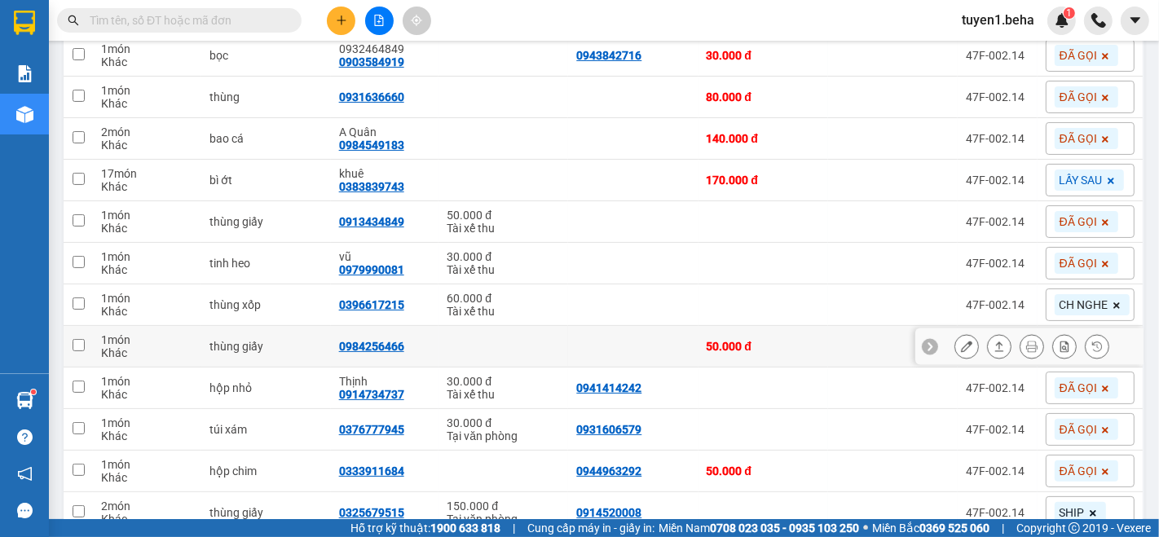
scroll to position [148, 0]
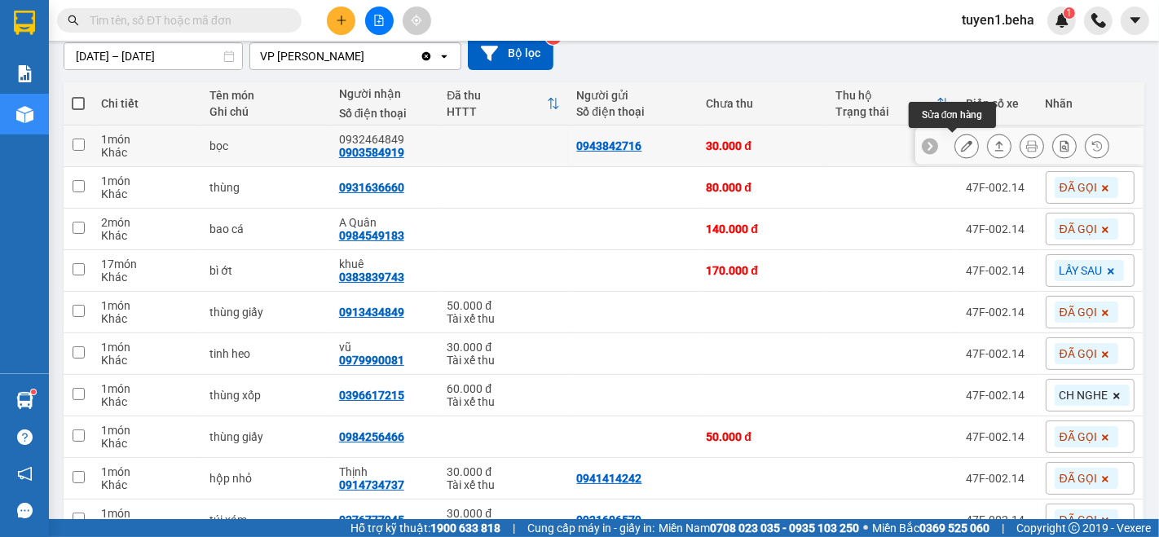
click at [961, 143] on icon at bounding box center [966, 145] width 11 height 11
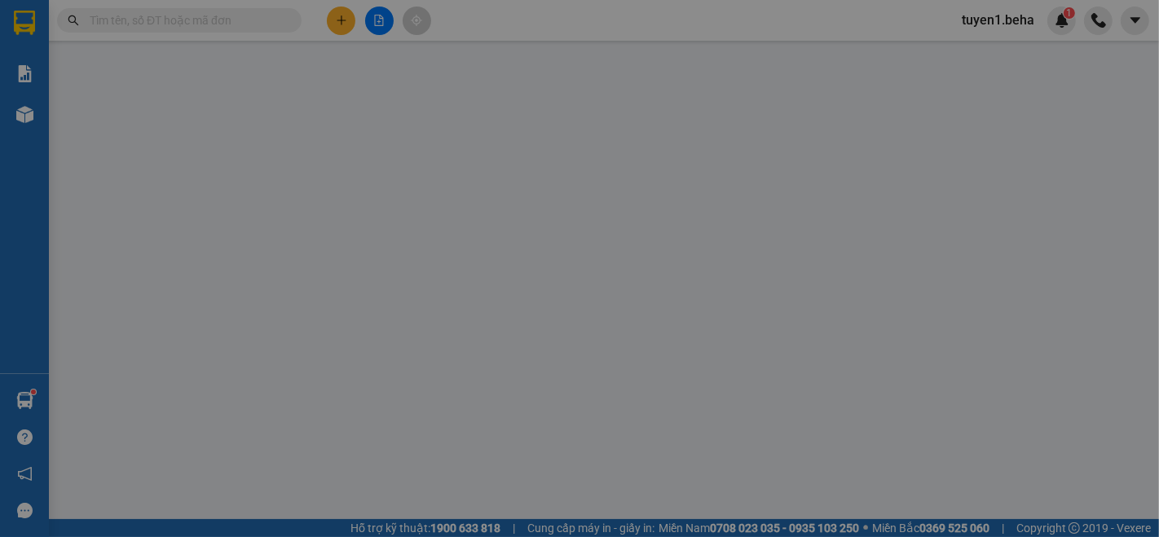
type input "0943842716"
type input "0903584919"
type input "0932464849"
type input "30.000"
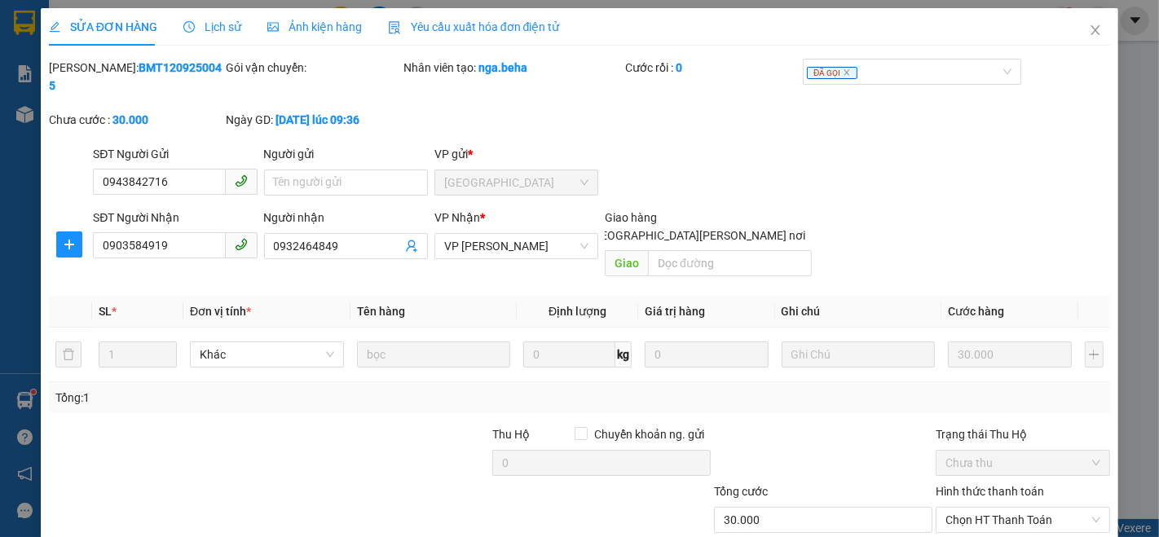
click at [309, 22] on span "Ảnh kiện hàng" at bounding box center [314, 26] width 95 height 13
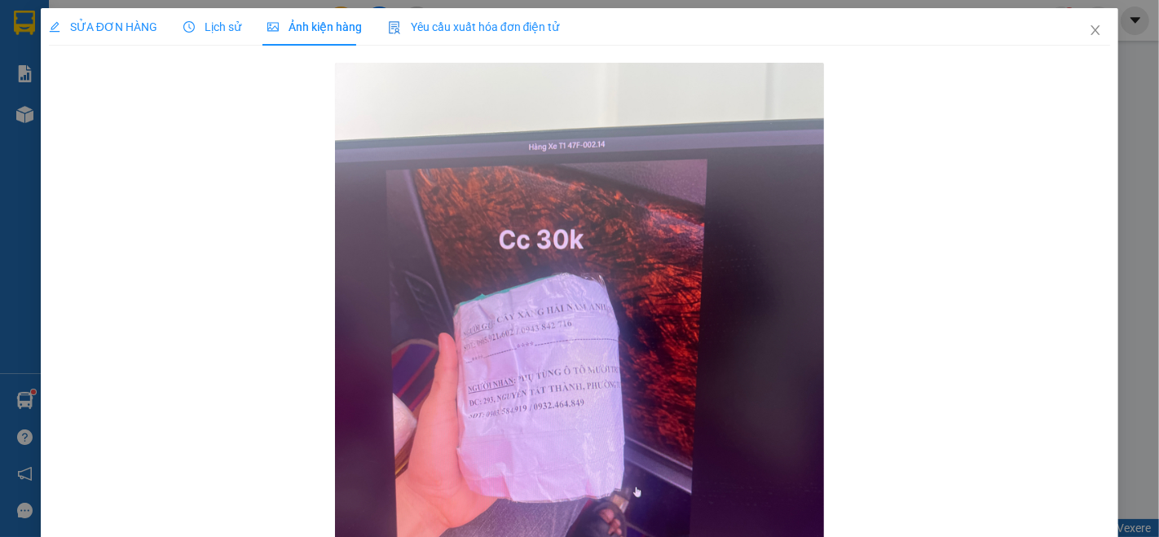
click at [109, 28] on span "SỬA ĐƠN HÀNG" at bounding box center [103, 26] width 108 height 13
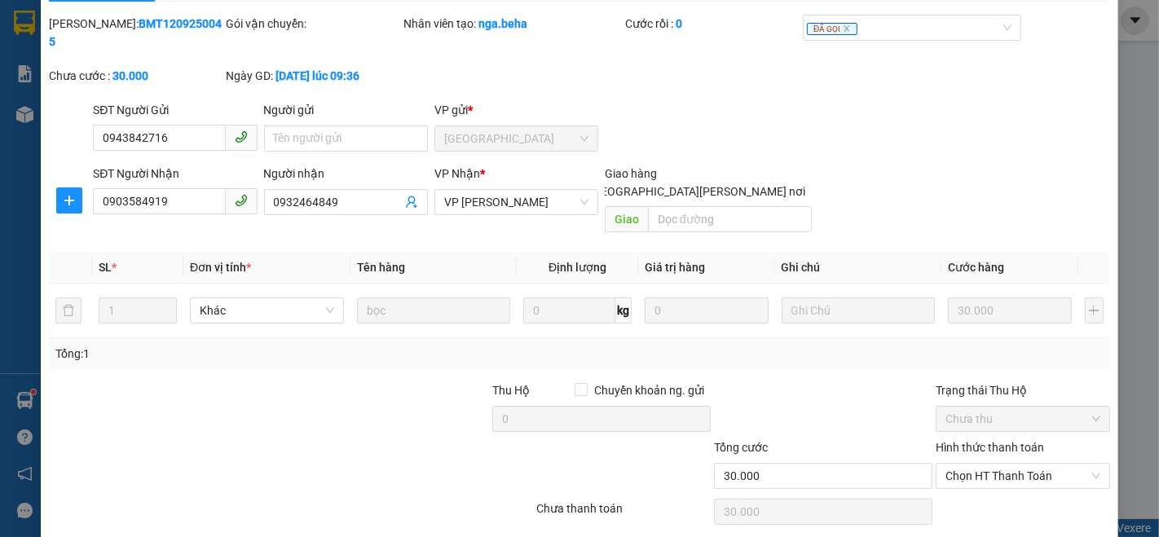
scroll to position [68, 0]
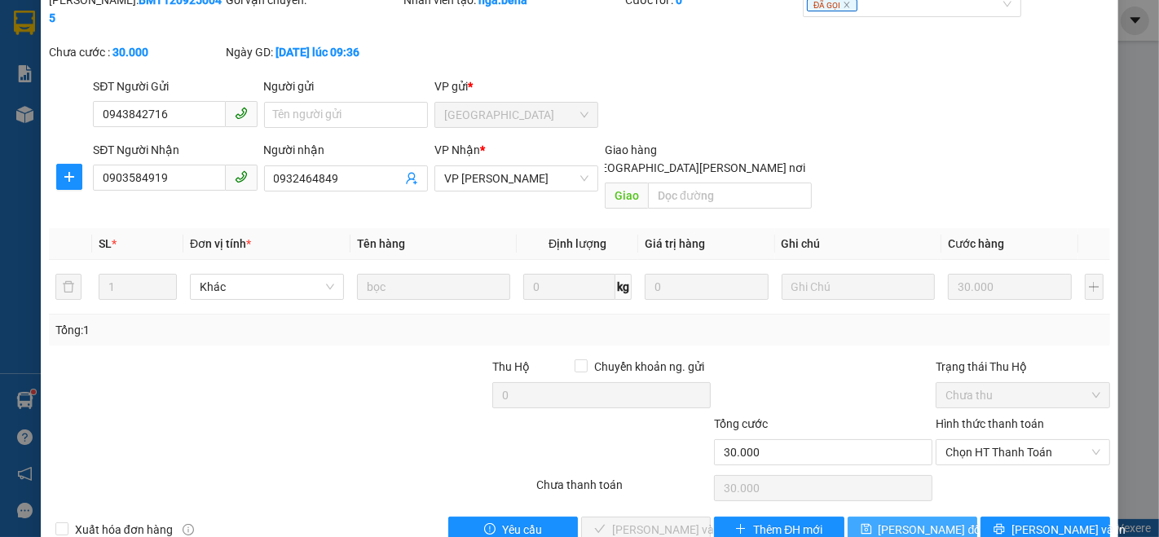
click at [892, 521] on span "Lưu thay đổi" at bounding box center [931, 530] width 105 height 18
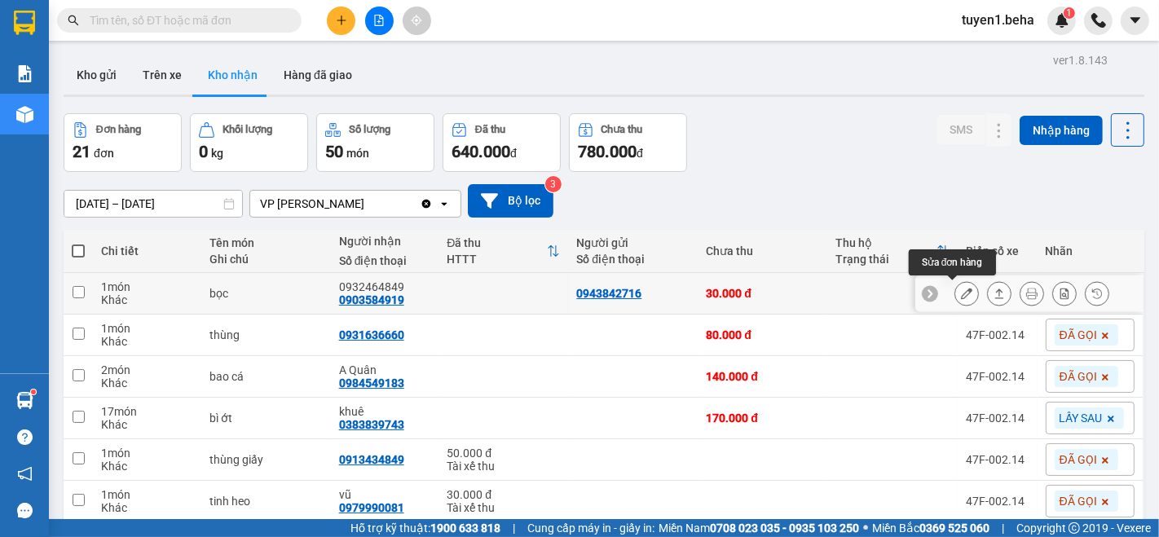
click at [955, 299] on button at bounding box center [966, 294] width 23 height 29
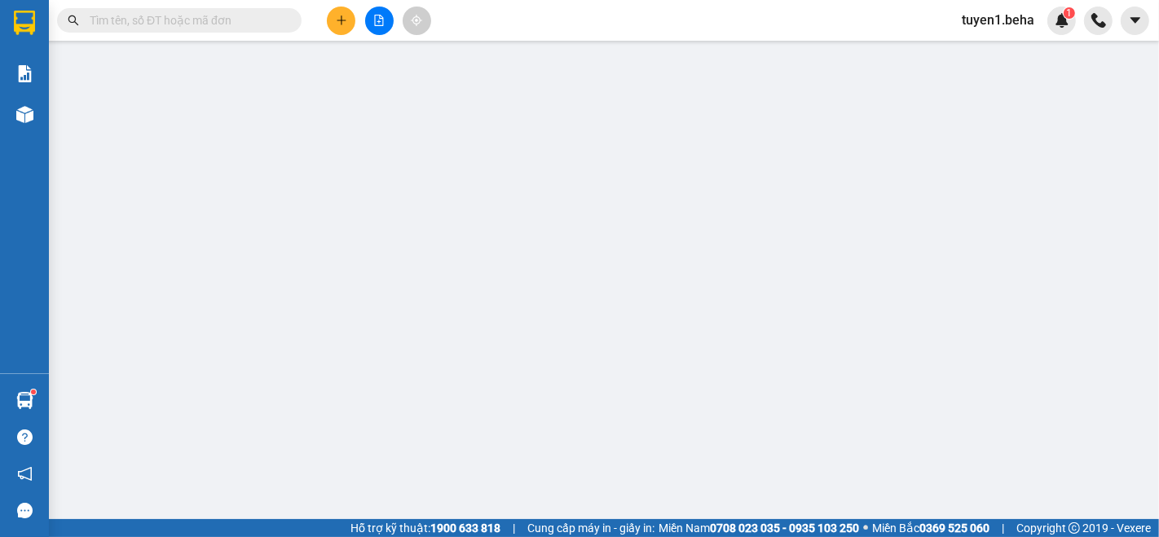
type input "0943842716"
type input "0903584919"
type input "0932464849"
type input "30.000"
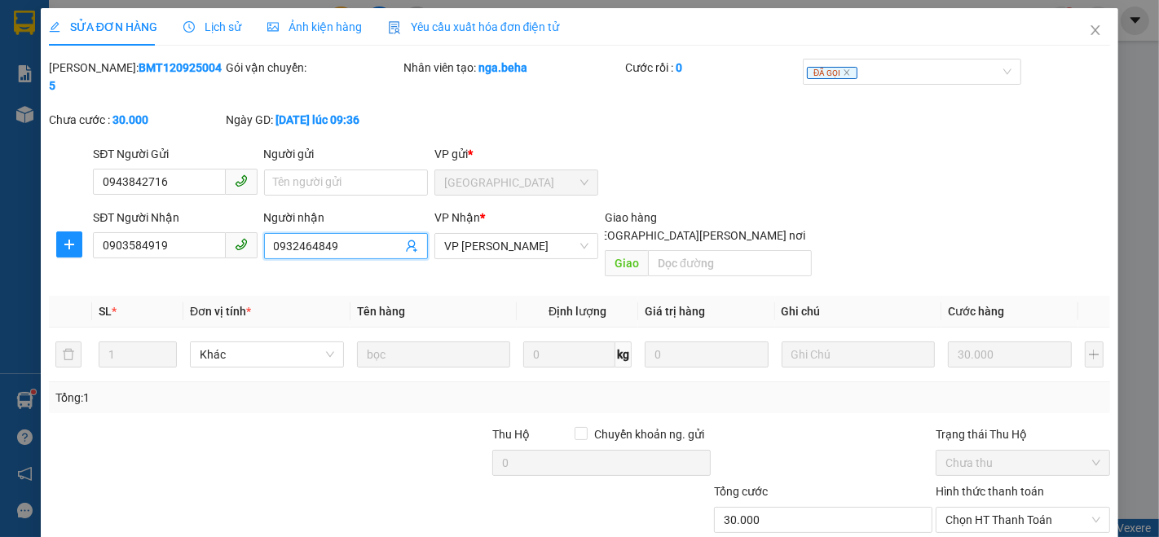
click at [342, 237] on input "0932464849" at bounding box center [338, 246] width 128 height 18
type input "0"
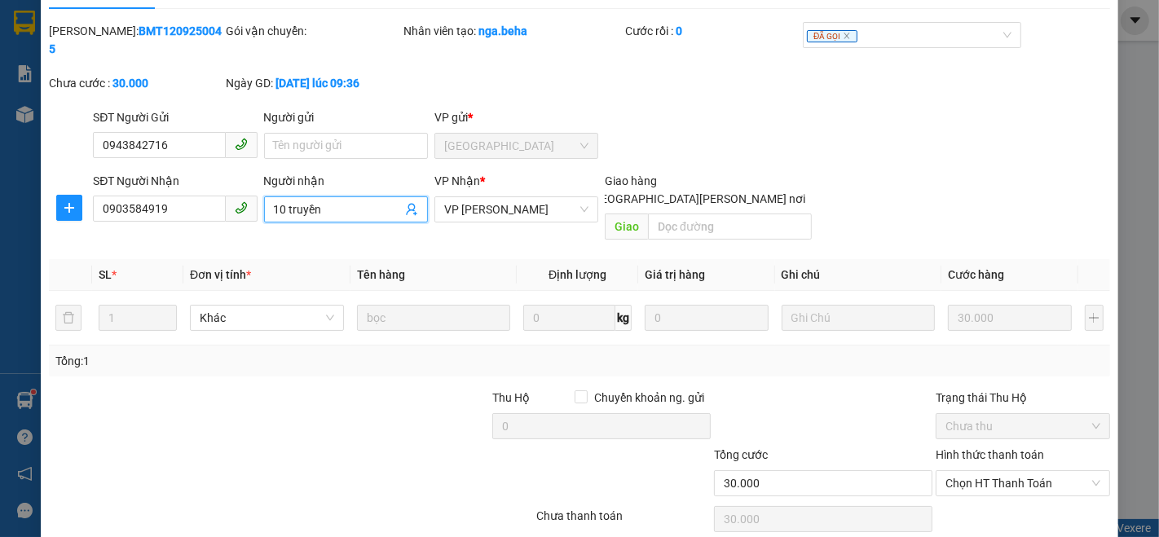
scroll to position [68, 0]
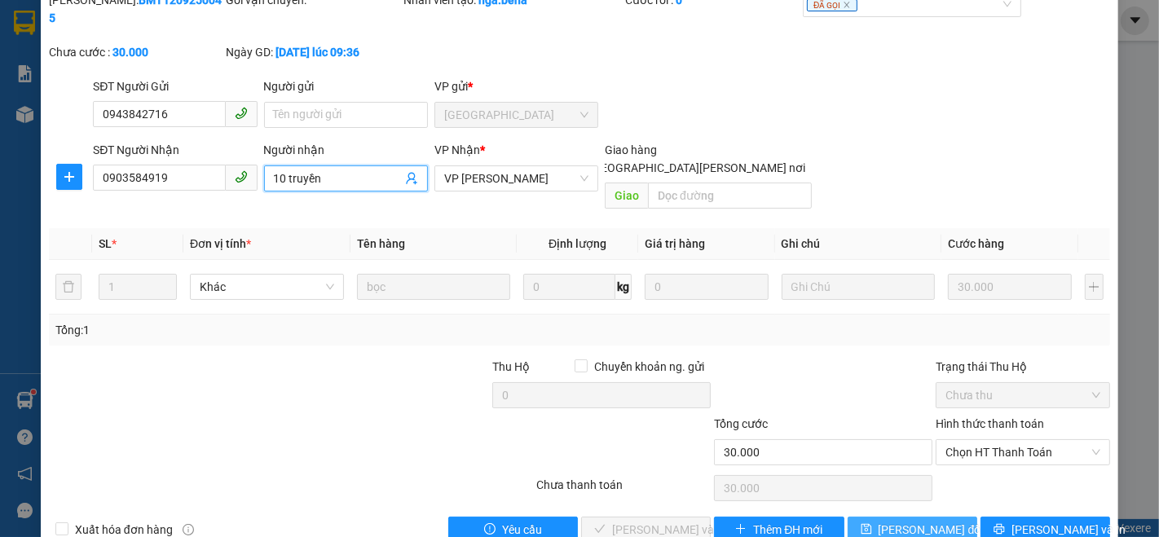
type input "10 truyền"
click at [859, 517] on button "Lưu thay đổi" at bounding box center [913, 530] width 130 height 26
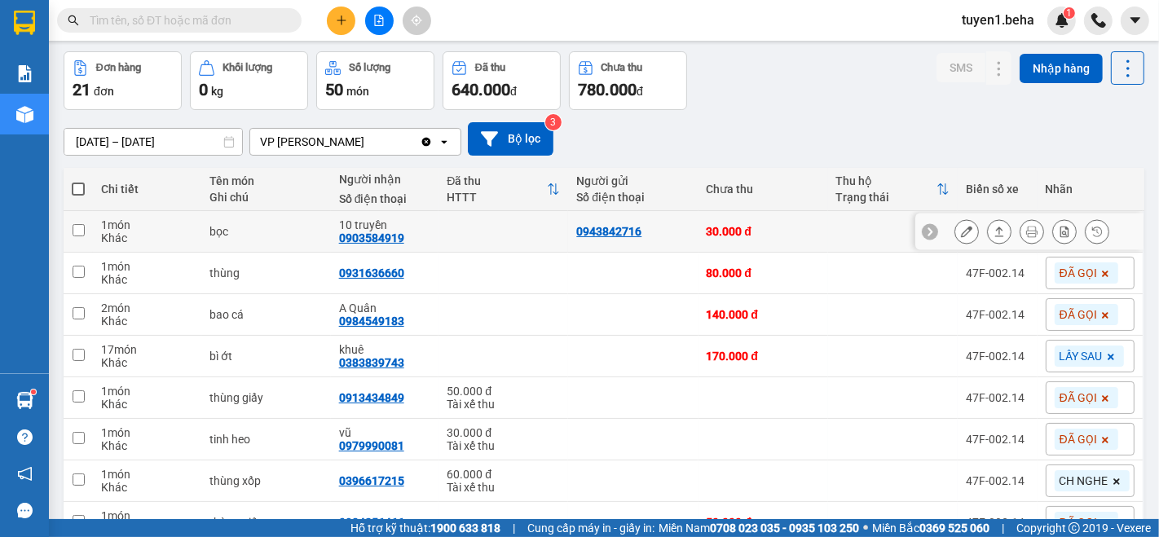
scroll to position [90, 0]
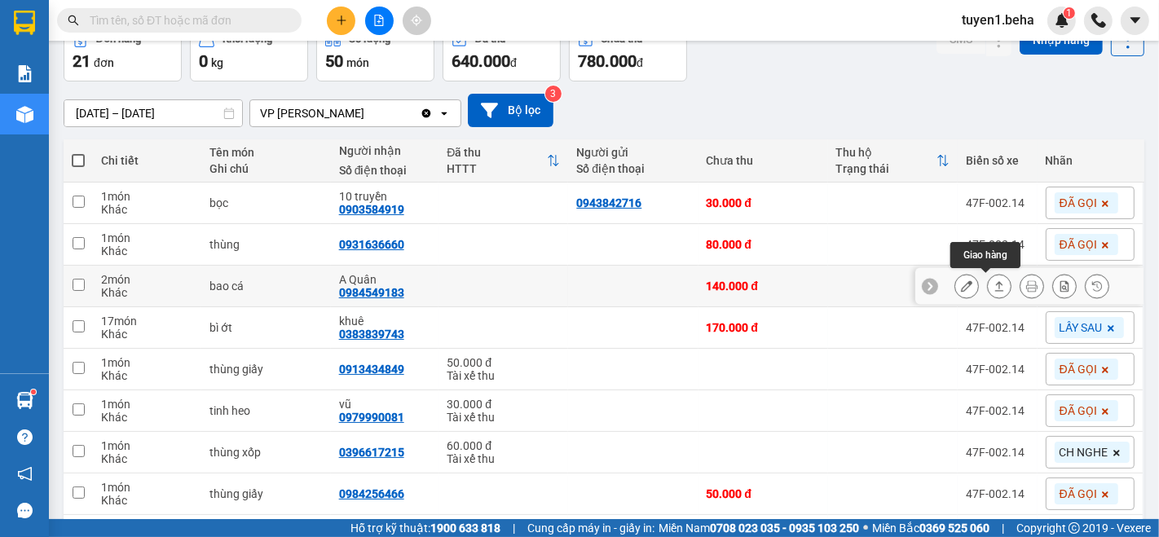
click at [992, 284] on button at bounding box center [999, 286] width 23 height 29
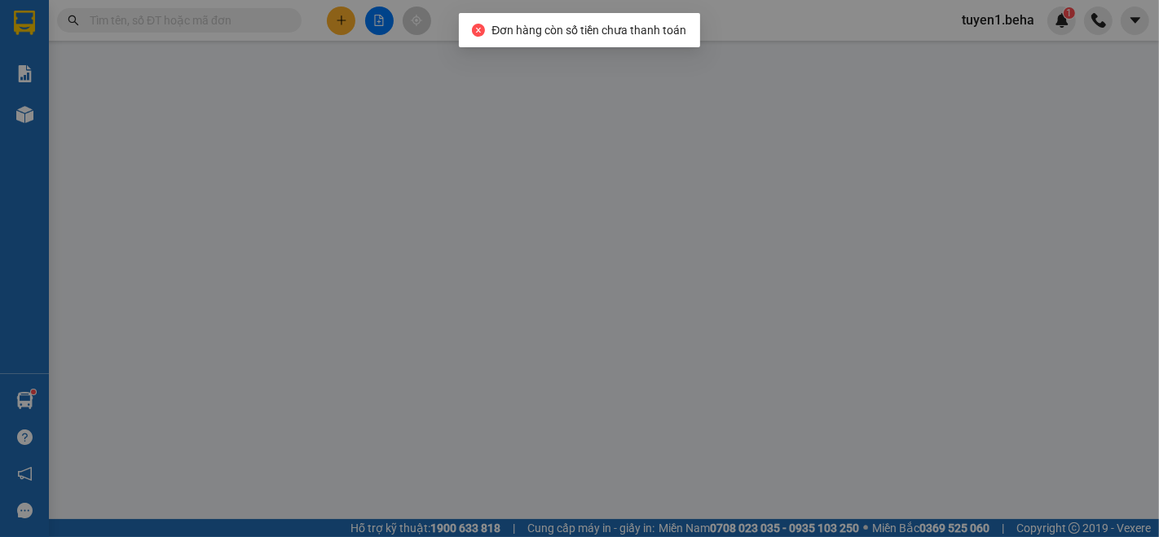
type input "0984549183"
type input "A Quân"
type input "140.000"
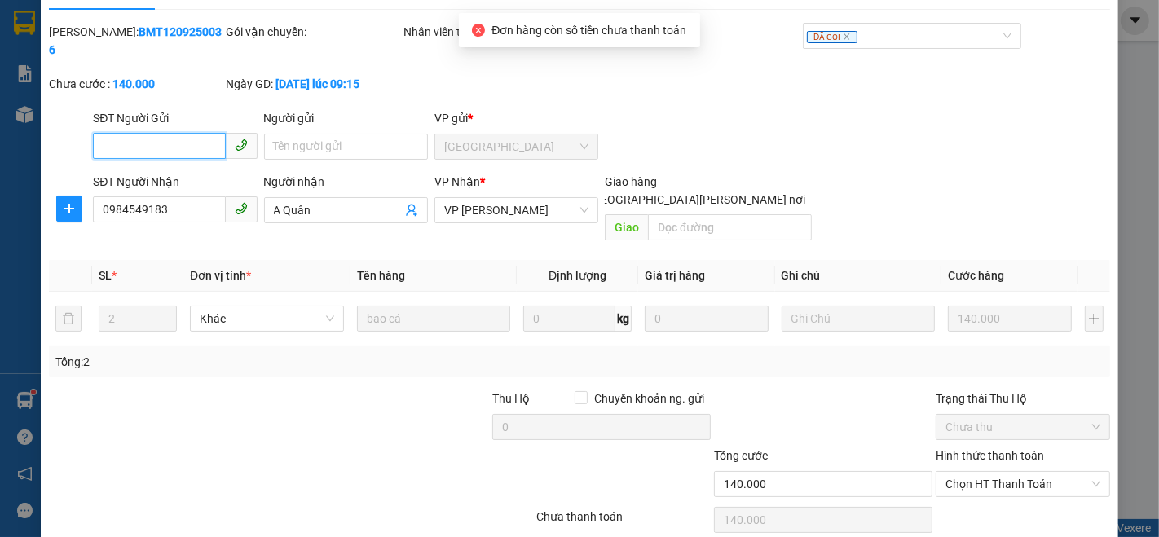
scroll to position [68, 0]
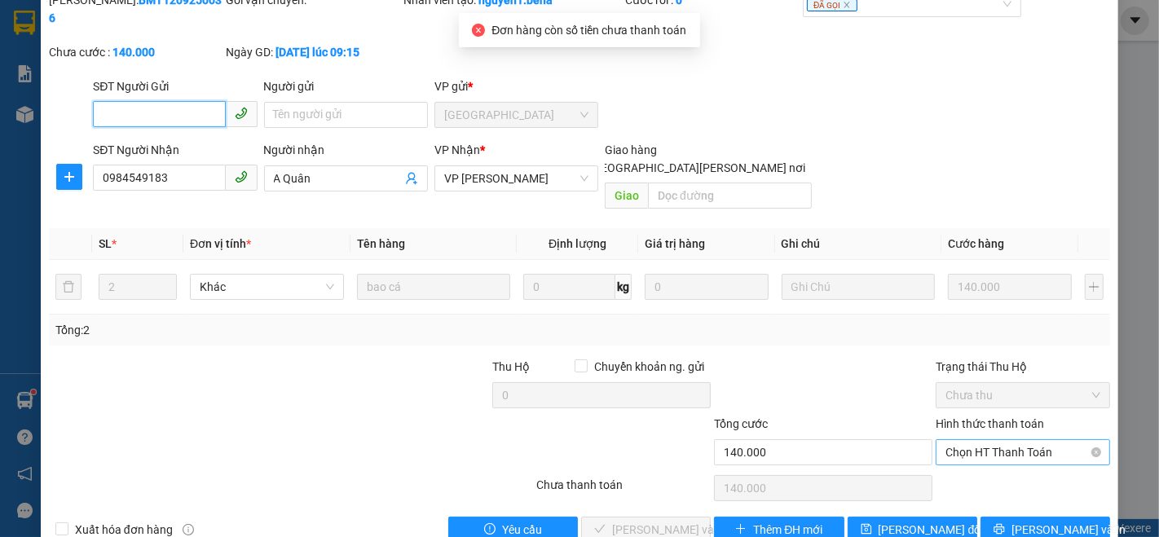
click at [966, 440] on span "Chọn HT Thanh Toán" at bounding box center [1023, 452] width 155 height 24
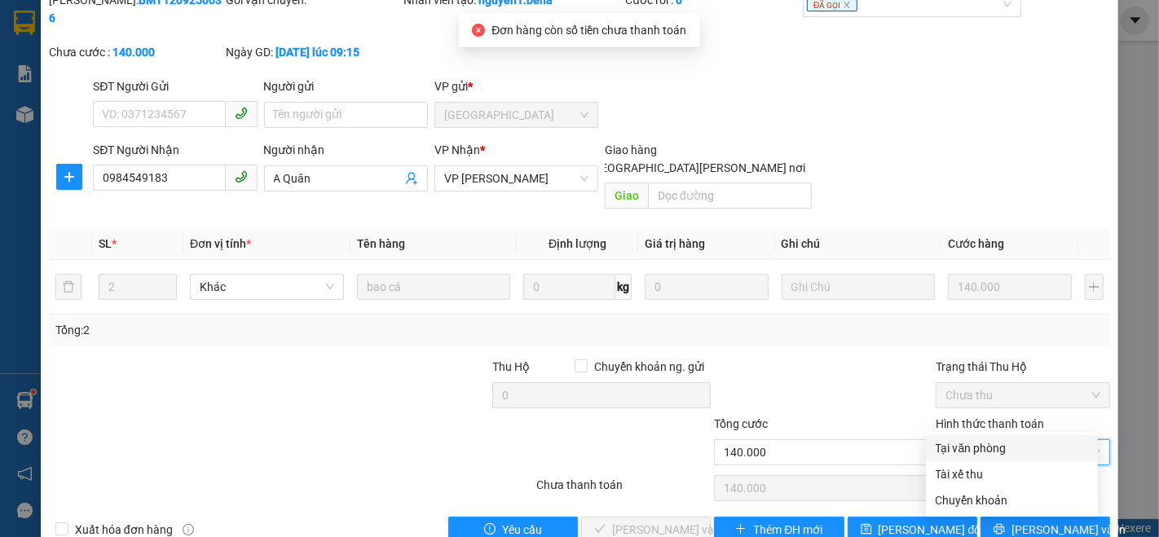
click at [951, 448] on div "Tại văn phòng" at bounding box center [1012, 448] width 152 height 18
type input "0"
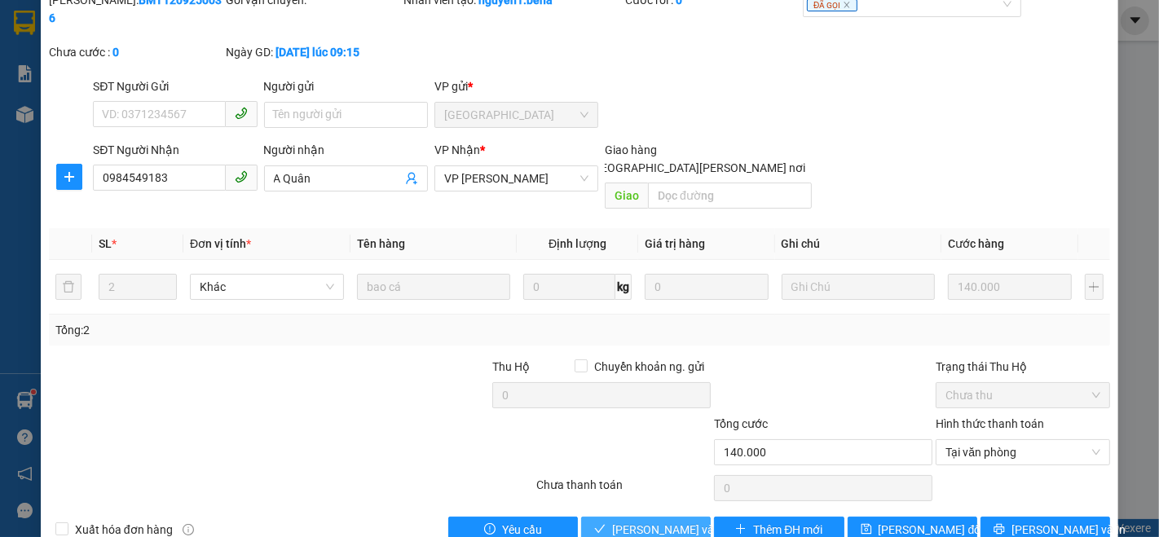
click at [642, 521] on span "Lưu và Giao hàng" at bounding box center [722, 530] width 220 height 18
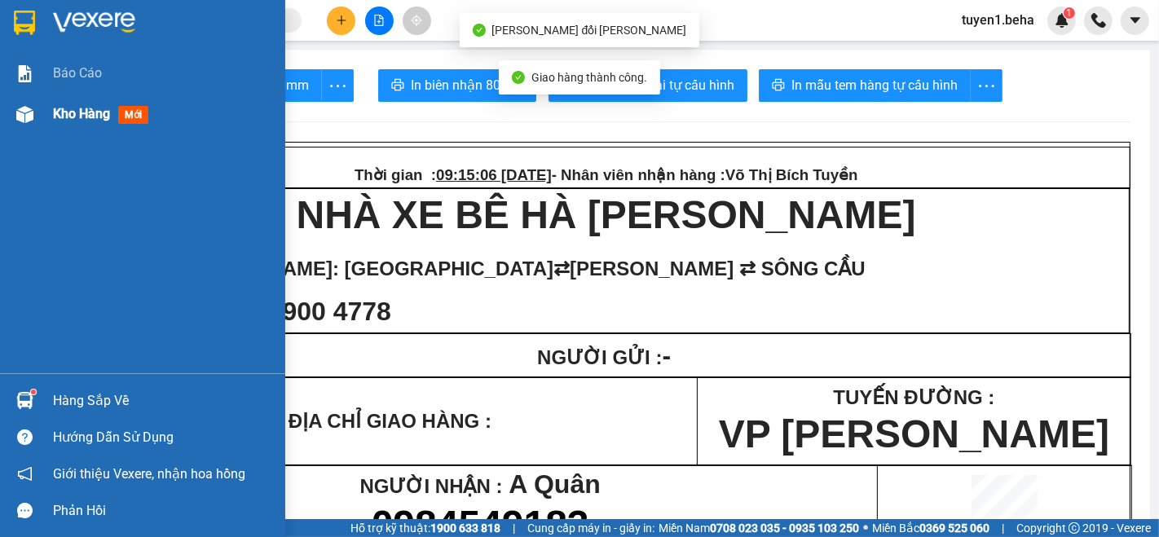
click at [65, 112] on span "Kho hàng" at bounding box center [81, 113] width 57 height 15
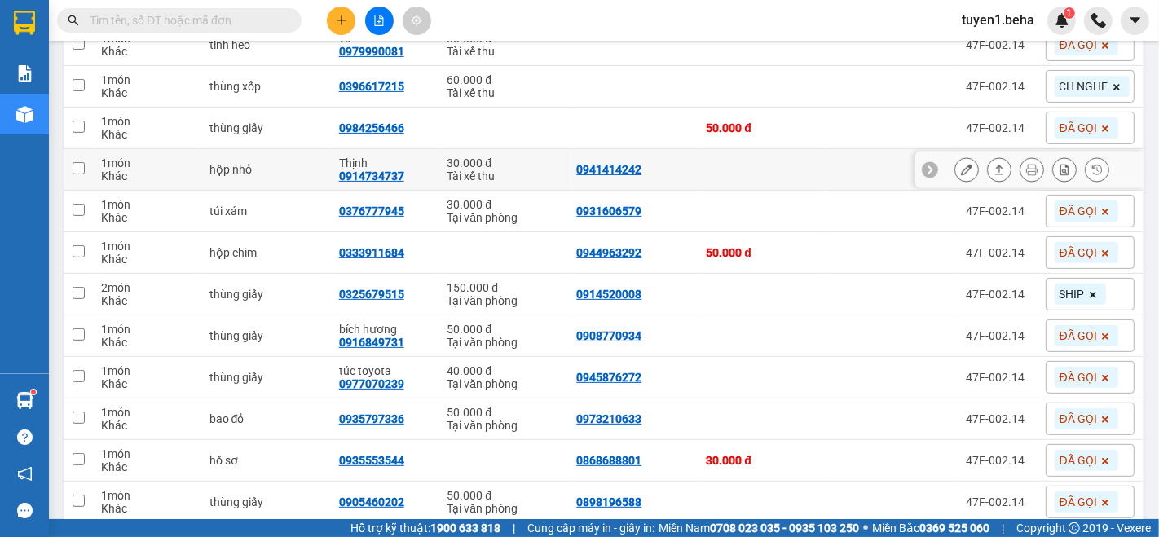
scroll to position [452, 0]
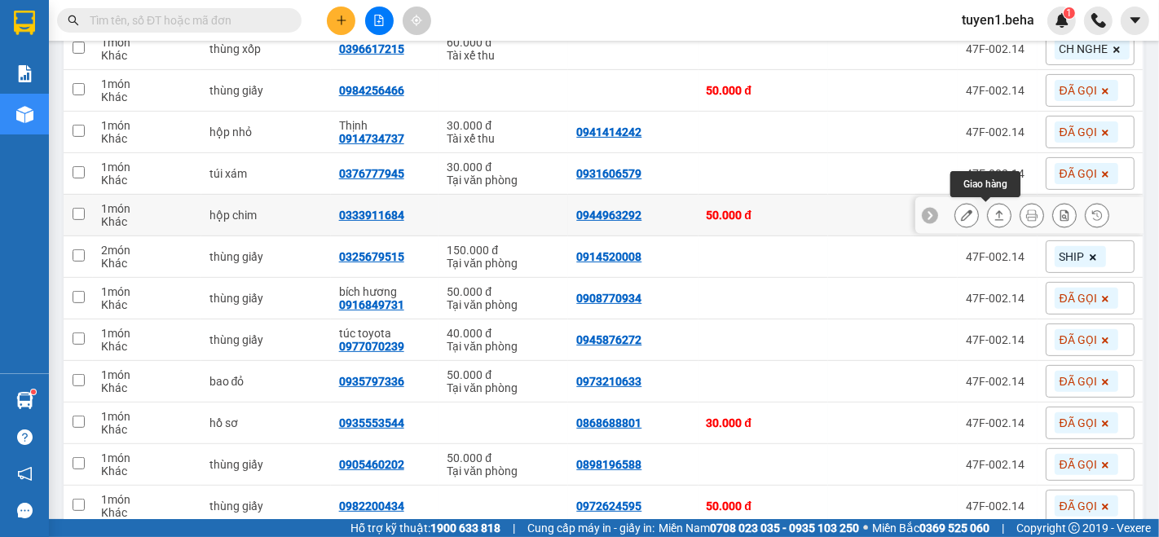
click at [994, 216] on icon at bounding box center [999, 214] width 11 height 11
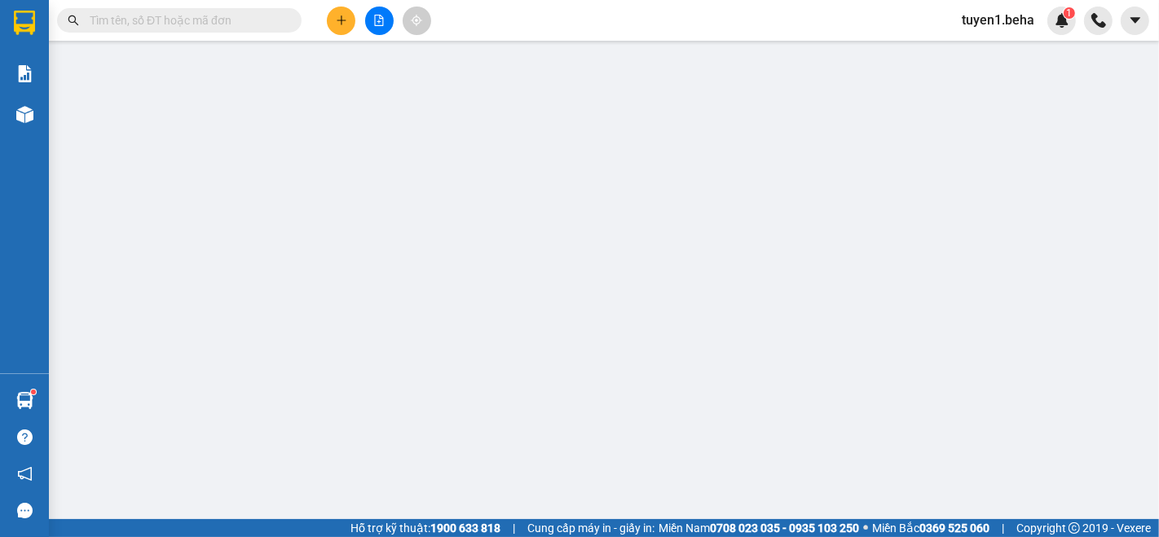
type input "0944963292"
type input "0333911684"
type input "50.000"
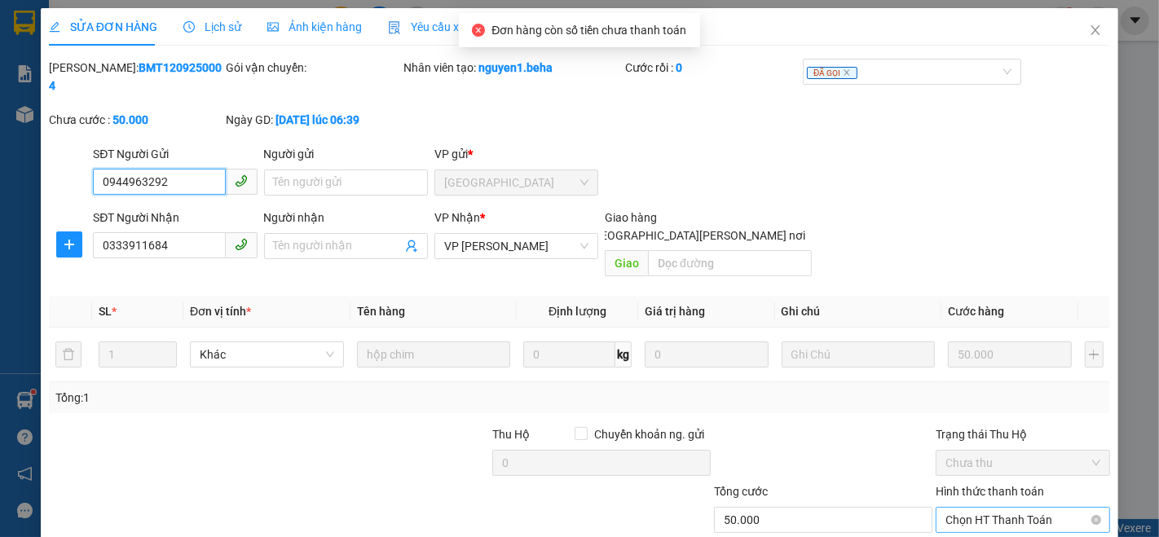
click at [1029, 508] on span "Chọn HT Thanh Toán" at bounding box center [1023, 520] width 155 height 24
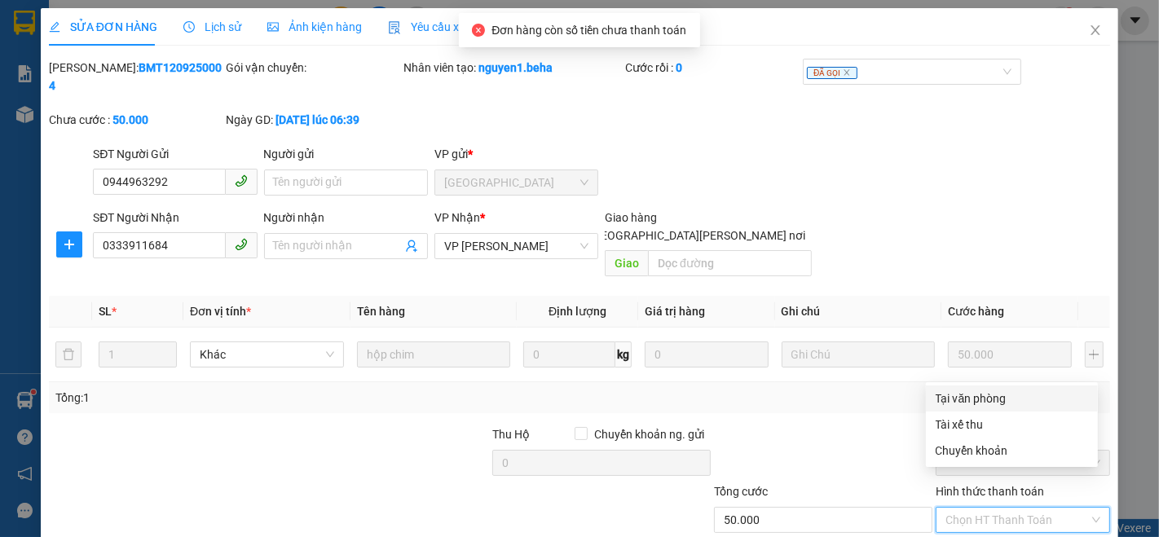
click at [973, 397] on div "Tại văn phòng" at bounding box center [1012, 399] width 152 height 18
type input "0"
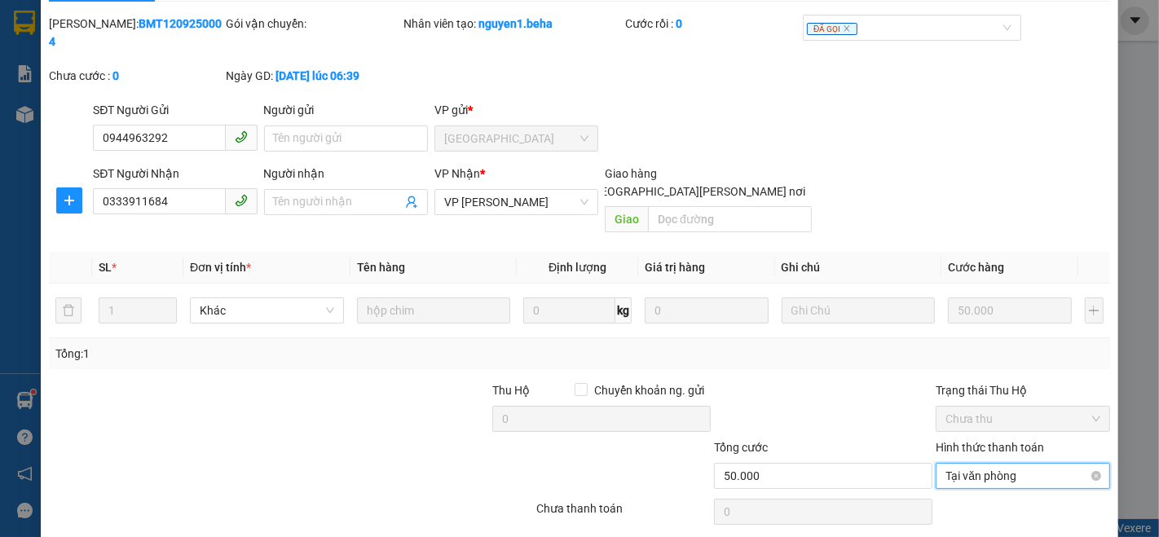
scroll to position [68, 0]
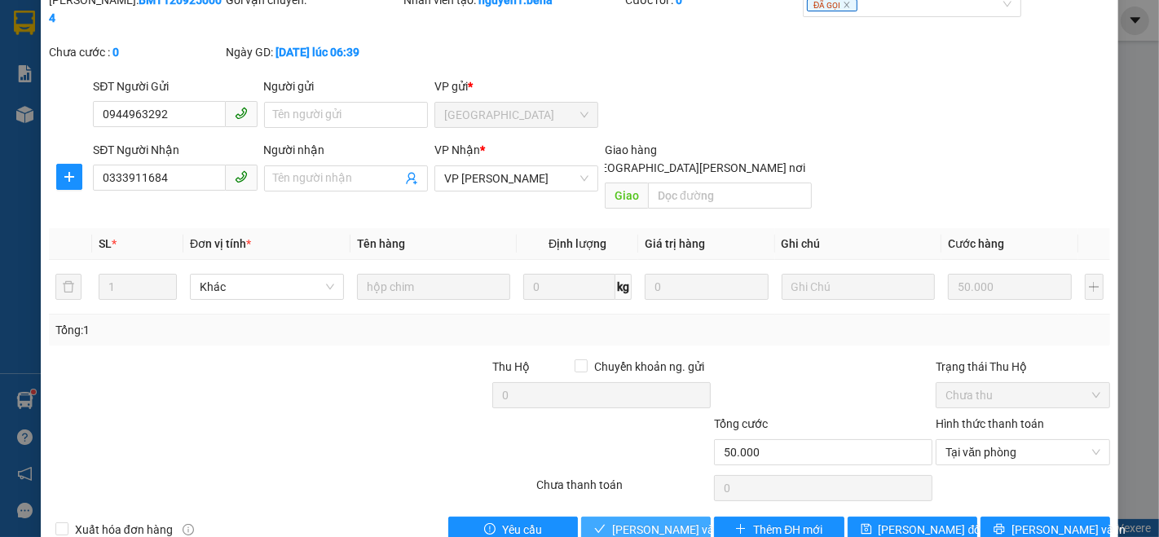
click at [668, 521] on span "Lưu và Giao hàng" at bounding box center [722, 530] width 220 height 18
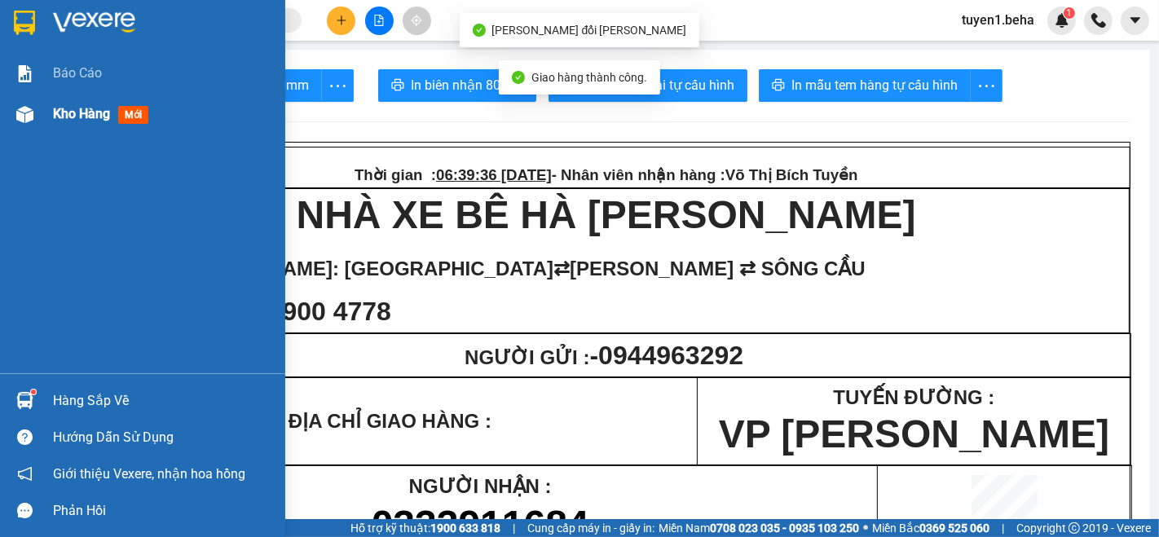
click at [69, 120] on span "Kho hàng" at bounding box center [81, 113] width 57 height 15
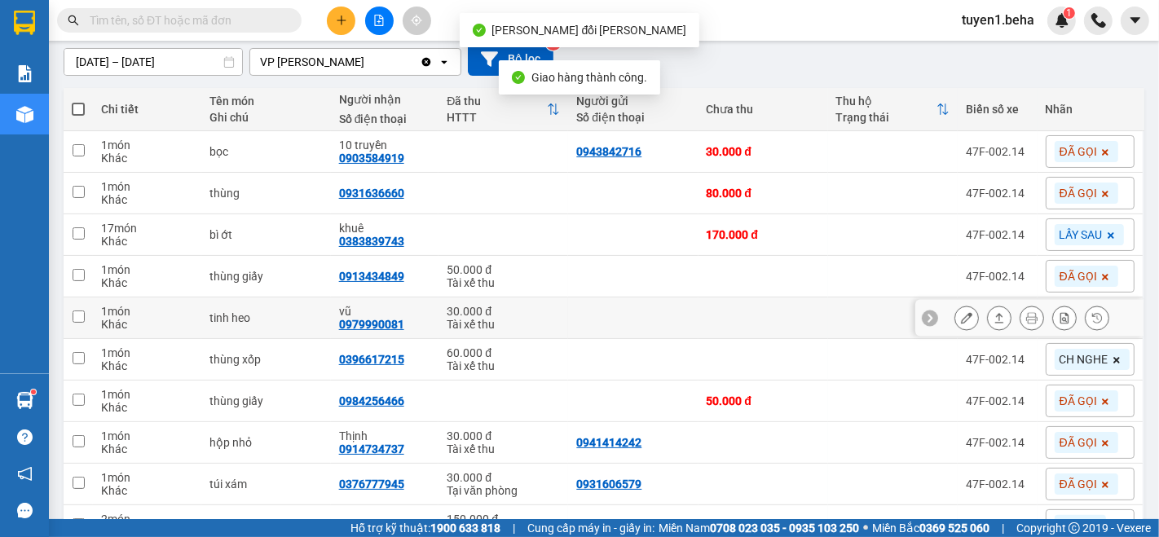
scroll to position [181, 0]
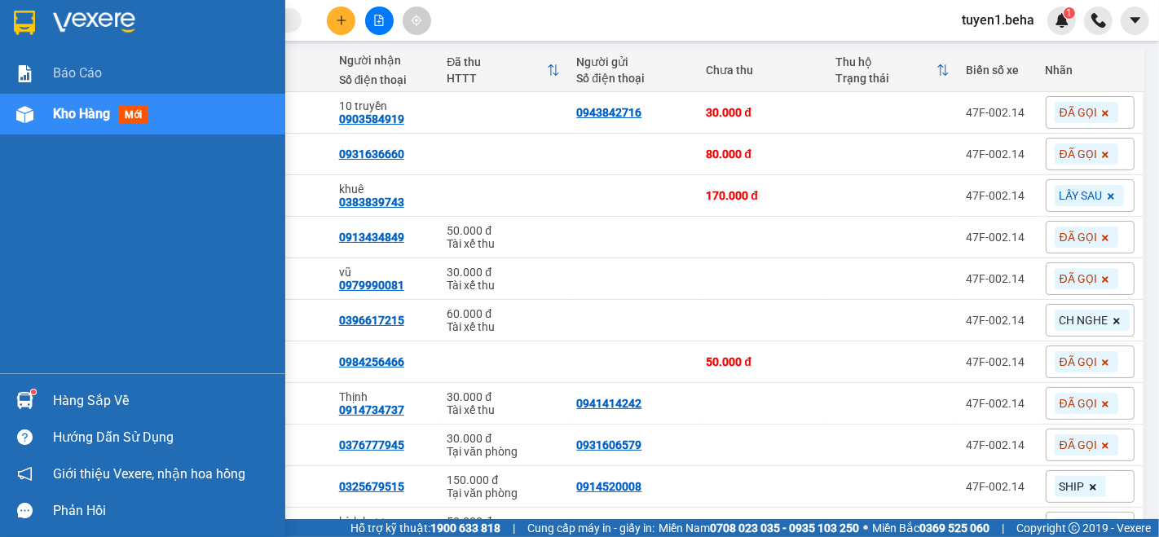
click at [9, 232] on div "Báo cáo Kho hàng mới" at bounding box center [142, 213] width 285 height 320
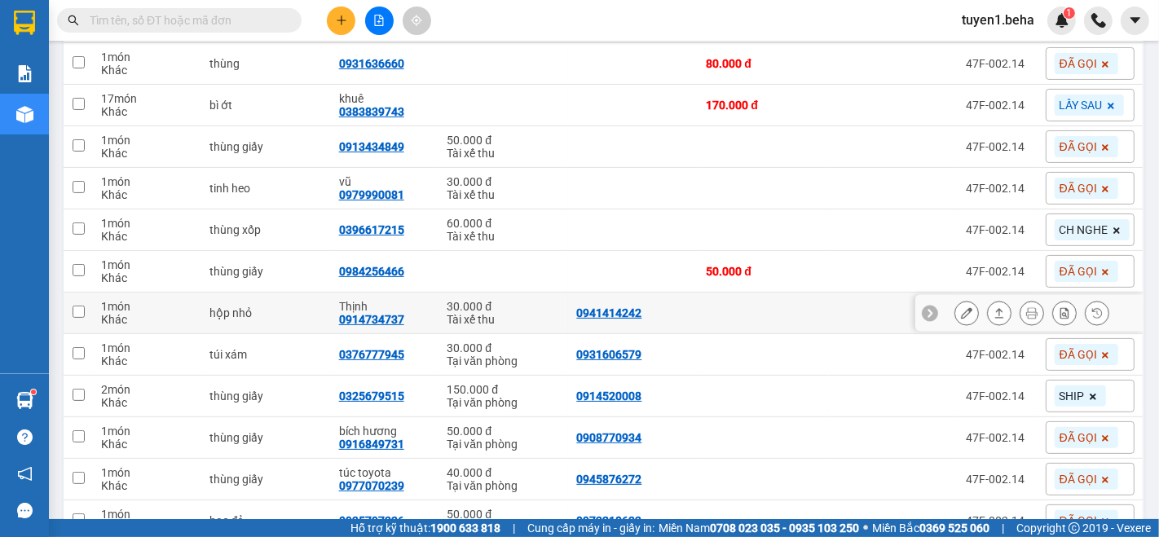
scroll to position [362, 0]
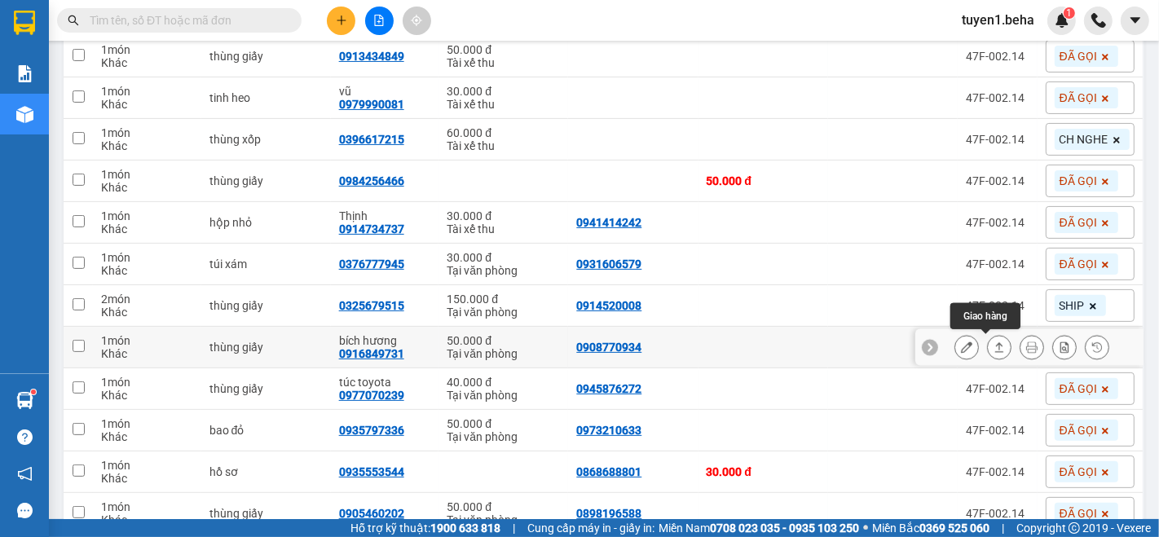
click at [994, 346] on icon at bounding box center [999, 347] width 11 height 11
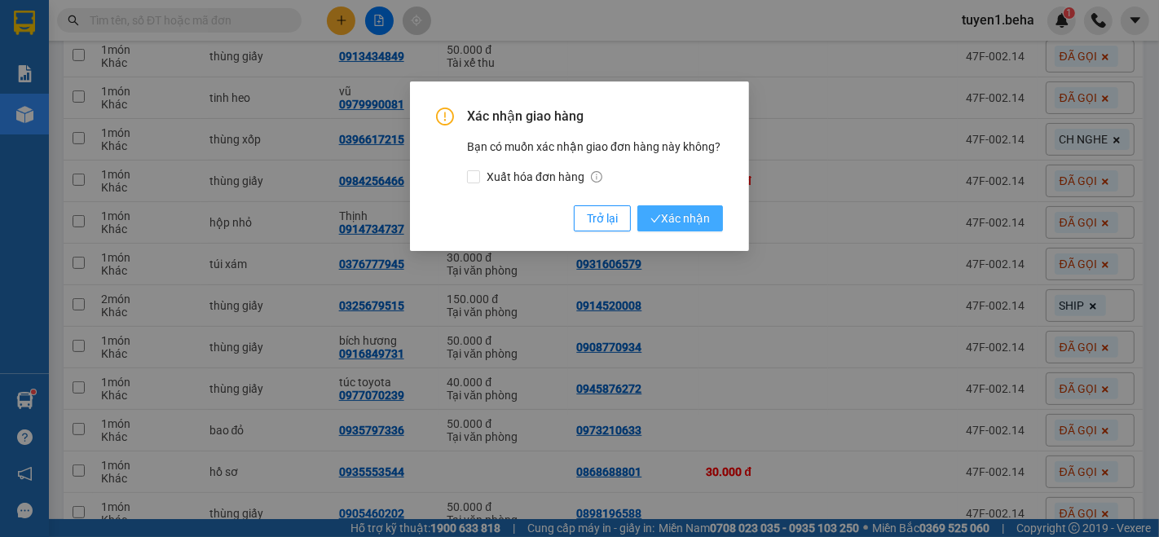
click at [673, 210] on span "Xác nhận" at bounding box center [680, 218] width 60 height 18
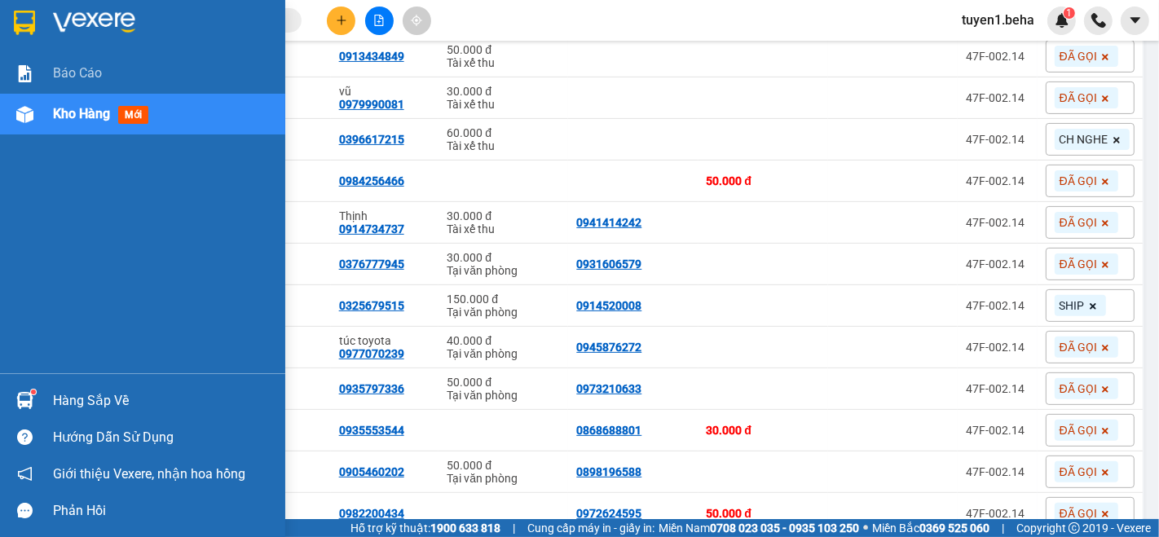
click at [20, 294] on div "Báo cáo Kho hàng mới" at bounding box center [142, 213] width 285 height 320
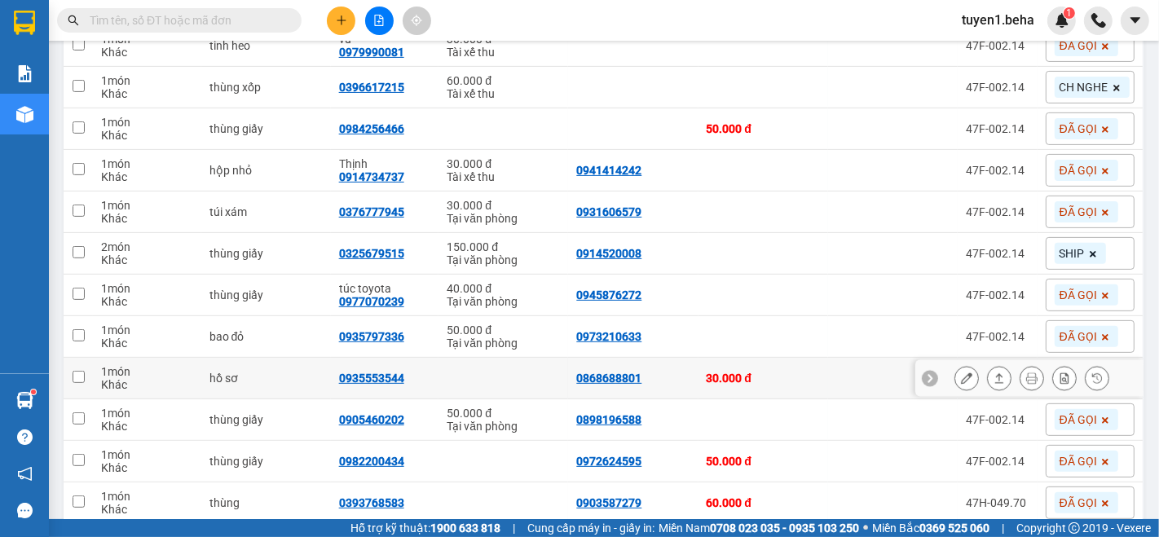
scroll to position [386, 0]
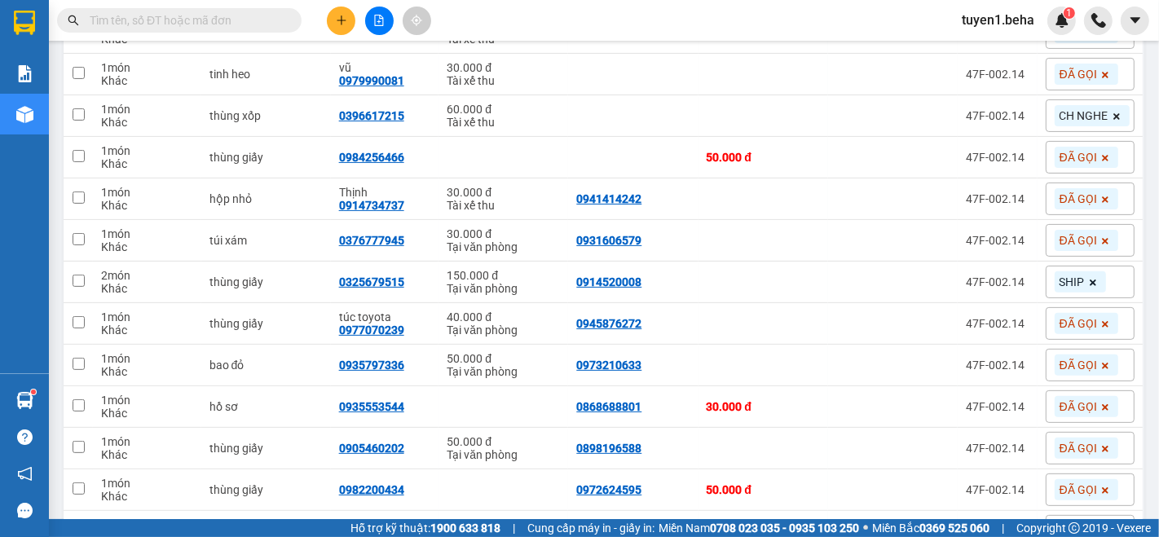
click at [243, 24] on input "text" at bounding box center [186, 20] width 192 height 18
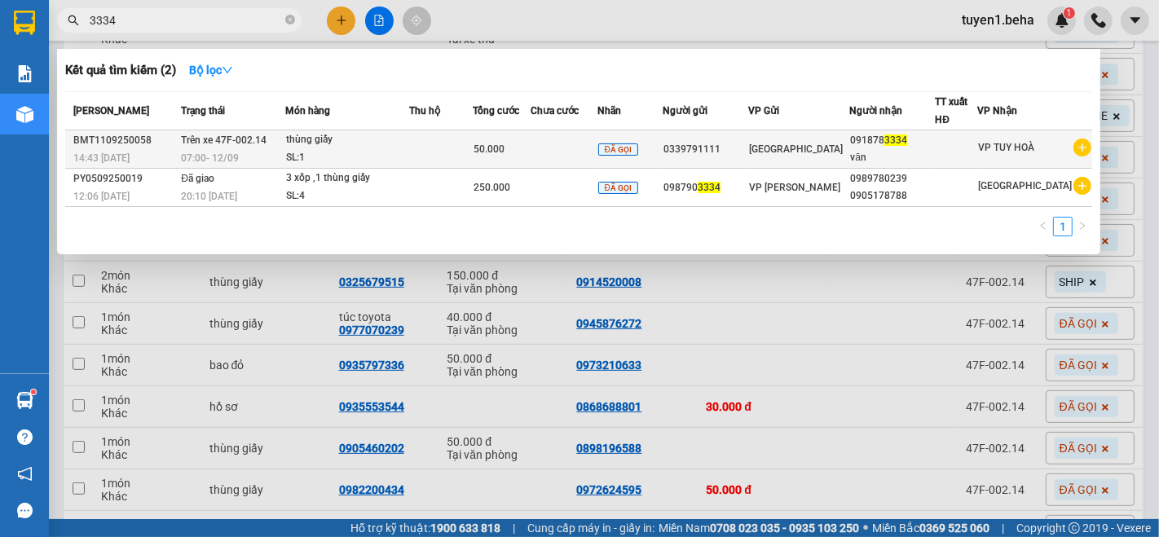
type input "3334"
click at [934, 150] on div "văn" at bounding box center [892, 157] width 84 height 17
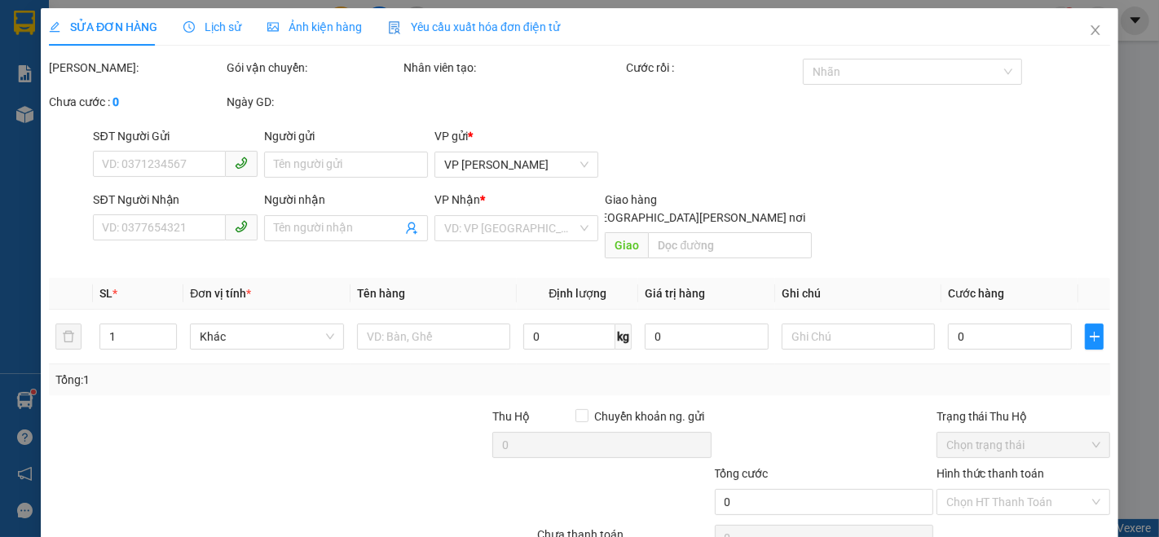
type input "0339791111"
type input "0918783334"
type input "văn"
type input "50.000"
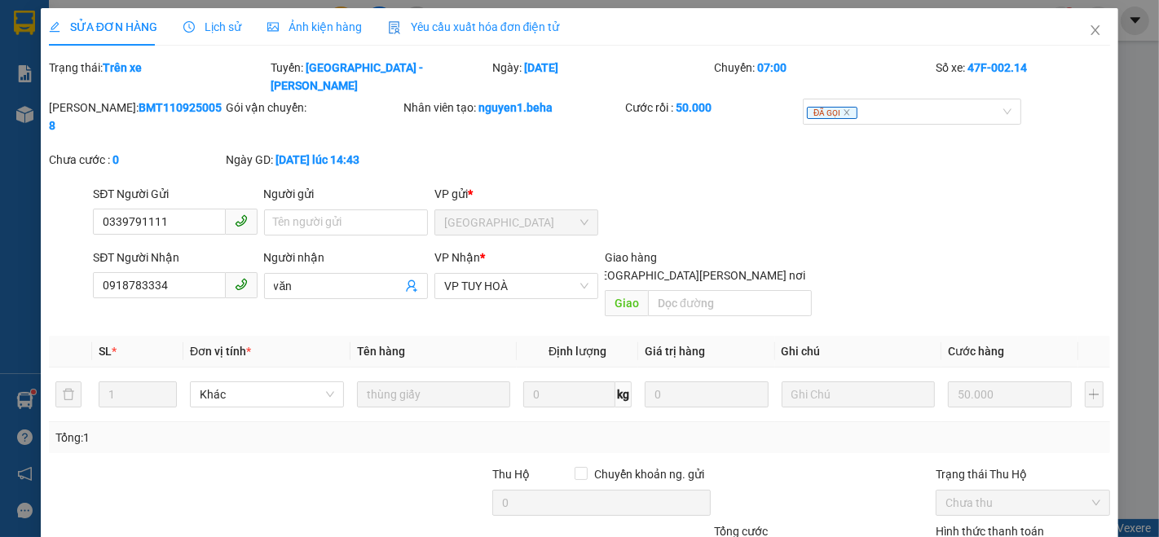
click at [326, 24] on span "Ảnh kiện hàng" at bounding box center [314, 26] width 95 height 13
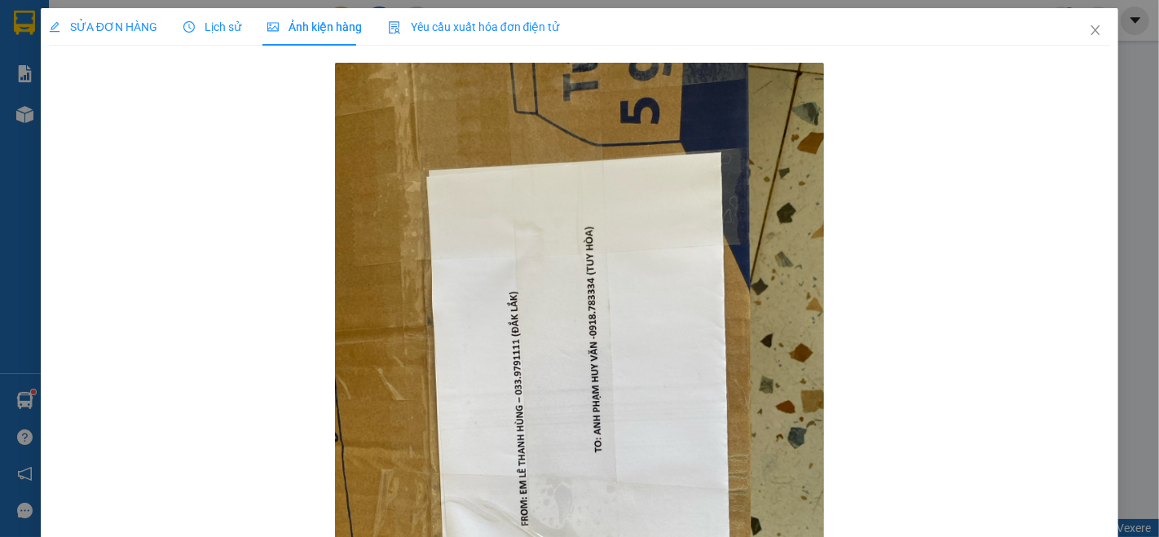
click at [103, 24] on span "SỬA ĐƠN HÀNG" at bounding box center [103, 26] width 108 height 13
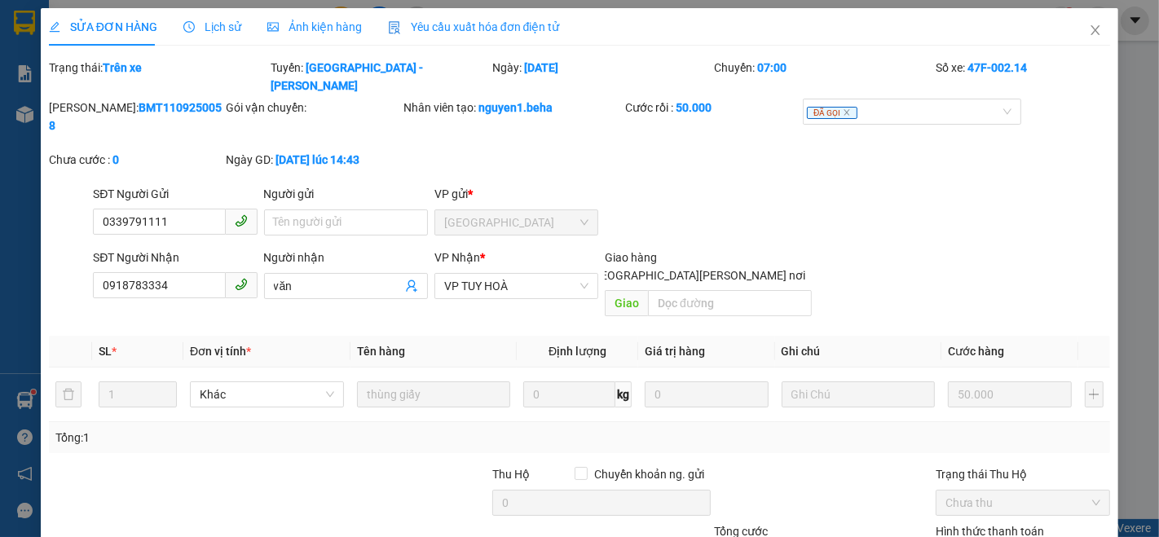
scroll to position [90, 0]
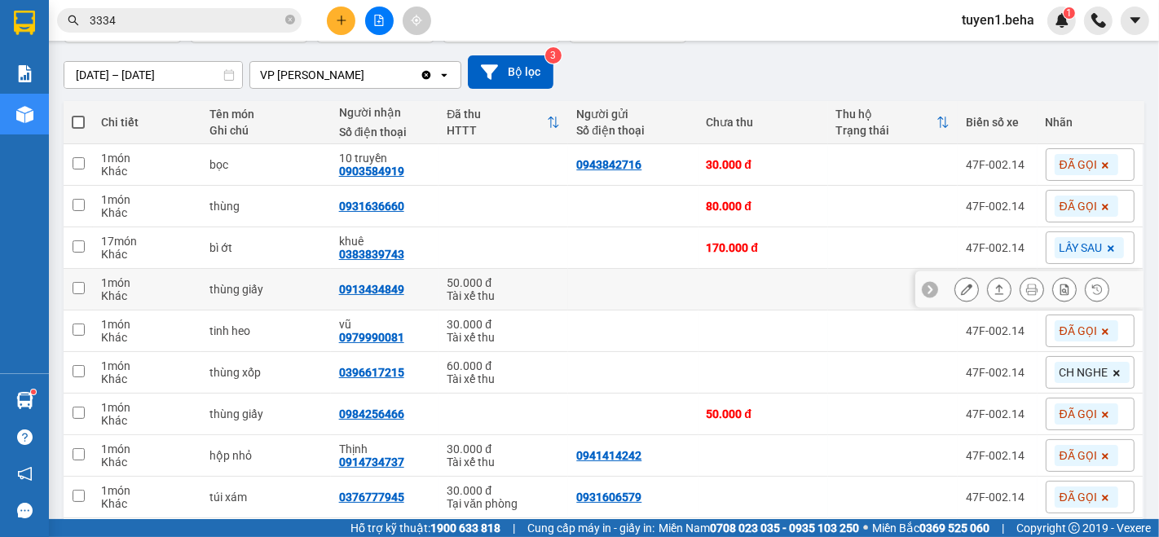
scroll to position [181, 0]
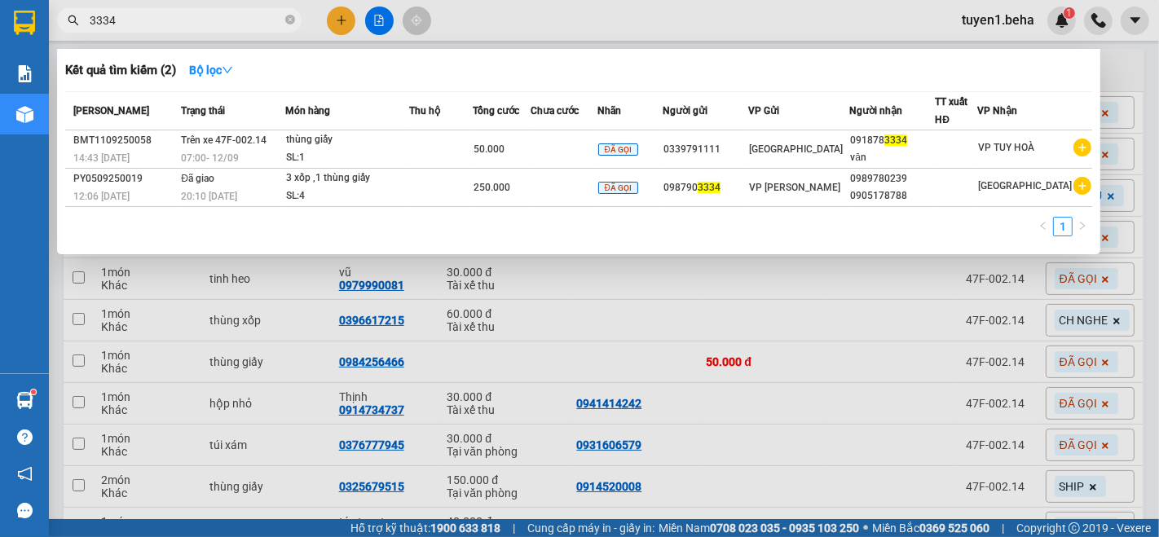
click at [190, 18] on input "3334" at bounding box center [186, 20] width 192 height 18
type input "3"
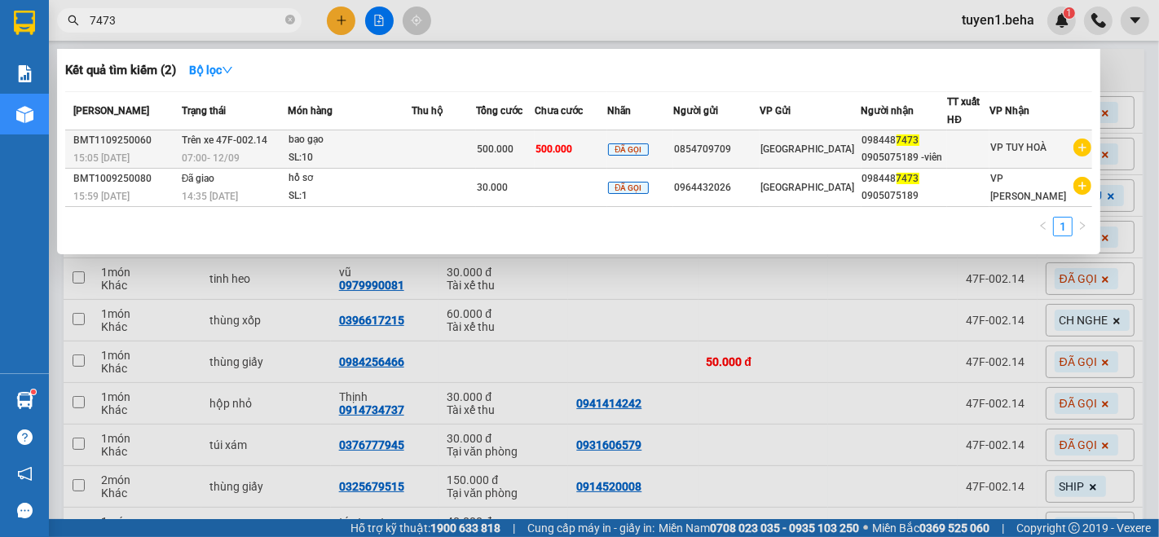
type input "7473"
click at [452, 150] on td at bounding box center [444, 149] width 64 height 38
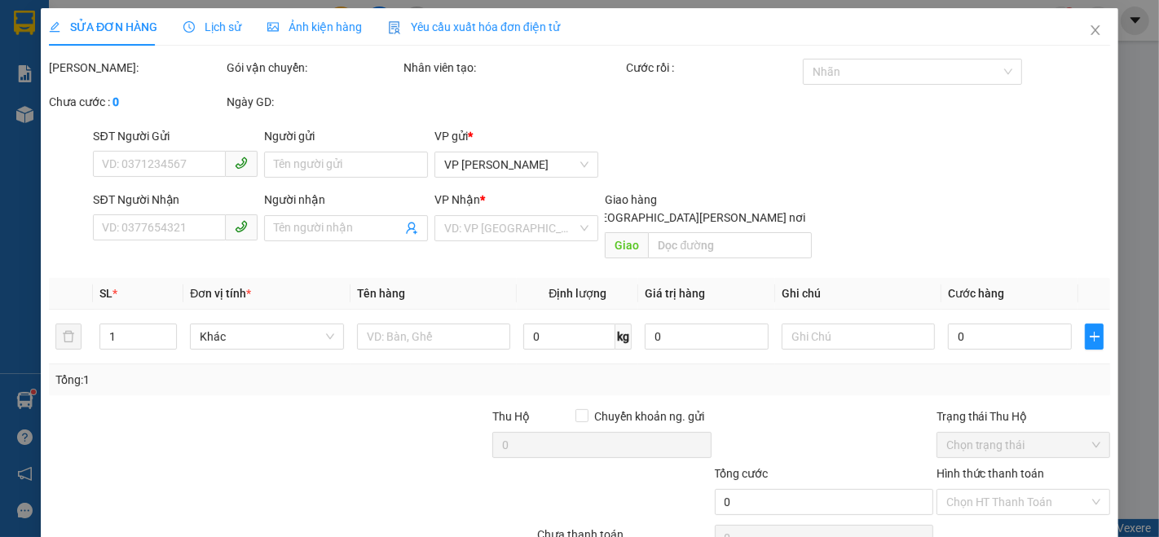
type input "0854709709"
type input "0984487473"
type input "0905075189 -viên"
type input "500.000"
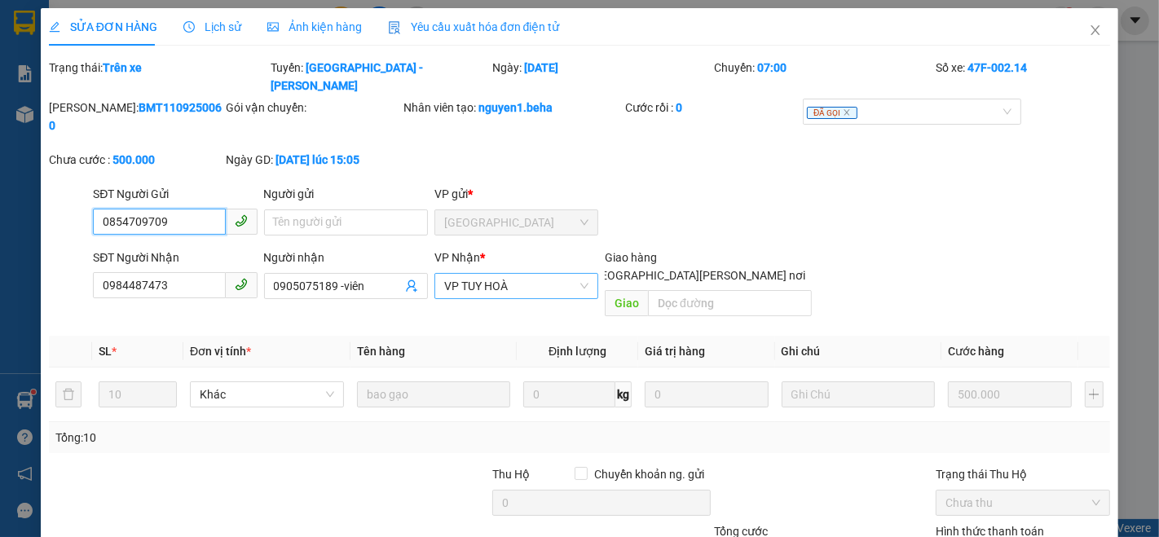
click at [498, 274] on span "VP TUY HOÀ" at bounding box center [516, 286] width 144 height 24
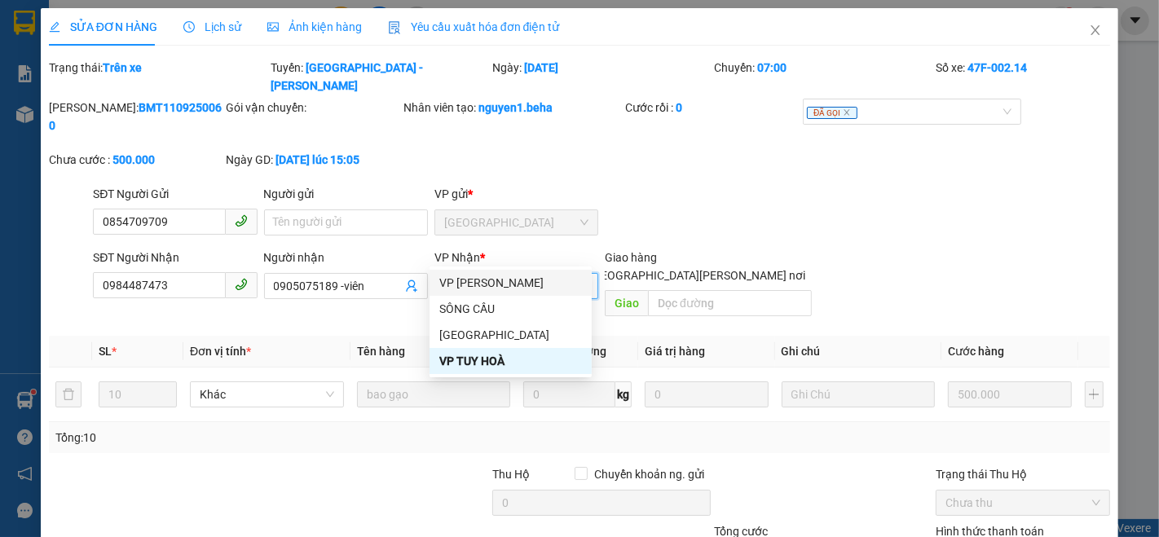
click at [491, 280] on div "VP [GEOGRAPHIC_DATA]" at bounding box center [510, 283] width 143 height 18
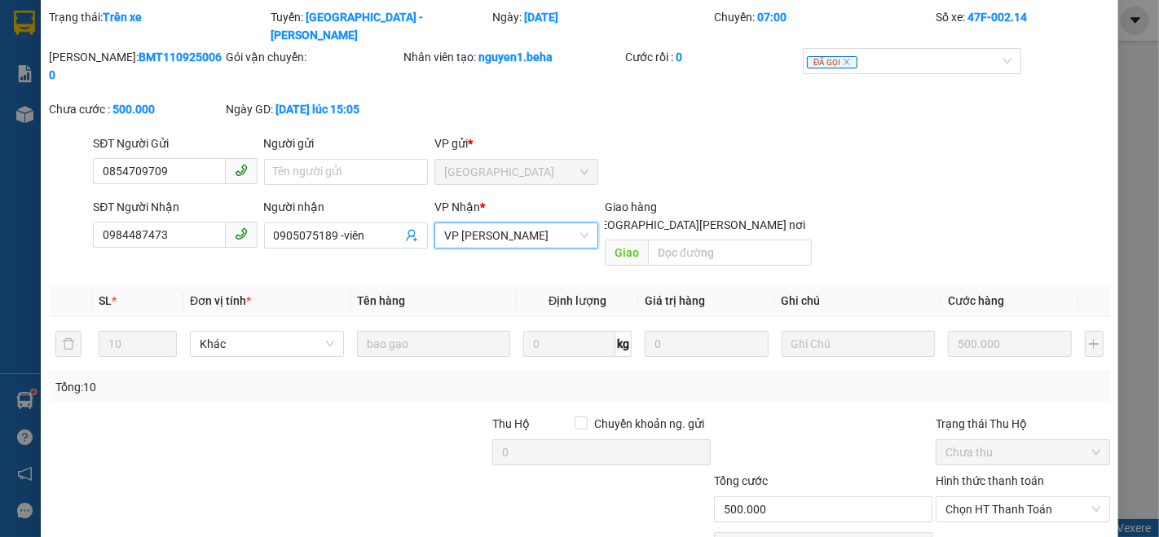
scroll to position [90, 0]
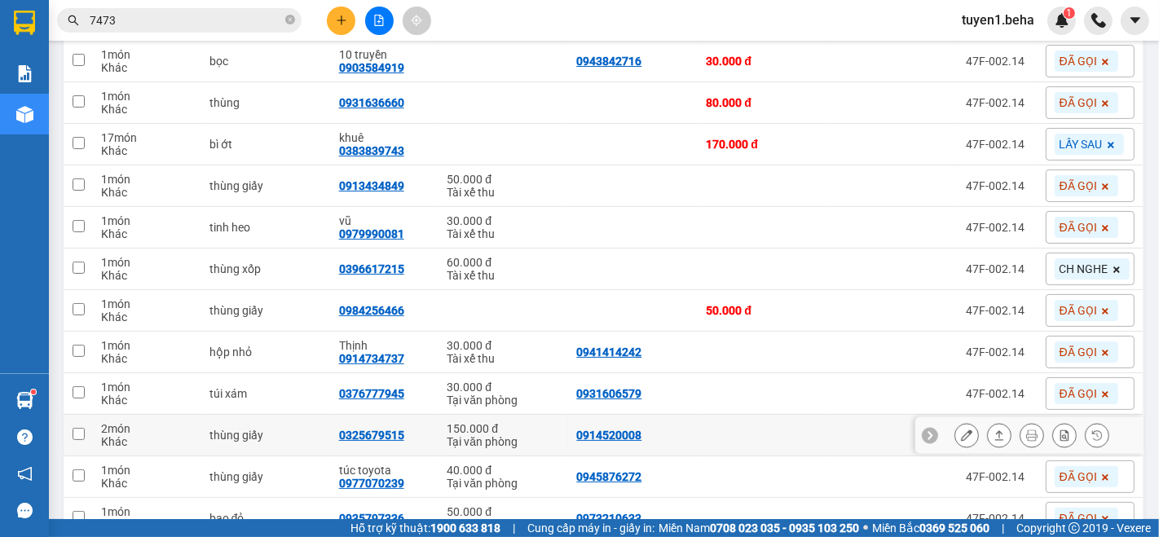
scroll to position [205, 0]
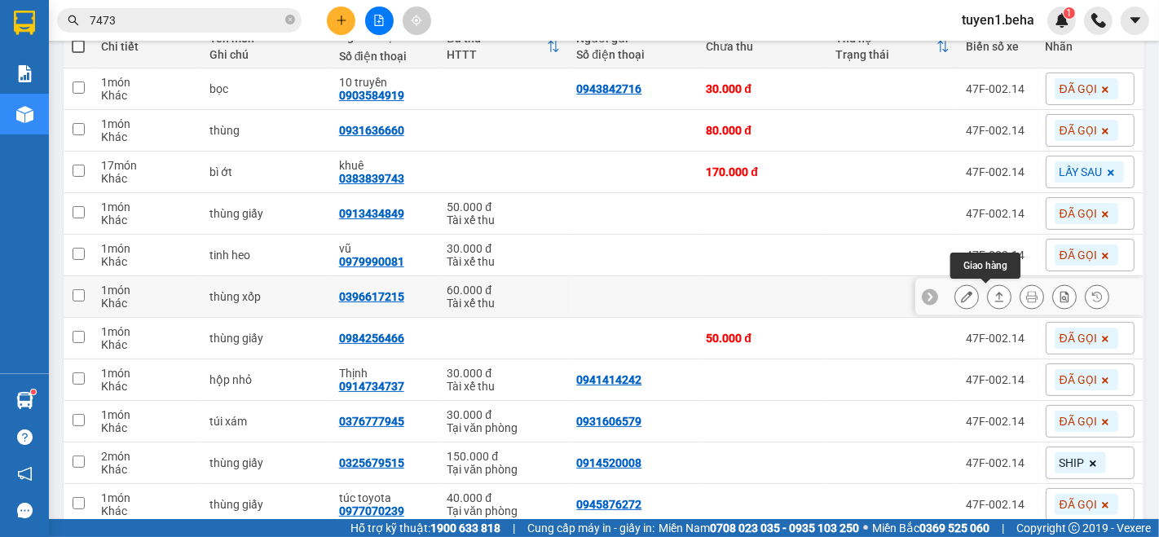
click at [994, 299] on icon at bounding box center [999, 296] width 11 height 11
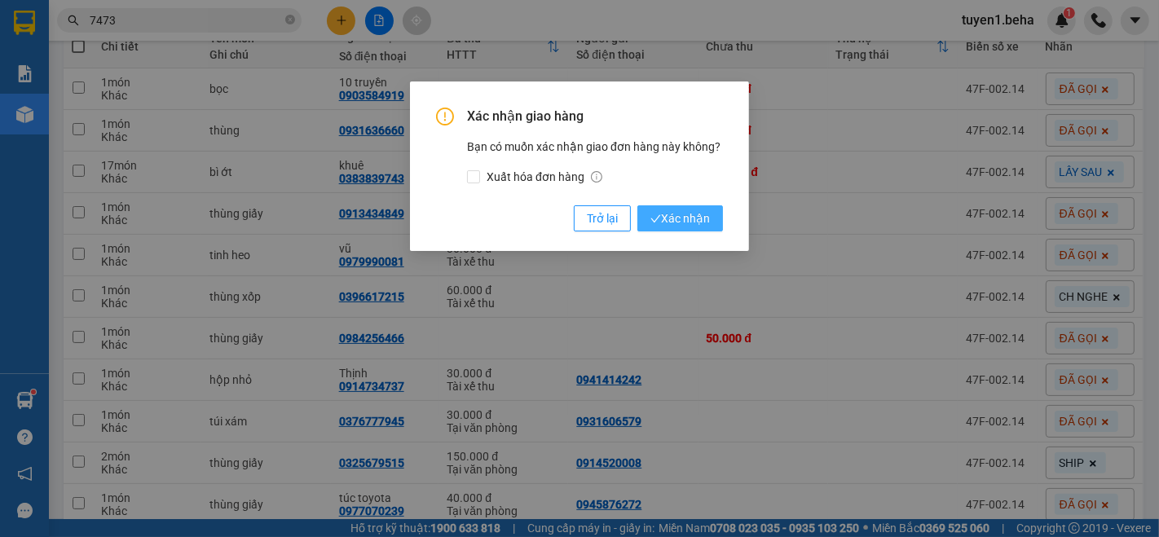
click at [671, 226] on span "Xác nhận" at bounding box center [680, 218] width 60 height 18
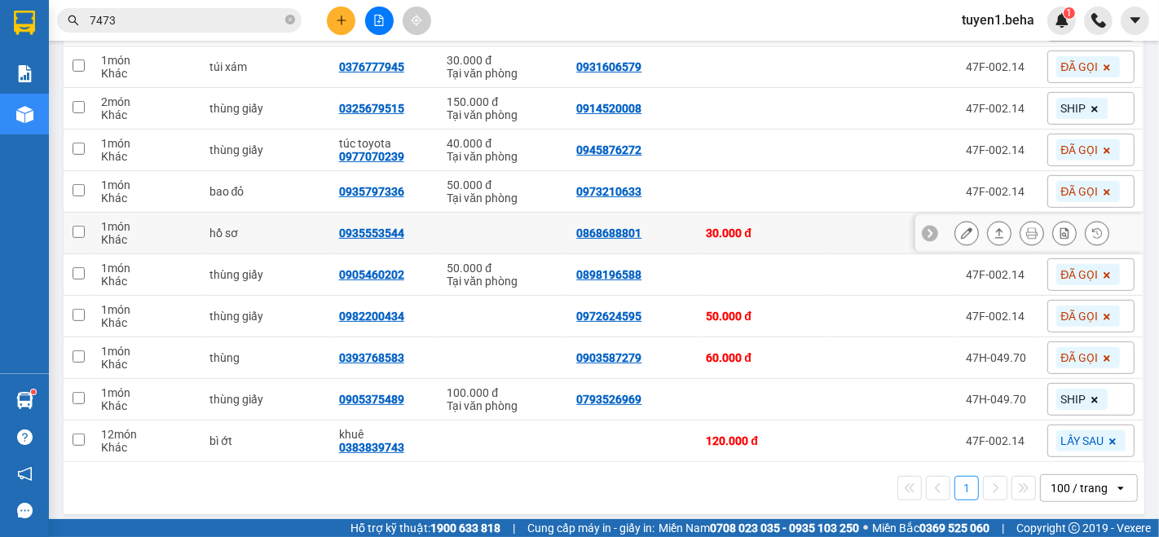
scroll to position [525, 0]
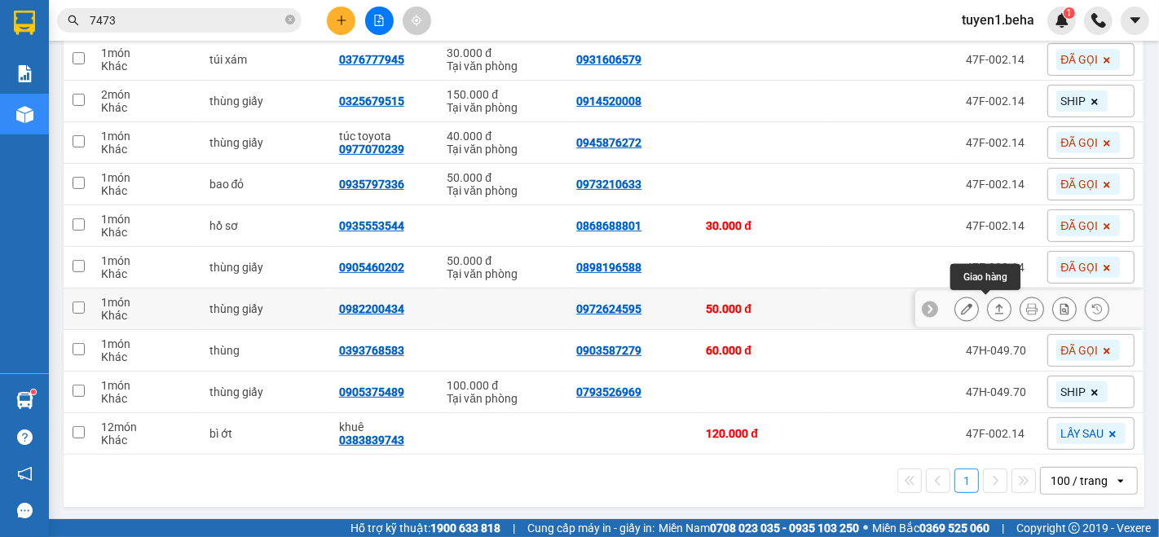
click at [995, 305] on icon at bounding box center [999, 309] width 9 height 10
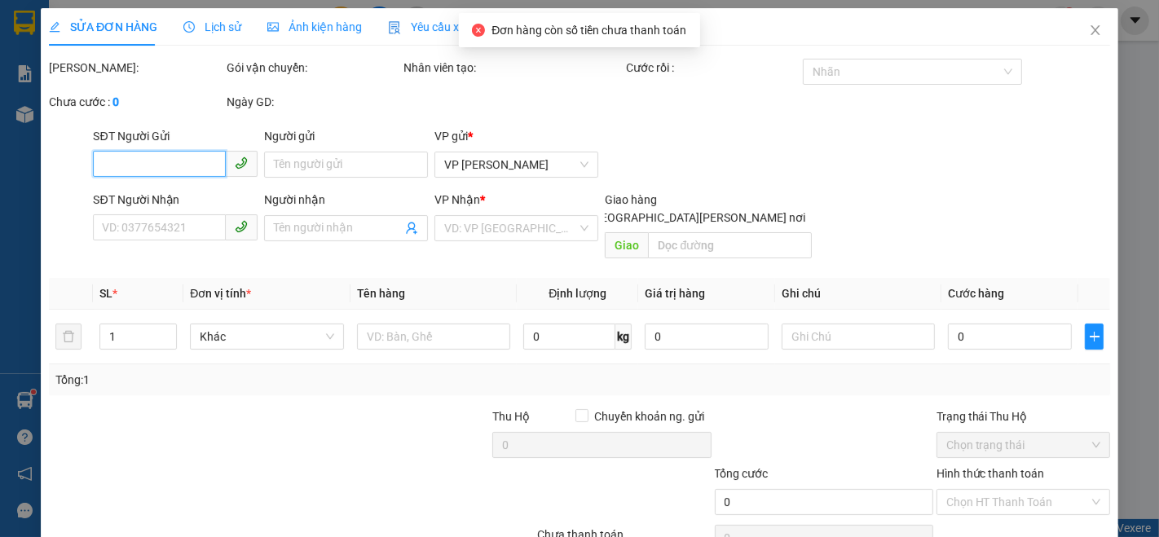
type input "0972624595"
type input "0982200434"
type input "50.000"
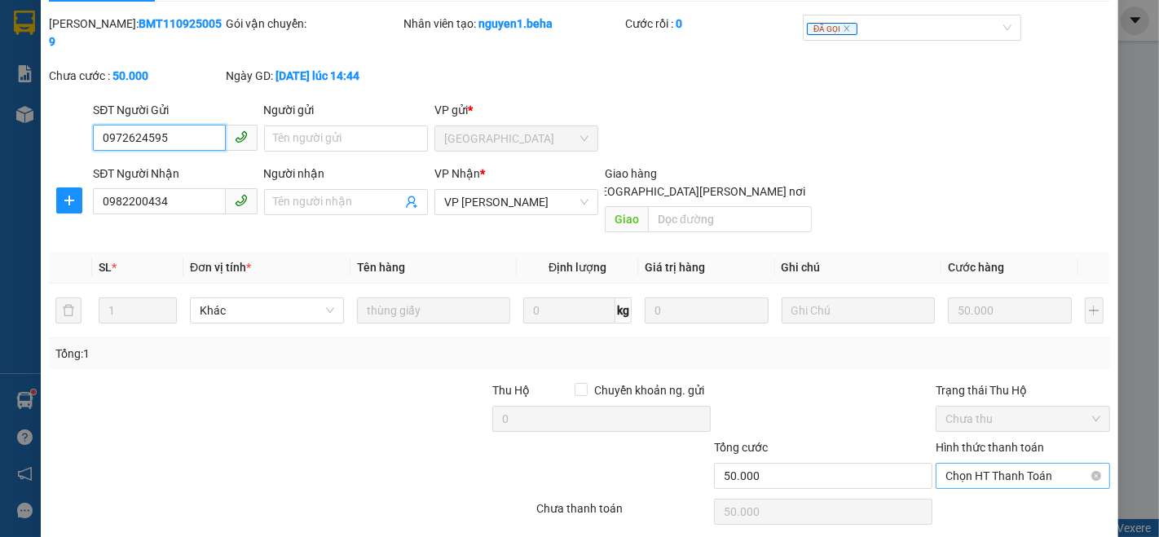
scroll to position [68, 0]
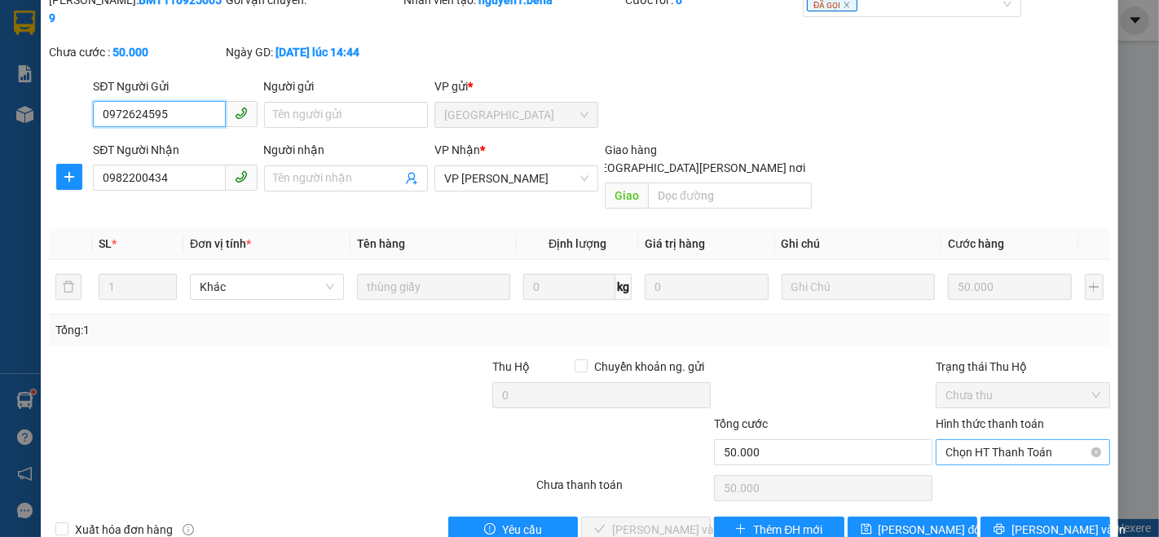
click at [958, 440] on span "Chọn HT Thanh Toán" at bounding box center [1023, 452] width 155 height 24
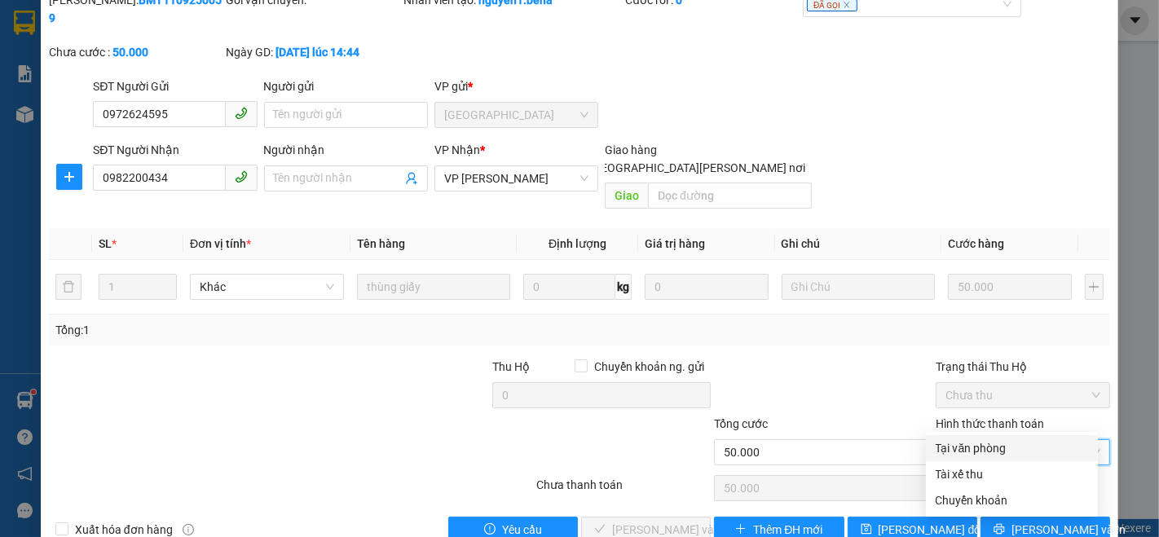
drag, startPoint x: 957, startPoint y: 448, endPoint x: 880, endPoint y: 462, distance: 77.9
click at [957, 449] on div "Tại văn phòng" at bounding box center [1012, 448] width 152 height 18
type input "0"
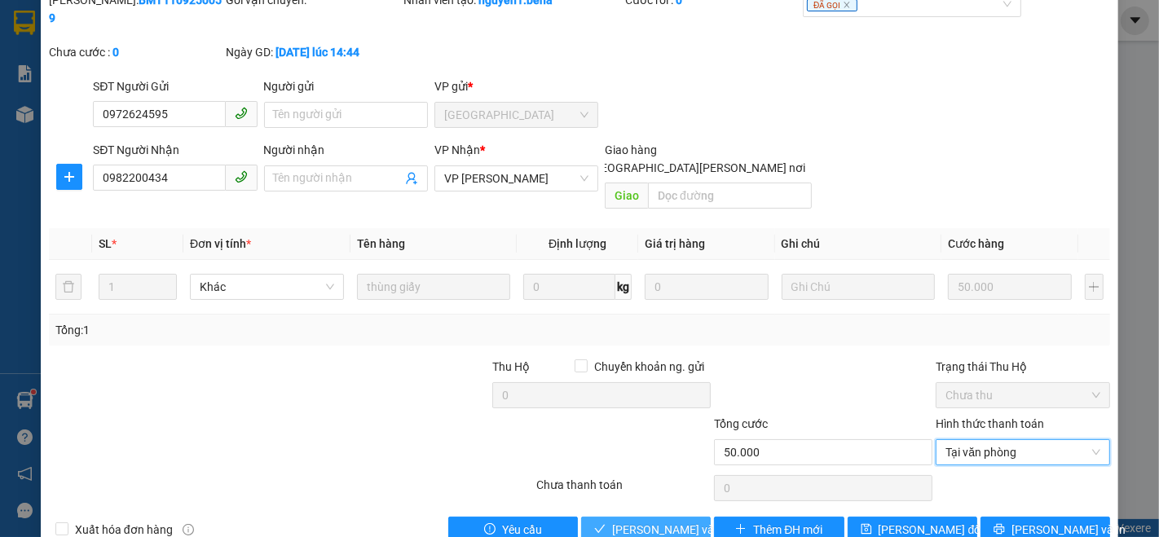
click at [668, 521] on span "Lưu và Giao hàng" at bounding box center [722, 530] width 220 height 18
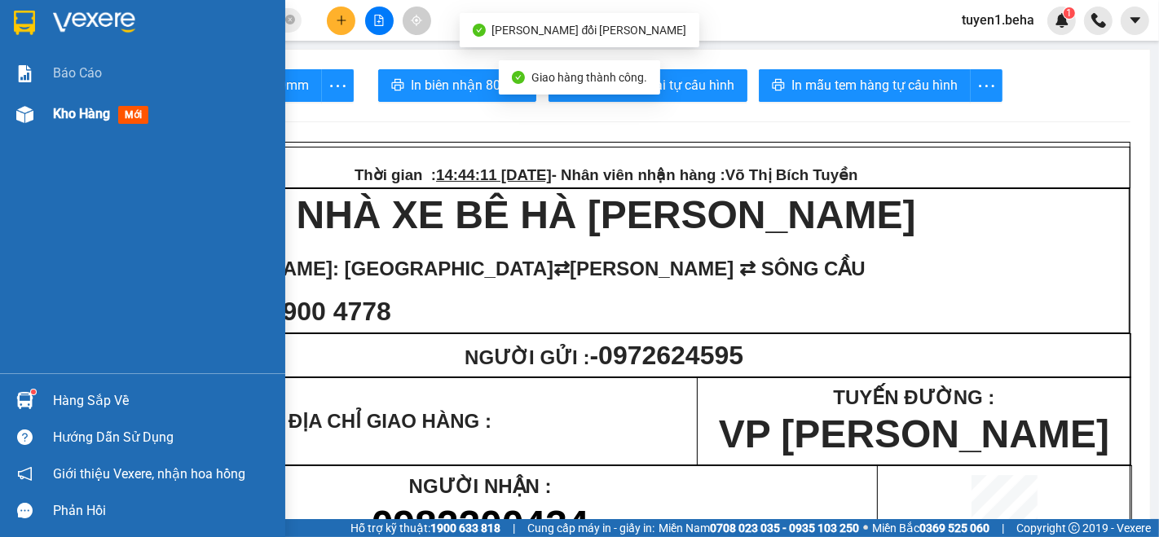
click at [95, 121] on span "Kho hàng" at bounding box center [81, 113] width 57 height 15
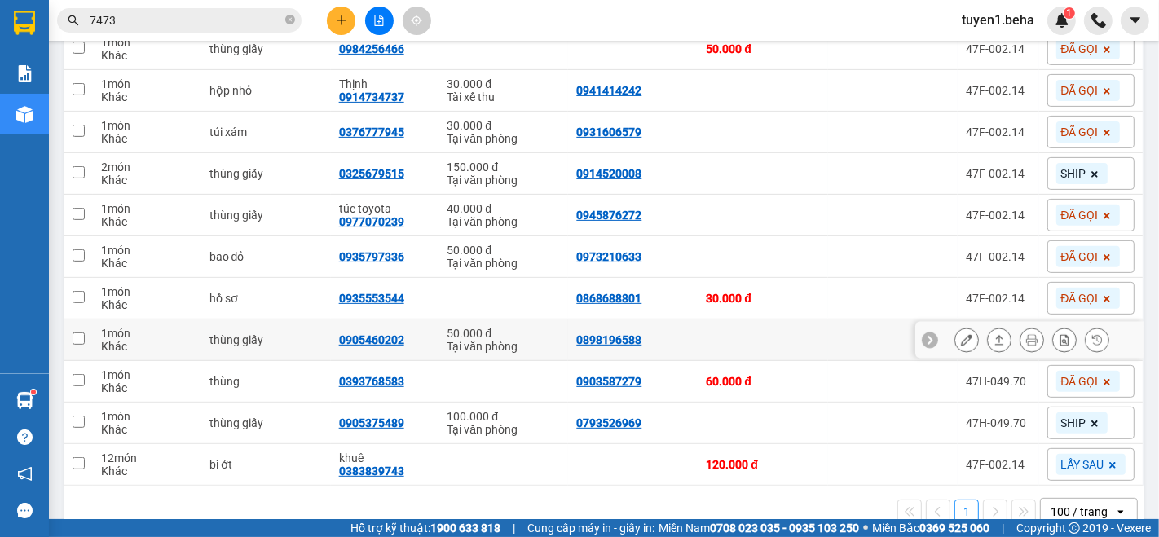
scroll to position [362, 0]
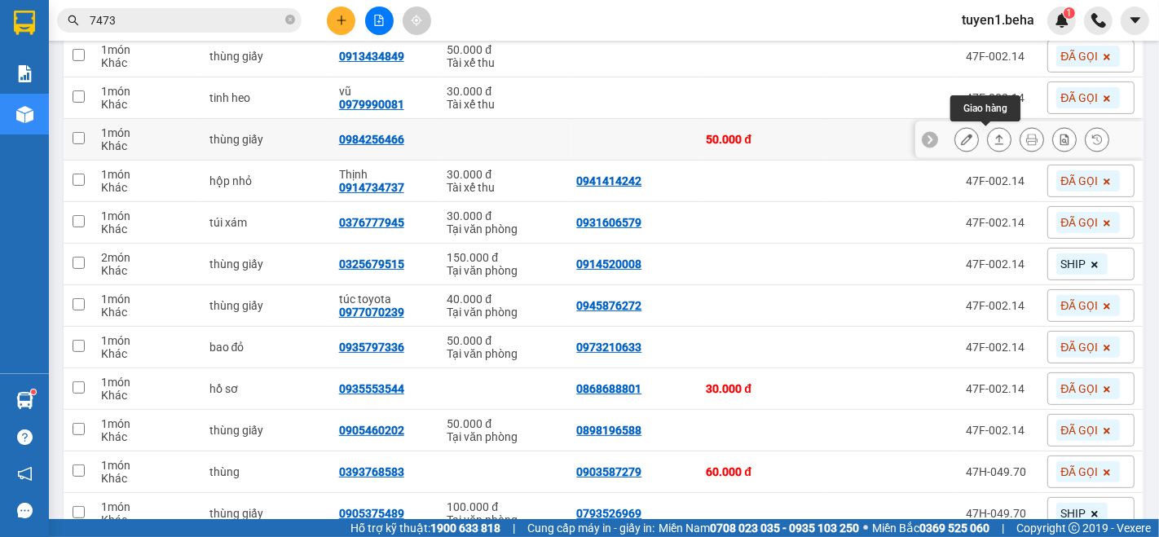
click at [995, 139] on icon at bounding box center [999, 140] width 9 height 10
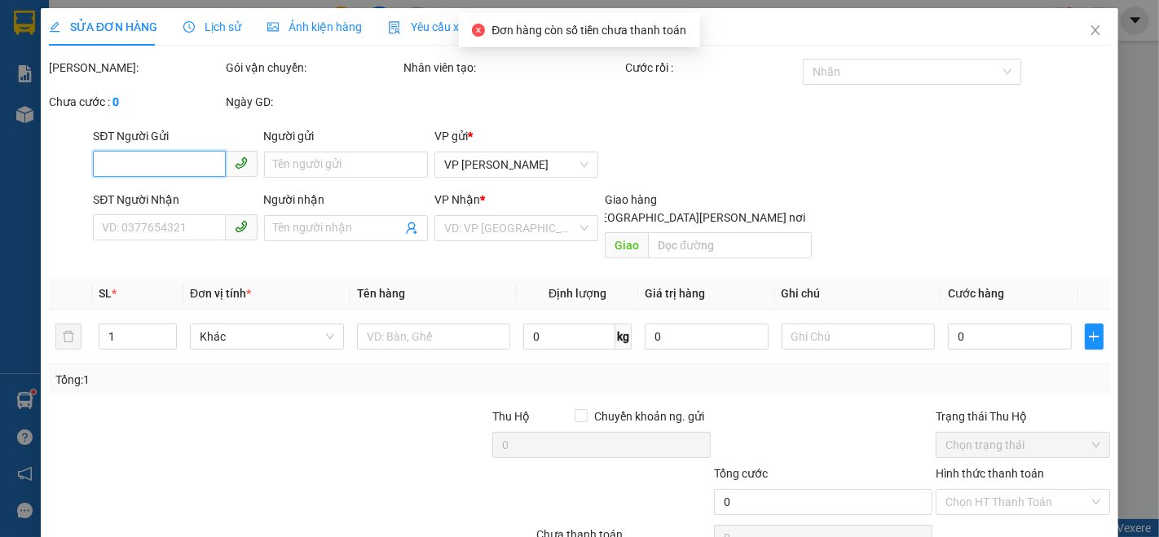
type input "0984256466"
type input "50.000"
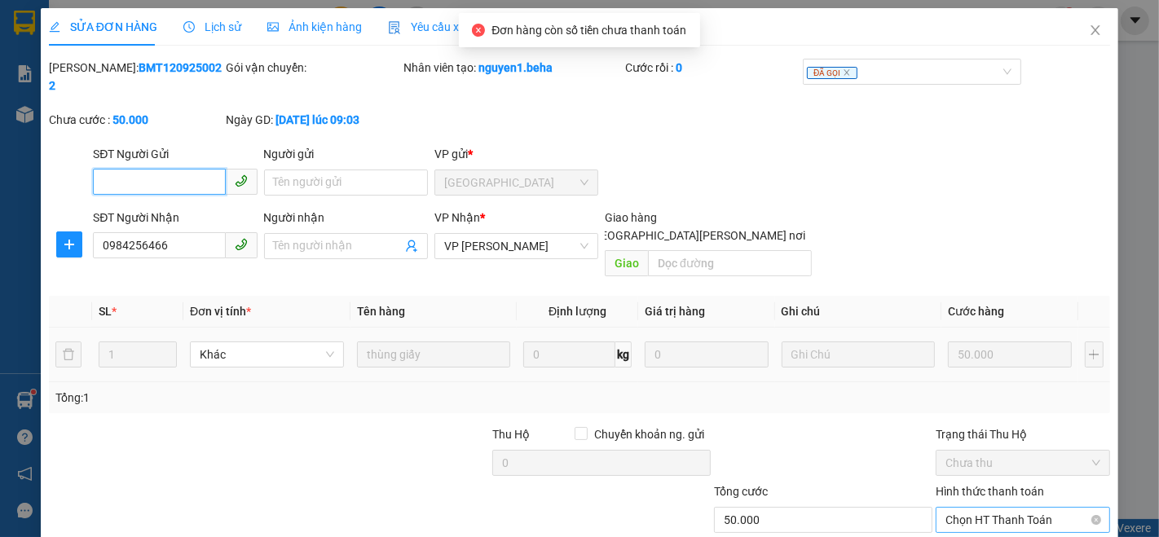
click at [966, 508] on span "Chọn HT Thanh Toán" at bounding box center [1023, 520] width 155 height 24
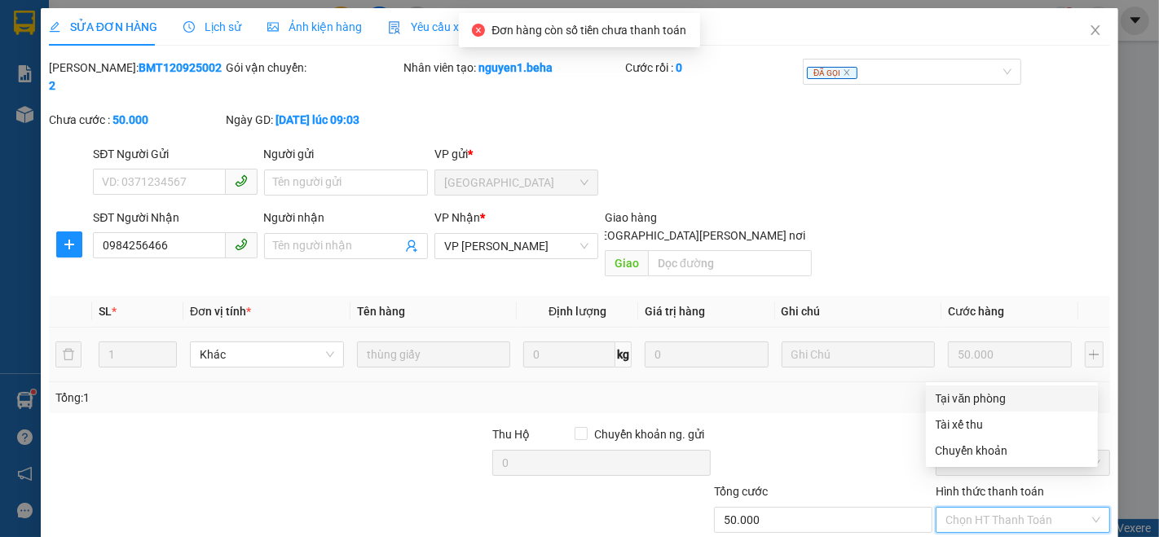
click at [952, 392] on div "Tại văn phòng" at bounding box center [1012, 399] width 152 height 18
type input "0"
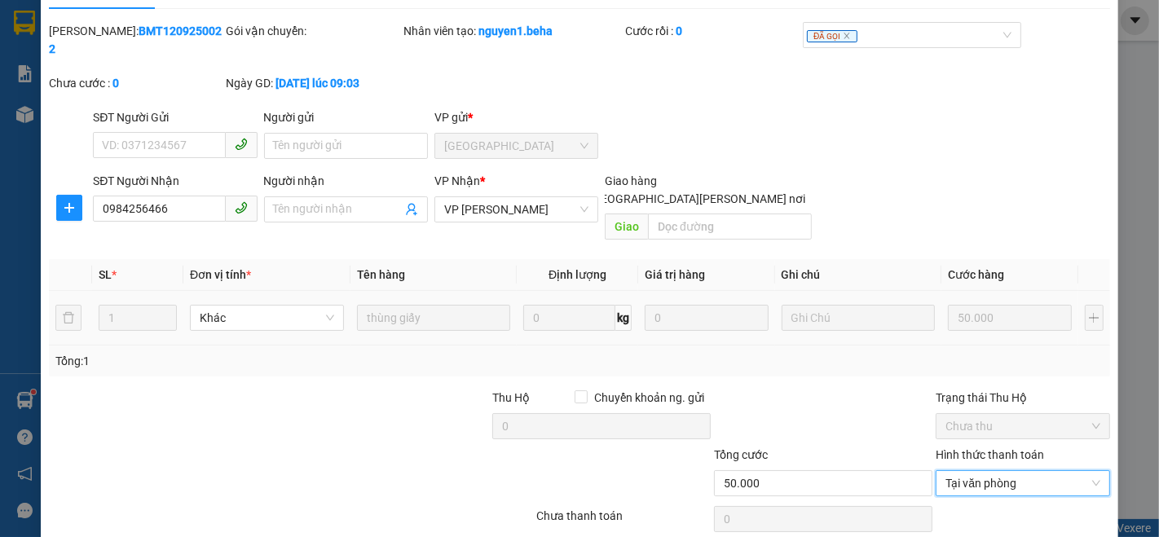
scroll to position [68, 0]
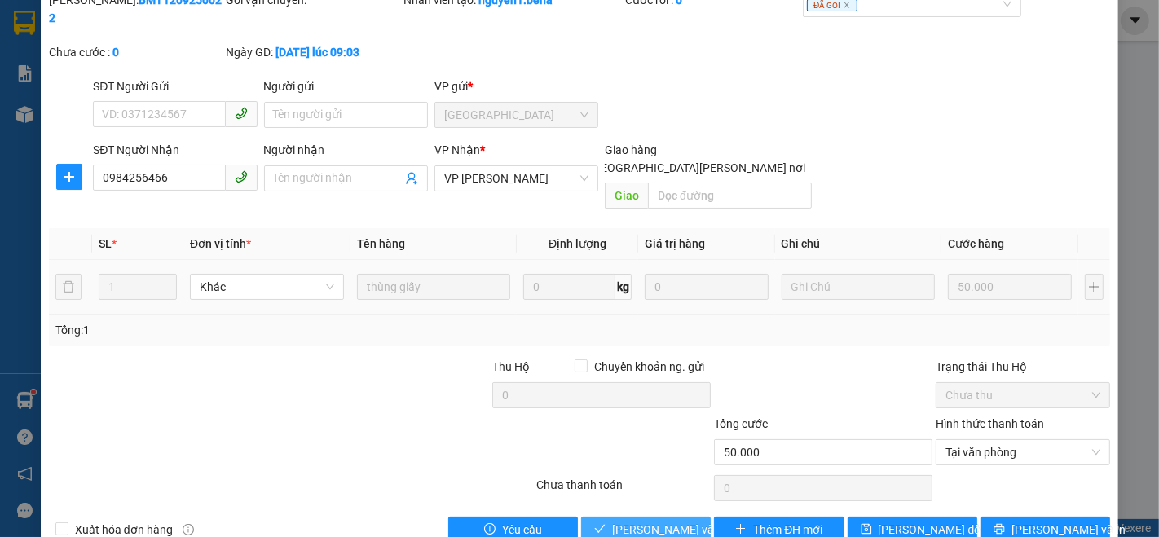
click at [660, 521] on span "Lưu và Giao hàng" at bounding box center [722, 530] width 220 height 18
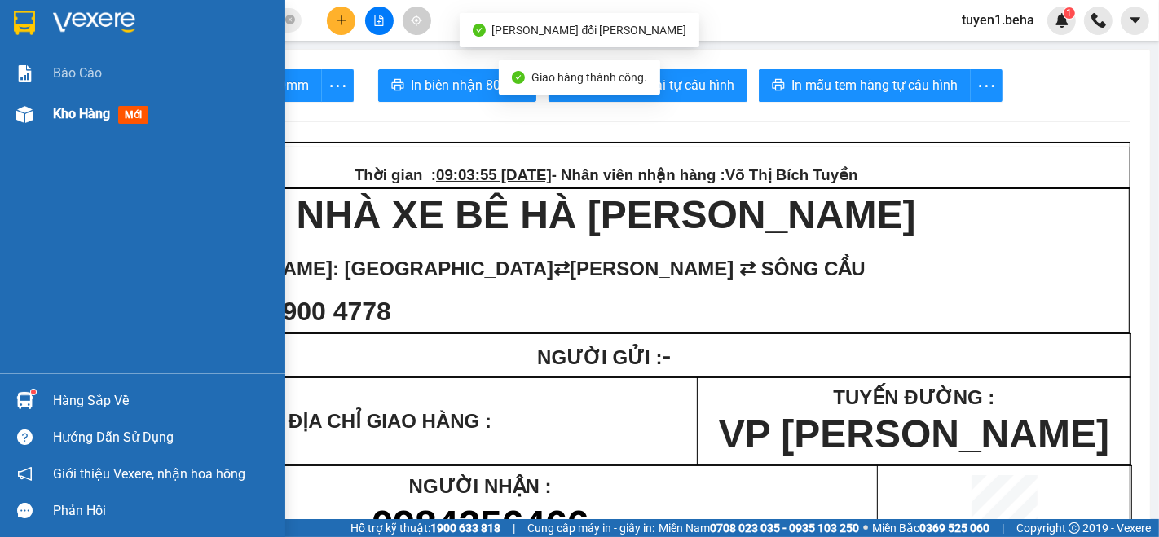
click at [64, 115] on span "Kho hàng" at bounding box center [81, 113] width 57 height 15
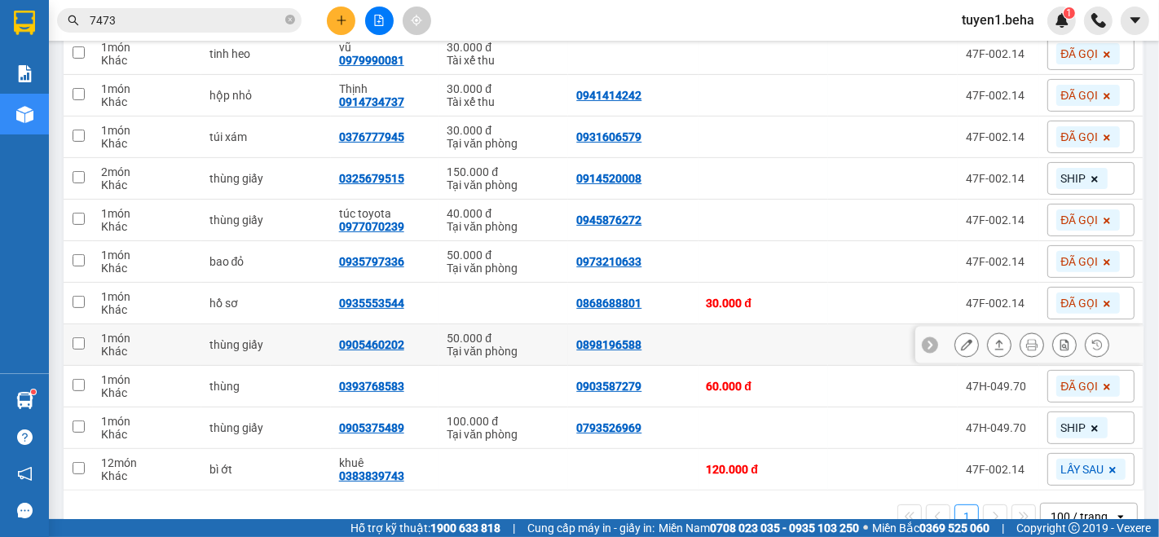
scroll to position [442, 0]
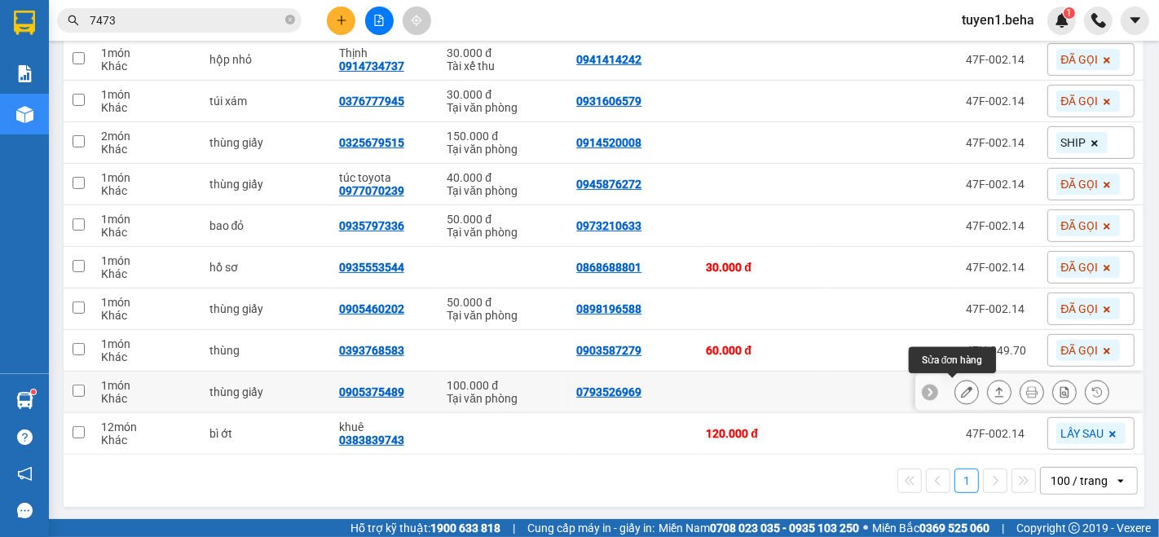
click at [961, 390] on icon at bounding box center [966, 391] width 11 height 11
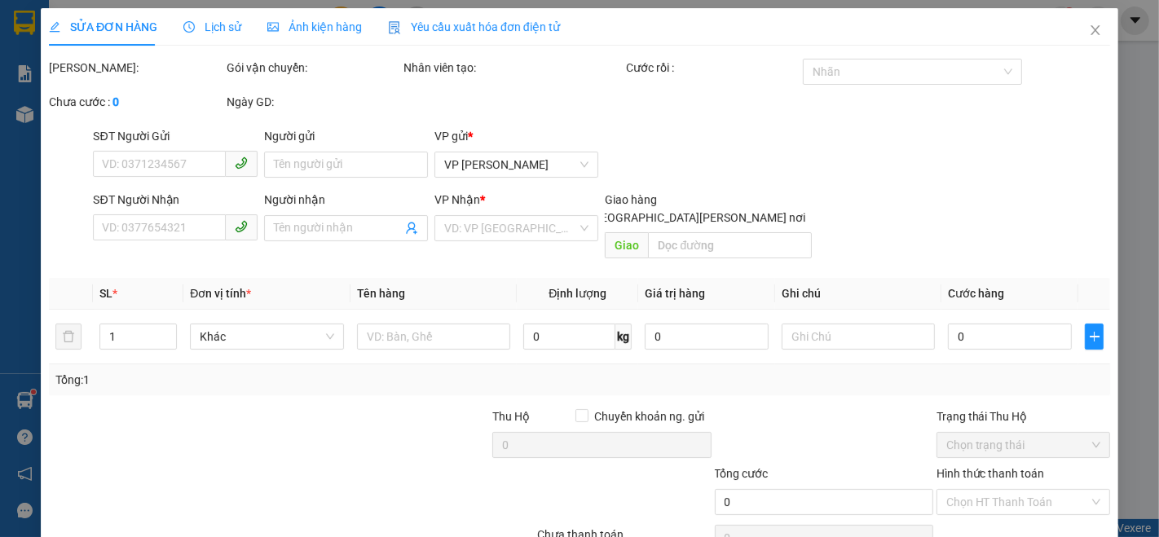
type input "0793526969"
type input "0905375489"
checkbox input "true"
type input "khu công an -cr"
type input "100.000"
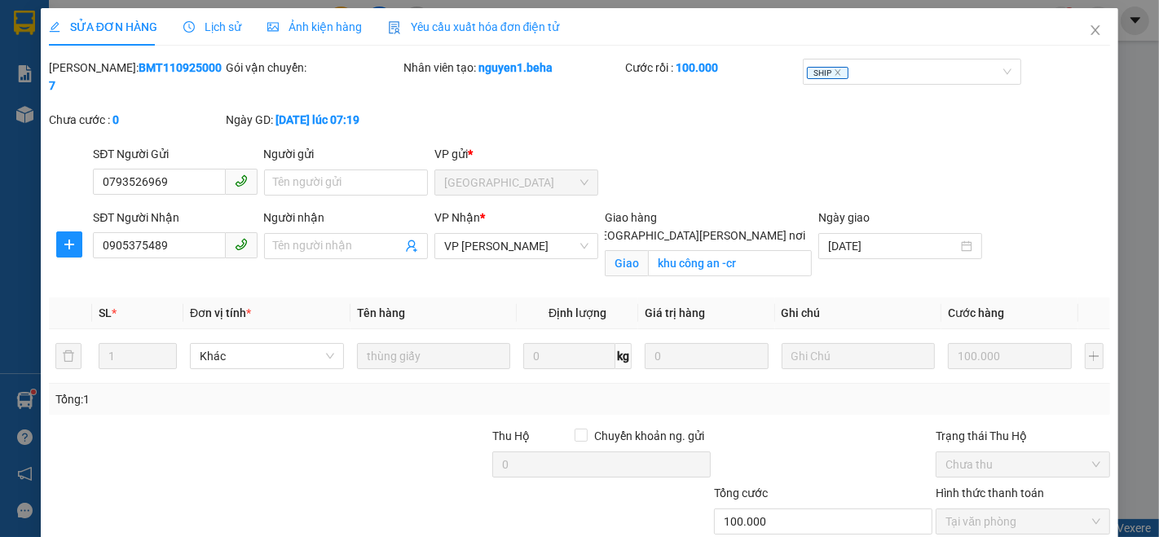
click at [330, 22] on span "Ảnh kiện hàng" at bounding box center [314, 26] width 95 height 13
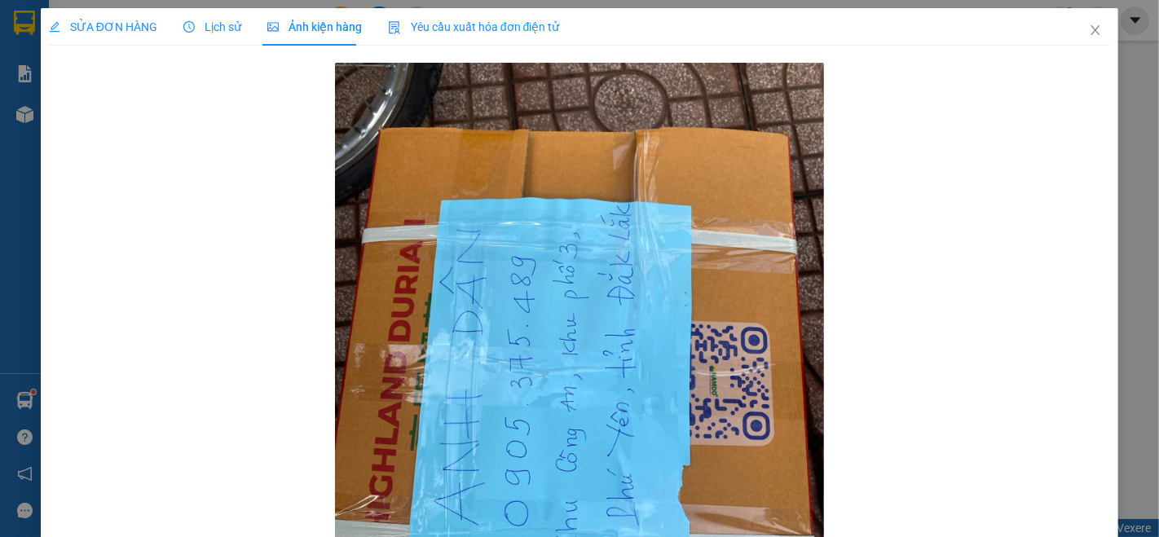
click at [133, 24] on span "SỬA ĐƠN HÀNG" at bounding box center [103, 26] width 108 height 13
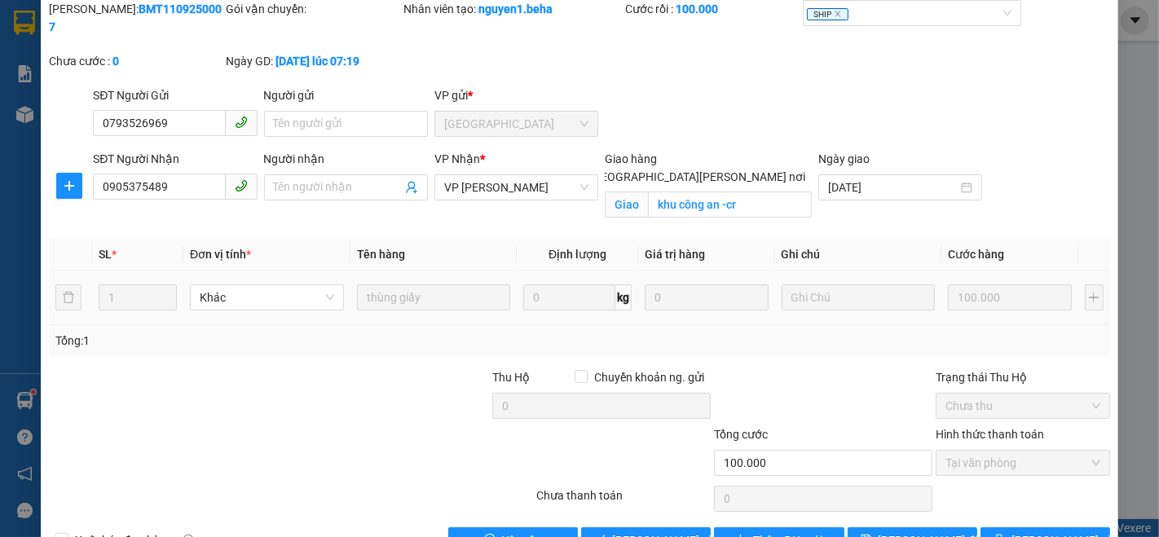
scroll to position [86, 0]
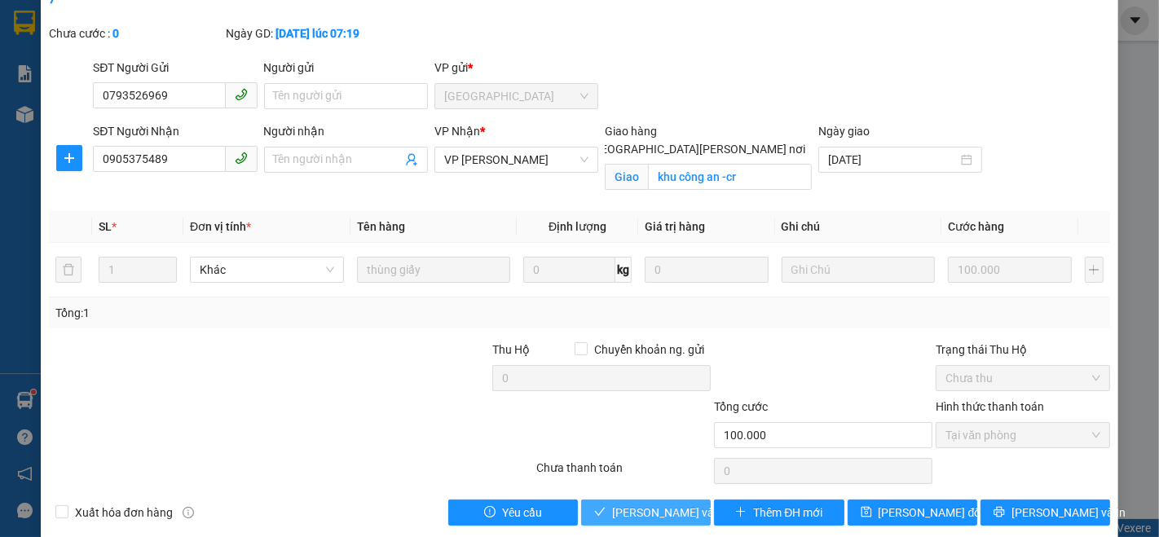
click at [661, 504] on span "Lưu và Giao hàng" at bounding box center [722, 513] width 220 height 18
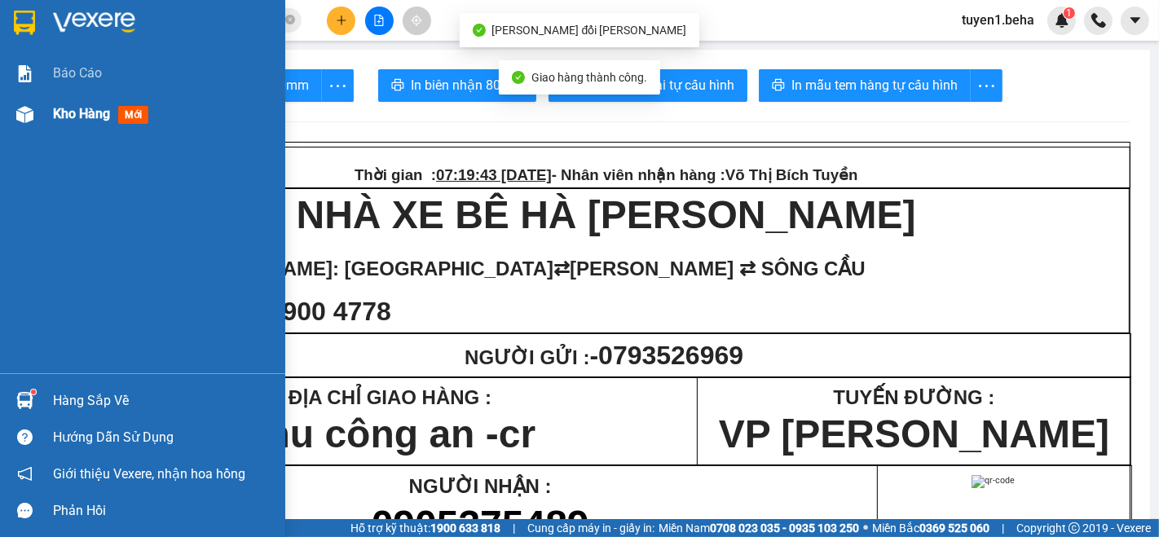
click at [68, 111] on span "Kho hàng" at bounding box center [81, 113] width 57 height 15
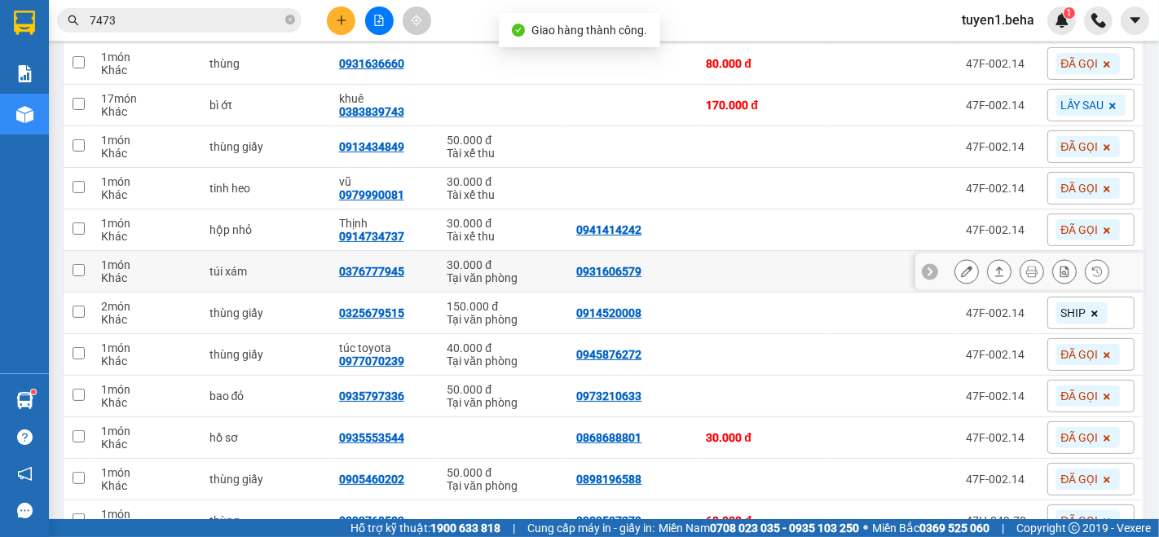
scroll to position [400, 0]
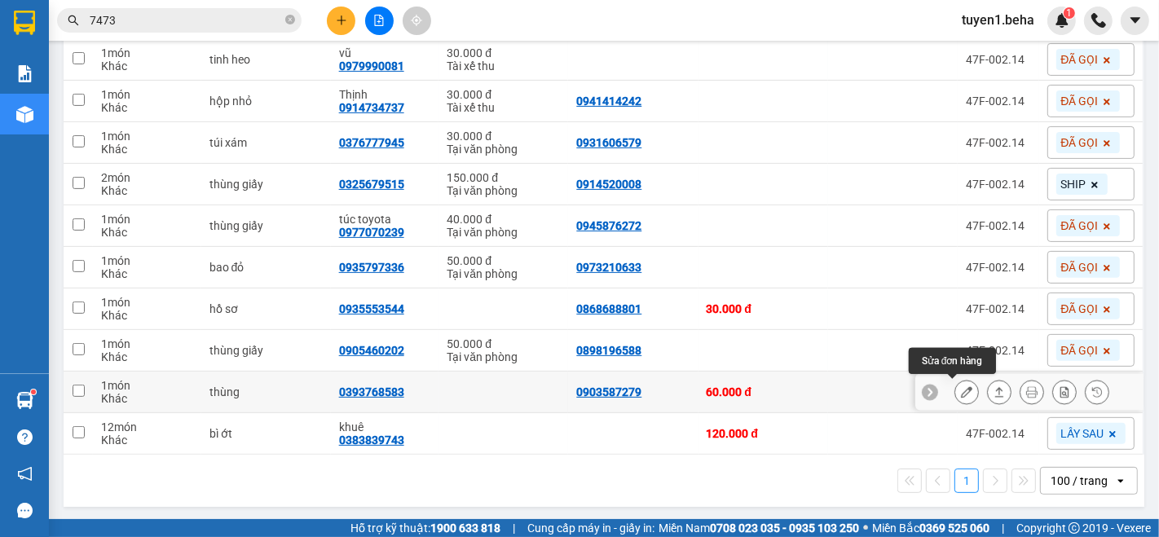
click at [961, 393] on icon at bounding box center [966, 391] width 11 height 11
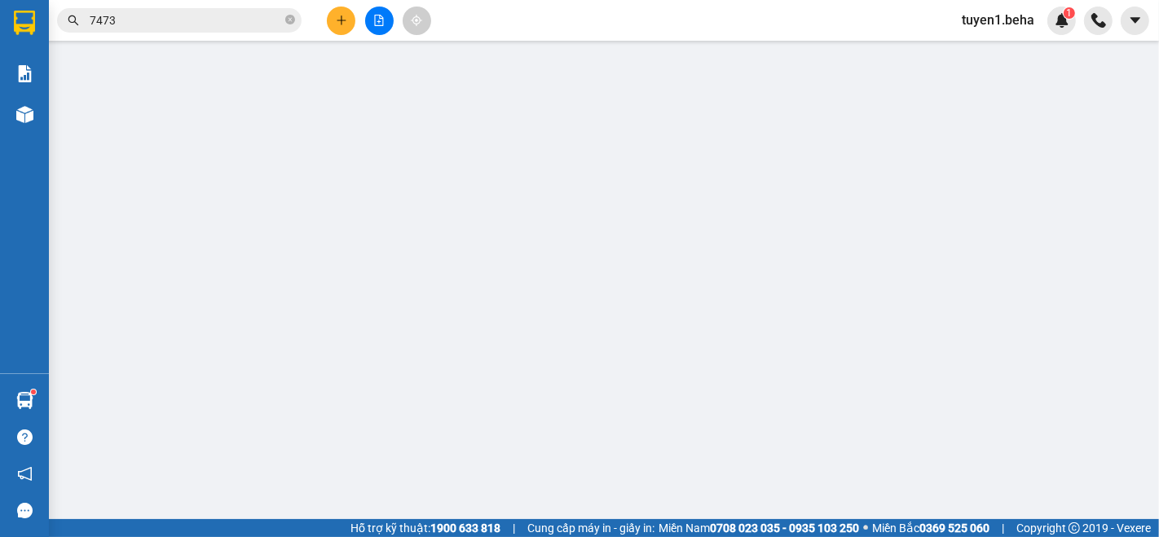
type input "0903587279"
type input "0393768583"
type input "60.000"
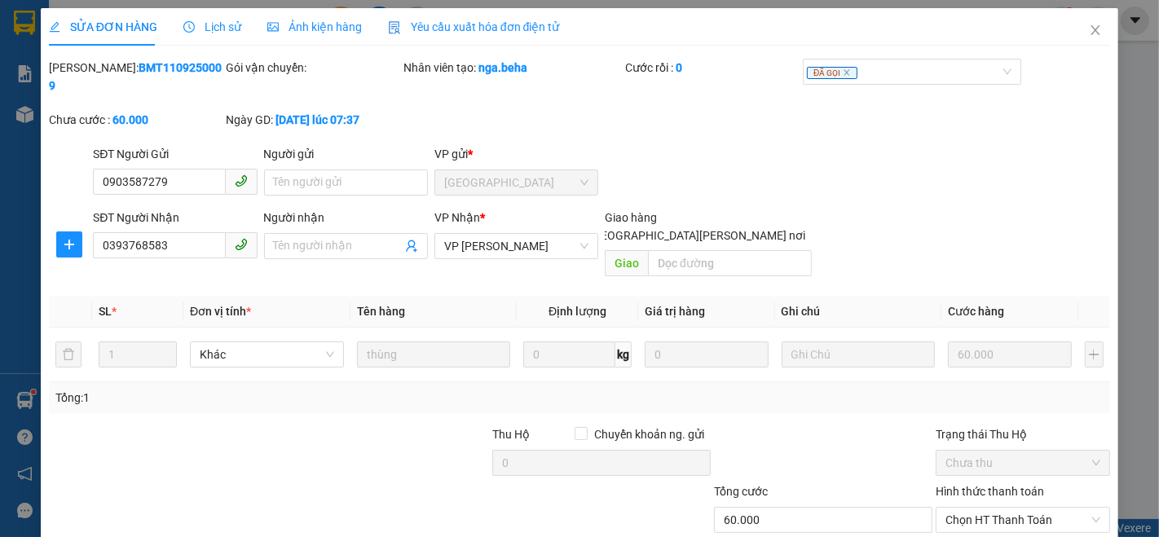
click at [329, 31] on span "Ảnh kiện hàng" at bounding box center [314, 26] width 95 height 13
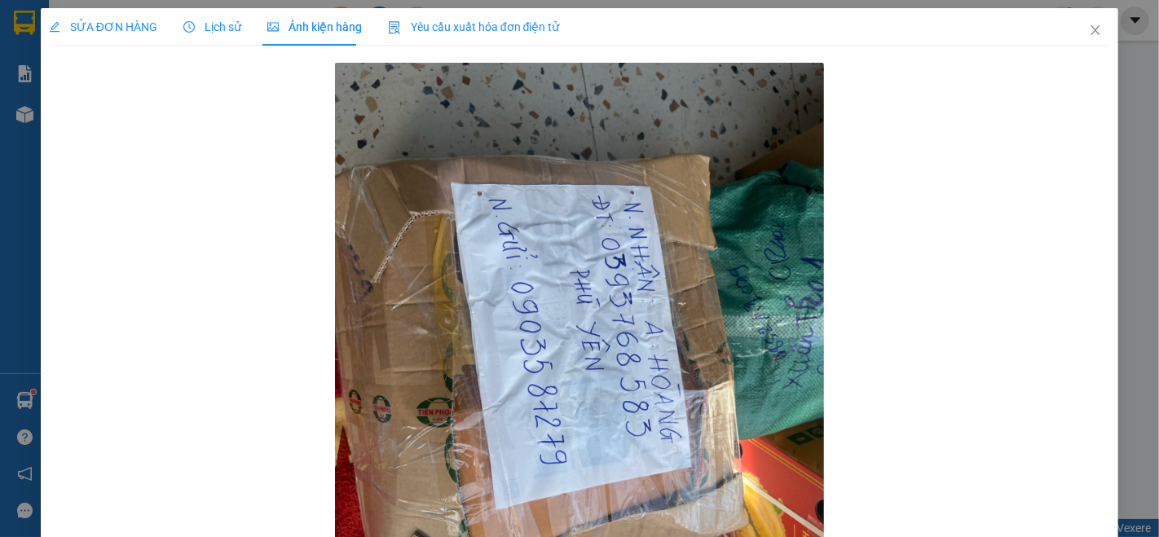
click at [93, 26] on span "SỬA ĐƠN HÀNG" at bounding box center [103, 26] width 108 height 13
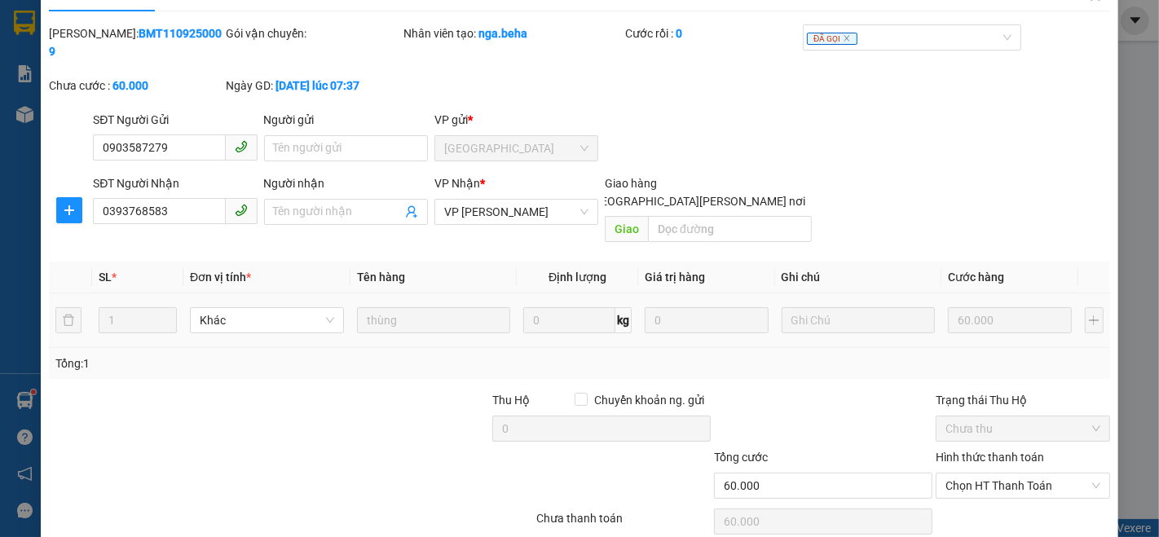
scroll to position [68, 0]
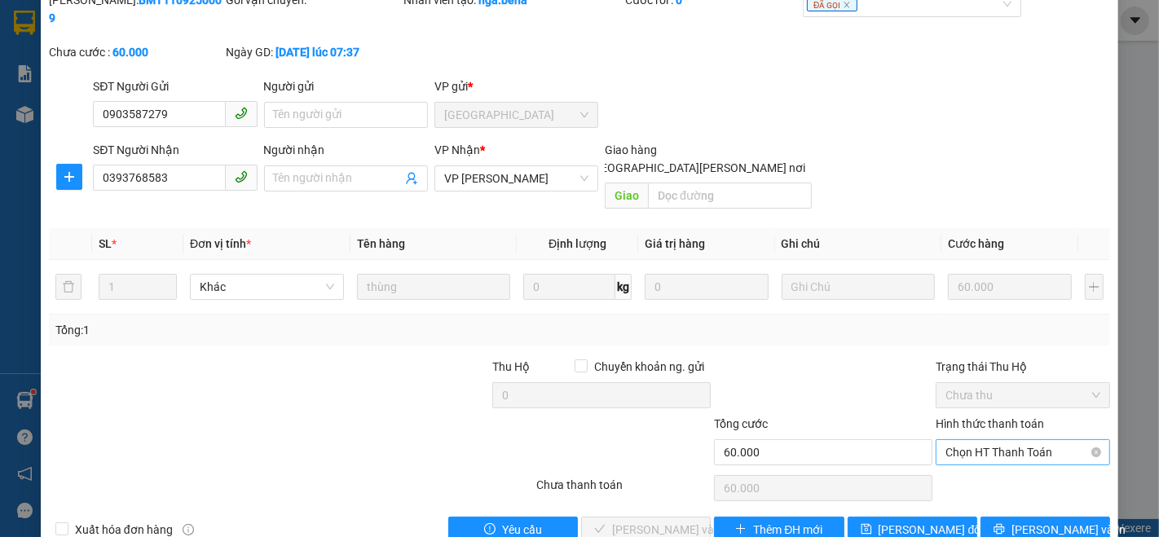
click at [972, 440] on span "Chọn HT Thanh Toán" at bounding box center [1023, 452] width 155 height 24
drag, startPoint x: 965, startPoint y: 451, endPoint x: 791, endPoint y: 452, distance: 174.4
click at [964, 452] on div "Tại văn phòng" at bounding box center [1012, 448] width 152 height 18
type input "0"
click at [645, 521] on span "Lưu và Giao hàng" at bounding box center [722, 530] width 220 height 18
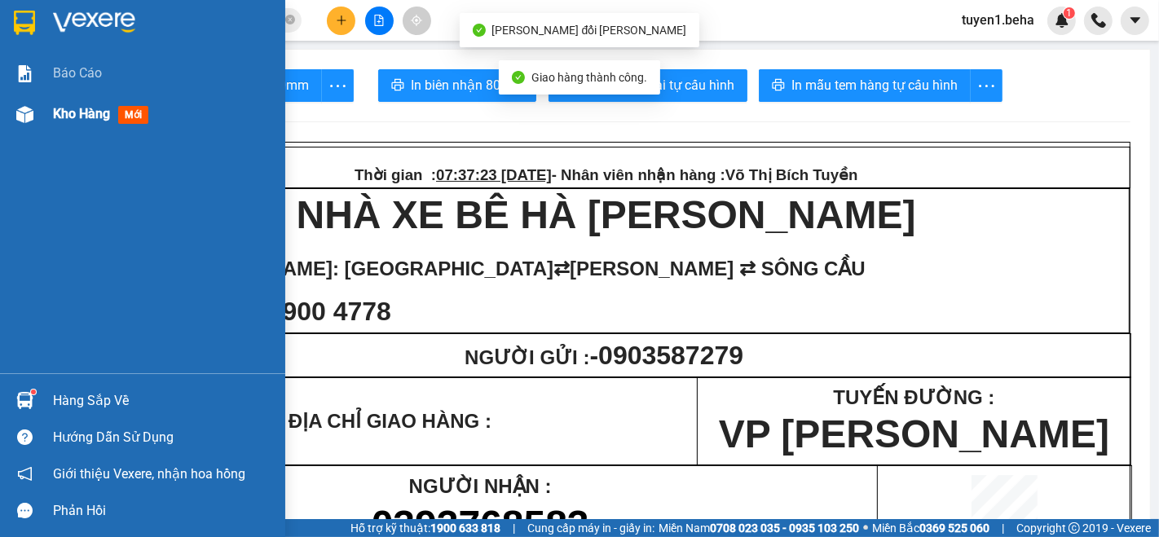
click at [94, 113] on span "Kho hàng" at bounding box center [81, 113] width 57 height 15
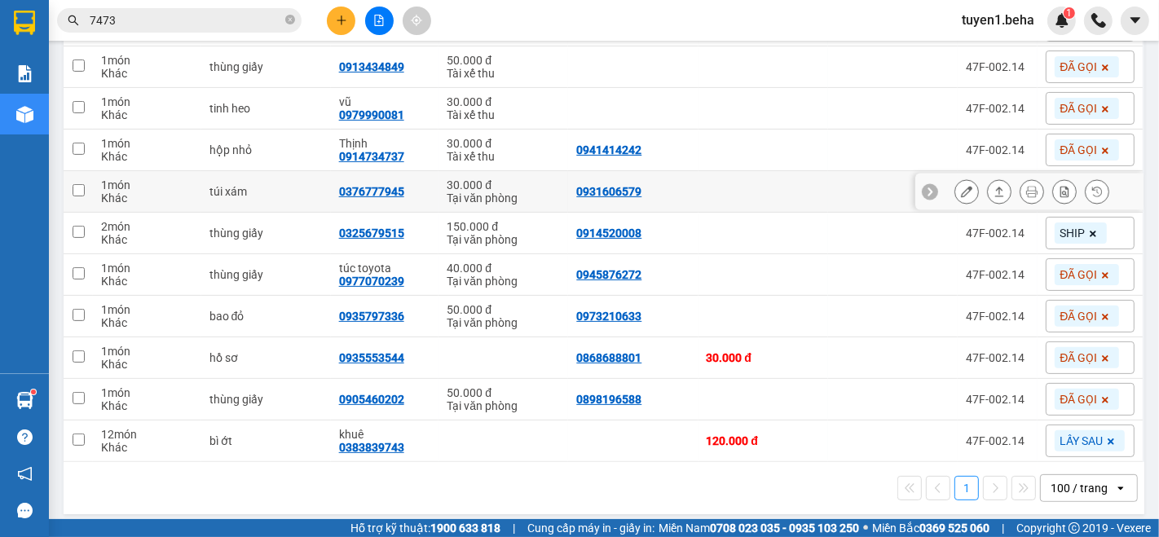
scroll to position [359, 0]
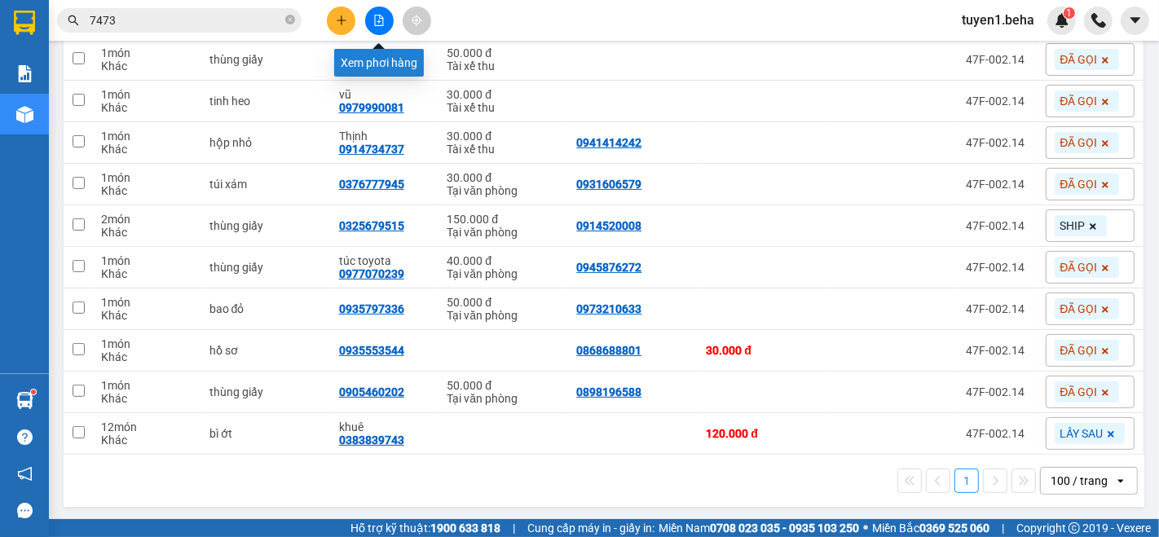
click at [385, 17] on button at bounding box center [379, 21] width 29 height 29
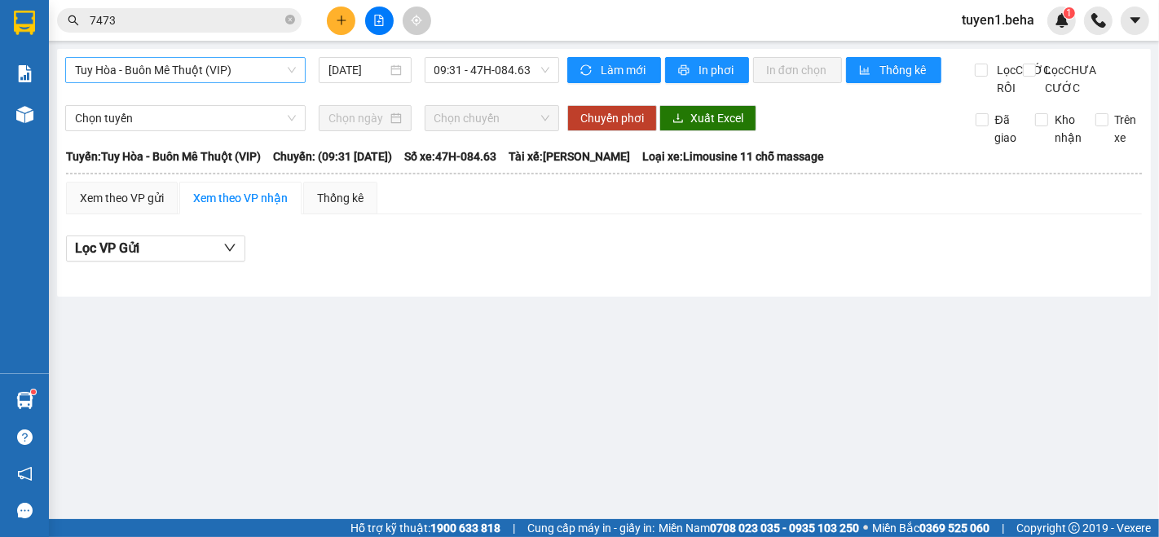
click at [221, 58] on span "Tuy Hòa - Buôn Mê Thuột (VIP)" at bounding box center [185, 70] width 221 height 24
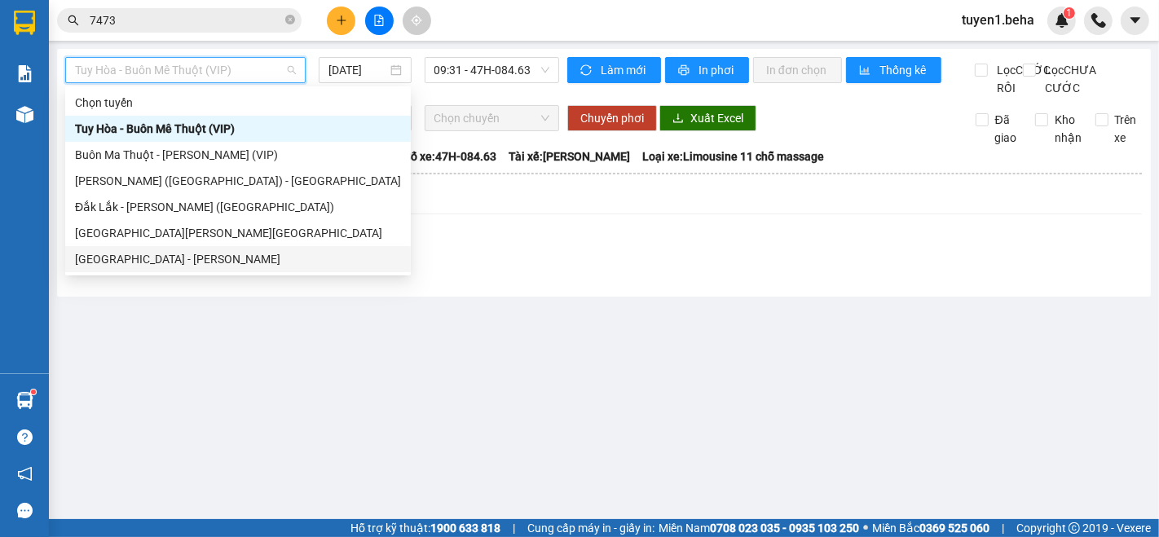
click at [194, 254] on div "[GEOGRAPHIC_DATA] - [GEOGRAPHIC_DATA]" at bounding box center [238, 259] width 326 height 18
type input "[DATE]"
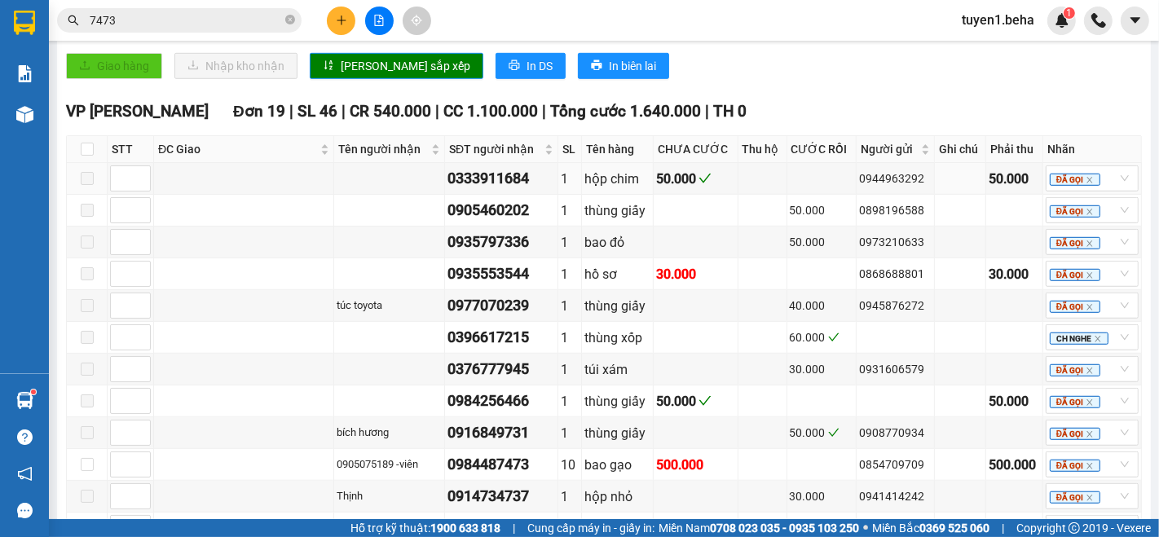
scroll to position [906, 0]
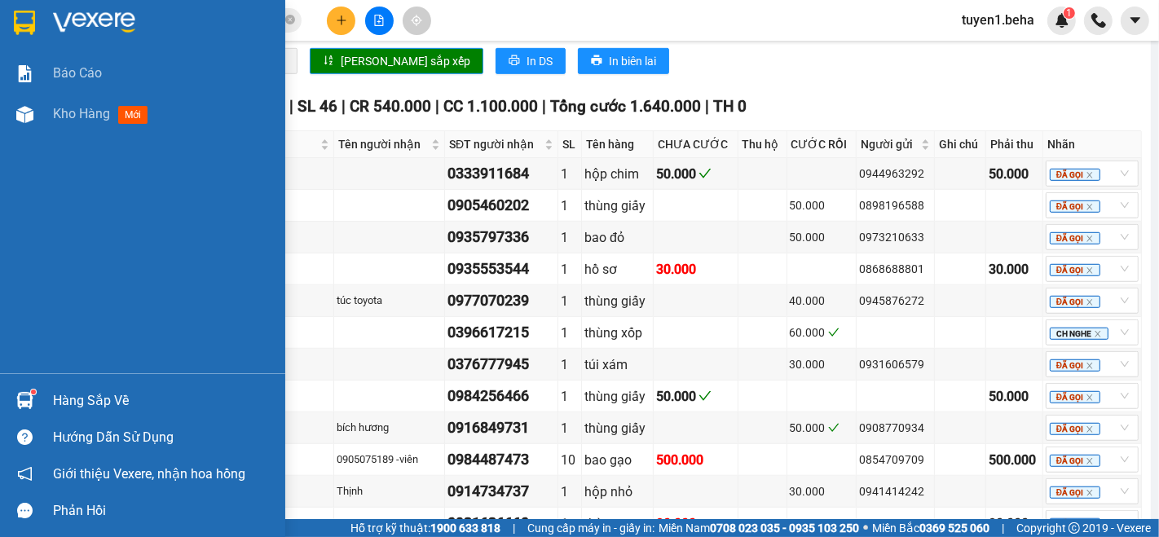
click at [42, 171] on div "Báo cáo Kho hàng mới" at bounding box center [142, 213] width 285 height 320
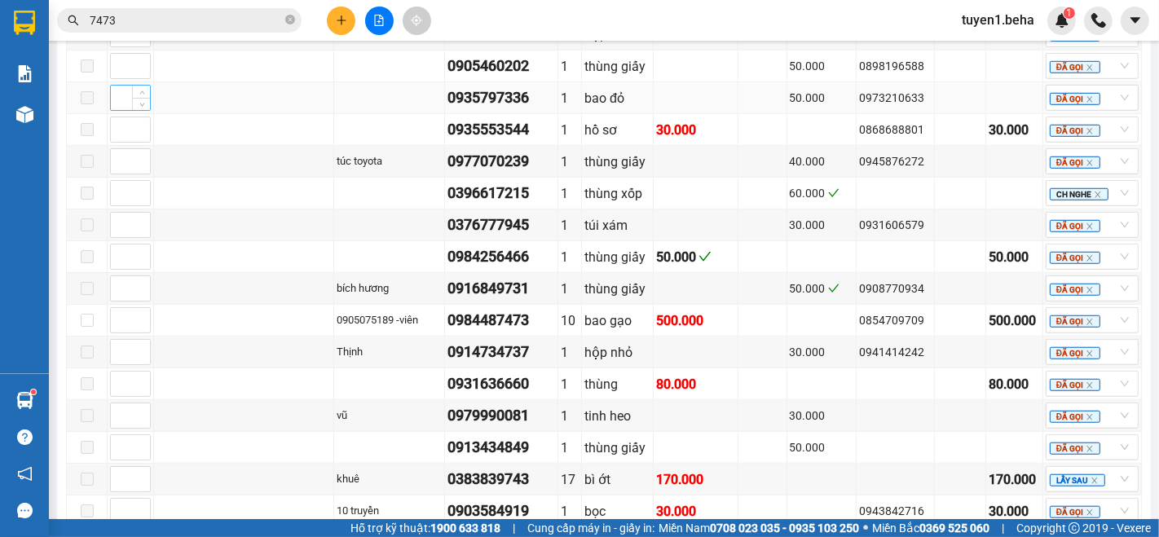
scroll to position [1087, 0]
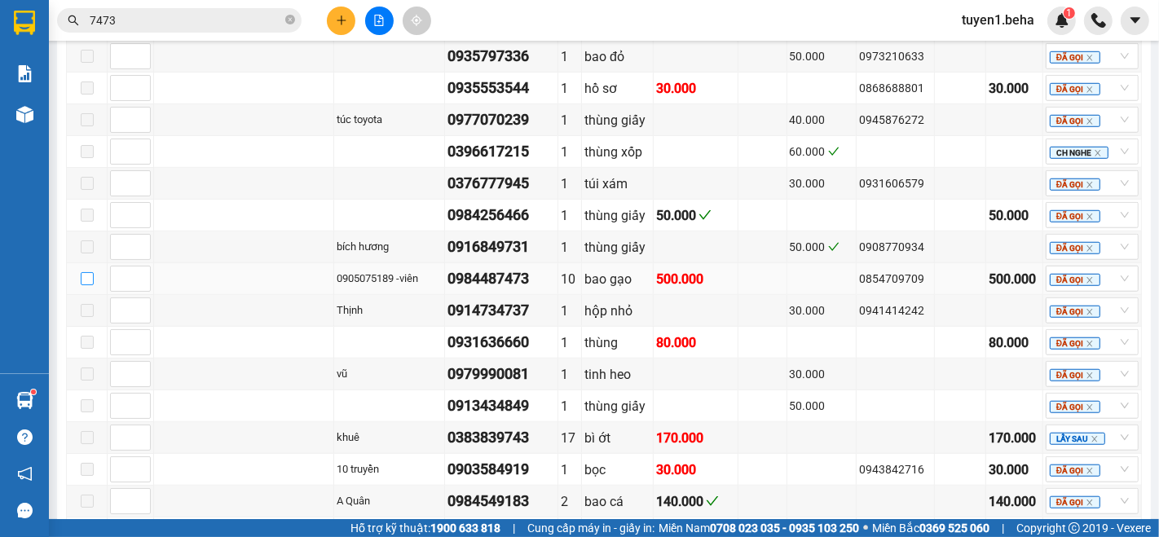
click at [86, 272] on input "checkbox" at bounding box center [87, 278] width 13 height 13
checkbox input "true"
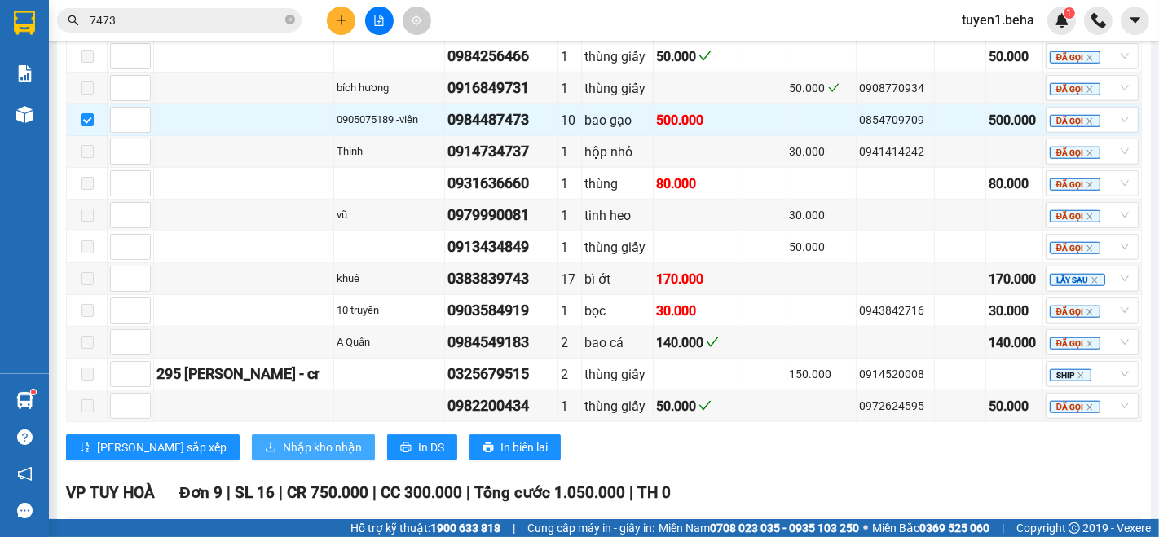
scroll to position [1358, 0]
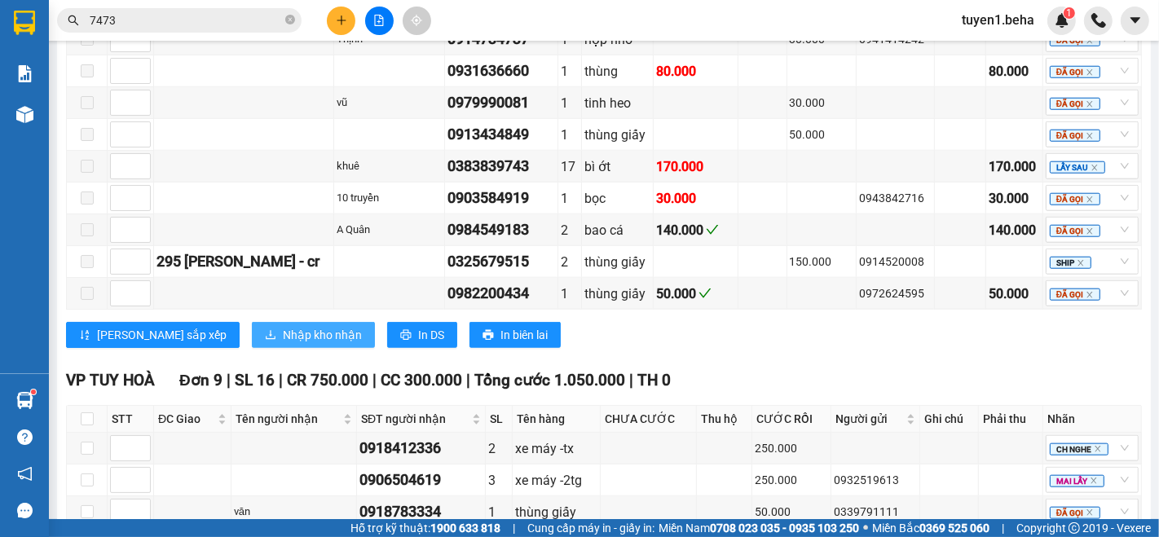
click at [283, 326] on span "Nhập kho nhận" at bounding box center [322, 335] width 79 height 18
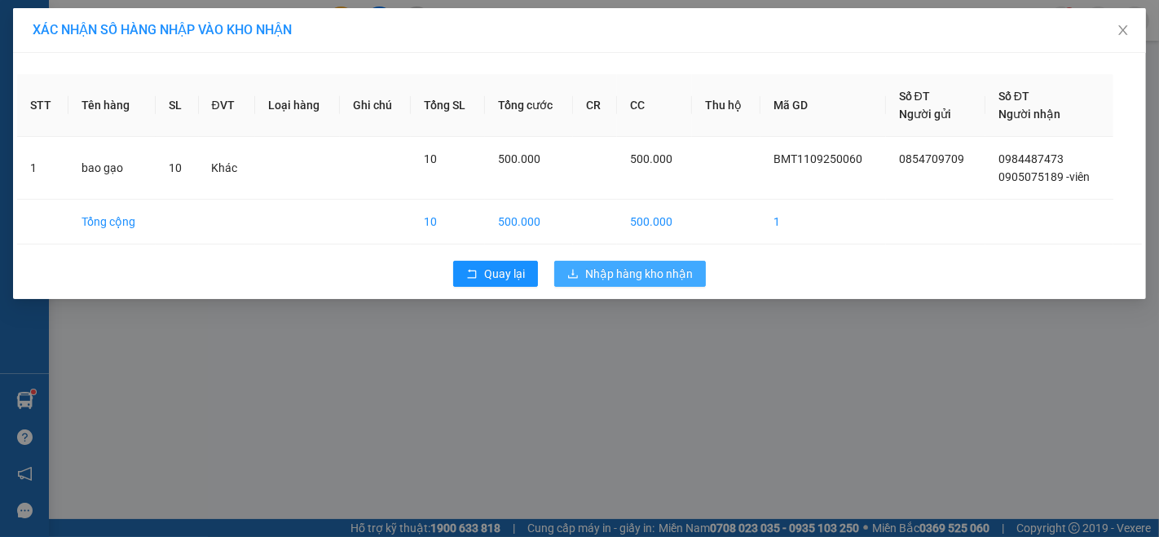
click at [640, 273] on span "Nhập hàng kho nhận" at bounding box center [639, 274] width 108 height 18
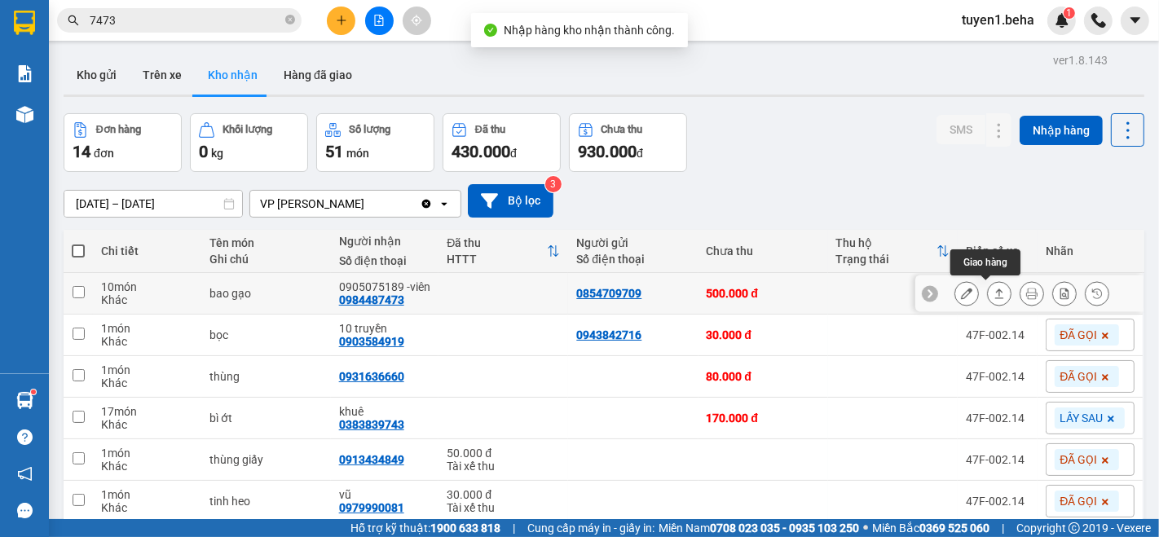
click at [994, 296] on icon at bounding box center [999, 293] width 11 height 11
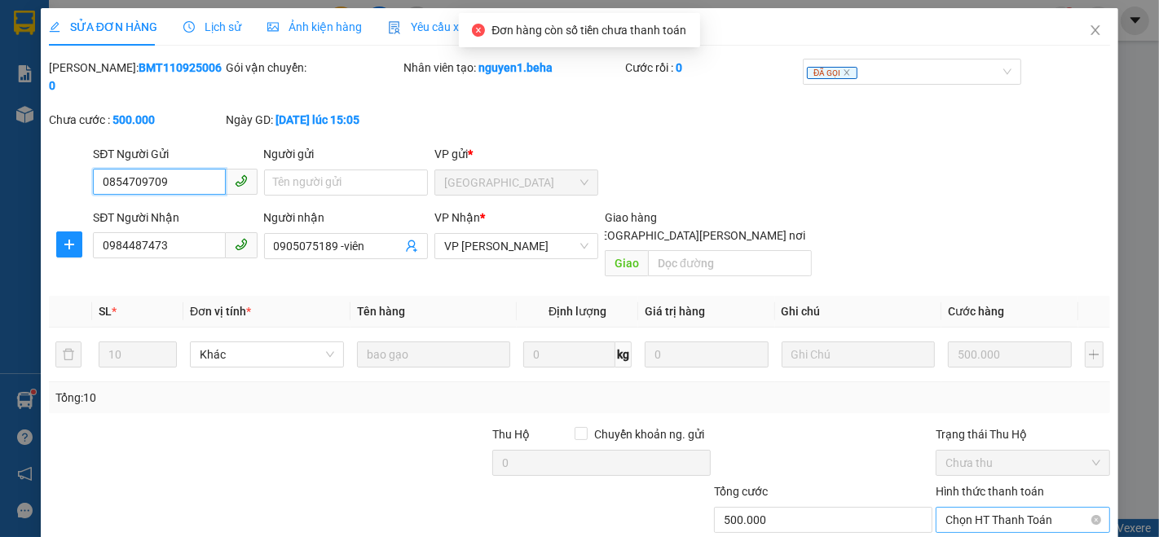
click at [986, 508] on span "Chọn HT Thanh Toán" at bounding box center [1023, 520] width 155 height 24
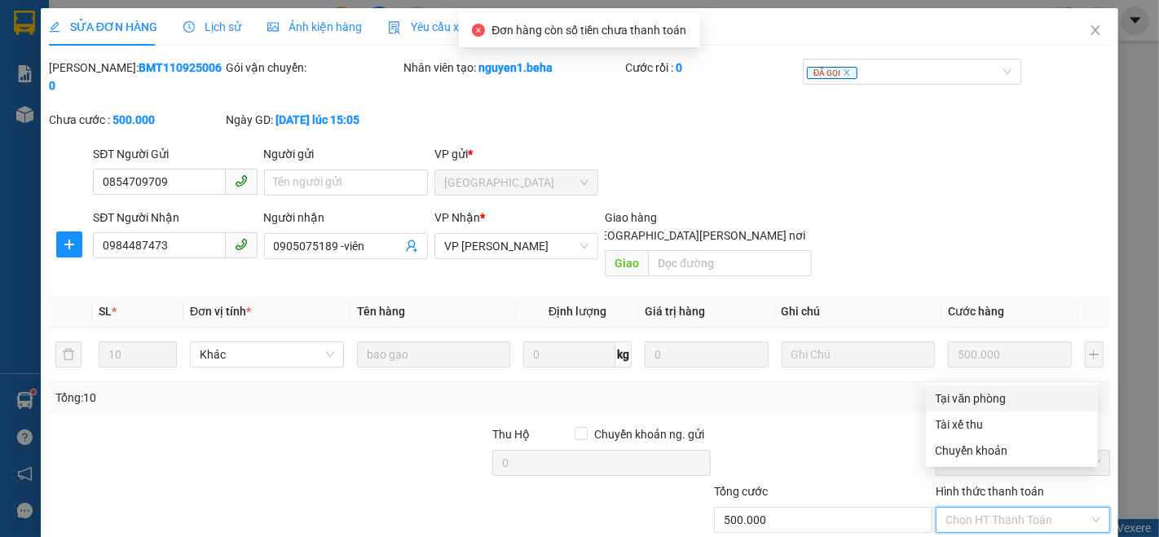
click at [973, 399] on div "Tại văn phòng" at bounding box center [1012, 399] width 152 height 18
type input "0"
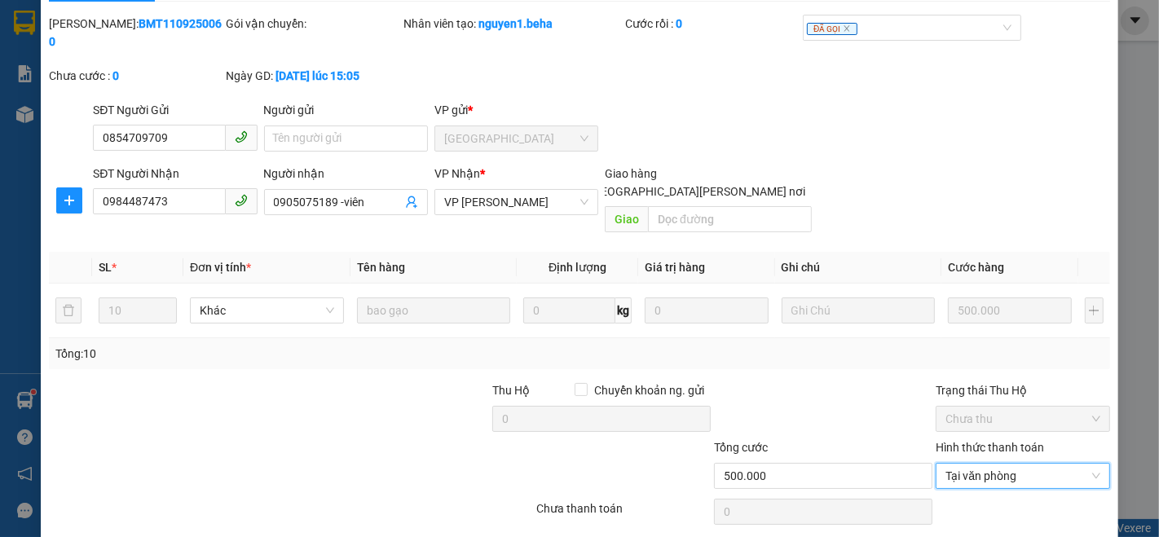
scroll to position [68, 0]
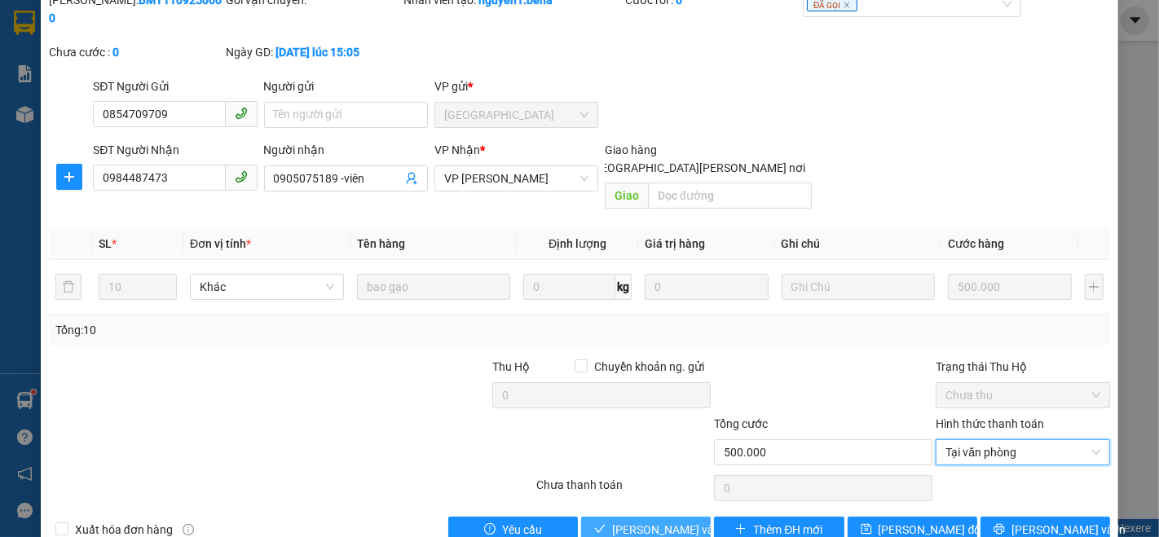
click at [612, 521] on span "Lưu và Giao hàng" at bounding box center [722, 530] width 220 height 18
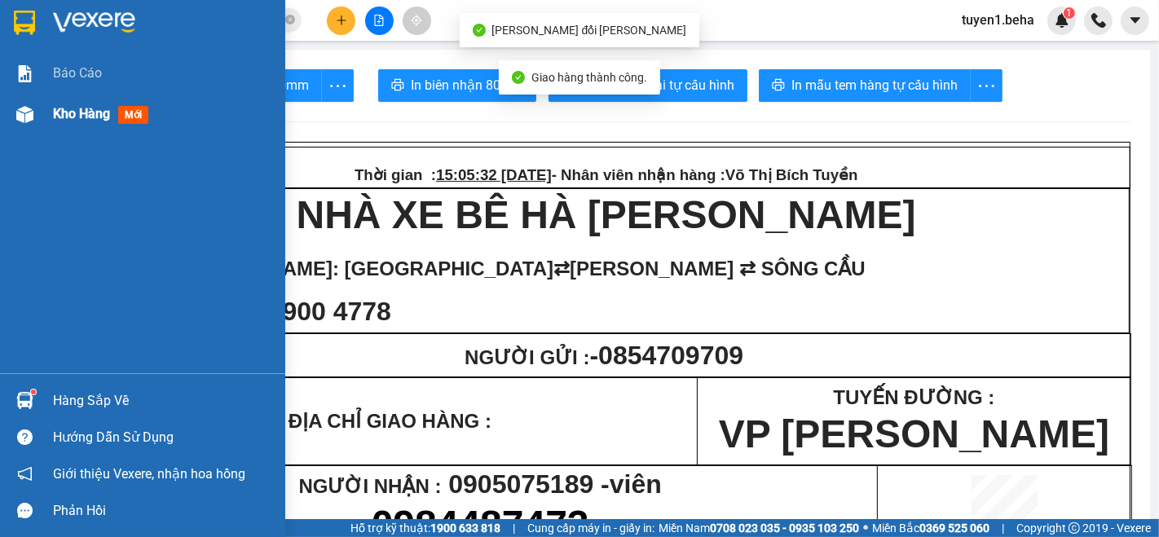
click at [65, 110] on span "Kho hàng" at bounding box center [81, 113] width 57 height 15
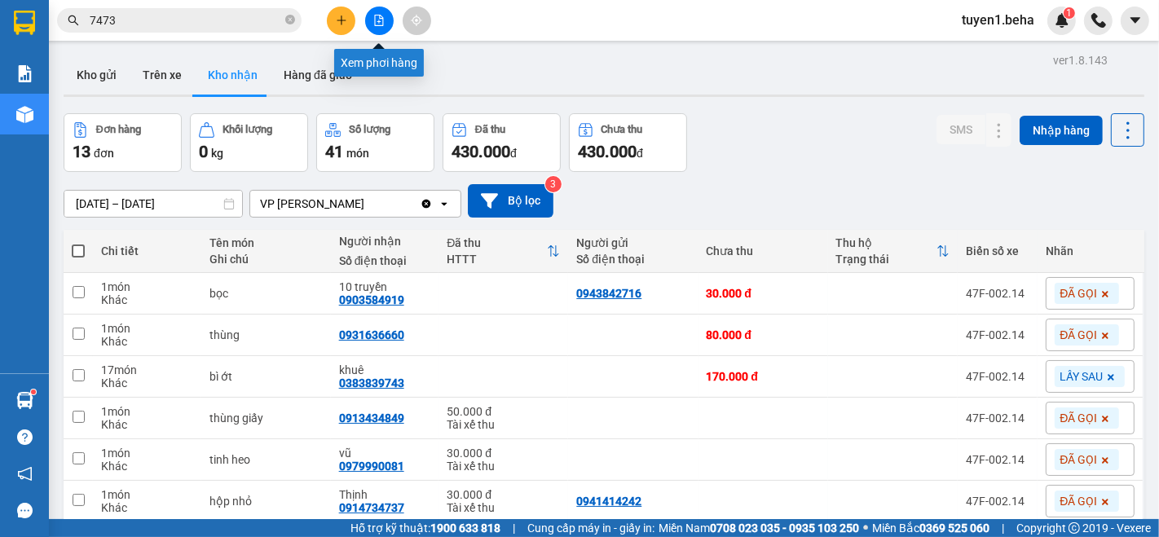
click at [387, 20] on button at bounding box center [379, 21] width 29 height 29
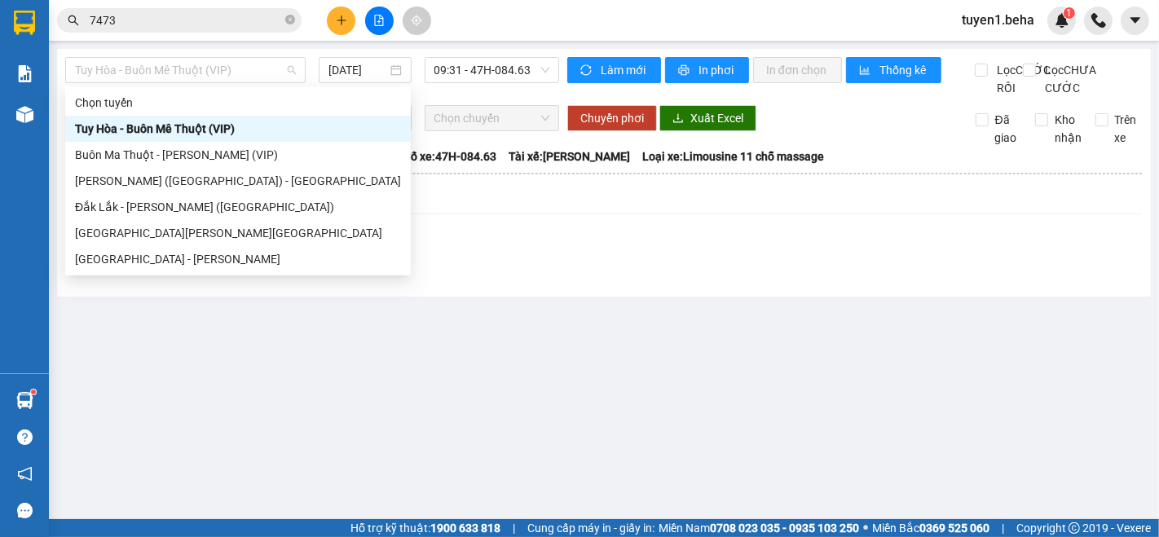
drag, startPoint x: 214, startPoint y: 72, endPoint x: 165, endPoint y: 148, distance: 90.7
click at [213, 72] on span "Tuy Hòa - Buôn Mê Thuột (VIP)" at bounding box center [185, 70] width 221 height 24
click at [132, 255] on div "[GEOGRAPHIC_DATA] - [GEOGRAPHIC_DATA]" at bounding box center [238, 259] width 326 height 18
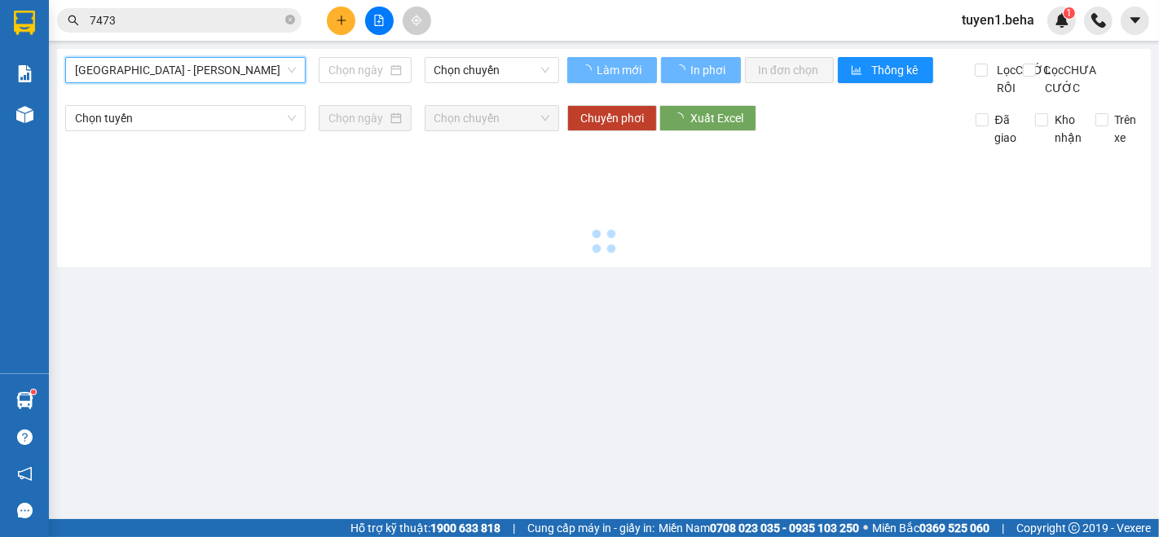
type input "[DATE]"
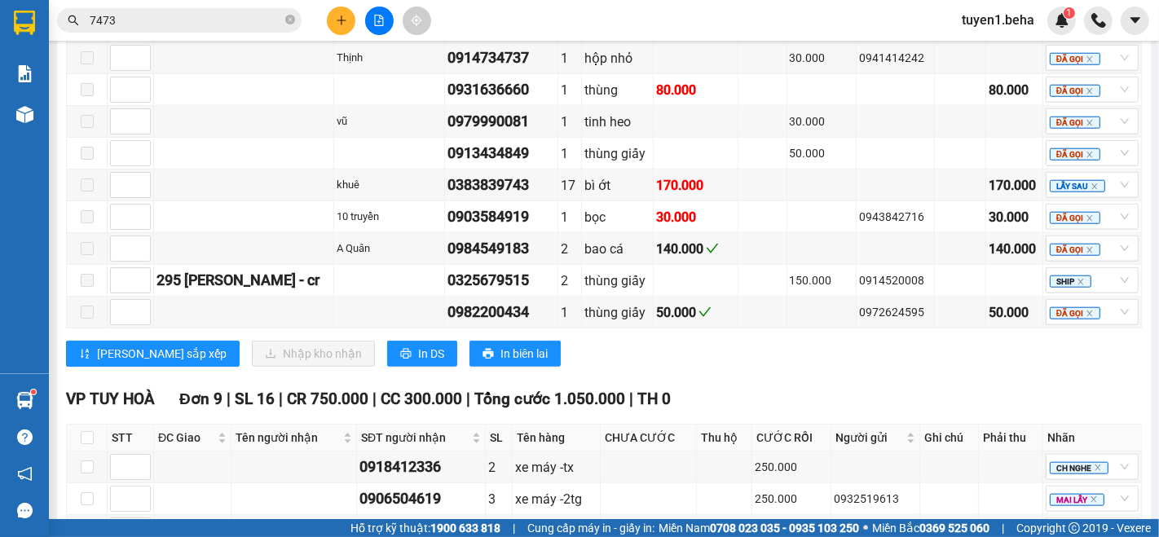
scroll to position [1358, 0]
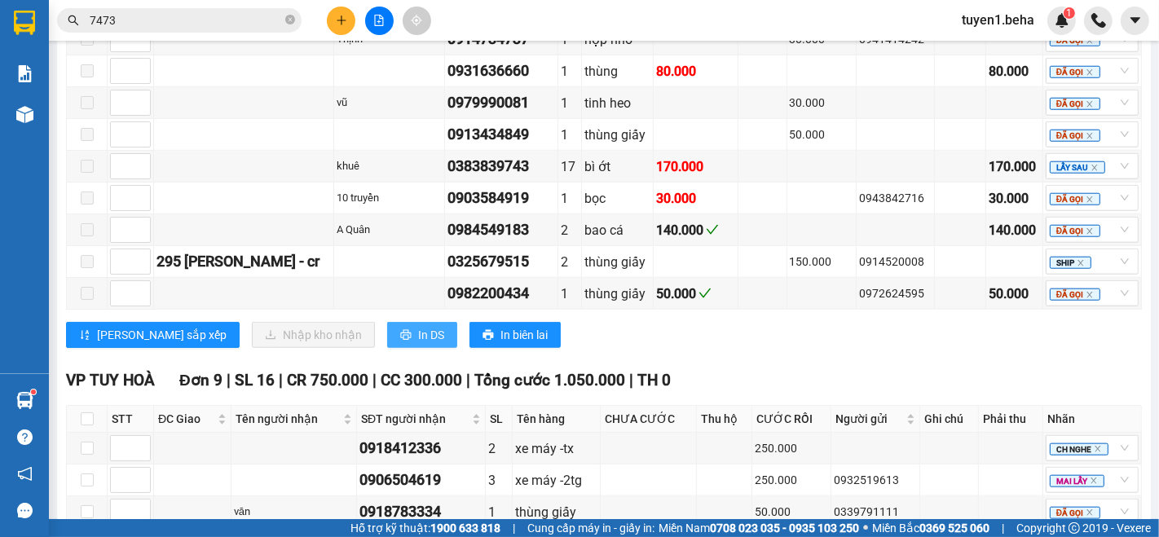
click at [418, 326] on span "In DS" at bounding box center [431, 335] width 26 height 18
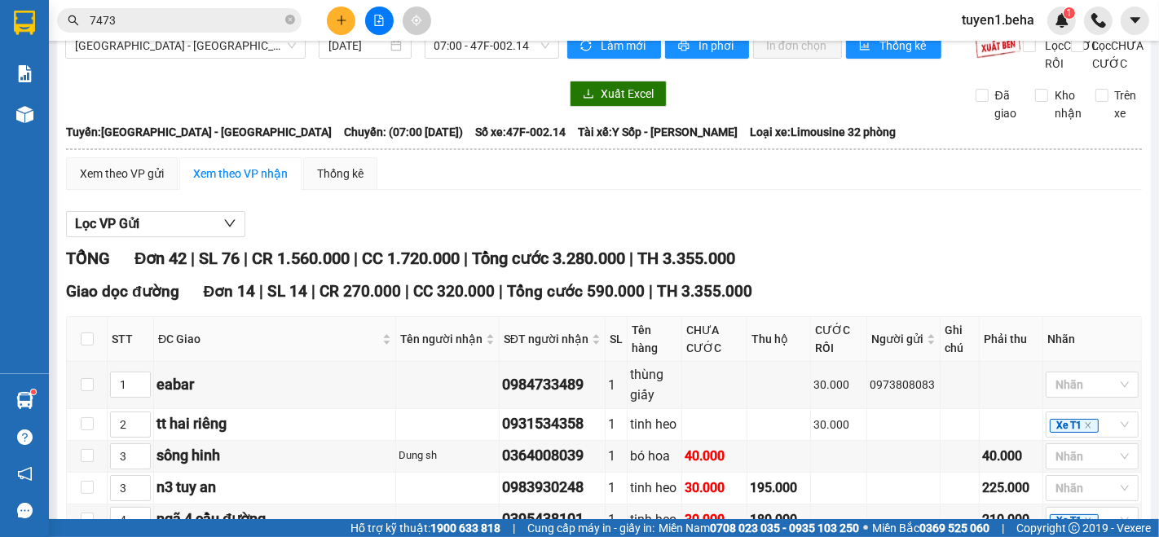
scroll to position [0, 0]
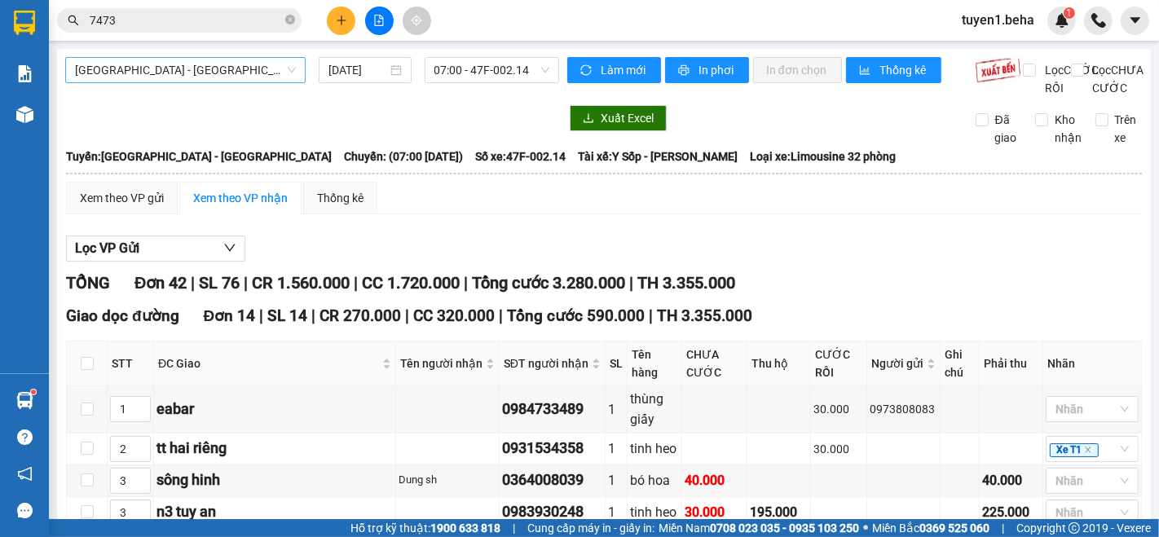
click at [189, 66] on span "[GEOGRAPHIC_DATA] - [GEOGRAPHIC_DATA]" at bounding box center [185, 70] width 221 height 24
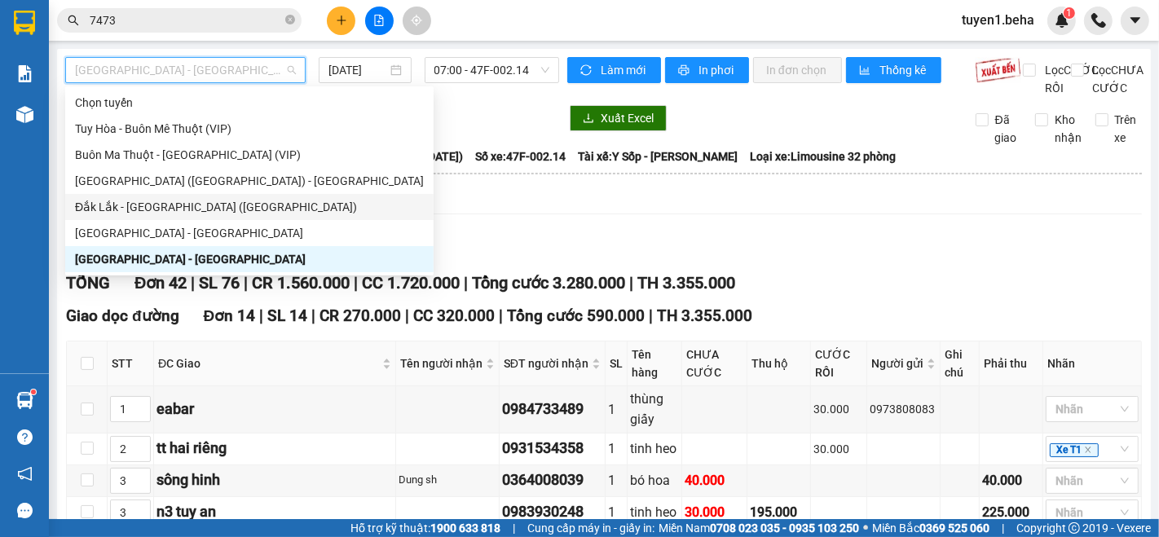
click at [155, 207] on div "Đắk Lắk - [GEOGRAPHIC_DATA] ([GEOGRAPHIC_DATA])" at bounding box center [249, 207] width 349 height 18
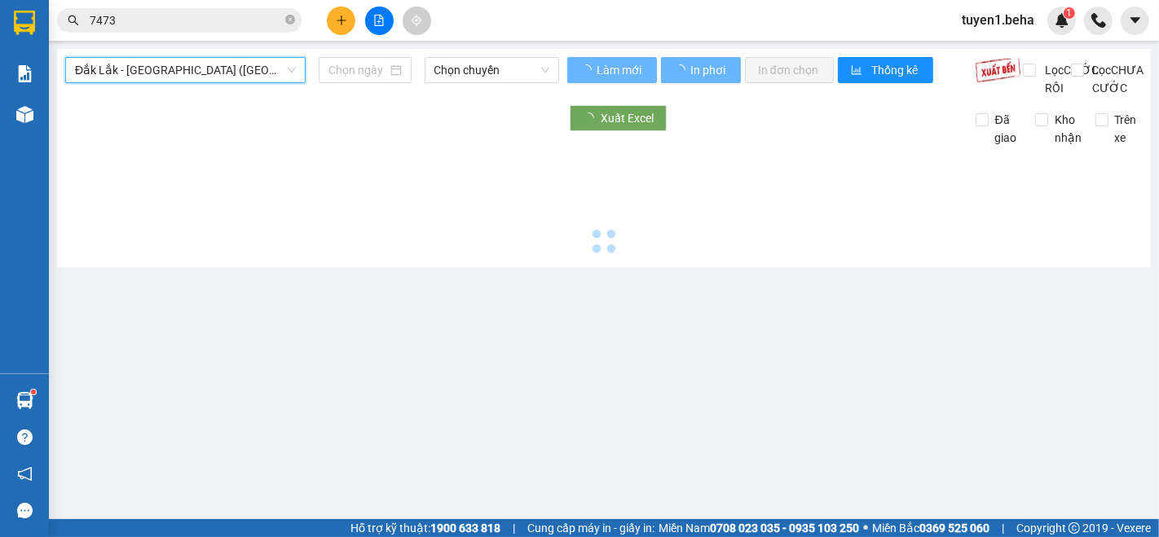
type input "[DATE]"
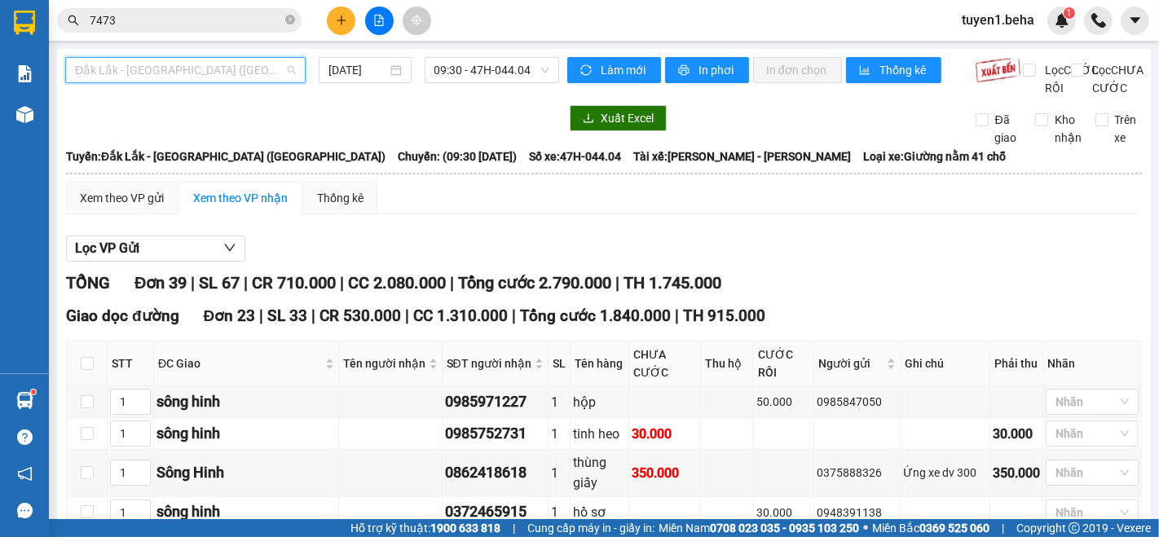
click at [191, 57] on div "Đắk Lắk - [GEOGRAPHIC_DATA] ([GEOGRAPHIC_DATA])" at bounding box center [185, 70] width 240 height 26
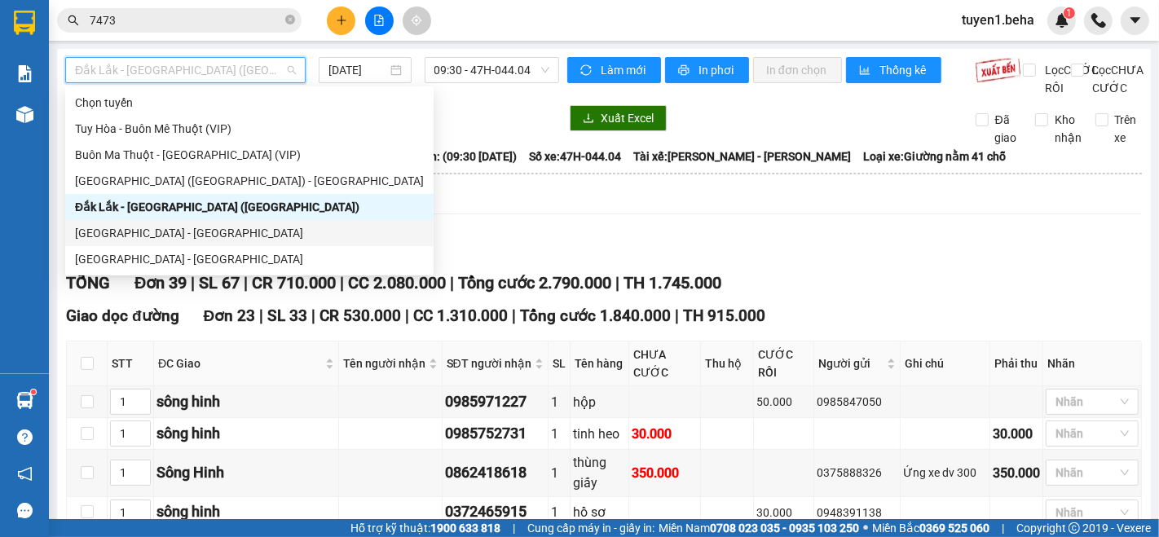
click at [107, 224] on div "[GEOGRAPHIC_DATA] - [GEOGRAPHIC_DATA]" at bounding box center [249, 233] width 349 height 18
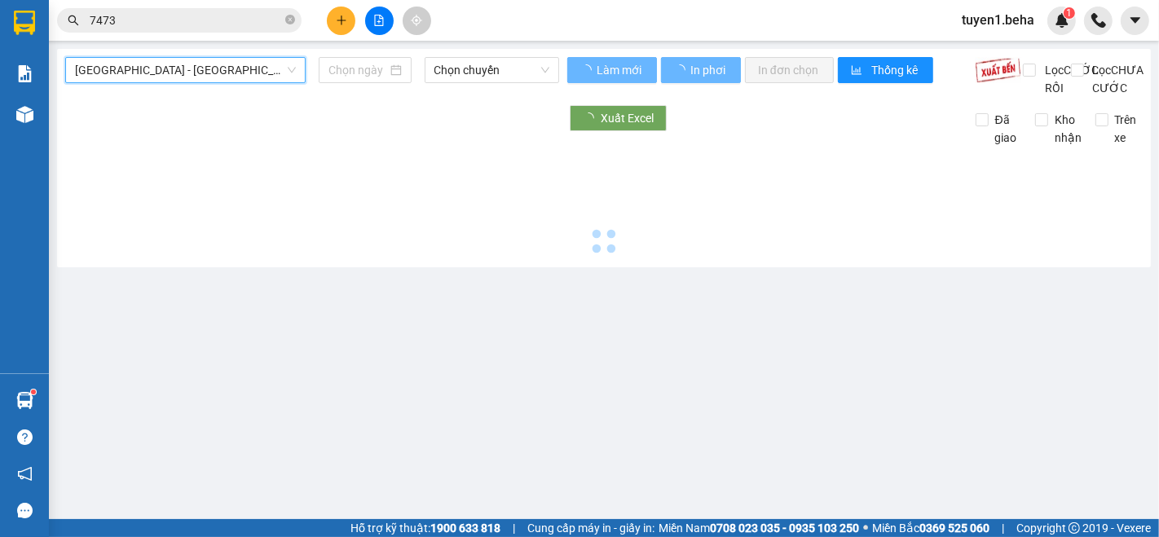
type input "[DATE]"
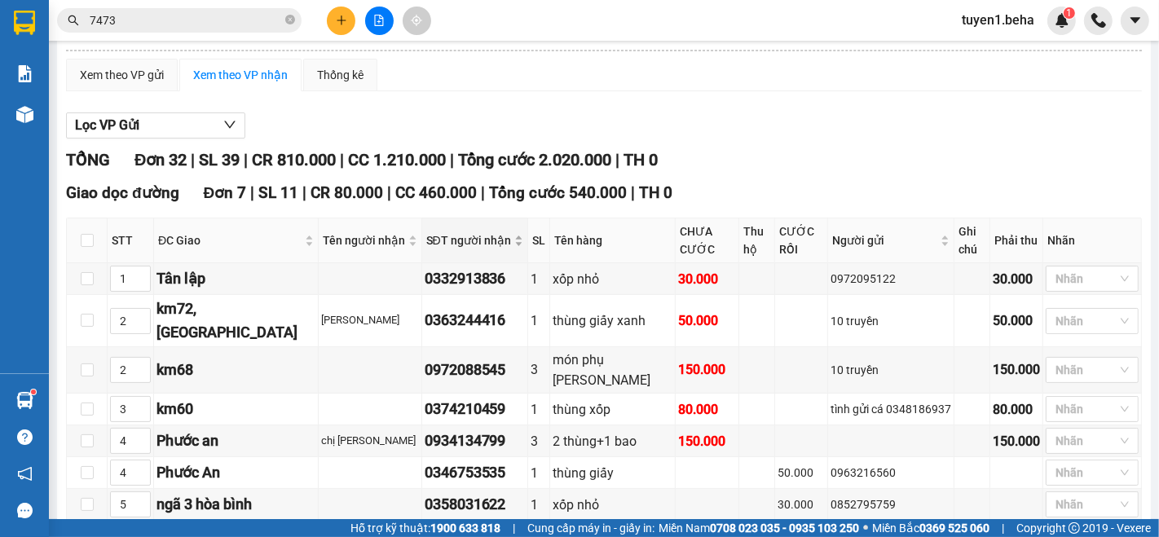
scroll to position [90, 0]
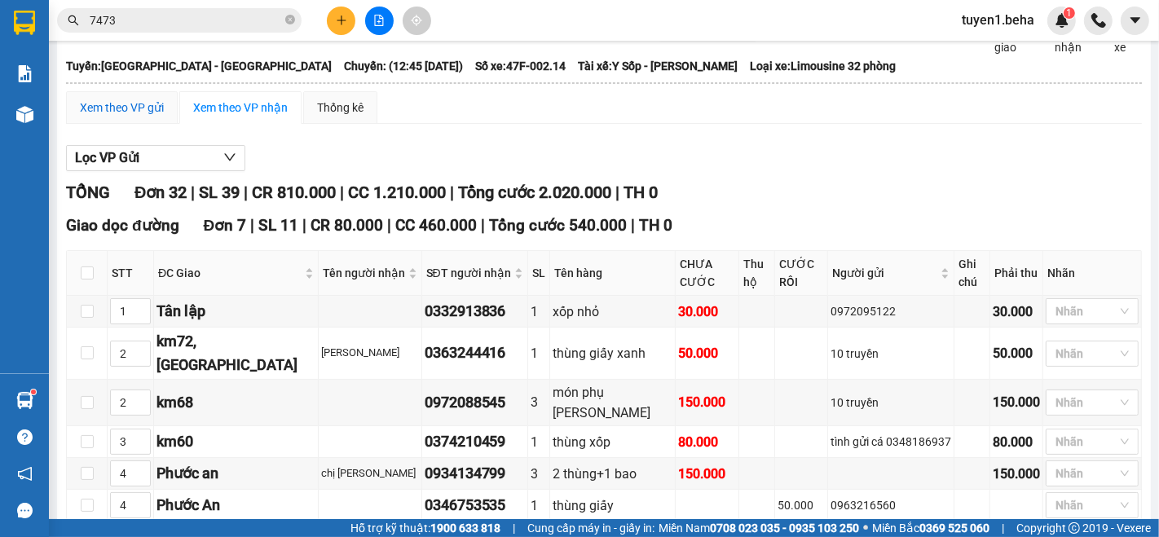
drag, startPoint x: 128, startPoint y: 120, endPoint x: 1158, endPoint y: 534, distance: 1110.5
click at [126, 117] on div "Xem theo VP gửi" at bounding box center [122, 108] width 84 height 18
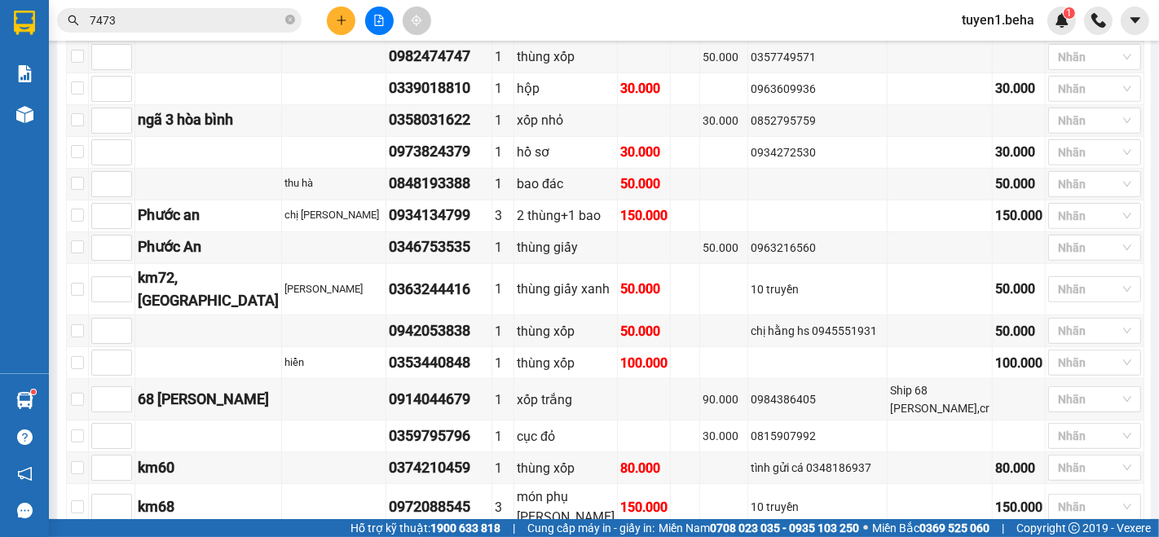
scroll to position [1087, 0]
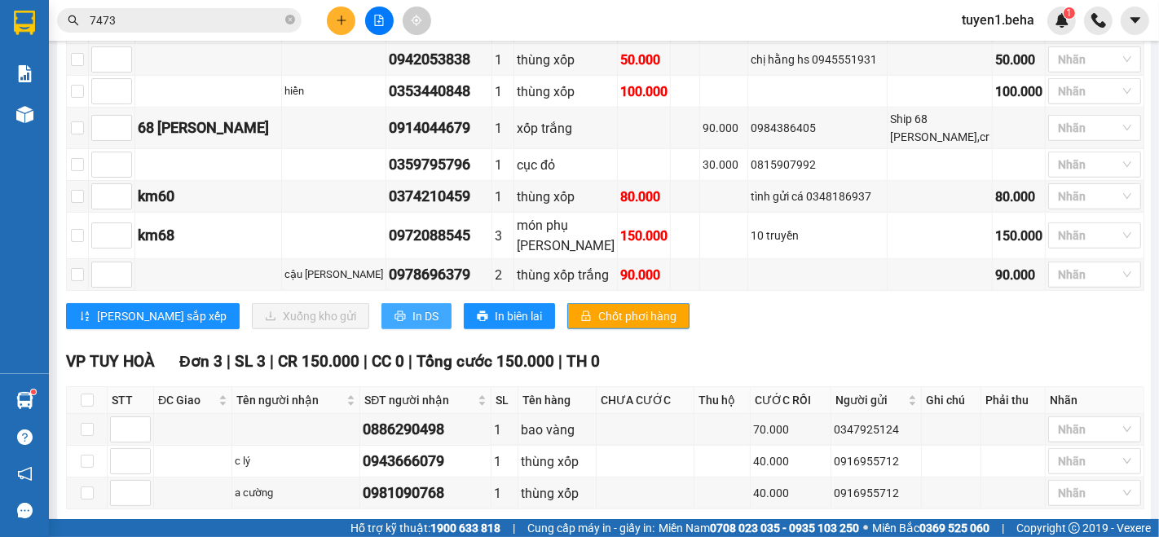
click at [412, 325] on span "In DS" at bounding box center [425, 316] width 26 height 18
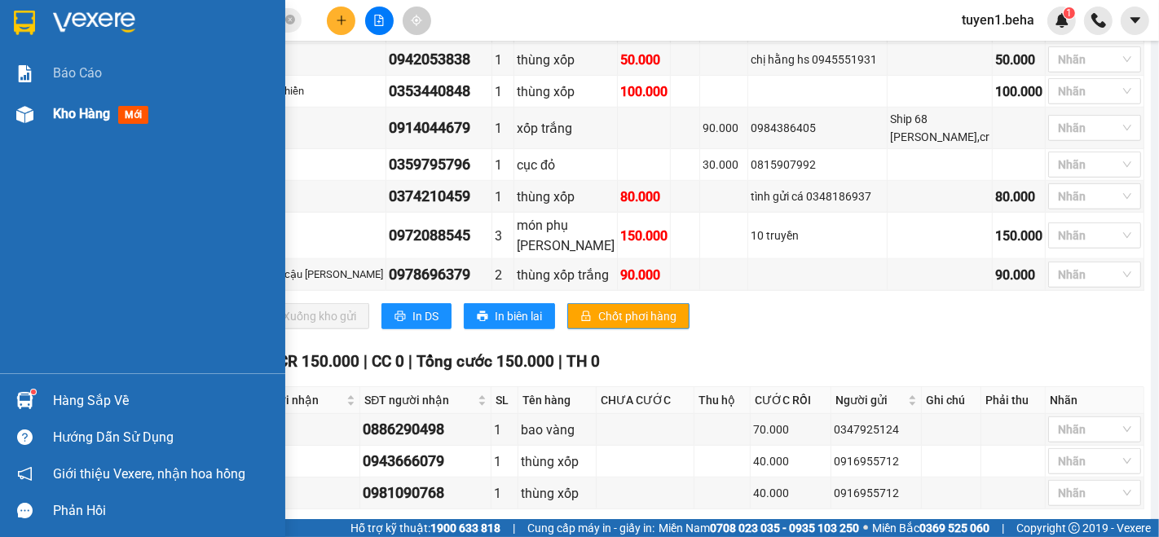
click at [39, 112] on div "Kho hàng mới" at bounding box center [142, 114] width 285 height 41
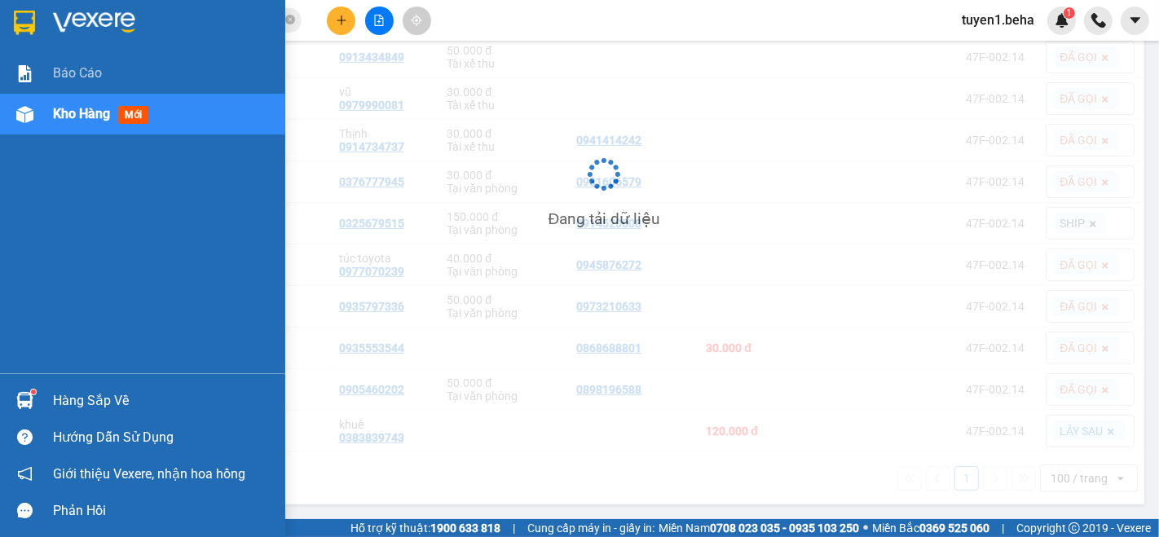
scroll to position [301, 0]
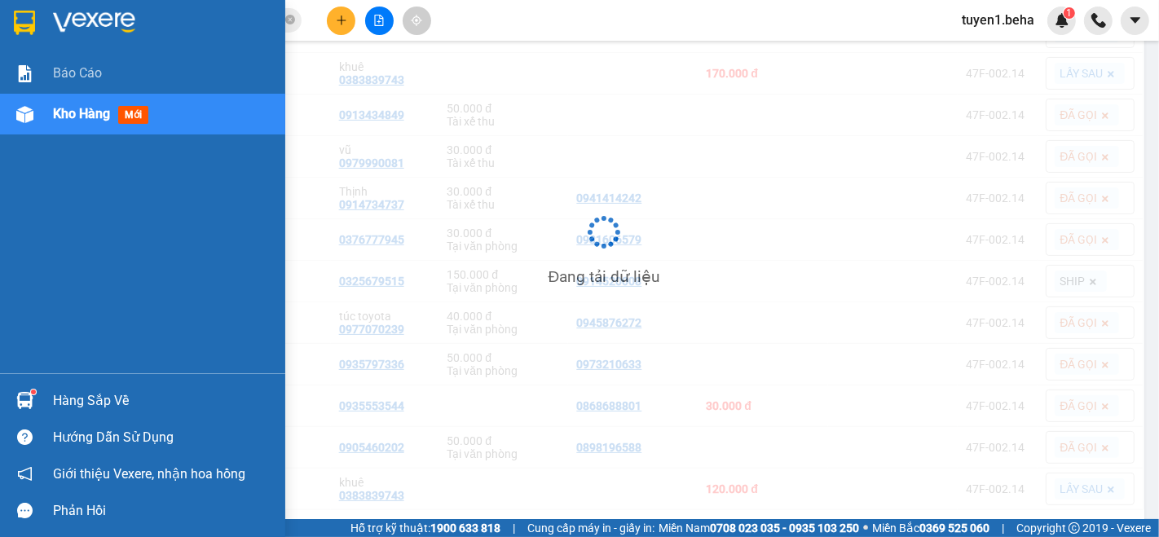
click at [58, 115] on span "Kho hàng" at bounding box center [81, 113] width 57 height 15
